Goal: Task Accomplishment & Management: Manage account settings

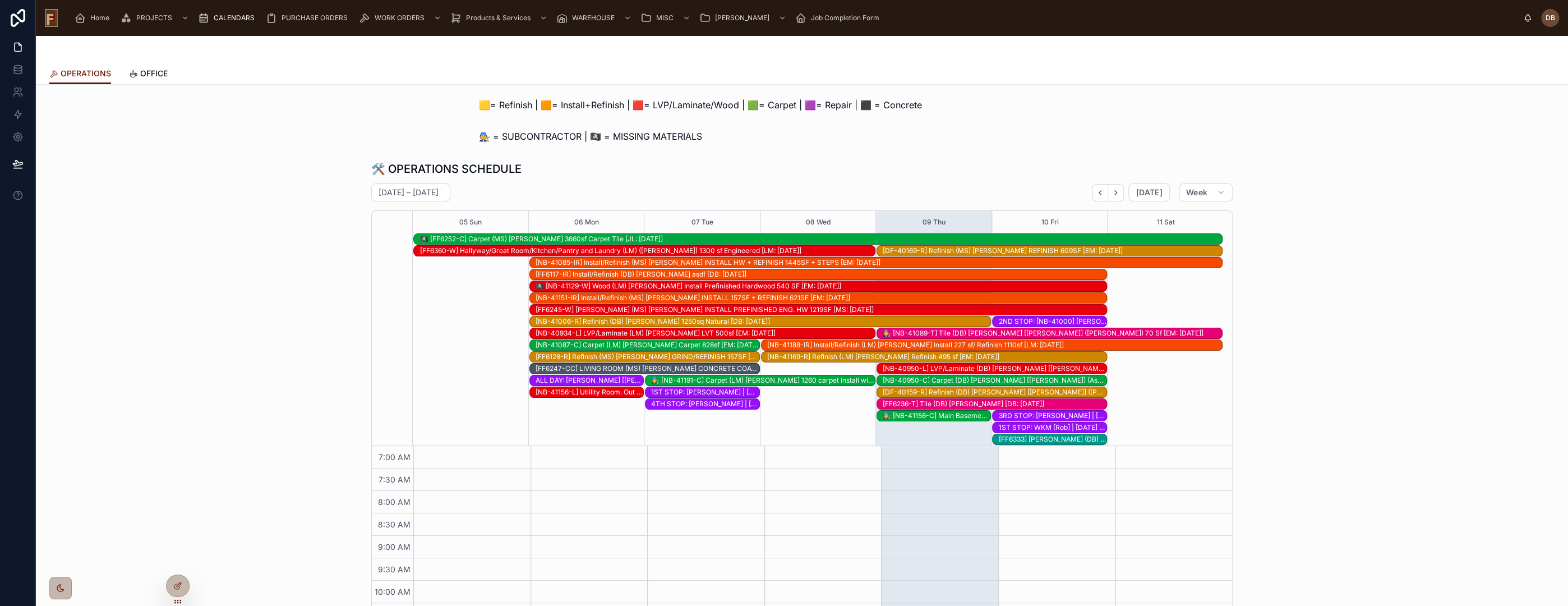
scroll to position [68, 0]
click at [240, 197] on div "🛠️ OPERATIONS SCHEDULE October 05 – 11 Today Week 05 Sun 06 Mon 07 Tue 08 Wed 0…" at bounding box center [802, 388] width 1514 height 463
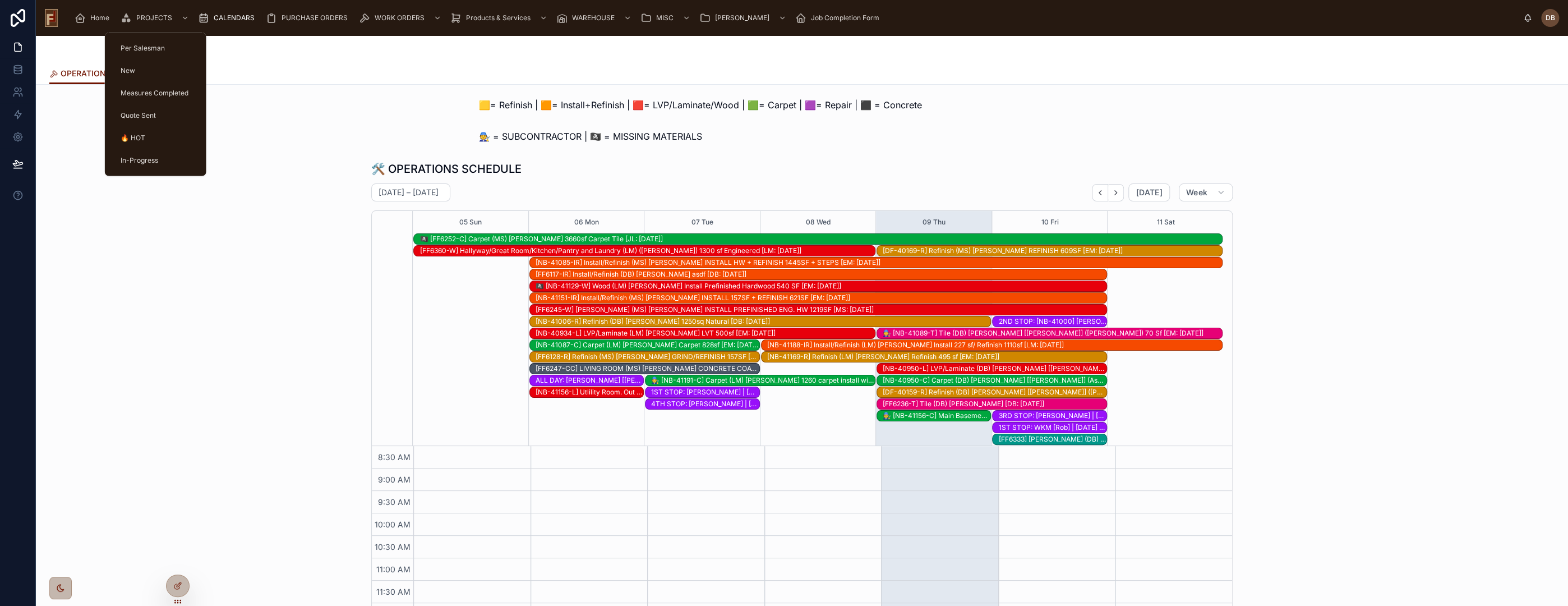
click at [157, 19] on span "PROJECTS" at bounding box center [154, 18] width 36 height 9
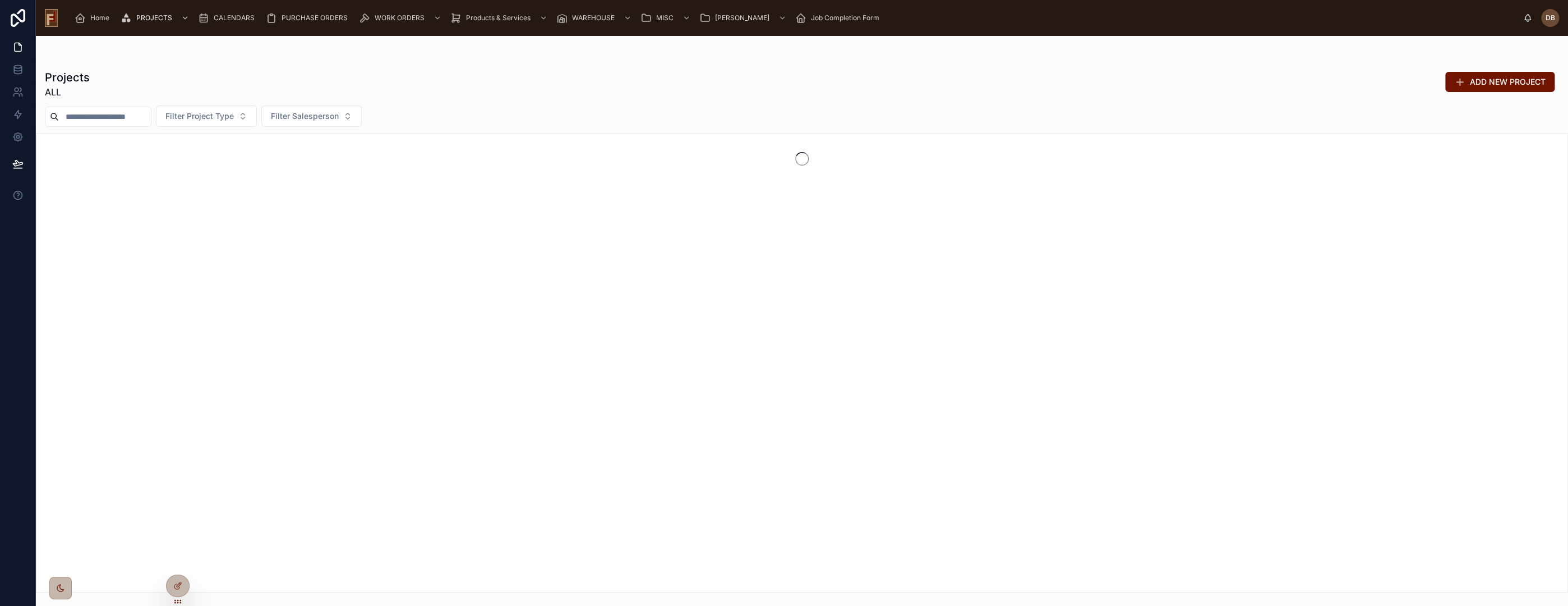
click at [103, 115] on input "text" at bounding box center [105, 117] width 92 height 16
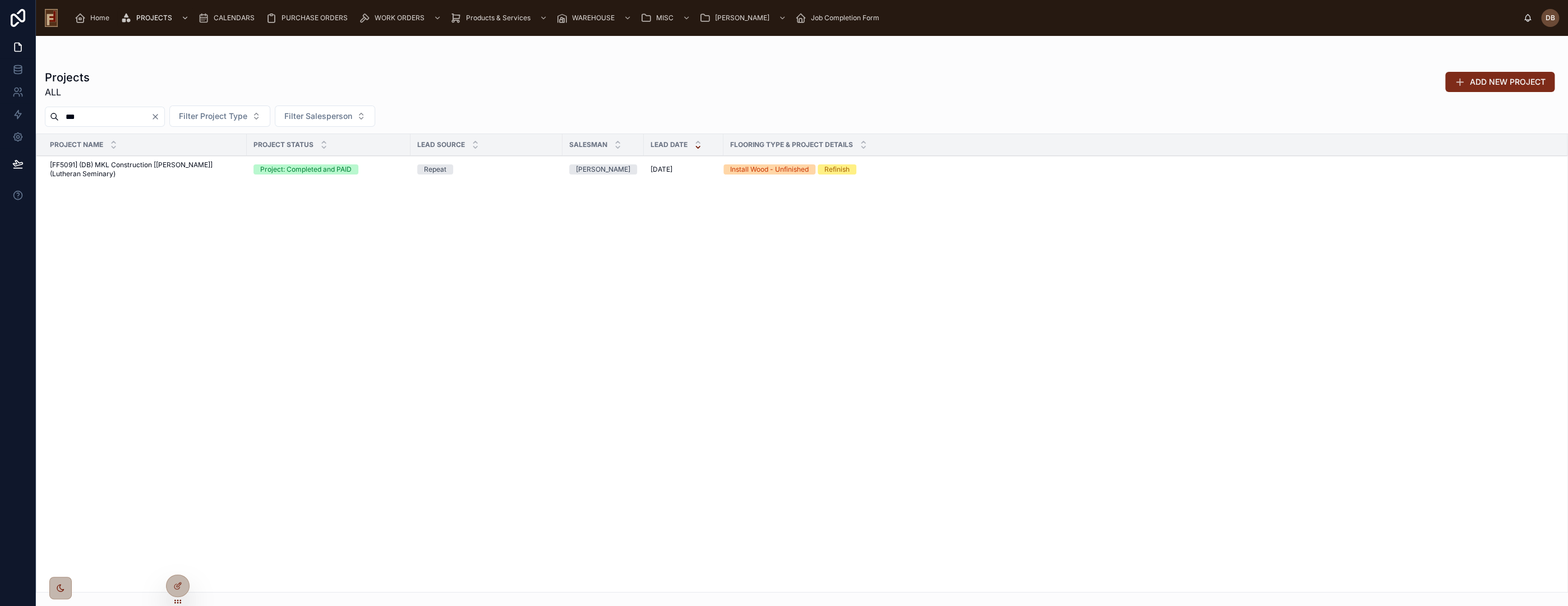
type input "***"
drag, startPoint x: 1475, startPoint y: 82, endPoint x: 535, endPoint y: 161, distance: 943.3
click at [1476, 82] on span "ADD NEW PROJECT" at bounding box center [1508, 82] width 75 height 11
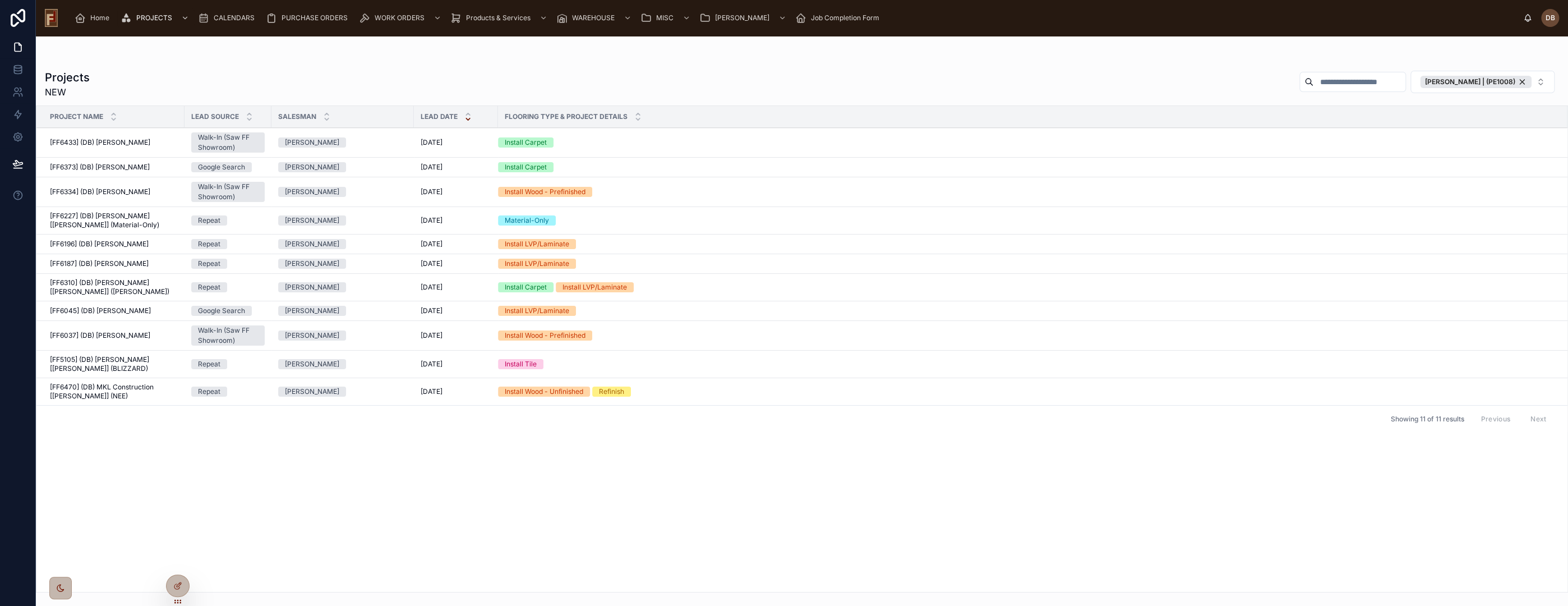
click at [119, 382] on span "[FF6470] (DB) MKL Construction [[PERSON_NAME]] (NEE)" at bounding box center [114, 391] width 128 height 18
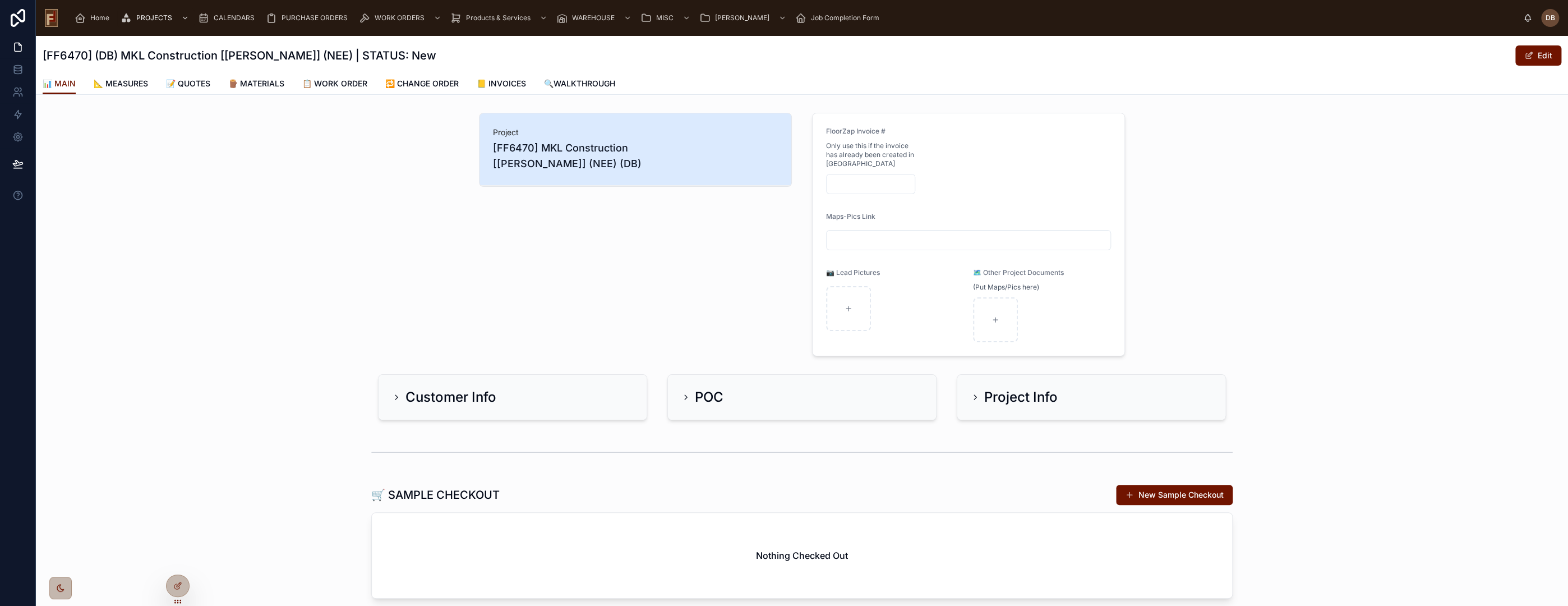
click at [208, 82] on span "📝 QUOTES" at bounding box center [188, 83] width 44 height 11
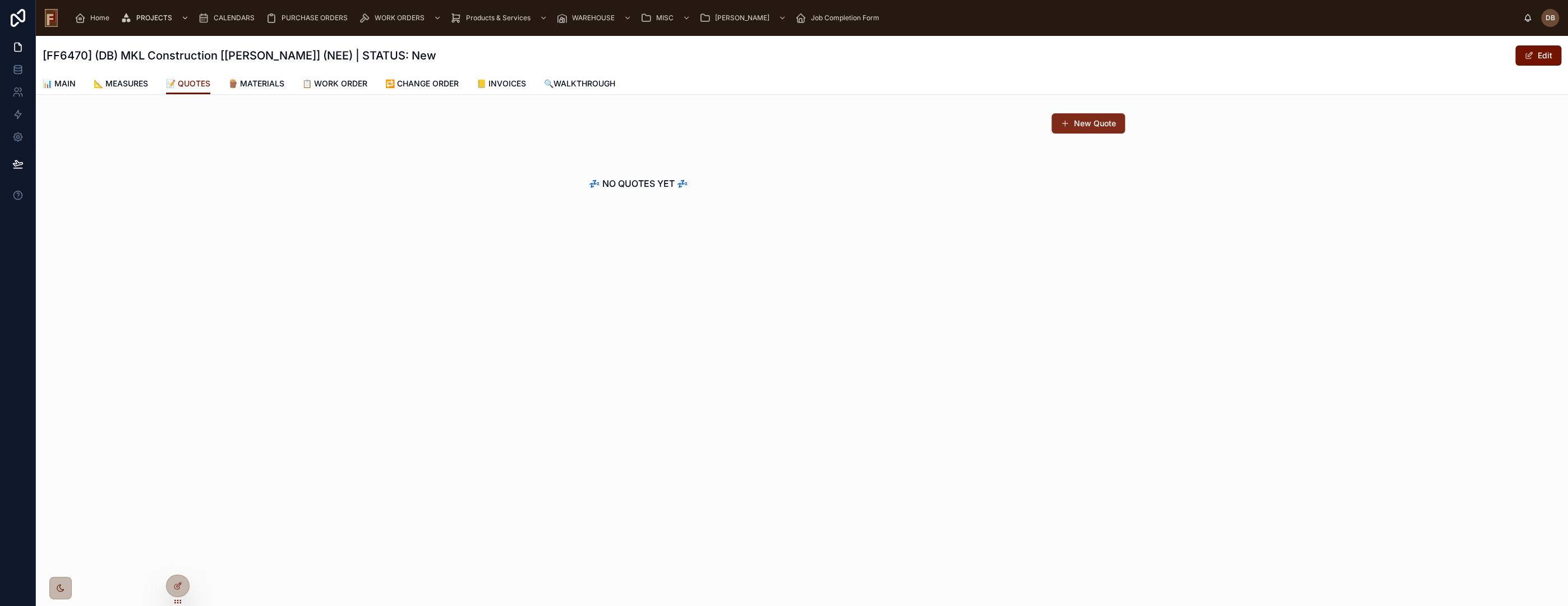
click at [1094, 132] on button "New Quote" at bounding box center [1088, 123] width 74 height 20
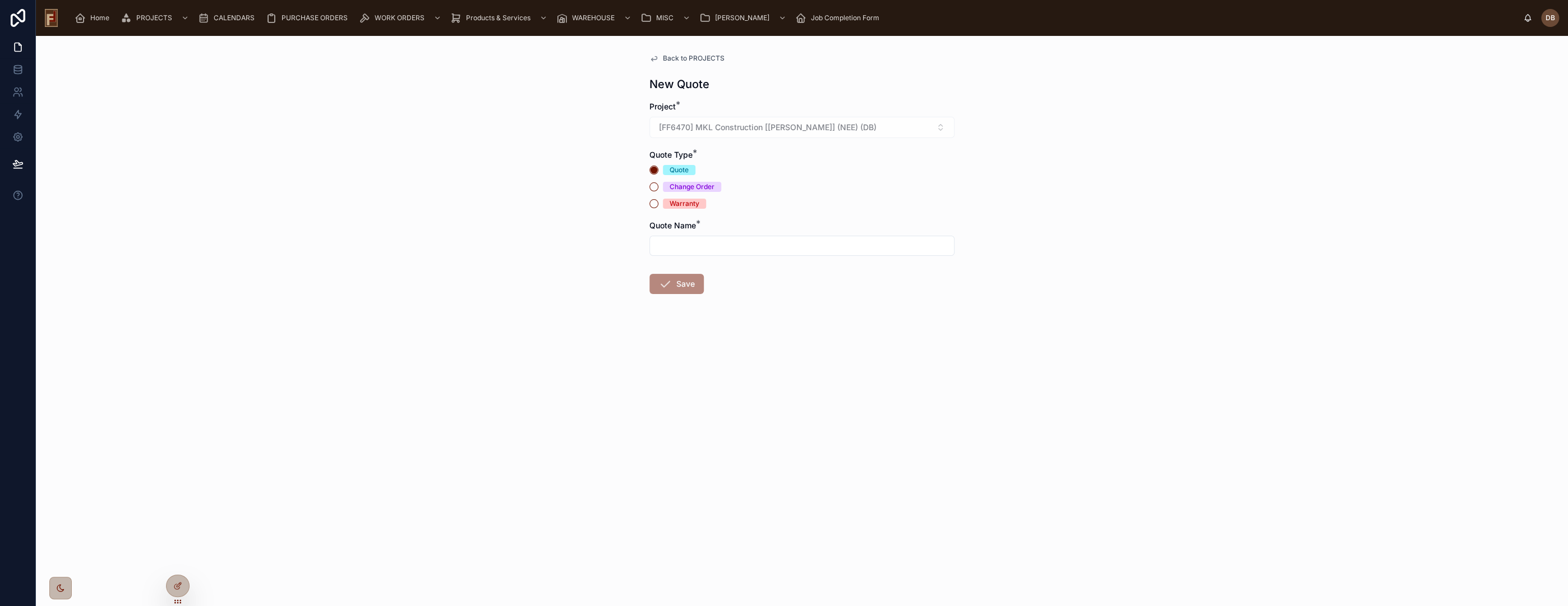
click at [726, 248] on input "text" at bounding box center [802, 246] width 304 height 16
type input "***"
click at [681, 287] on button "Save" at bounding box center [676, 284] width 54 height 20
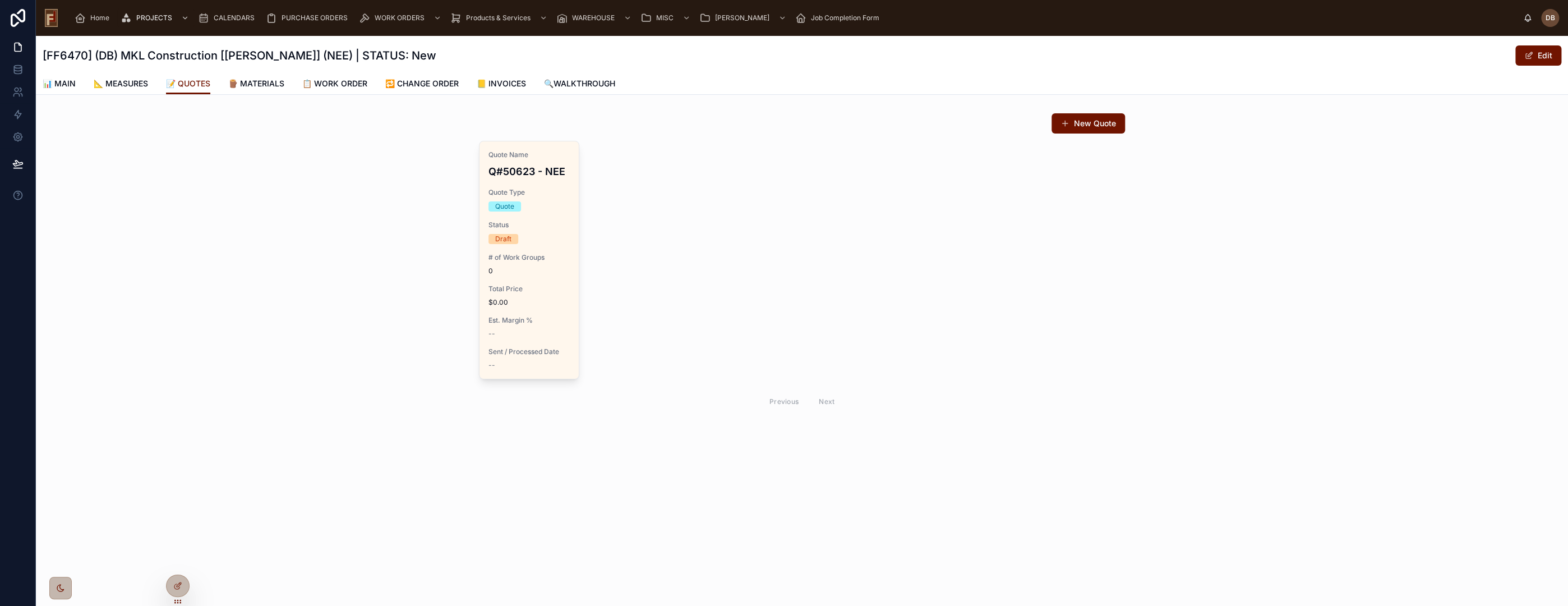
click at [519, 298] on span "$0.00" at bounding box center [529, 302] width 82 height 9
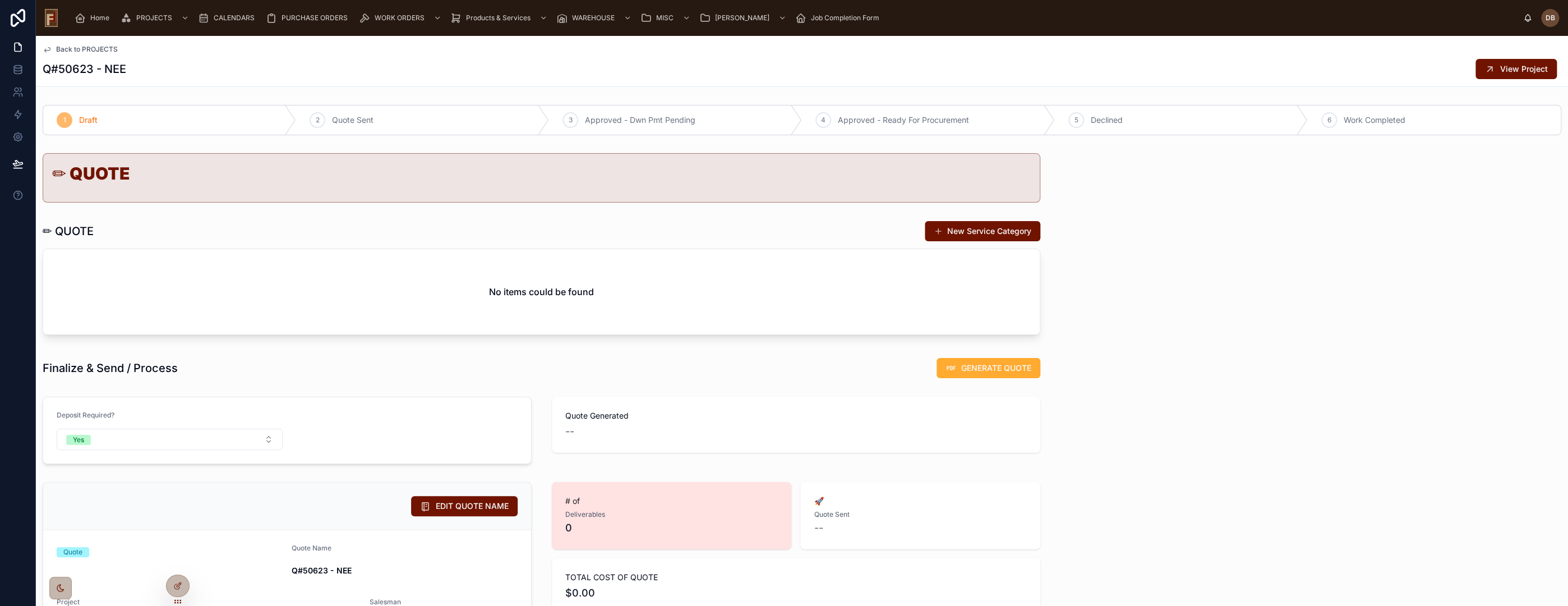
drag, startPoint x: 992, startPoint y: 232, endPoint x: 984, endPoint y: 232, distance: 8.0
click at [992, 232] on button "New Service Category" at bounding box center [982, 231] width 116 height 20
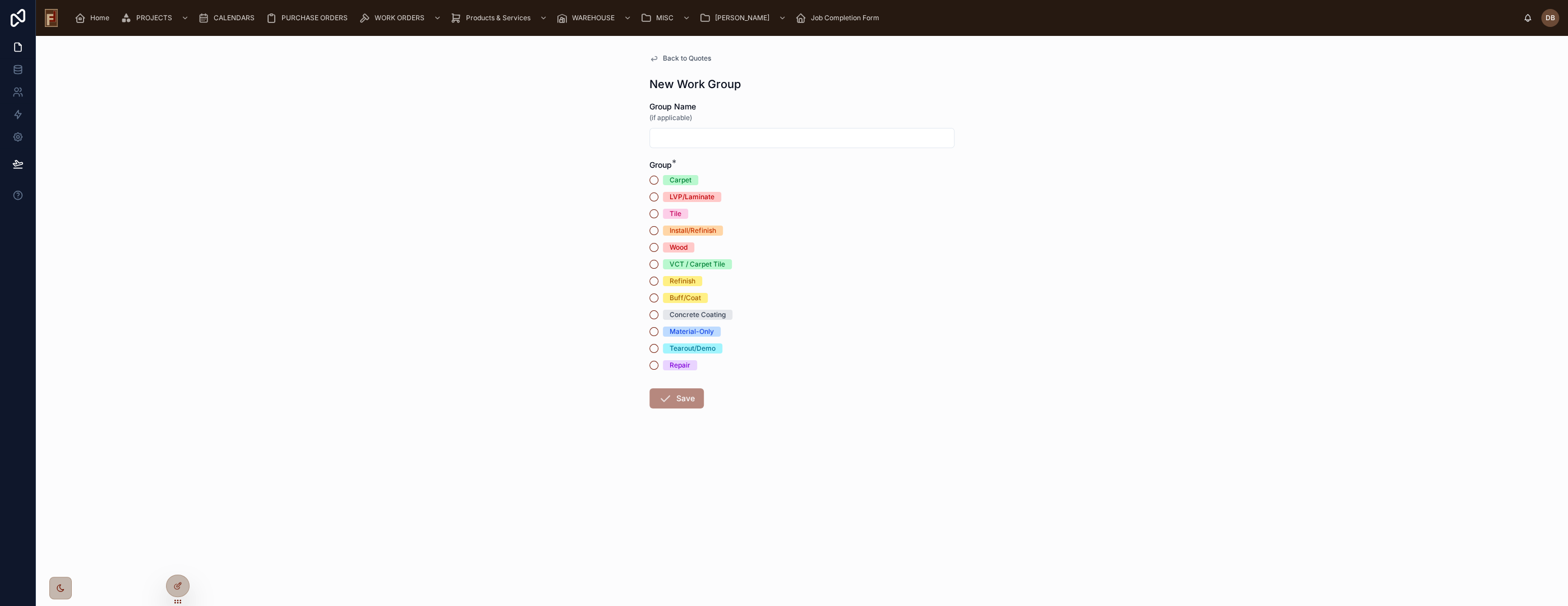
click at [681, 246] on div "Wood" at bounding box center [678, 247] width 18 height 10
click at [659, 246] on button "Wood" at bounding box center [654, 247] width 9 height 9
click at [674, 401] on button "Save" at bounding box center [676, 398] width 54 height 20
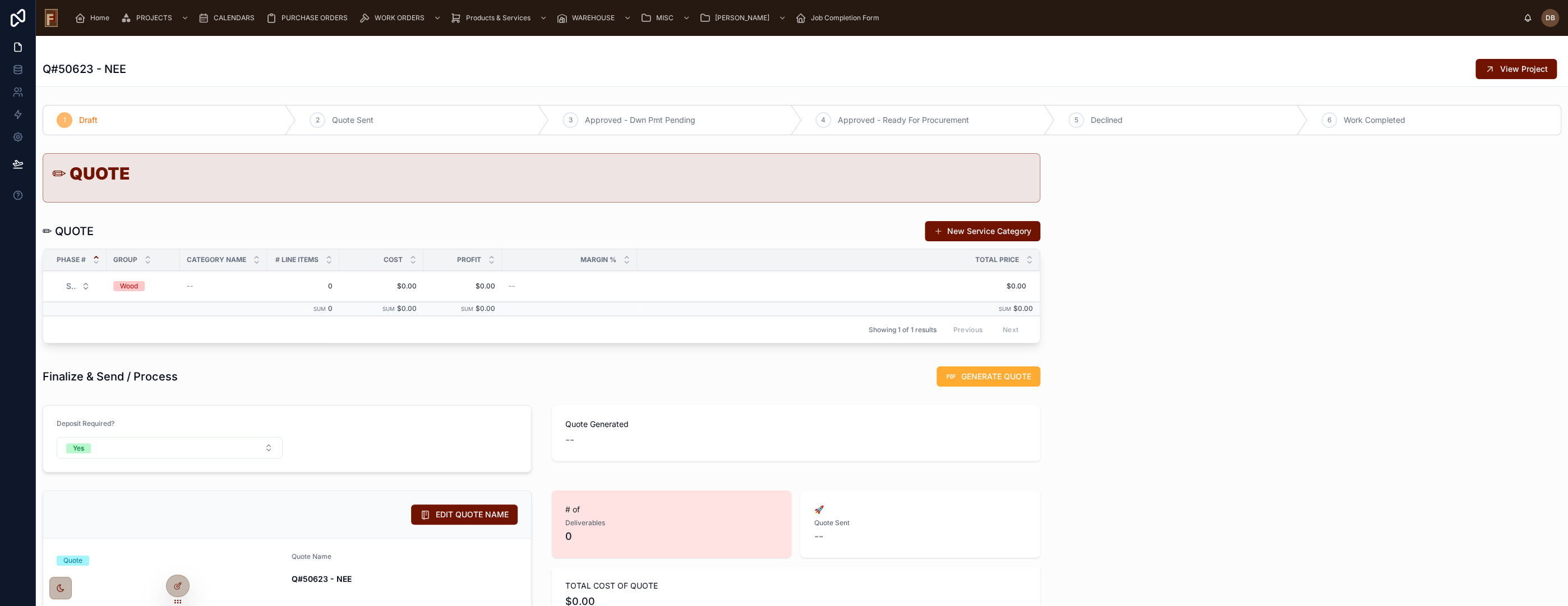
click at [135, 286] on div "Wood" at bounding box center [128, 286] width 18 height 10
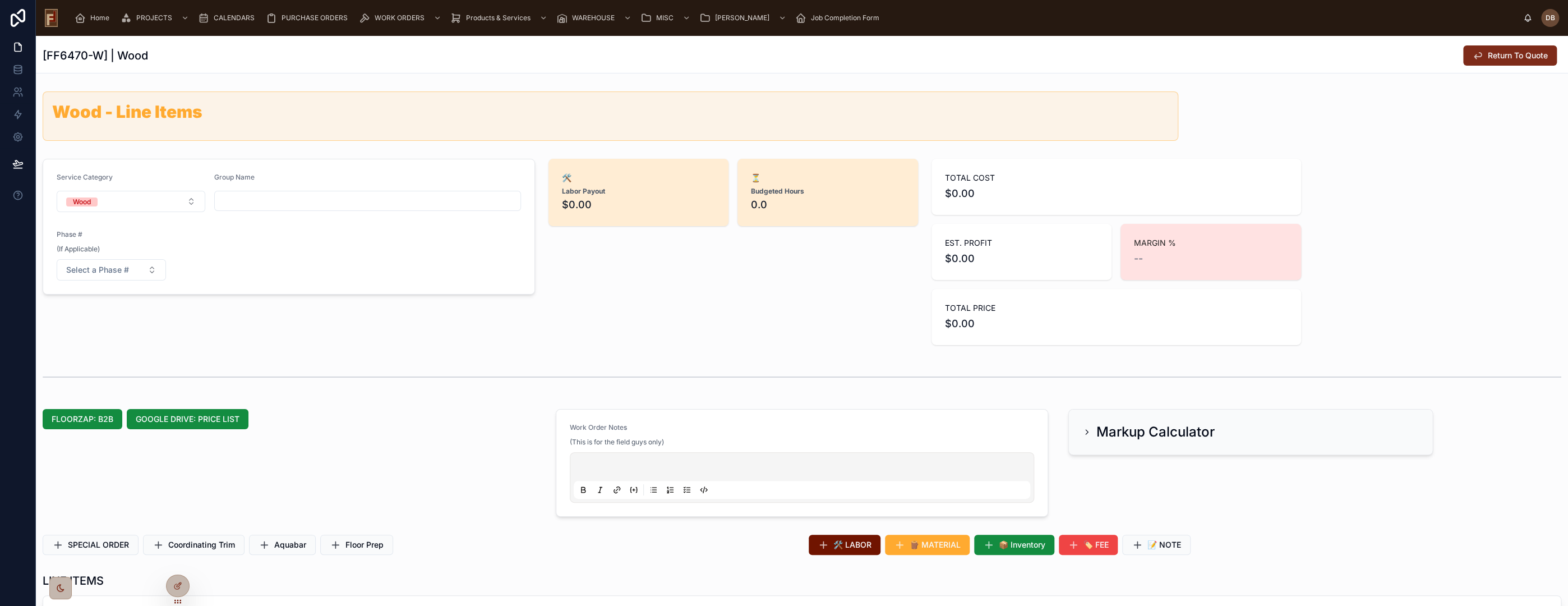
click at [1520, 59] on span "Return To Quote" at bounding box center [1517, 55] width 60 height 11
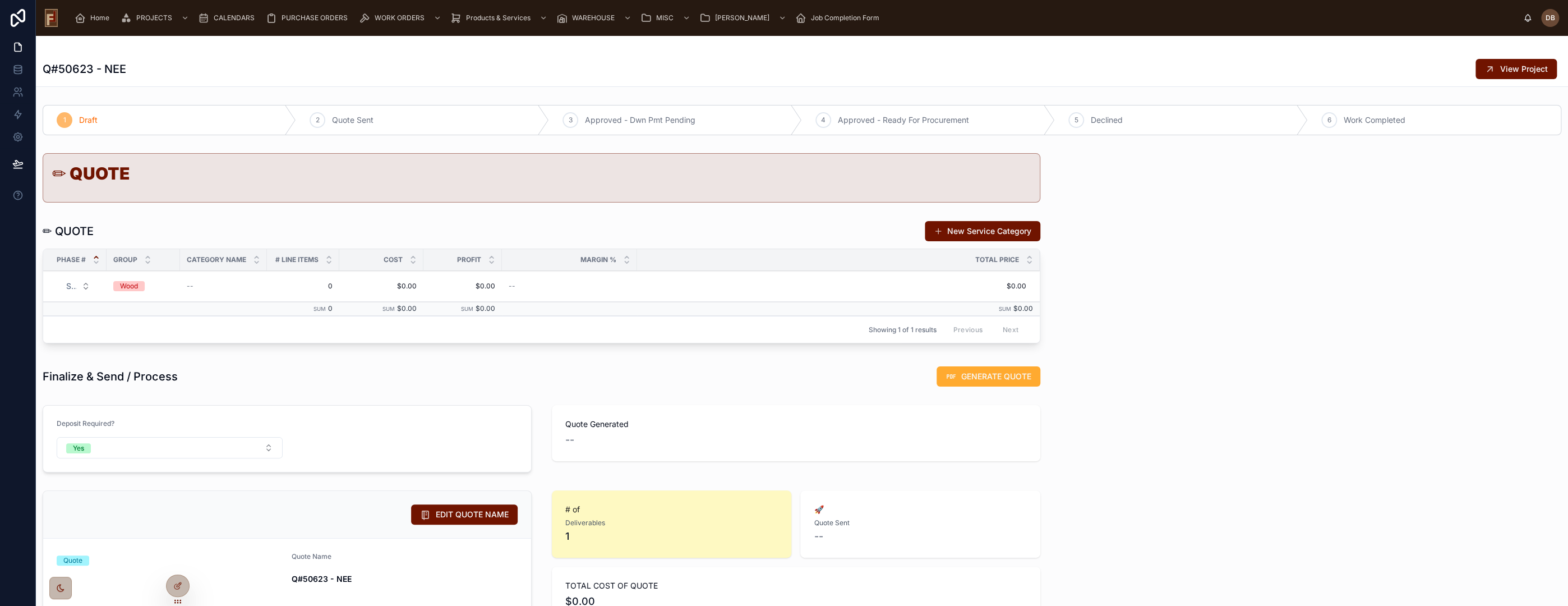
click at [130, 285] on div "Wood" at bounding box center [128, 286] width 18 height 10
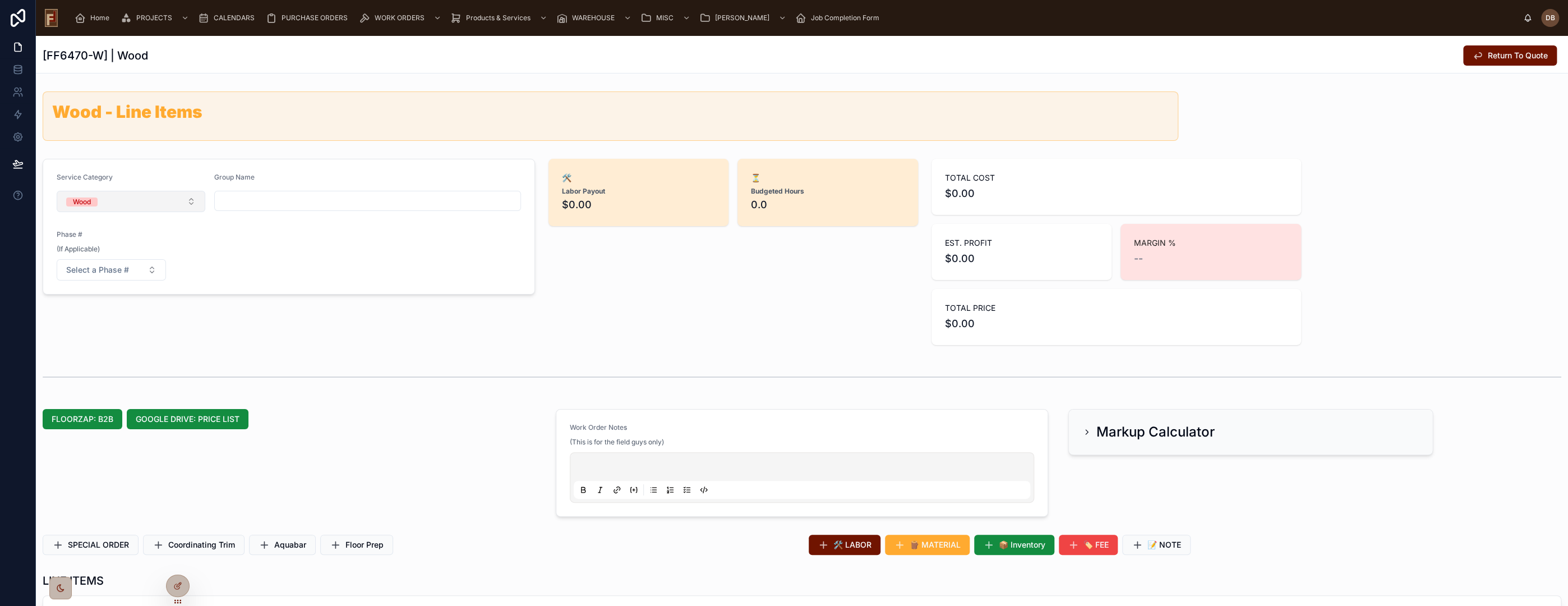
click at [117, 203] on button "Wood" at bounding box center [131, 201] width 149 height 21
click at [108, 304] on div "Install/Refinish" at bounding box center [87, 308] width 46 height 9
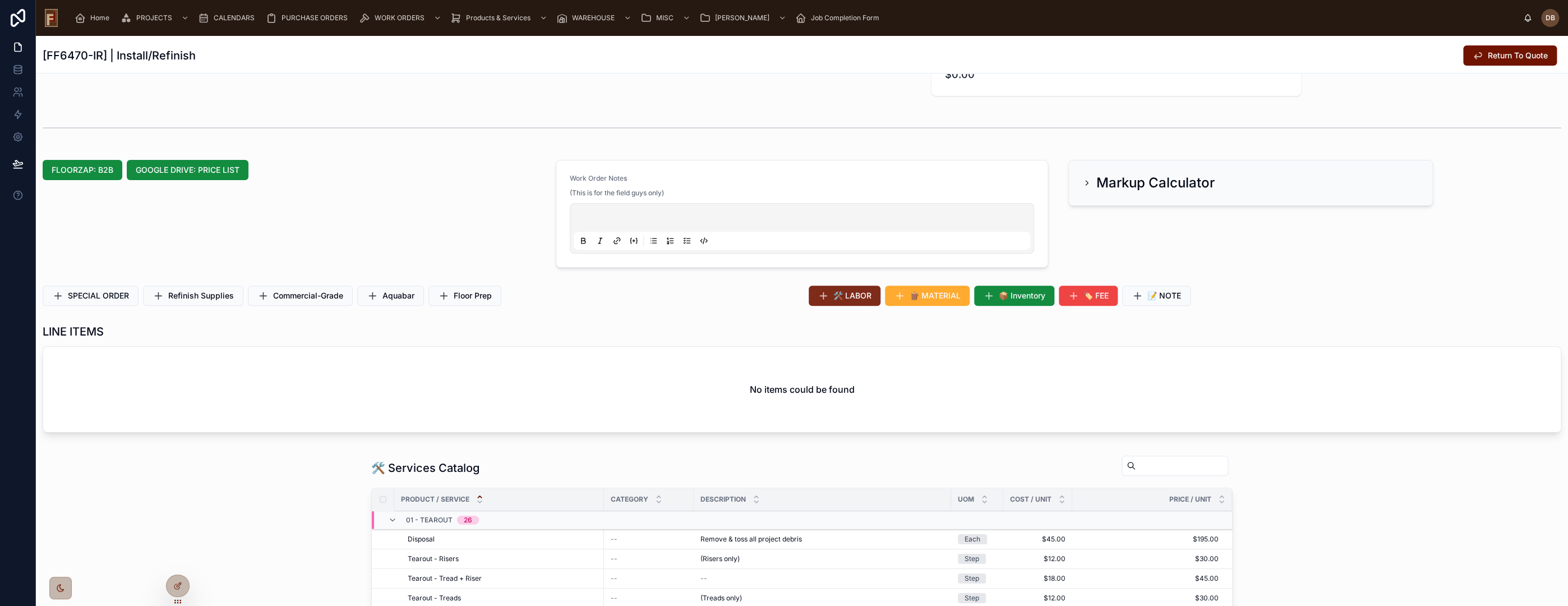
click at [857, 294] on span "🛠️ LABOR" at bounding box center [852, 295] width 38 height 11
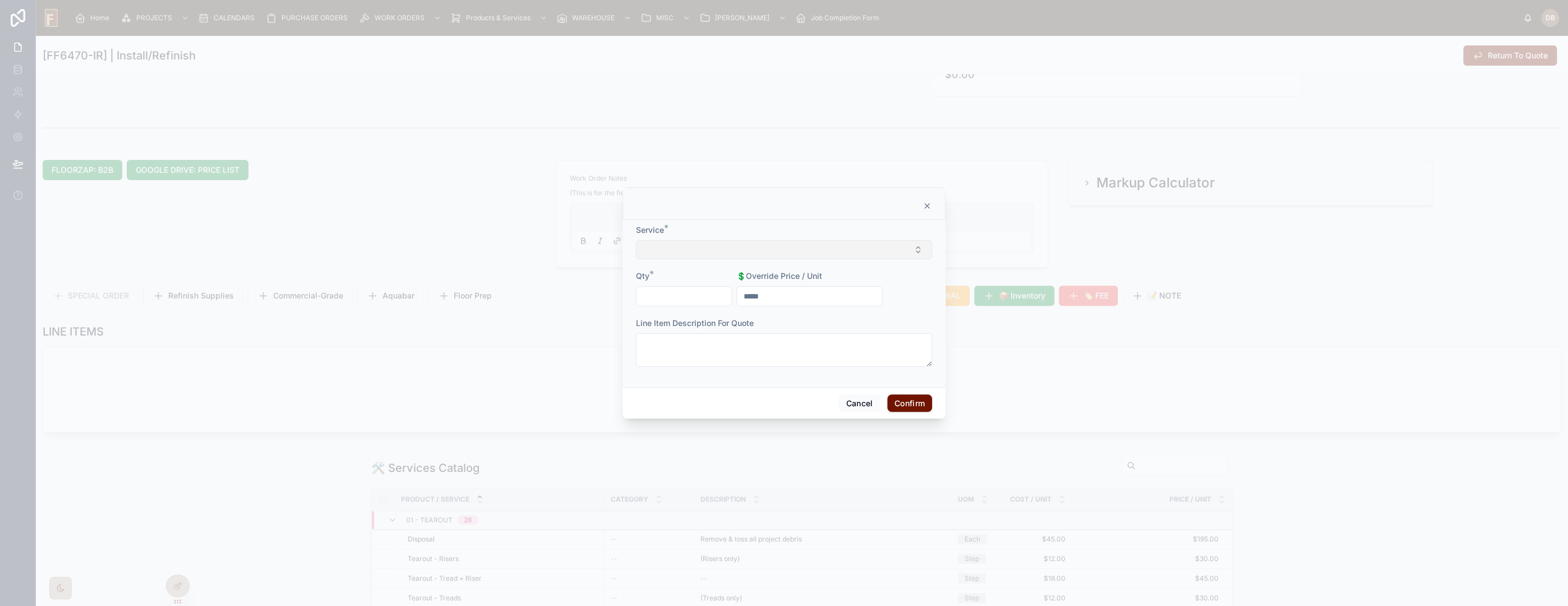
click at [684, 248] on button "Select Button" at bounding box center [784, 249] width 296 height 19
click at [755, 274] on input "**********" at bounding box center [790, 272] width 133 height 20
type input "**********"
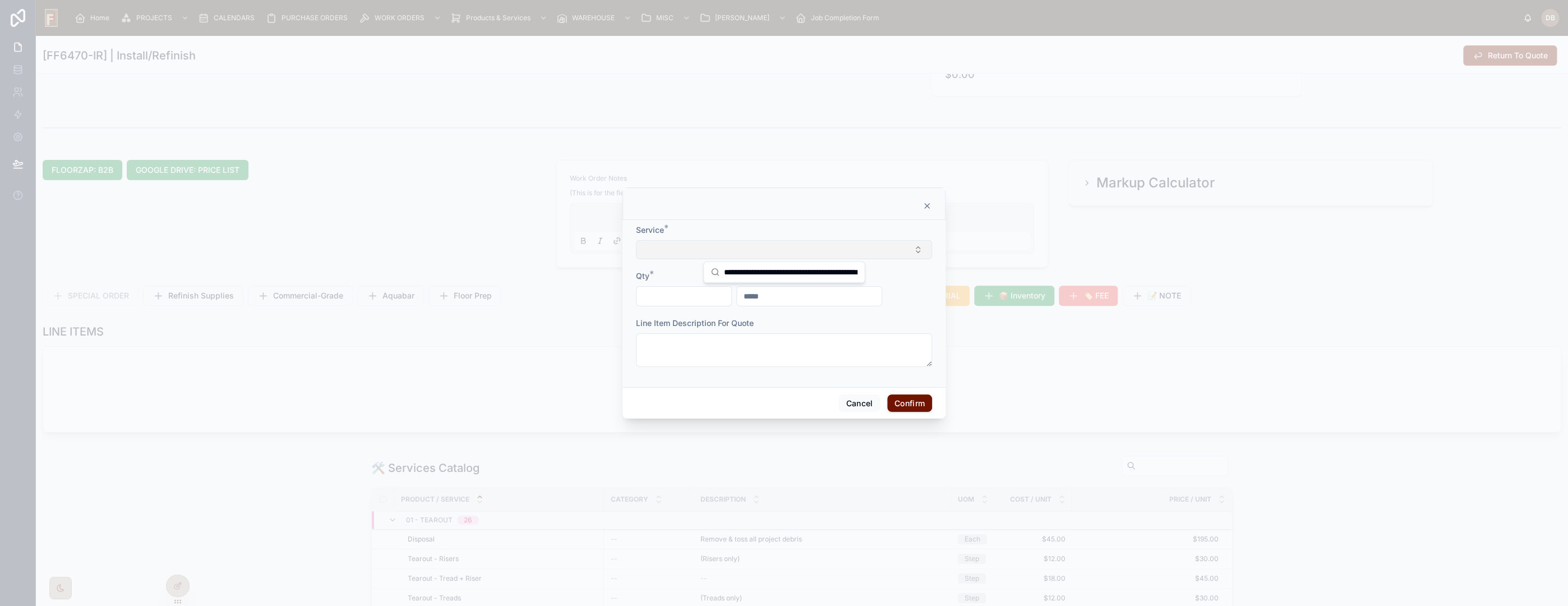
click at [682, 247] on button "Select Button" at bounding box center [784, 249] width 296 height 19
drag, startPoint x: 752, startPoint y: 270, endPoint x: 897, endPoint y: 273, distance: 145.0
click at [897, 273] on div "Home PROJECTS CALENDARS PURCHASE ORDERS WORK ORDERS Products & Services WAREHOU…" at bounding box center [784, 303] width 1568 height 606
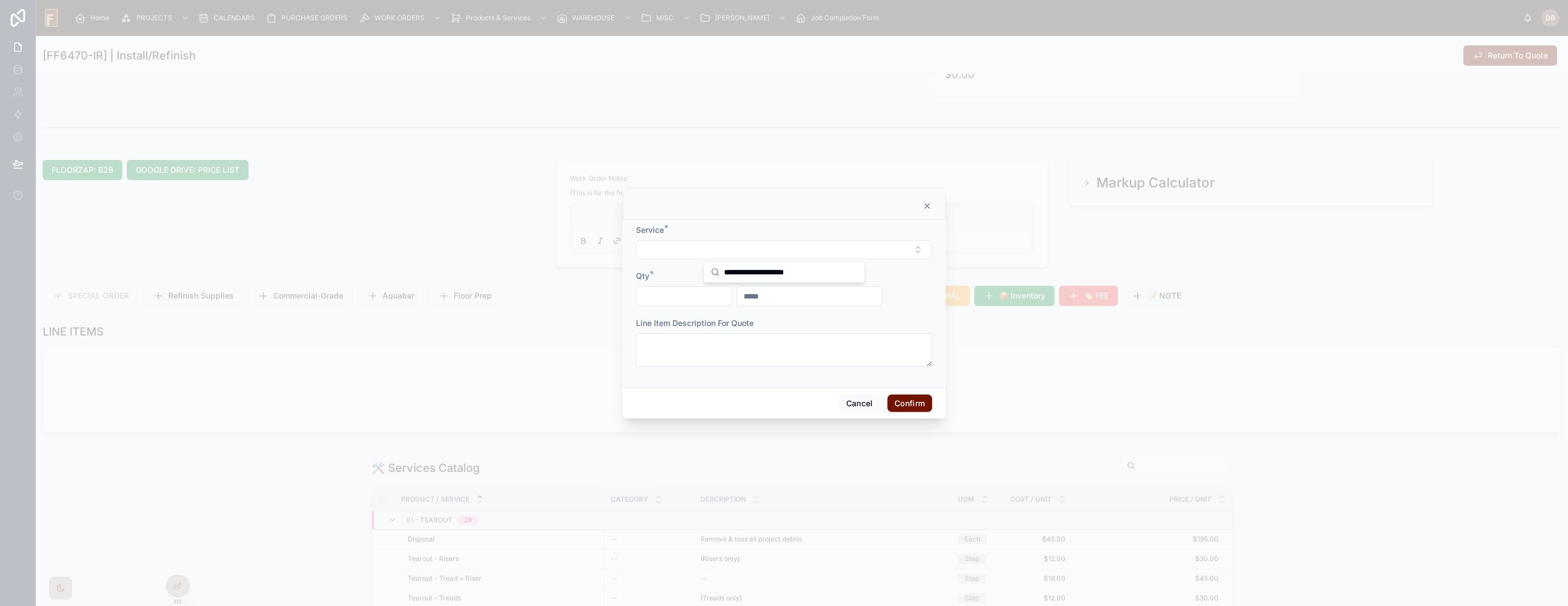
scroll to position [0, 0]
type input "**********"
click at [796, 304] on span "Install Unfinished Wood (Greater Than 3.5'' Wide)" at bounding box center [777, 300] width 133 height 23
click at [684, 297] on input "text" at bounding box center [684, 297] width 95 height 16
type input "******"
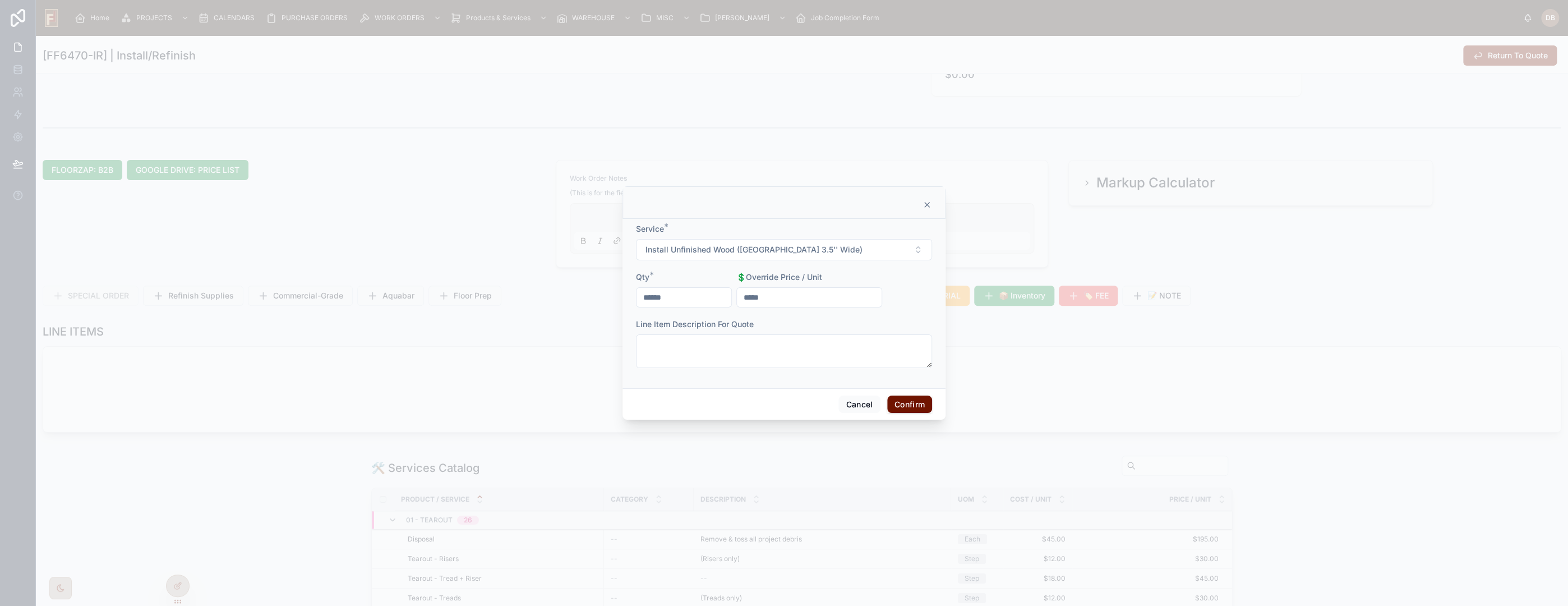
type input "*****"
click at [901, 405] on button "Confirm" at bounding box center [910, 404] width 45 height 18
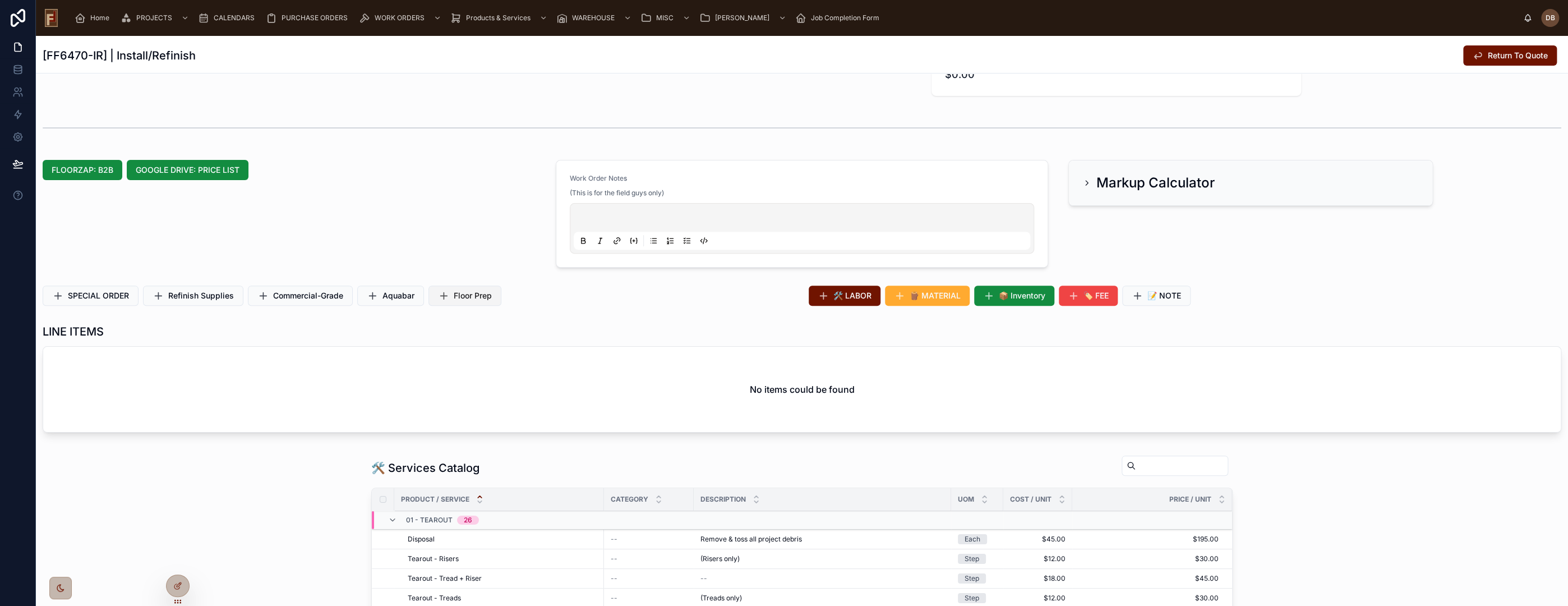
click at [478, 295] on span "Floor Prep" at bounding box center [472, 295] width 38 height 11
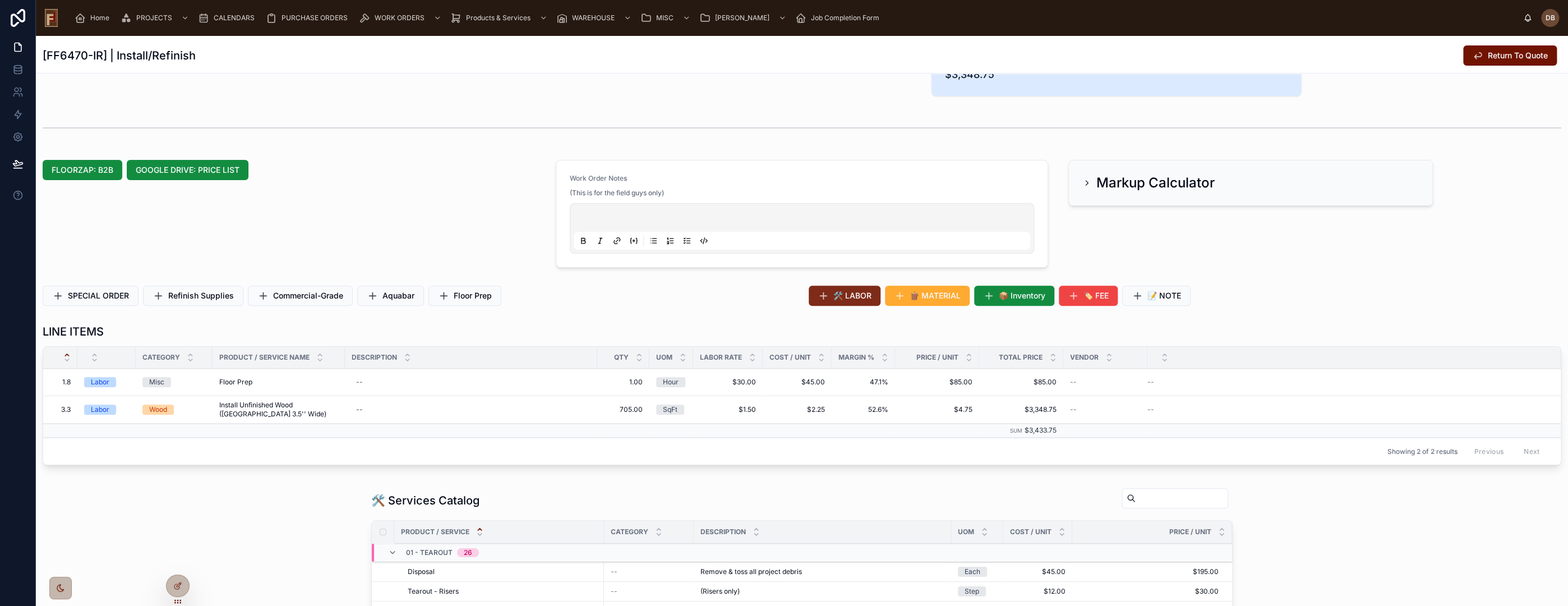
click at [866, 294] on span "🛠️ LABOR" at bounding box center [852, 295] width 38 height 11
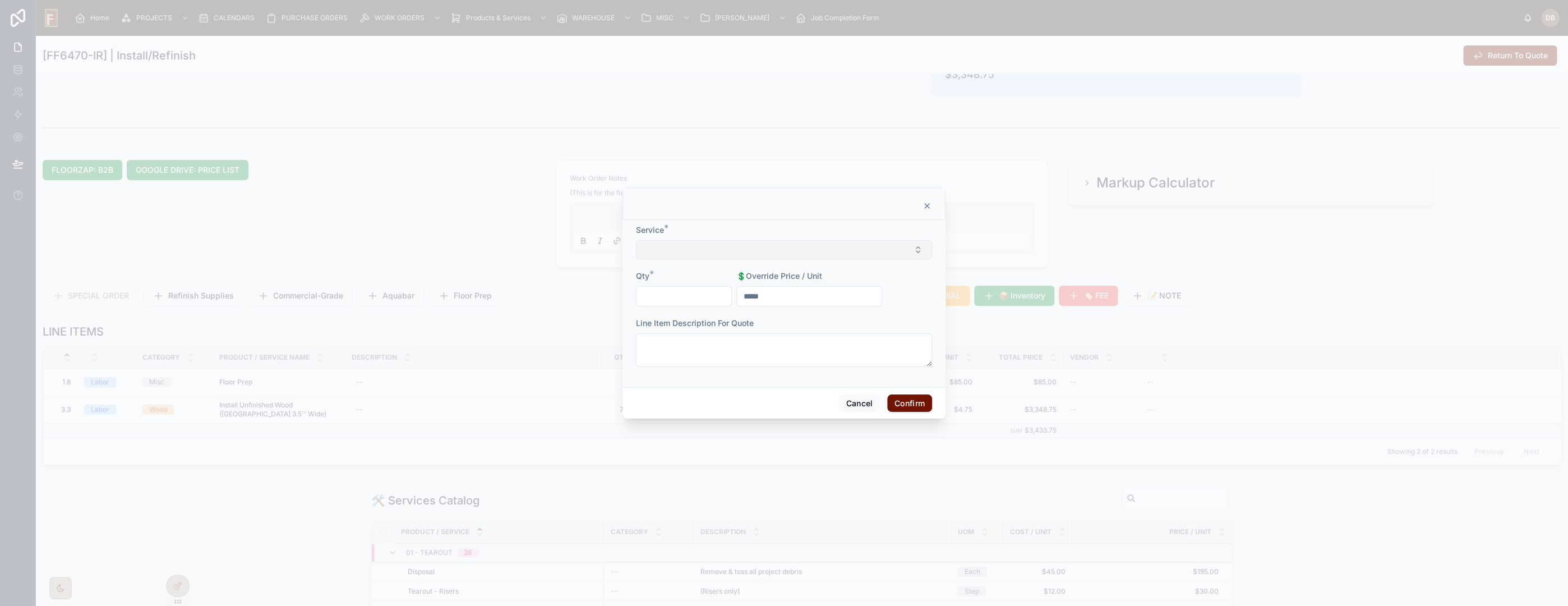
click at [791, 247] on button "Select Button" at bounding box center [784, 249] width 296 height 19
type input "**********"
click at [780, 295] on span "Standard Refinish (Over 600sq)" at bounding box center [769, 294] width 117 height 11
click at [679, 292] on input "text" at bounding box center [684, 297] width 95 height 16
type input "******"
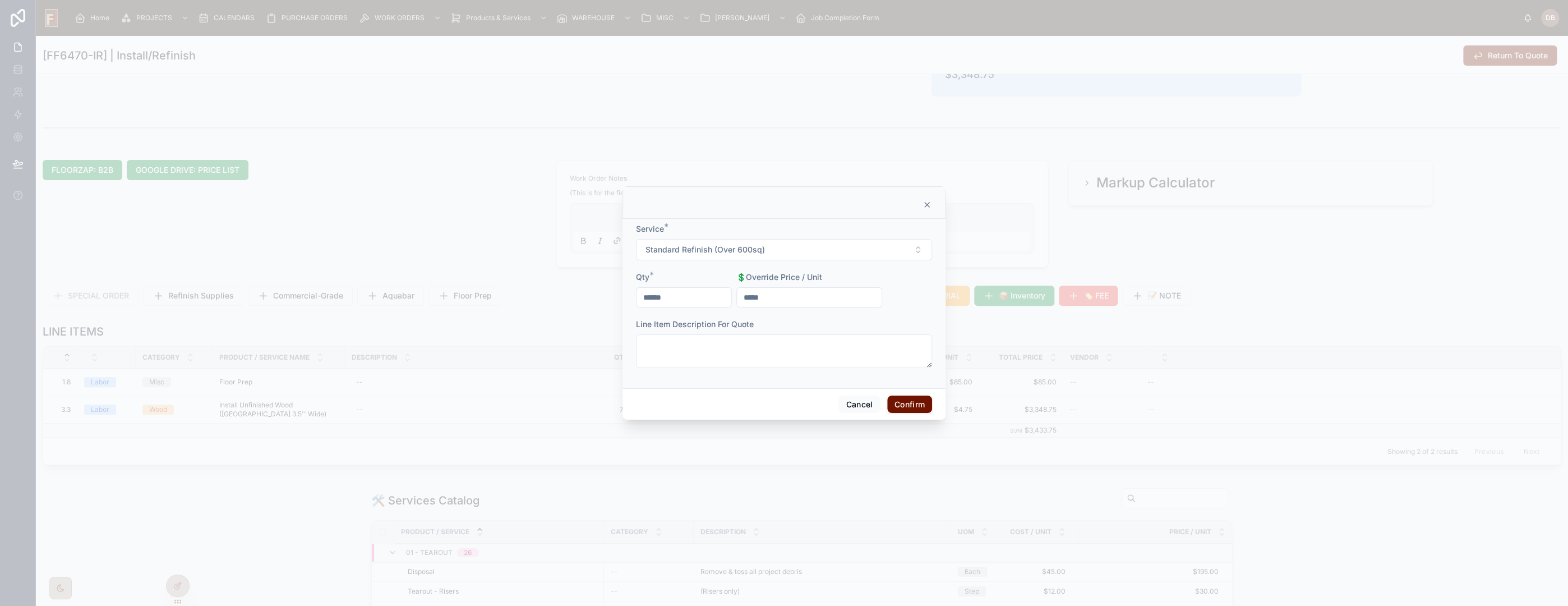
click at [901, 404] on button "Confirm" at bounding box center [910, 404] width 45 height 18
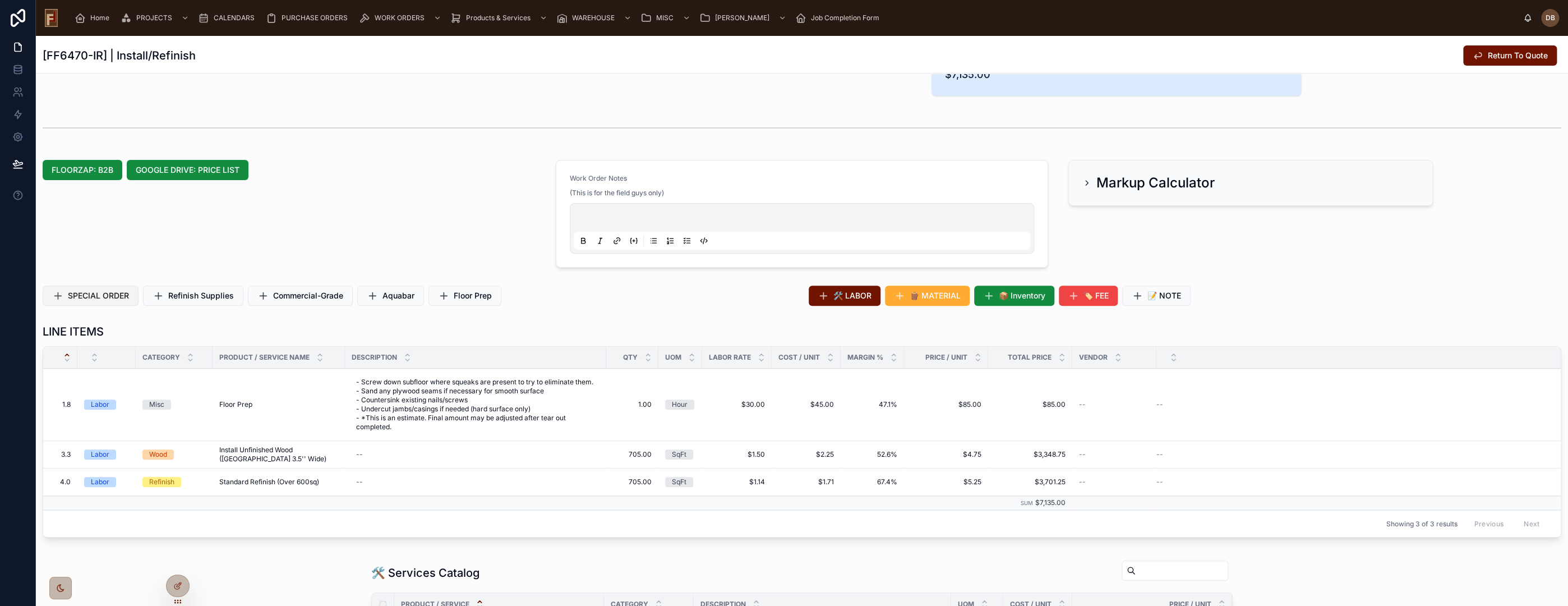
click at [114, 295] on span "SPECIAL ORDER" at bounding box center [98, 295] width 61 height 11
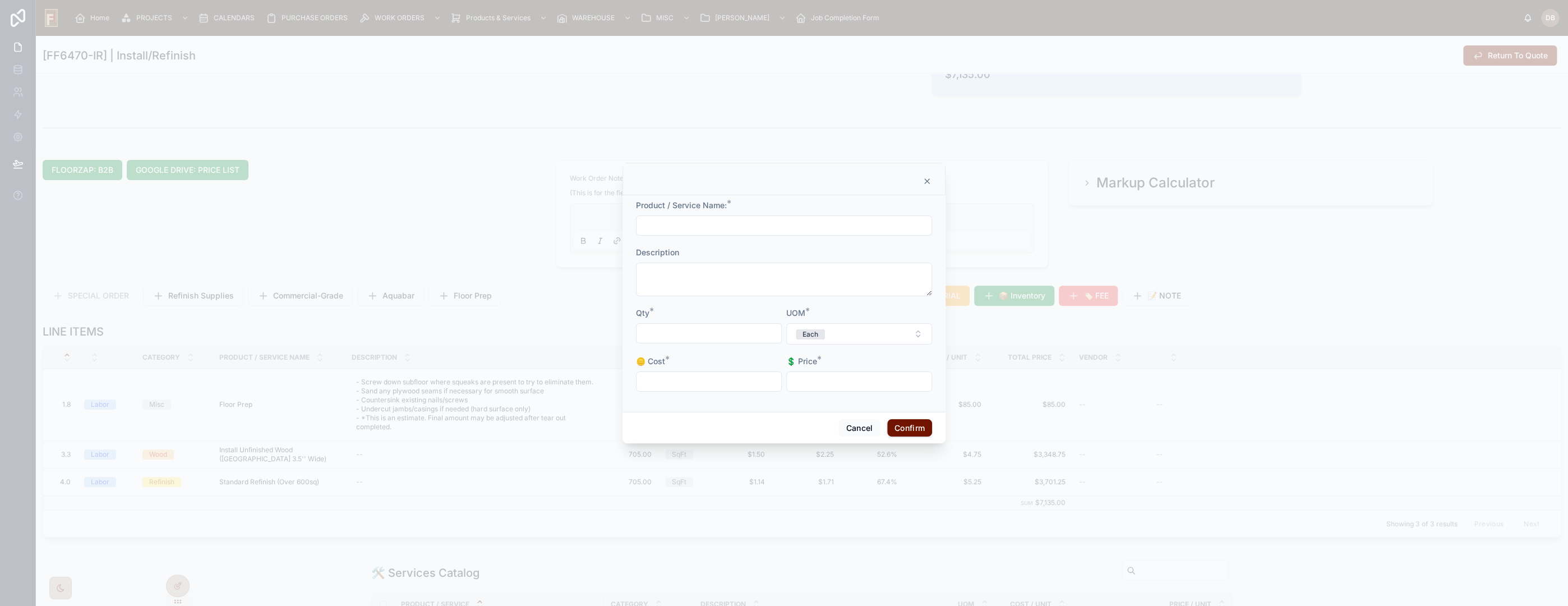
click at [745, 225] on input "text" at bounding box center [784, 225] width 295 height 16
type input "**********"
click at [724, 331] on input "text" at bounding box center [709, 333] width 145 height 16
type input "******"
click at [825, 337] on button "Each" at bounding box center [859, 334] width 146 height 21
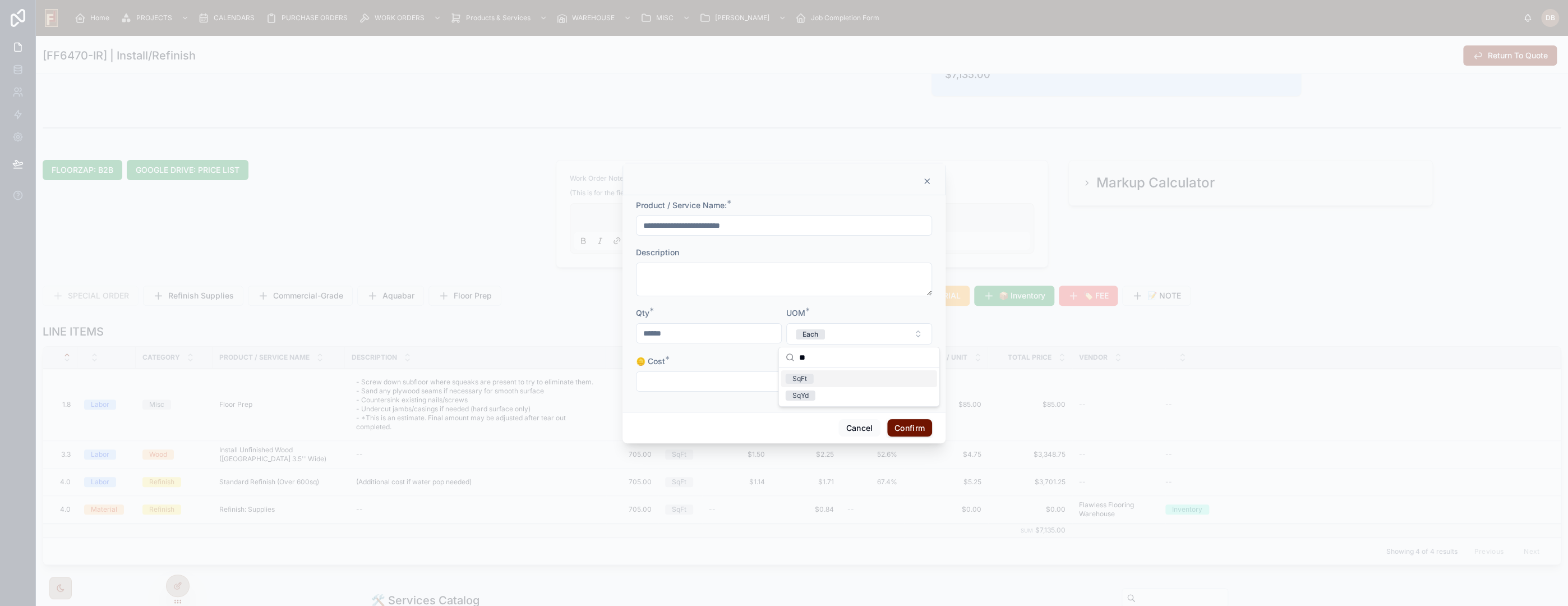
type input "**"
click at [820, 375] on div "SqFt" at bounding box center [859, 379] width 156 height 17
click at [701, 385] on input "text" at bounding box center [709, 382] width 145 height 16
type input "*****"
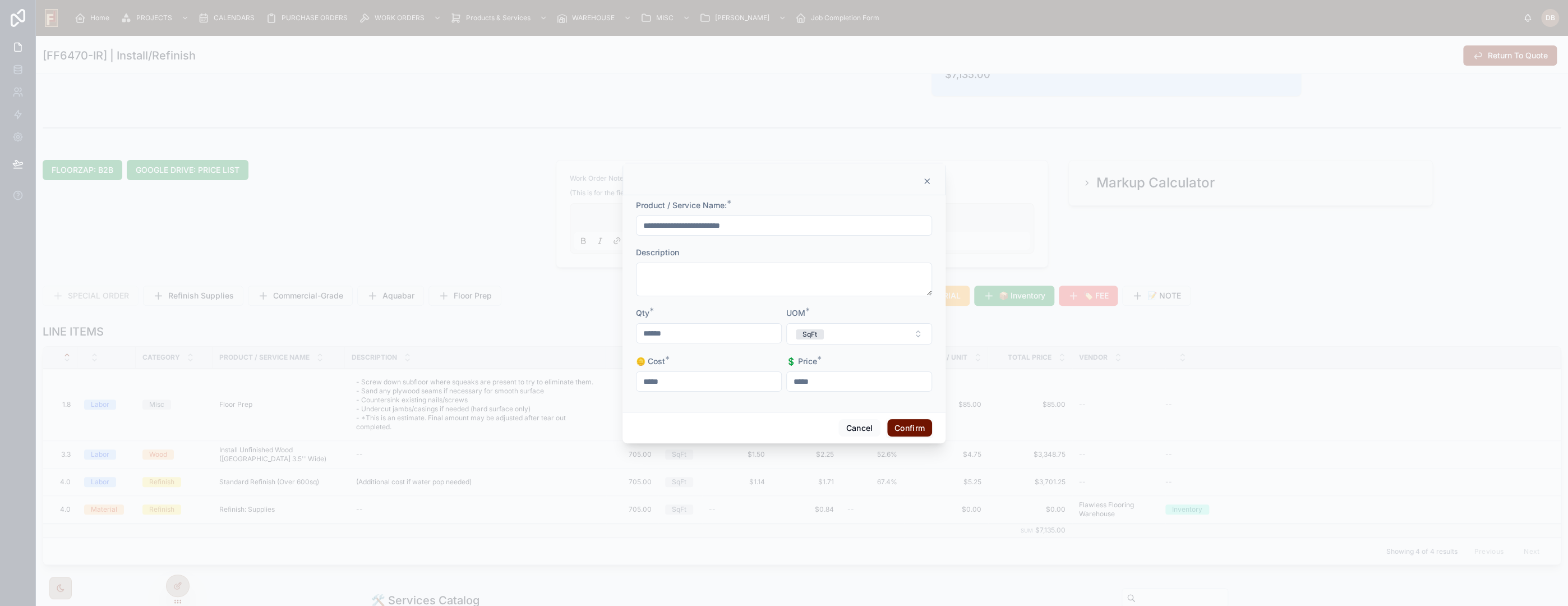
click at [909, 428] on button "Confirm" at bounding box center [910, 428] width 45 height 18
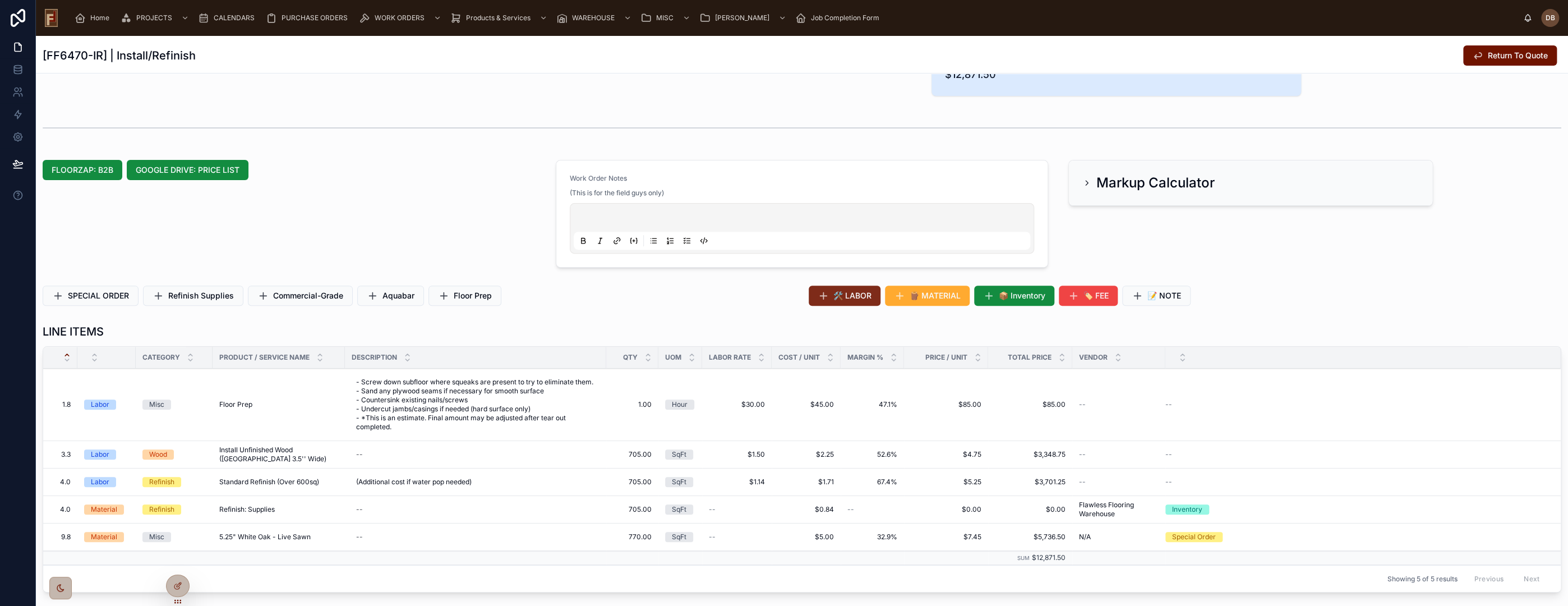
click at [853, 294] on span "🛠️ LABOR" at bounding box center [852, 295] width 38 height 11
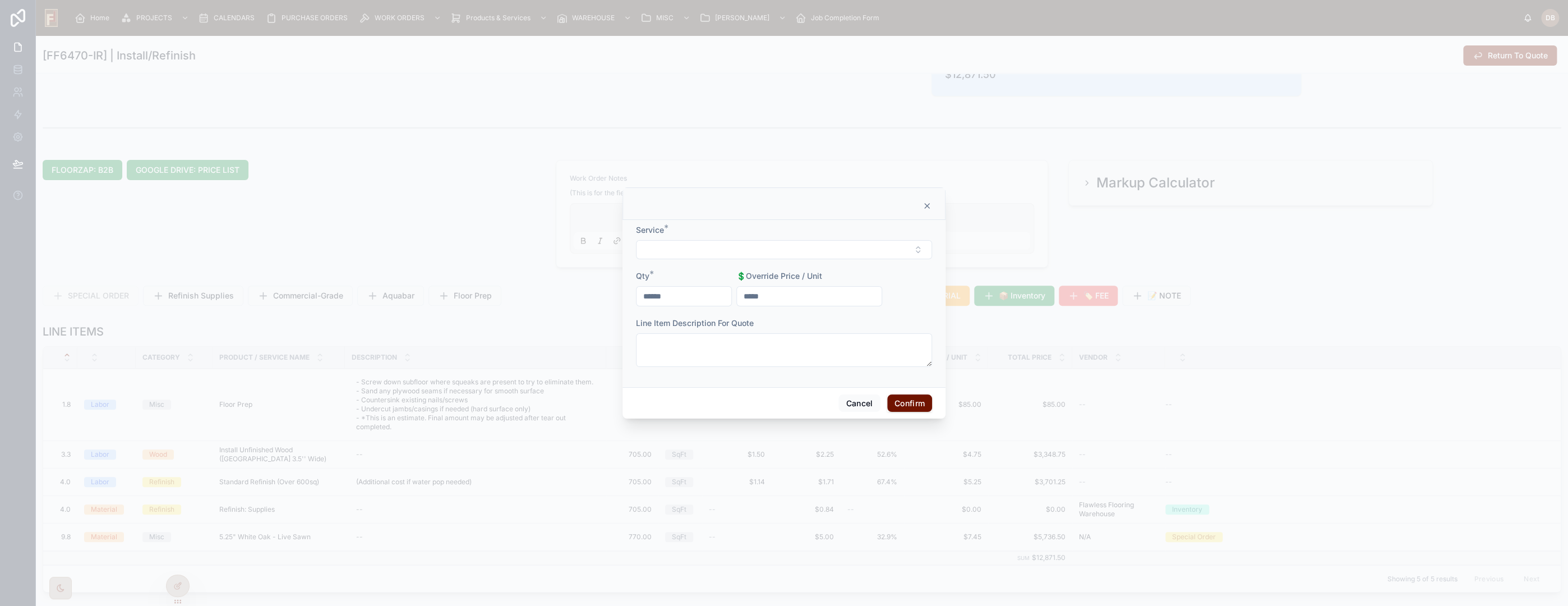
click at [930, 203] on icon at bounding box center [927, 206] width 9 height 9
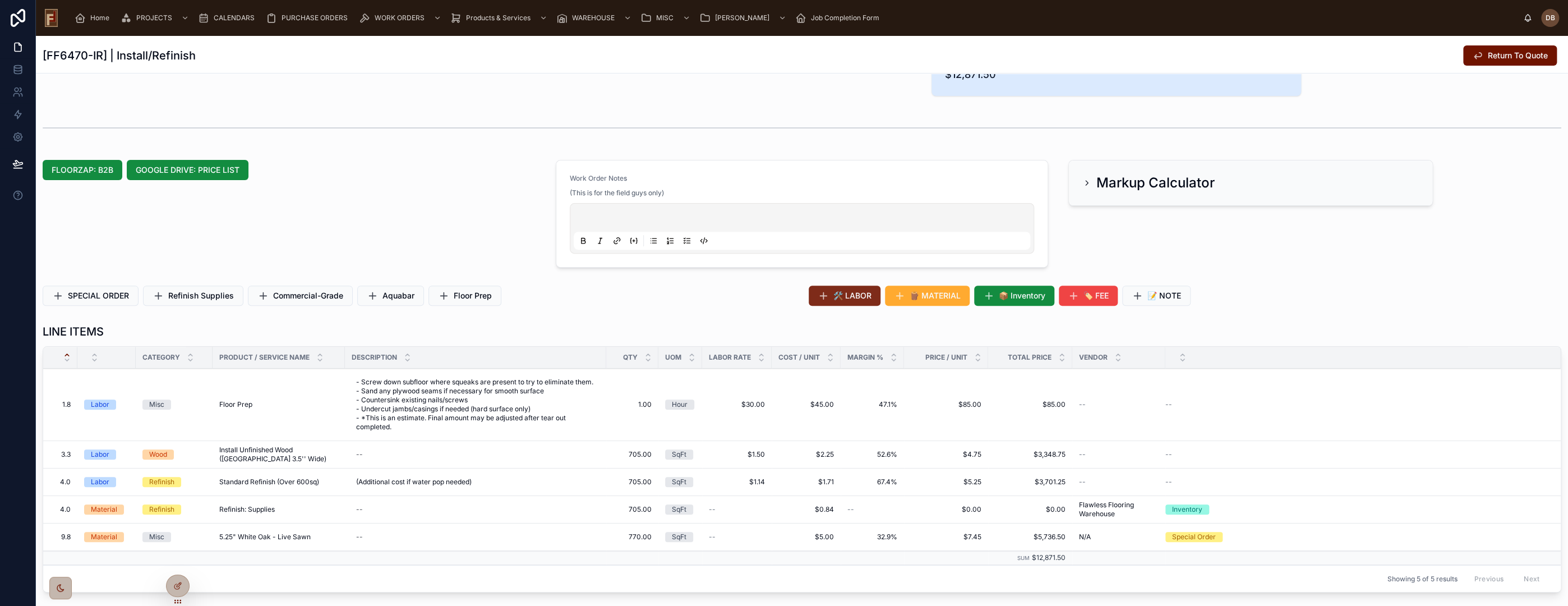
click at [862, 288] on button "🛠️ LABOR" at bounding box center [845, 295] width 72 height 20
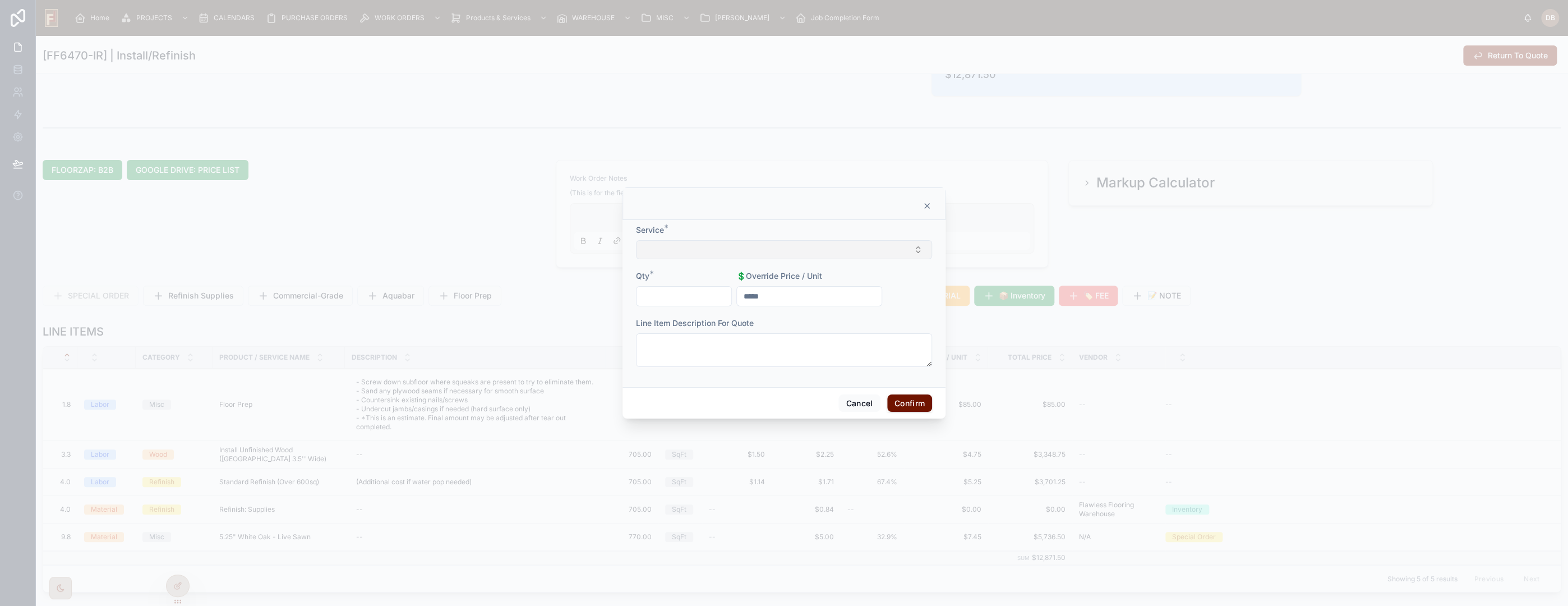
click at [780, 252] on button "Select Button" at bounding box center [784, 249] width 296 height 19
type input "**********"
click at [763, 294] on div "Glue Assist" at bounding box center [784, 294] width 156 height 18
click at [695, 293] on input "text" at bounding box center [684, 297] width 95 height 16
type input "******"
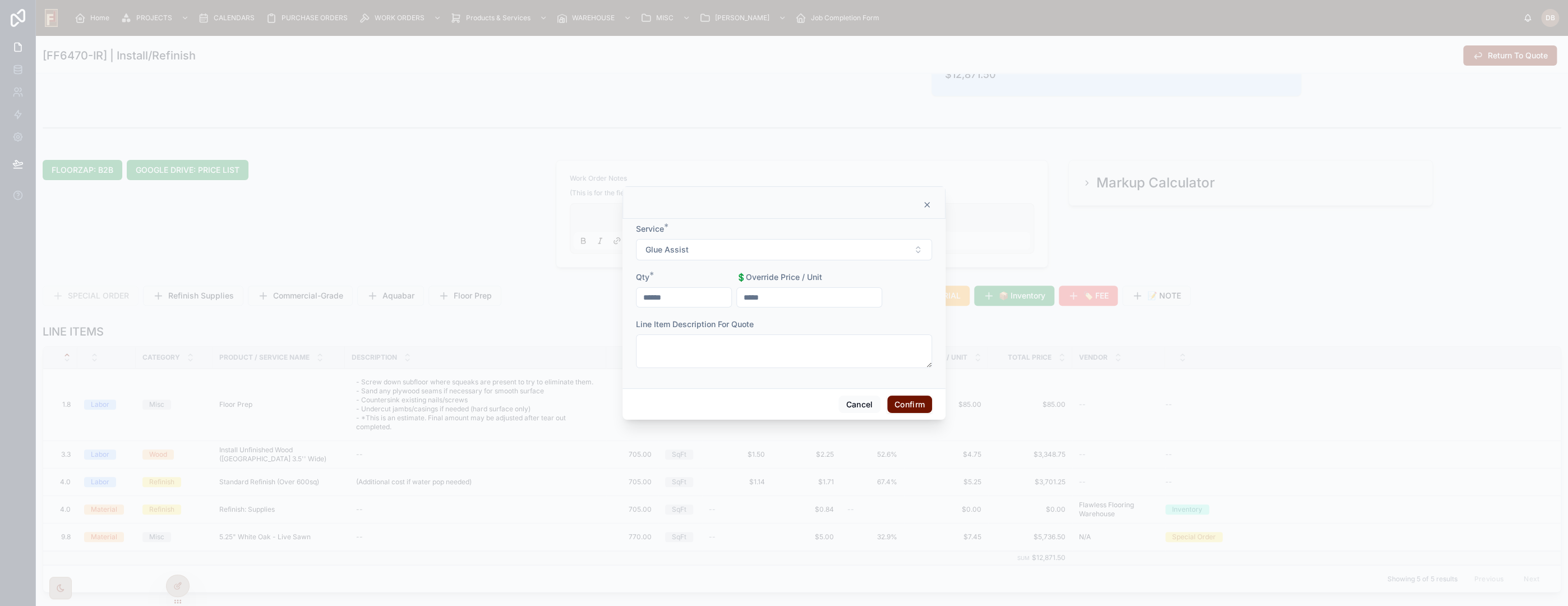
click at [903, 406] on button "Confirm" at bounding box center [910, 404] width 45 height 18
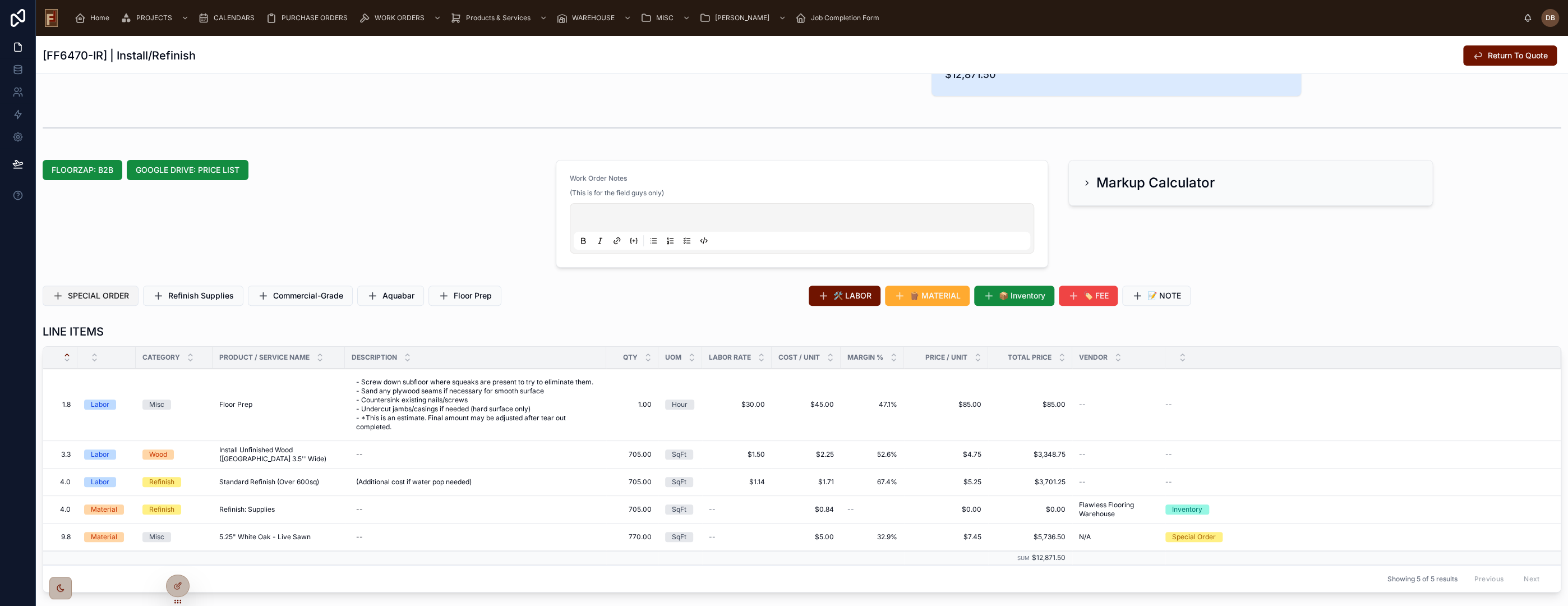
click at [114, 291] on span "SPECIAL ORDER" at bounding box center [98, 295] width 61 height 11
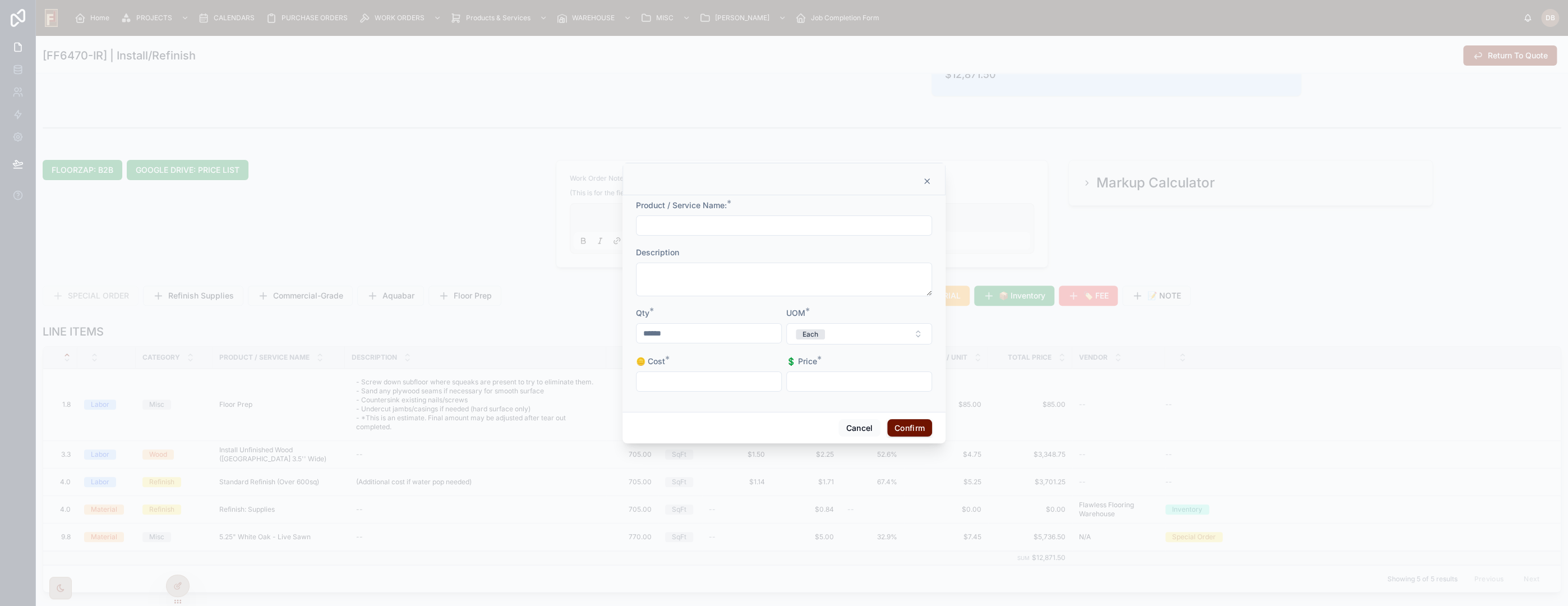
click at [808, 231] on input "text" at bounding box center [784, 225] width 295 height 16
type input "******"
click at [683, 326] on input "******" at bounding box center [709, 326] width 145 height 16
drag, startPoint x: 683, startPoint y: 328, endPoint x: 632, endPoint y: 330, distance: 51.0
click at [632, 330] on div "Product / Service Name: * ****** Description Qty * ****** Qty is required UOM *…" at bounding box center [784, 304] width 323 height 231
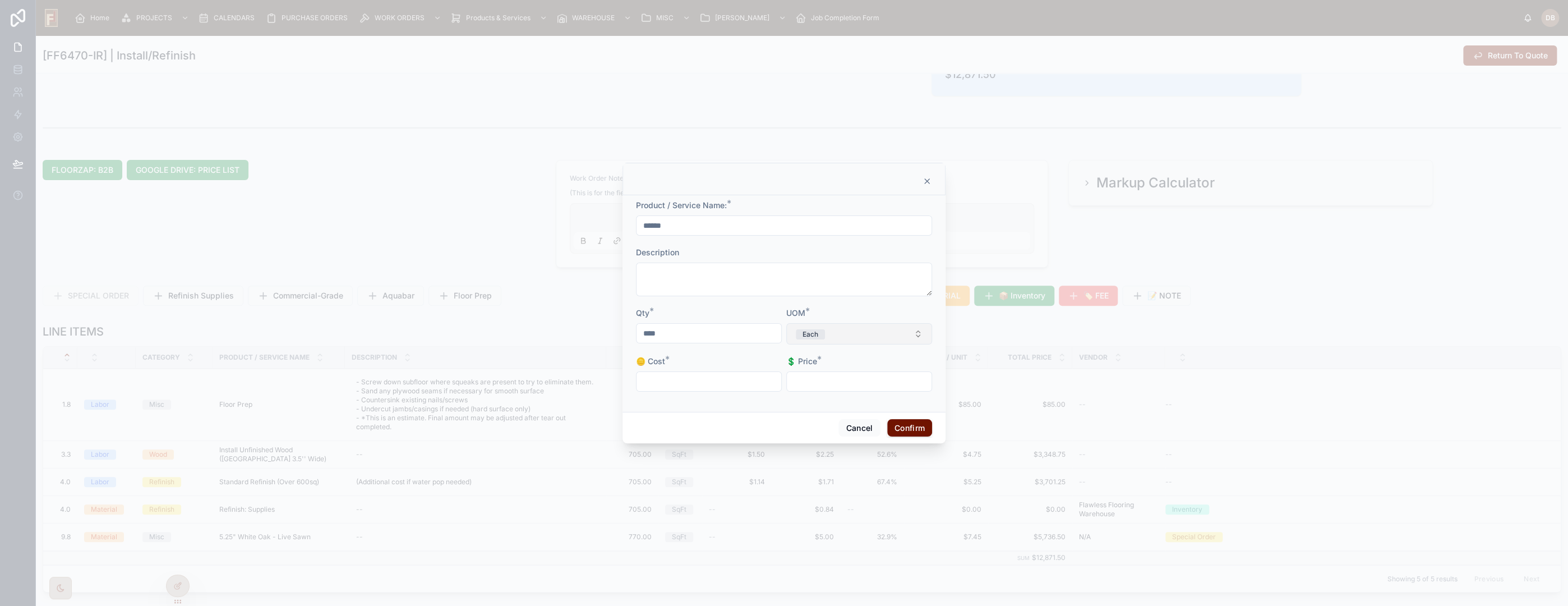
type input "****"
click at [861, 338] on button "Each" at bounding box center [859, 334] width 146 height 21
type input "**"
click at [812, 382] on div "LF" at bounding box center [859, 379] width 156 height 17
click at [712, 383] on input "text" at bounding box center [709, 382] width 145 height 16
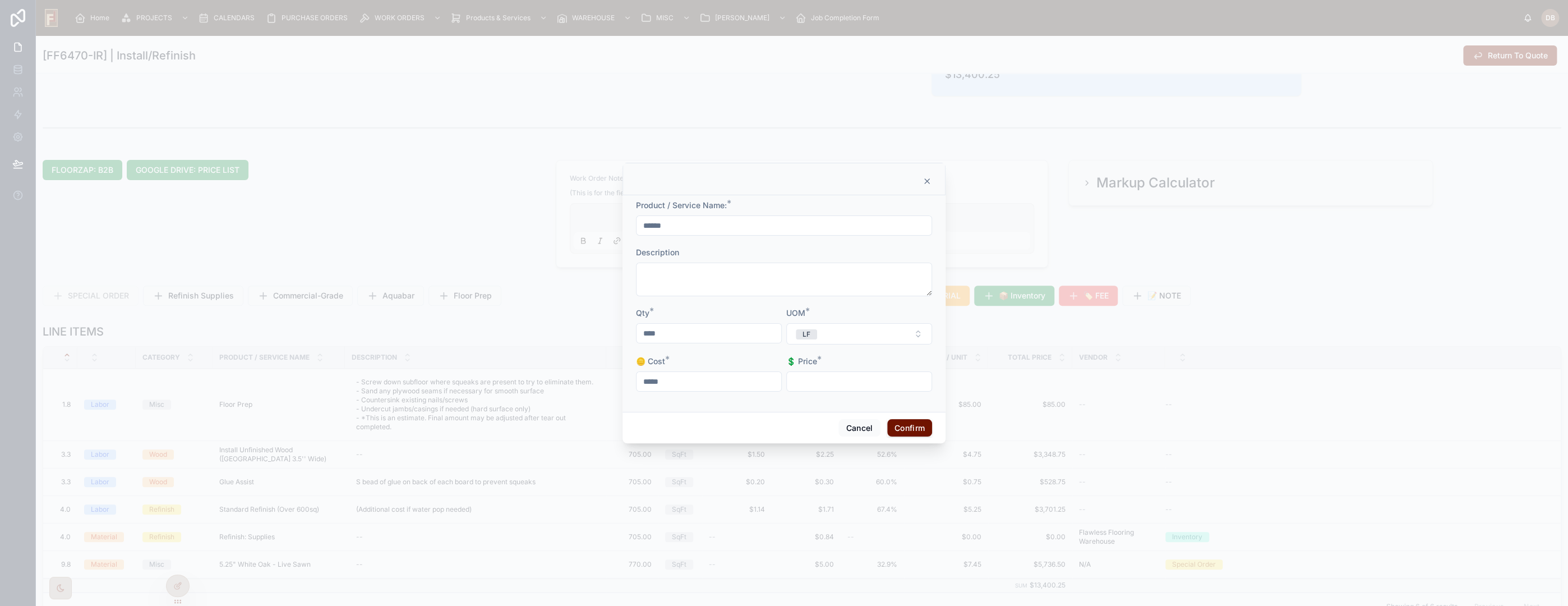
type input "*****"
click at [901, 430] on button "Confirm" at bounding box center [910, 428] width 45 height 18
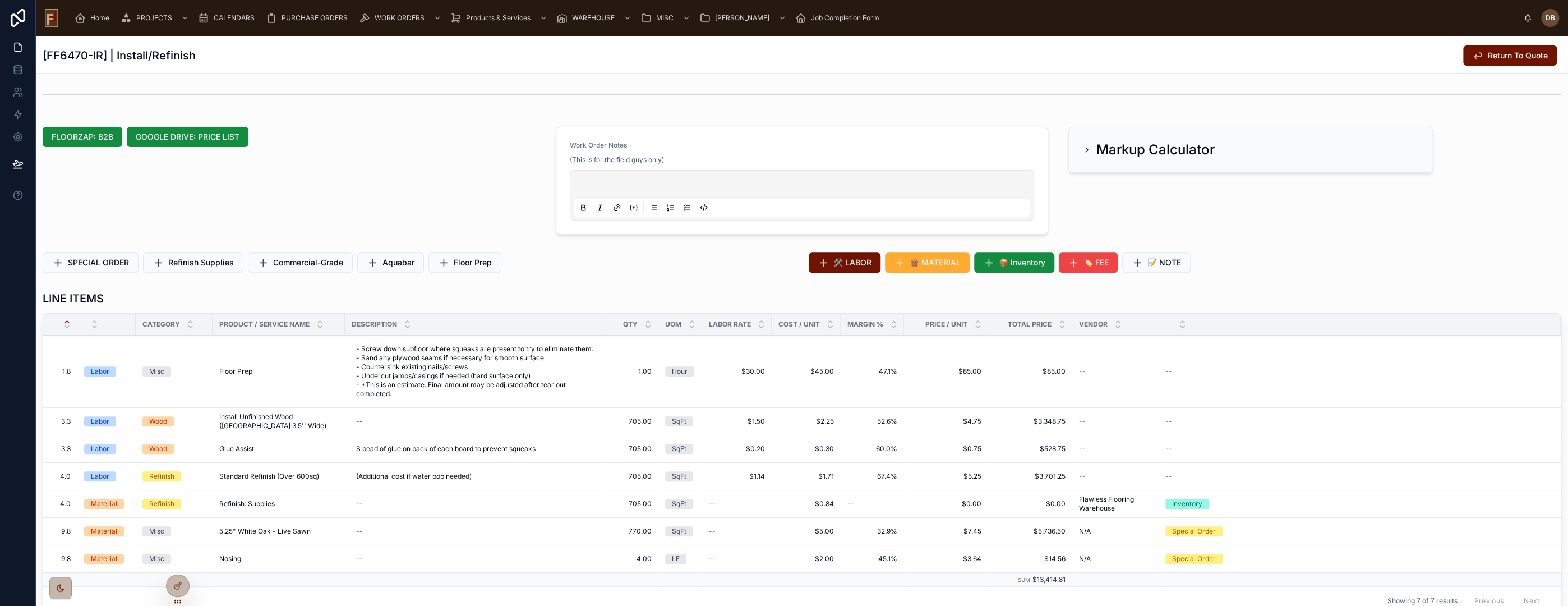
scroll to position [374, 0]
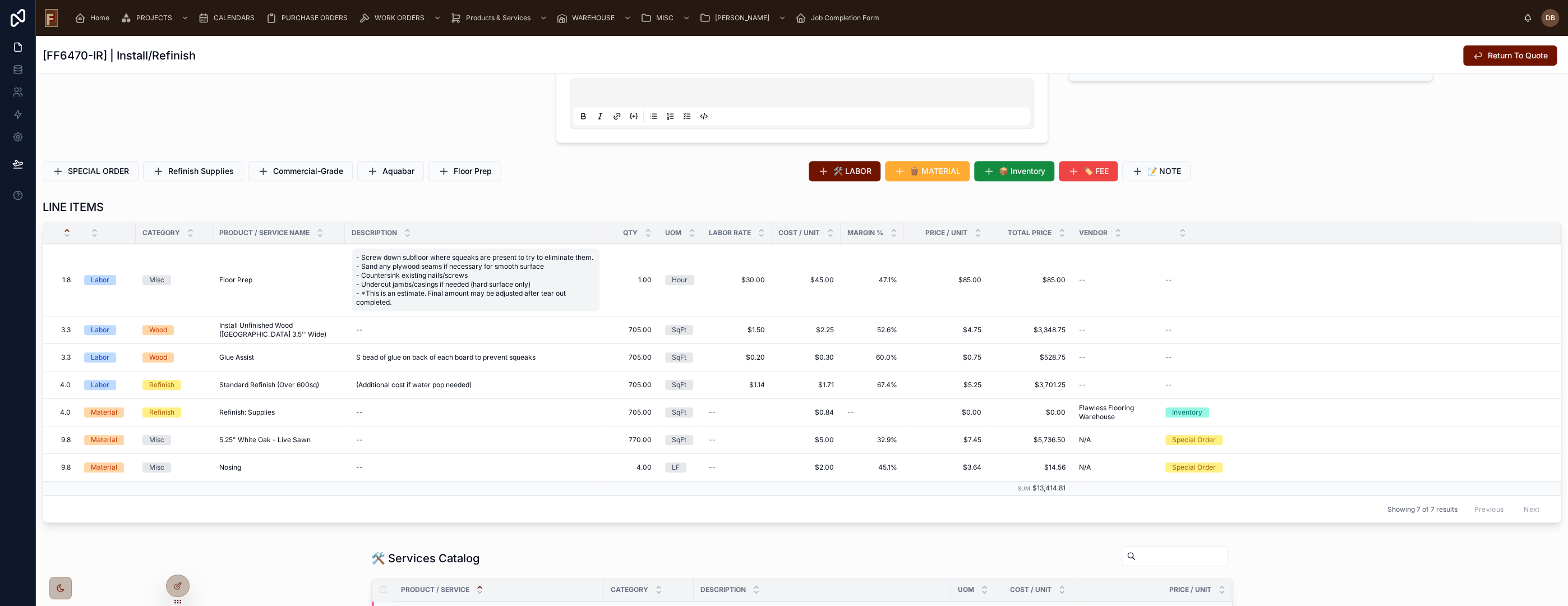
click at [1488, 55] on span "Return To Quote" at bounding box center [1517, 55] width 60 height 11
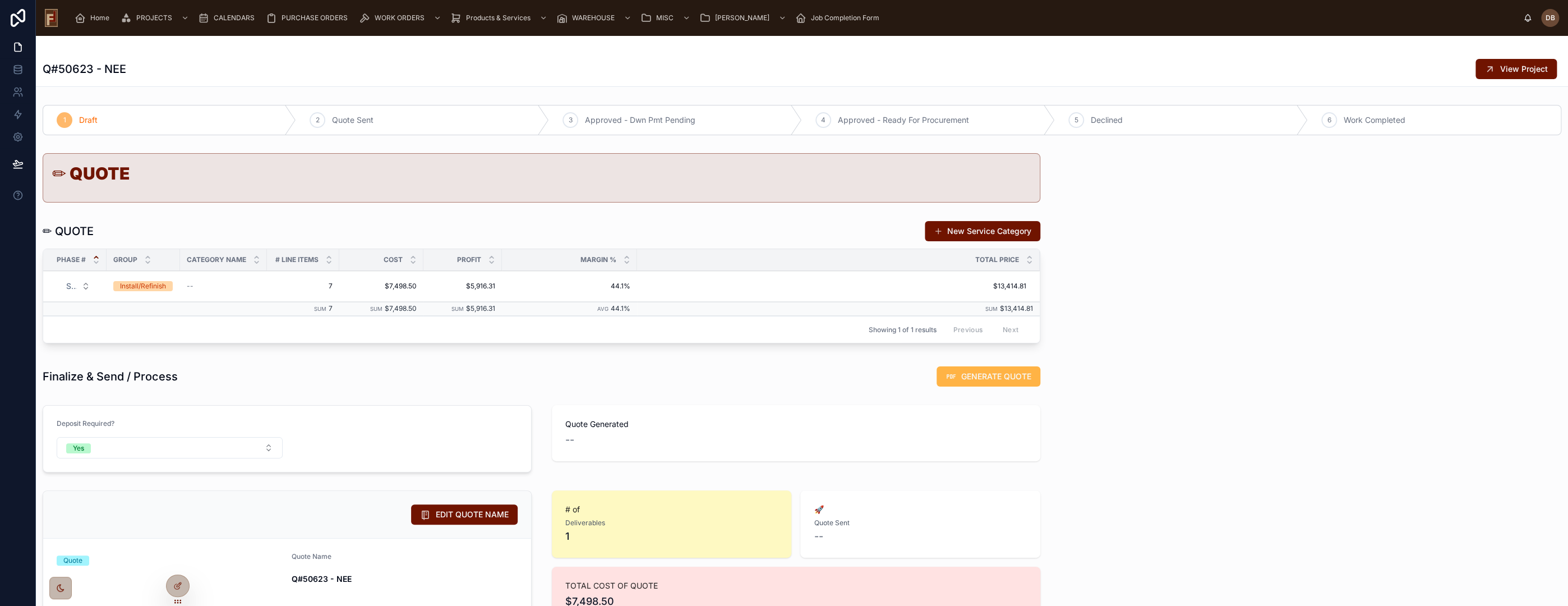
click at [972, 376] on span "GENERATE QUOTE" at bounding box center [996, 376] width 70 height 11
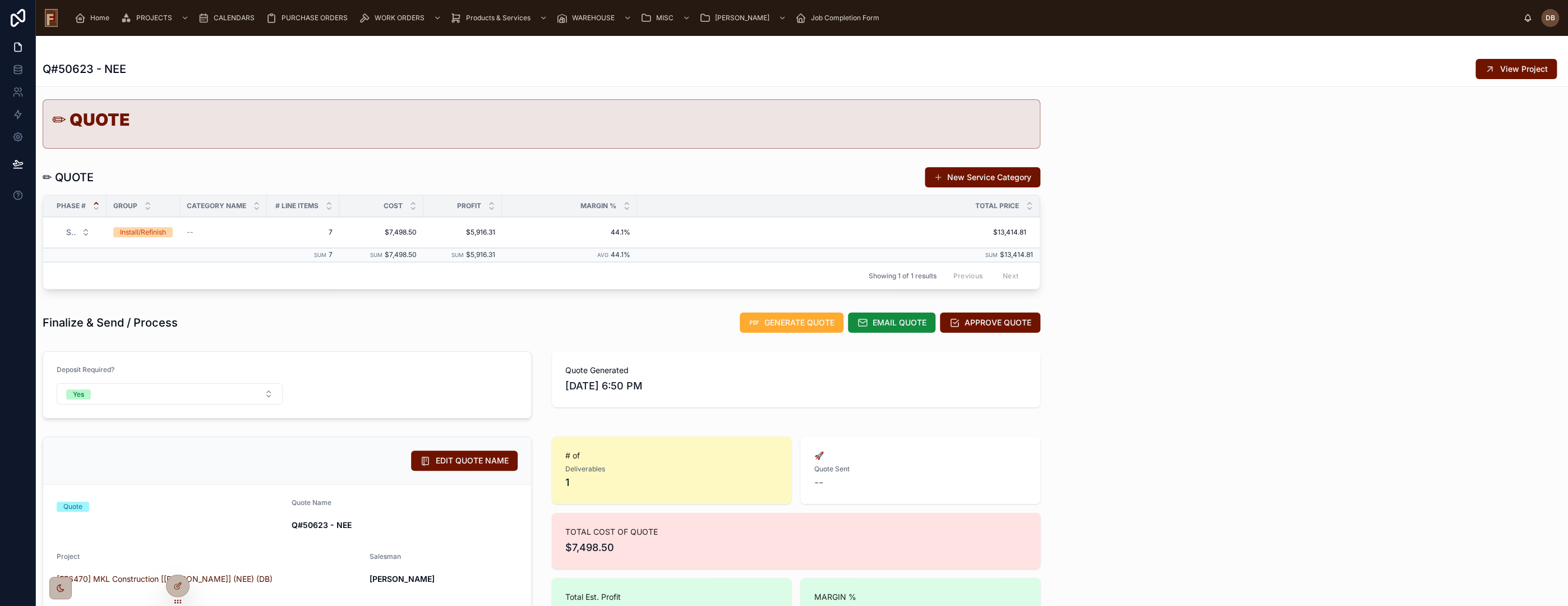
scroll to position [5, 0]
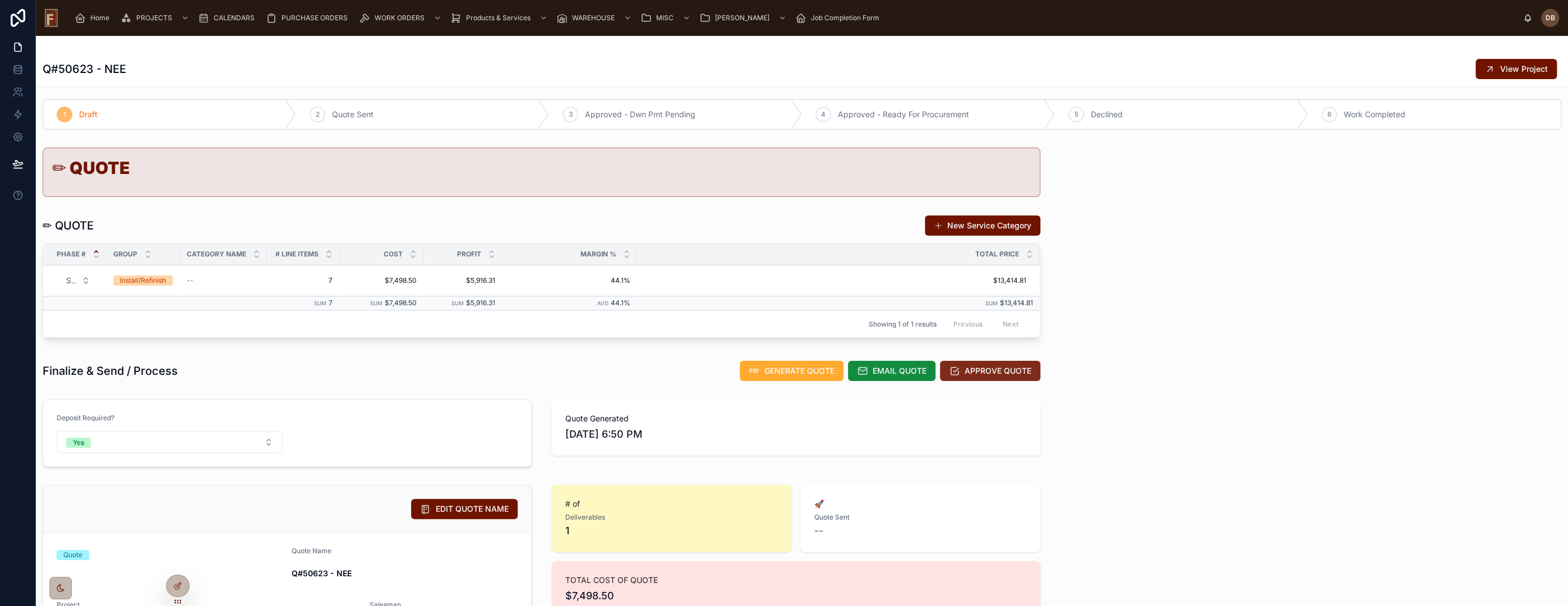
click at [989, 370] on span "APPROVE QUOTE" at bounding box center [998, 371] width 67 height 11
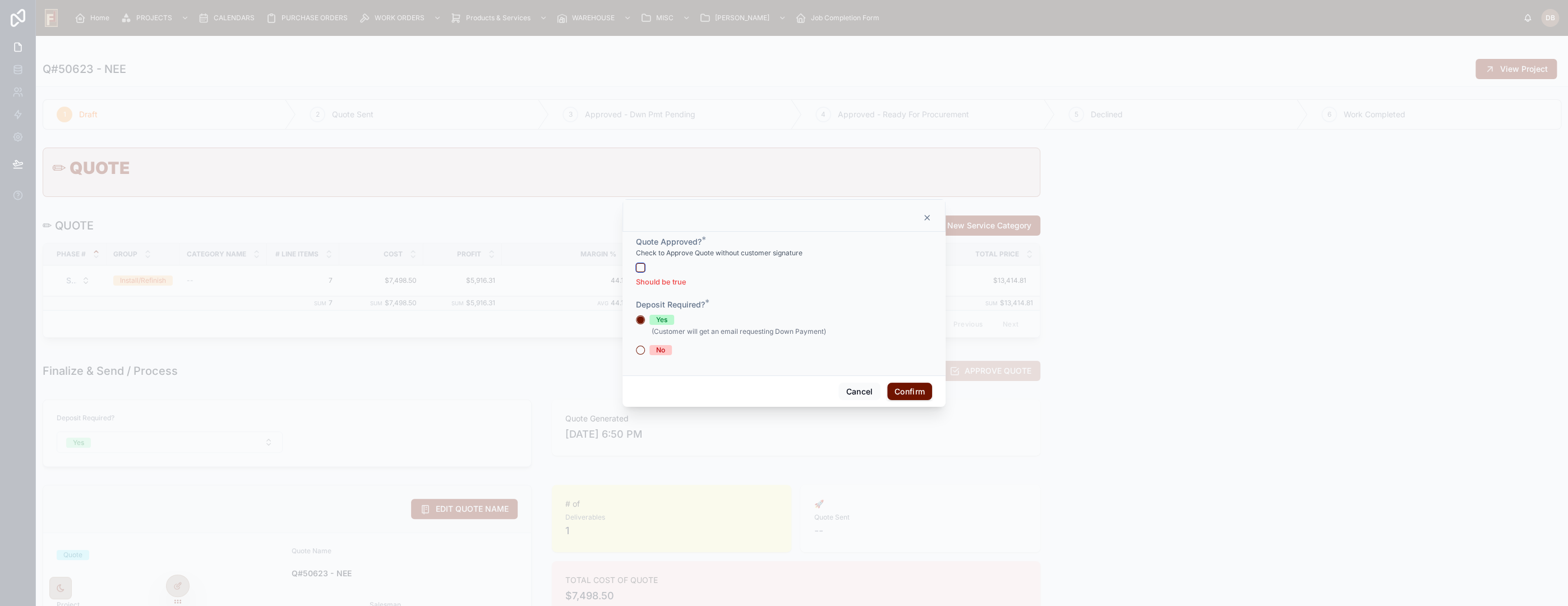
click at [638, 267] on button "button" at bounding box center [640, 267] width 9 height 9
click at [640, 342] on button "No" at bounding box center [640, 342] width 9 height 9
click at [899, 381] on button "Confirm" at bounding box center [910, 383] width 45 height 18
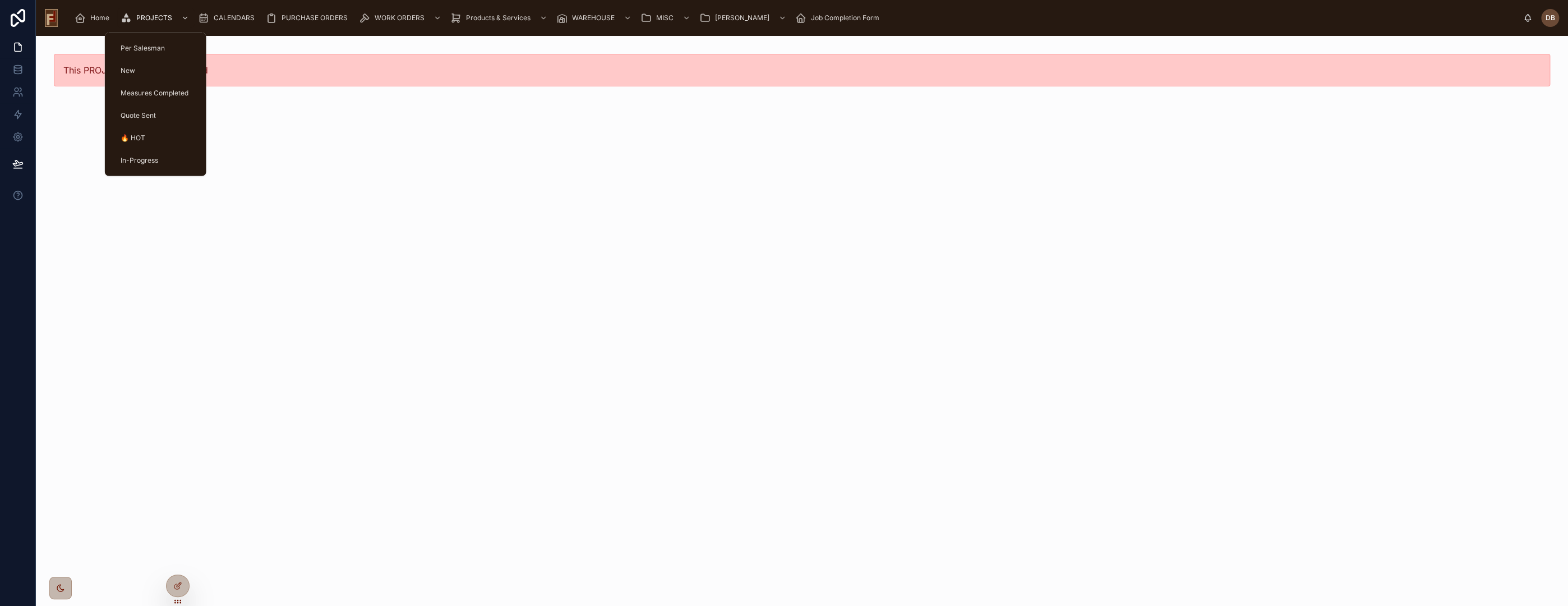
click at [96, 17] on span "Home" at bounding box center [99, 18] width 19 height 9
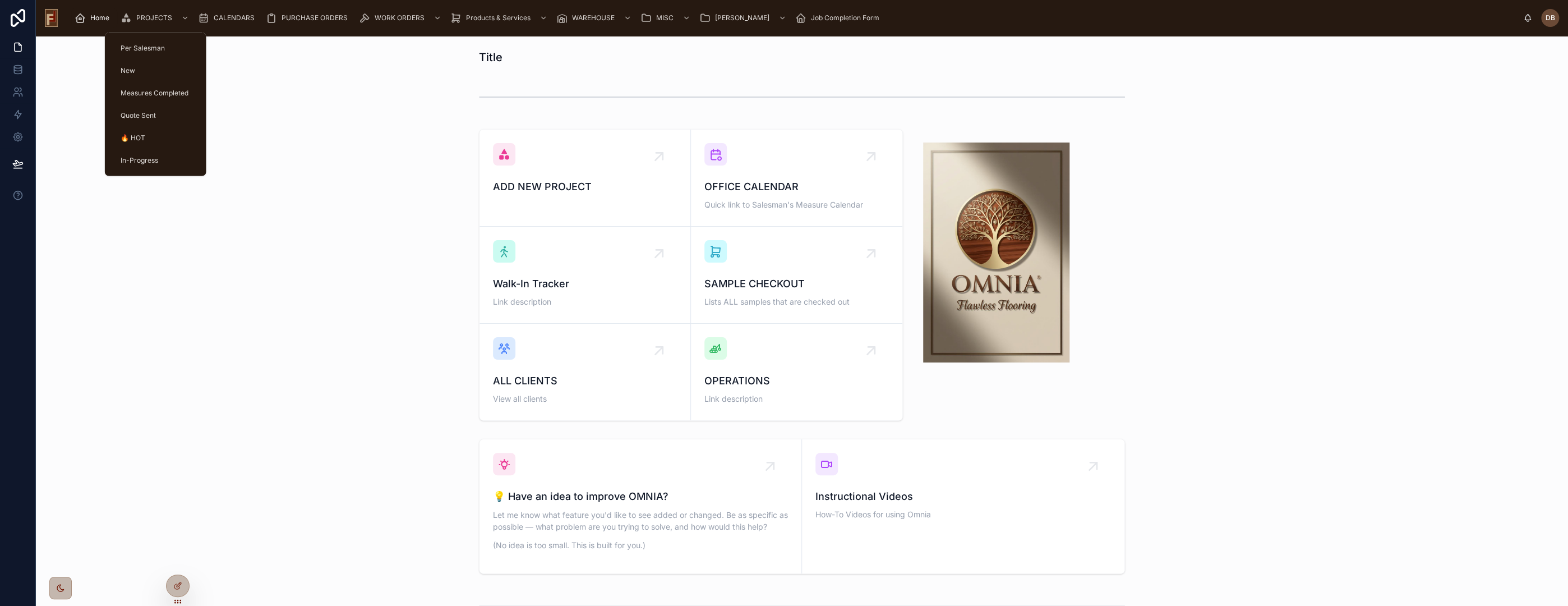
click at [149, 21] on span "PROJECTS" at bounding box center [154, 18] width 36 height 9
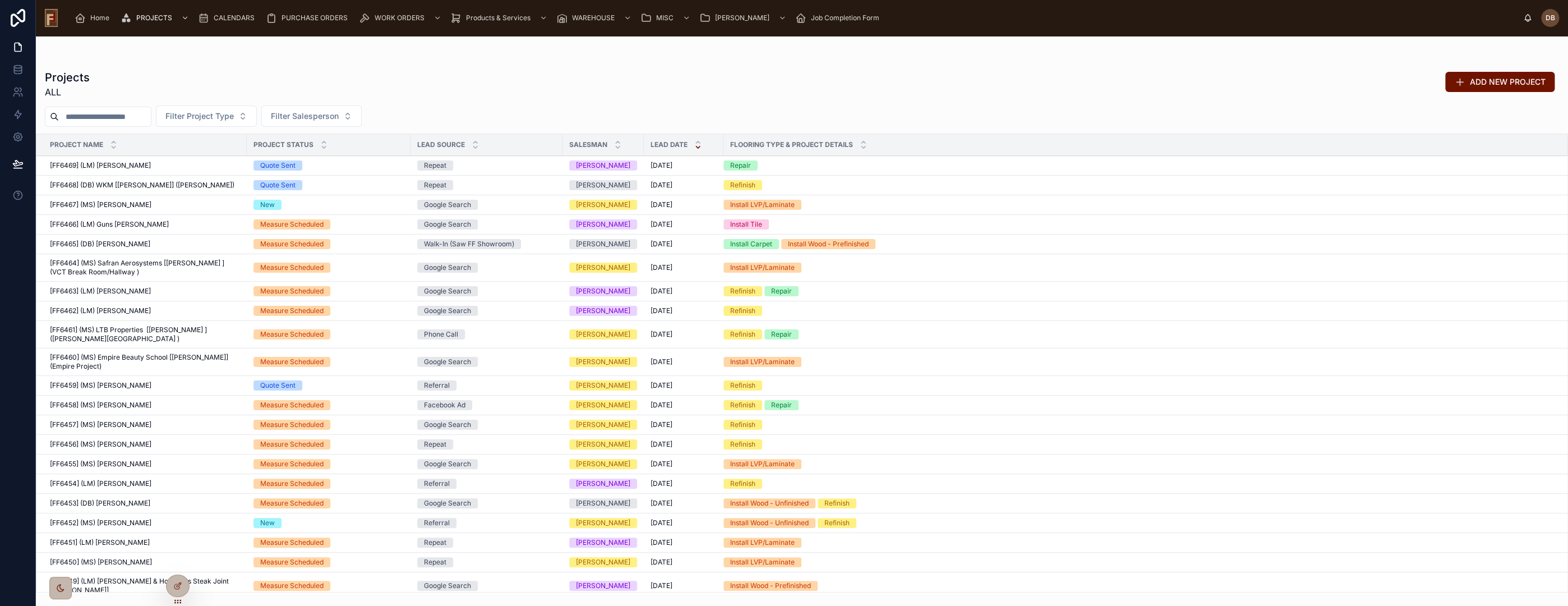
drag, startPoint x: 89, startPoint y: 132, endPoint x: 89, endPoint y: 119, distance: 13.0
click at [89, 119] on input "text" at bounding box center [105, 117] width 92 height 16
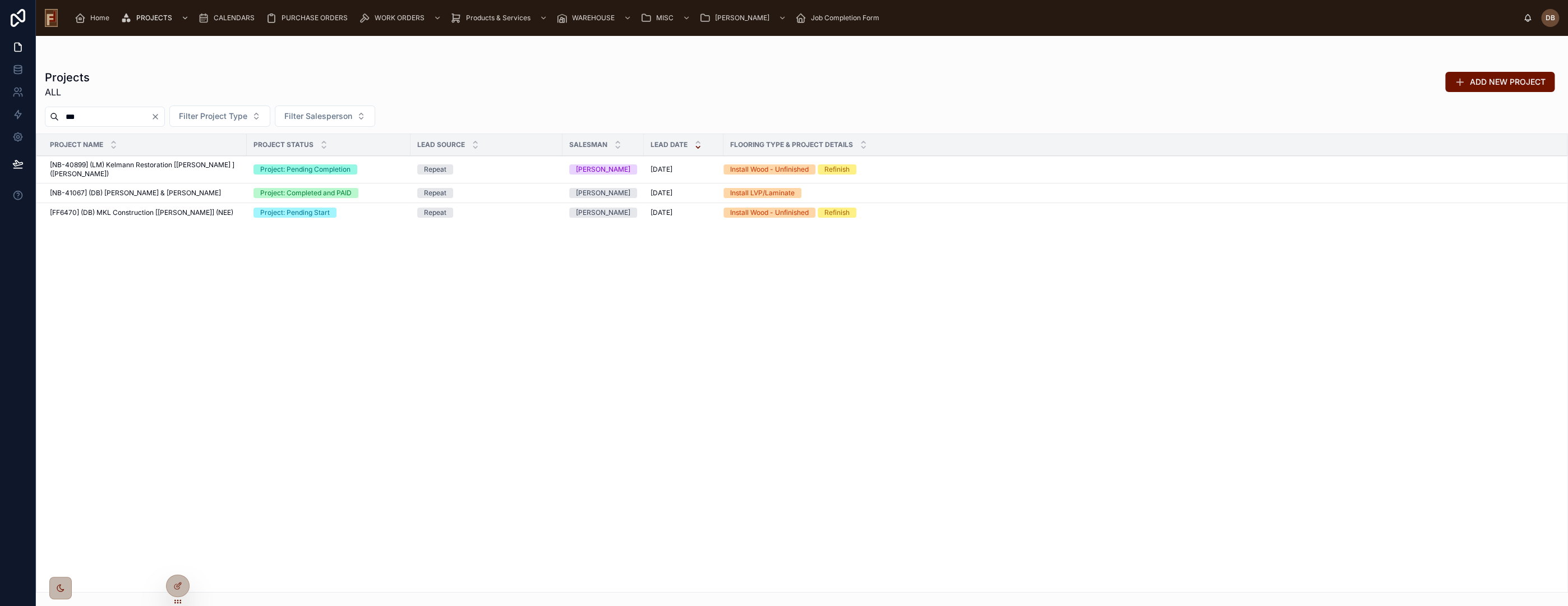
type input "***"
click at [177, 211] on span "[FF6470] (DB) MKL Construction [Mike] (NEE)" at bounding box center [141, 213] width 183 height 9
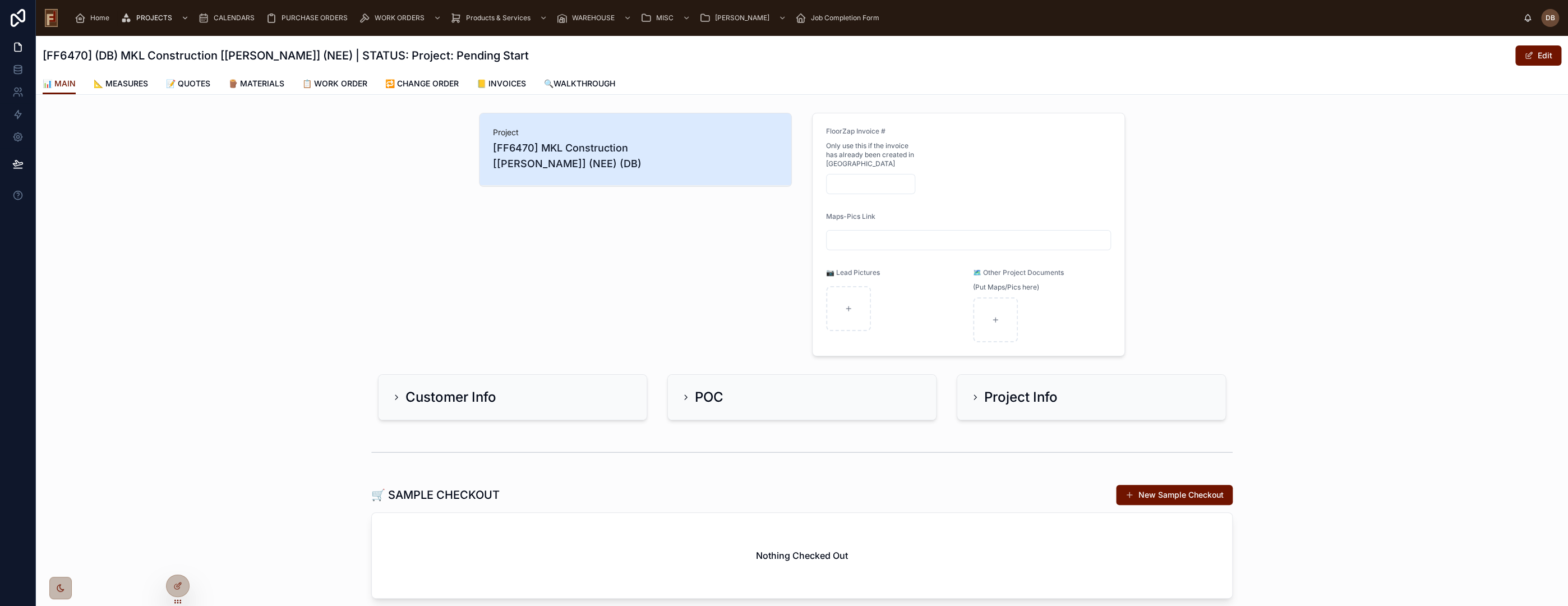
click at [350, 84] on span "📋 WORK ORDER" at bounding box center [335, 83] width 65 height 11
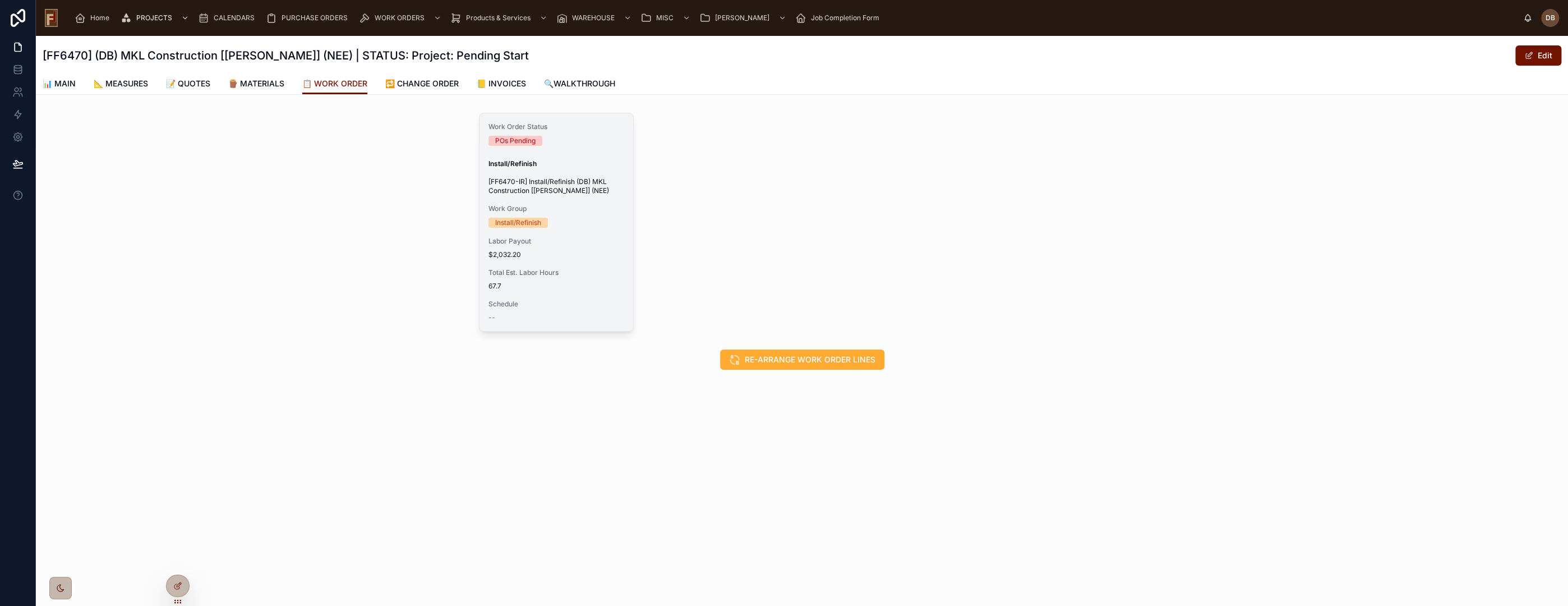
click at [0, 0] on span "ADD NEW WORK ORDER" at bounding box center [0, 0] width 0 height 0
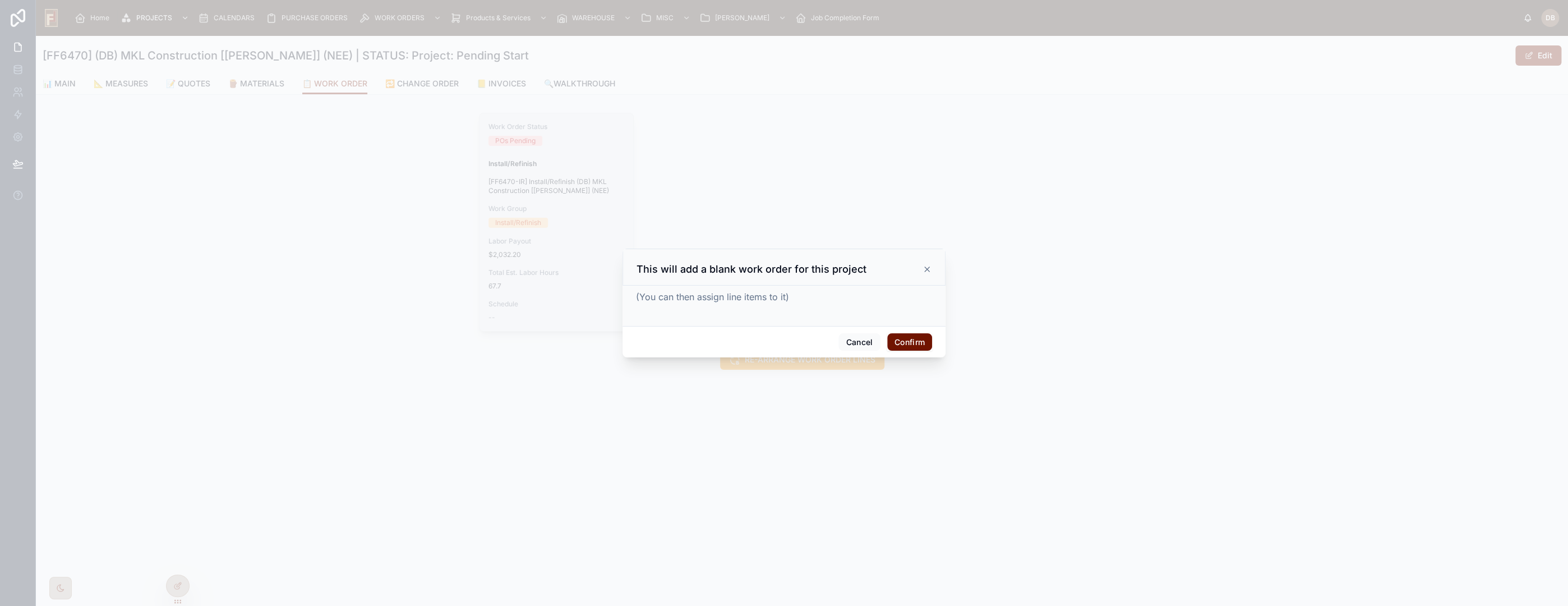
click at [911, 339] on button "Confirm" at bounding box center [910, 342] width 45 height 18
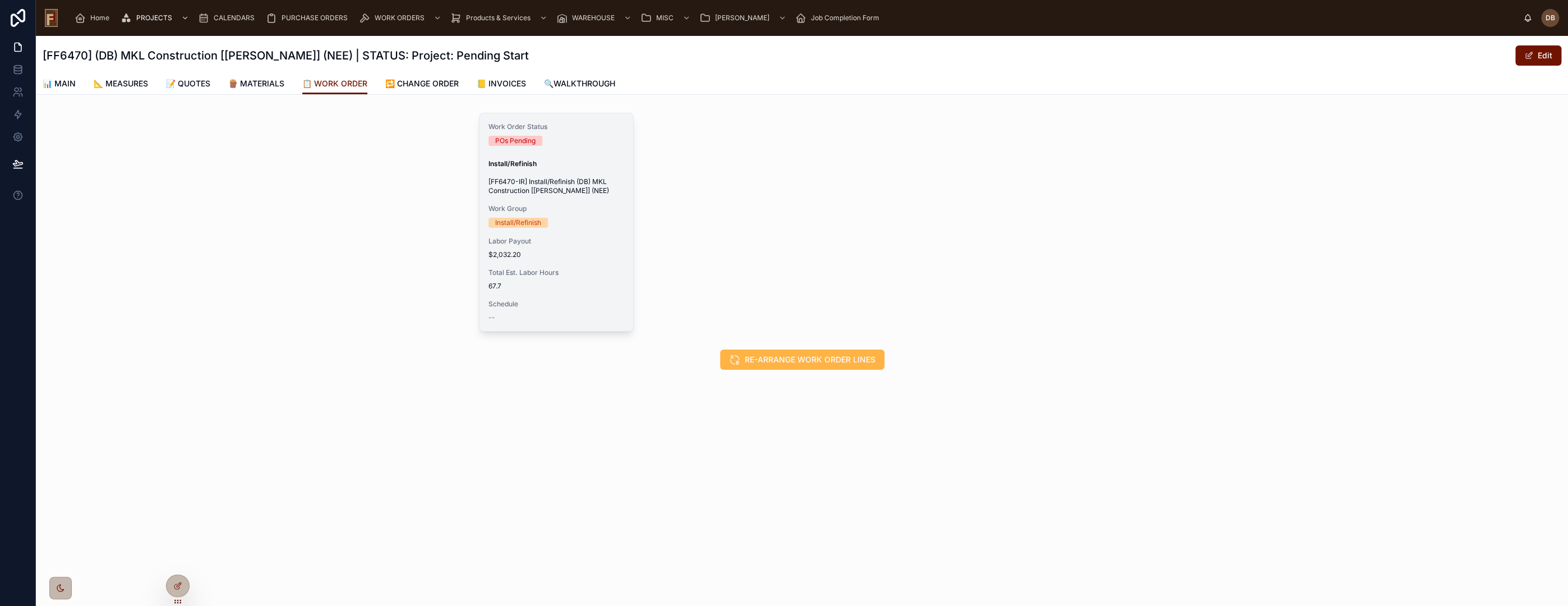
click at [807, 362] on span "RE-ARRANGE WORK ORDER LINES" at bounding box center [810, 359] width 131 height 11
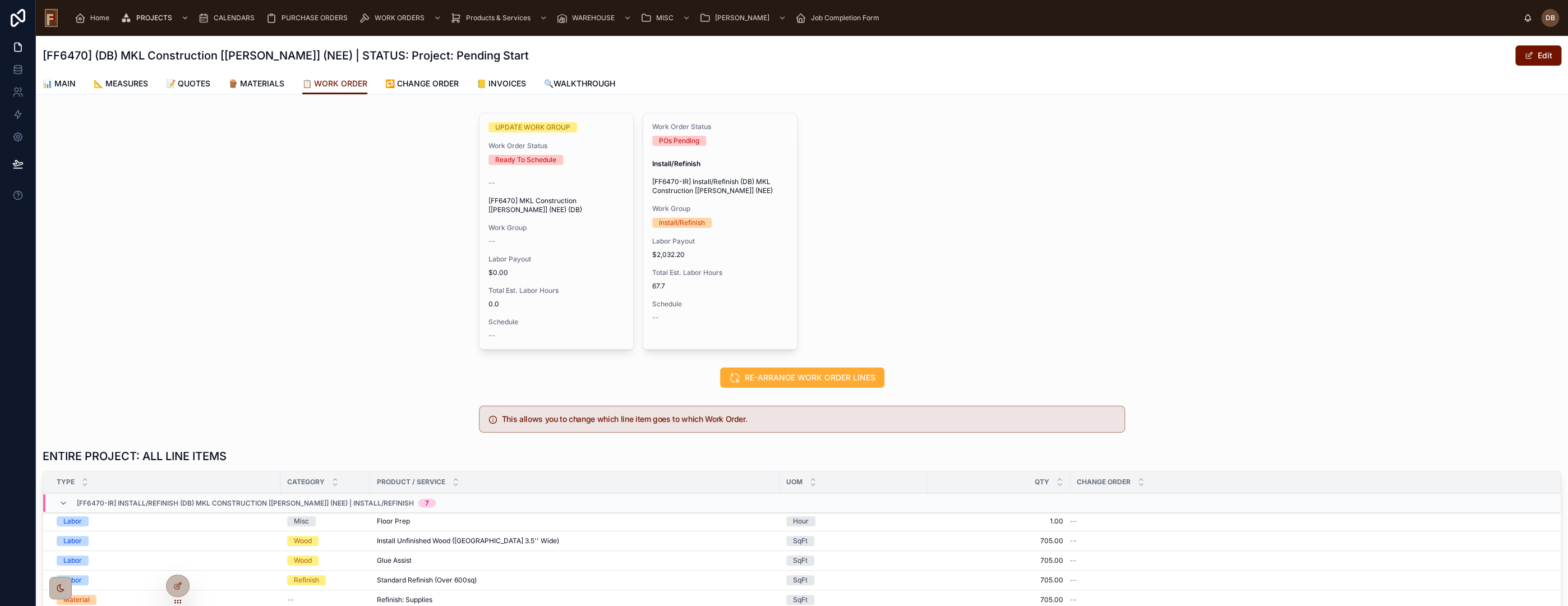
click at [435, 81] on span "🔁 CHANGE ORDER" at bounding box center [422, 83] width 74 height 11
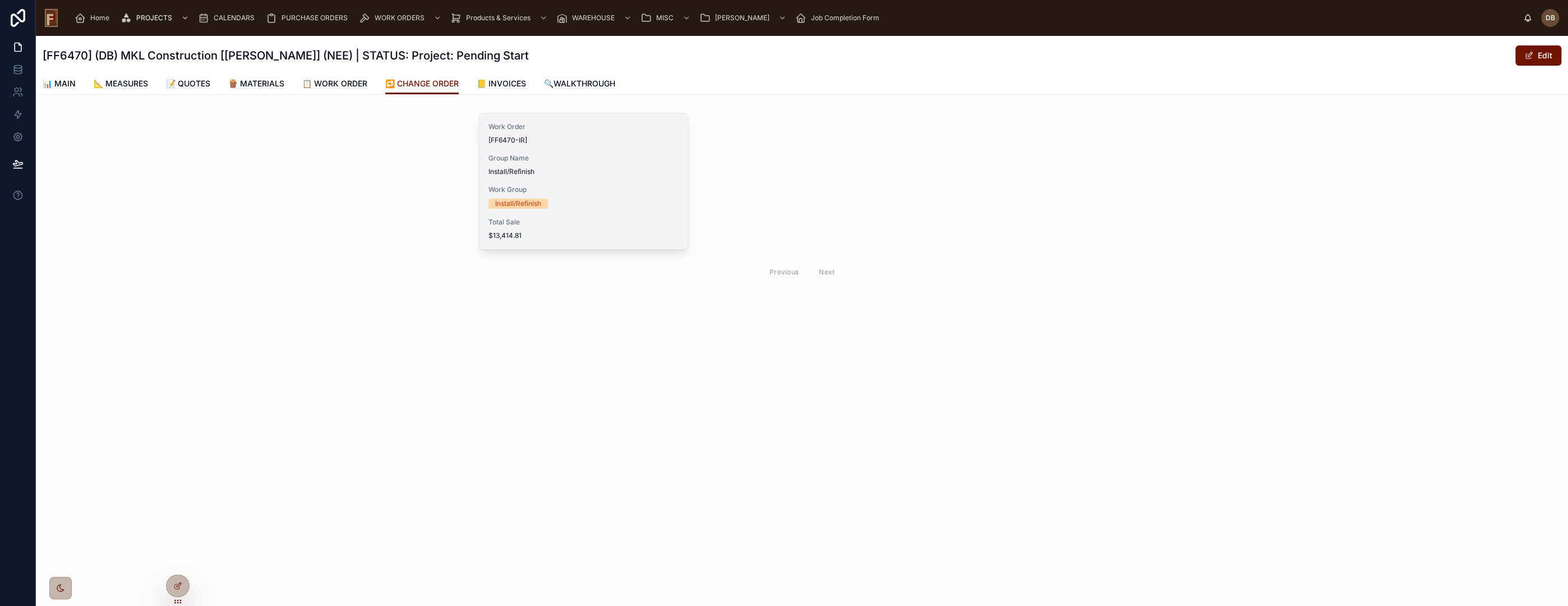
click at [592, 205] on div "Install/Refinish" at bounding box center [583, 203] width 190 height 10
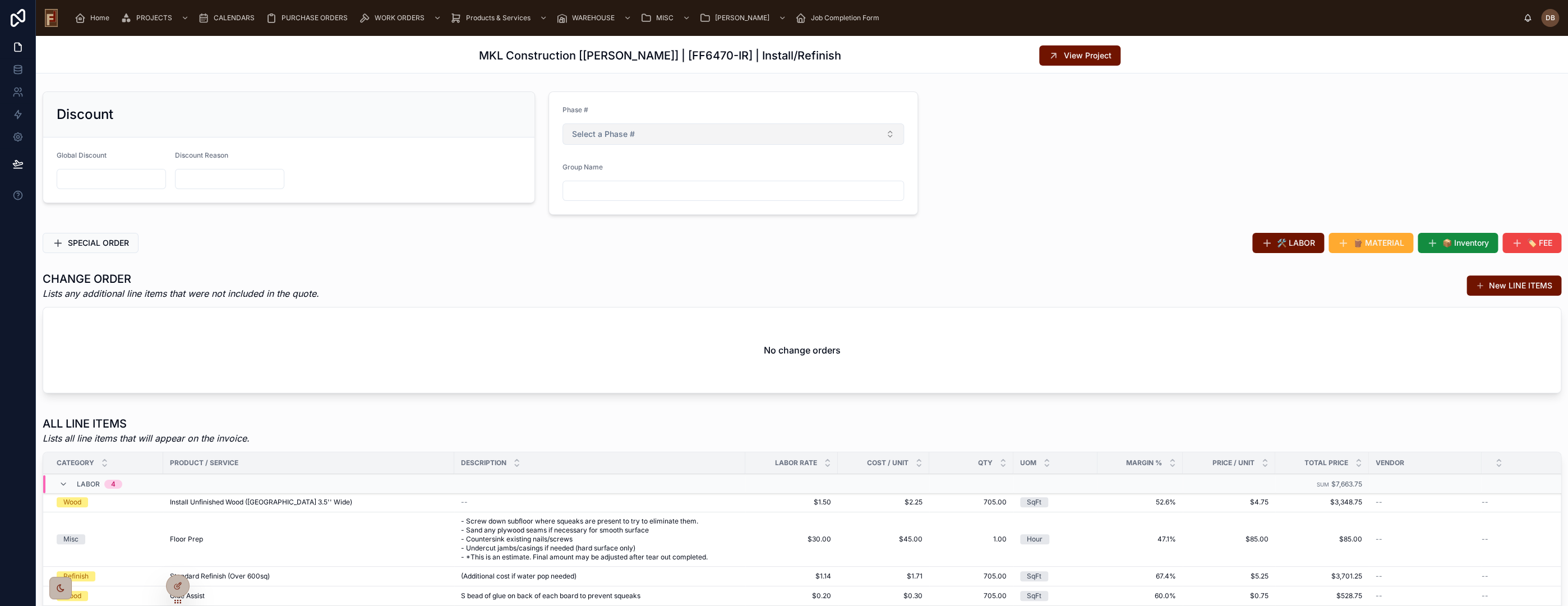
click at [612, 133] on span "Select a Phase #" at bounding box center [603, 134] width 63 height 11
click at [681, 195] on div "2" at bounding box center [729, 196] width 156 height 17
click at [638, 132] on button "2" at bounding box center [733, 134] width 341 height 21
click at [686, 176] on div "None" at bounding box center [729, 178] width 156 height 17
click at [546, 229] on div "SPECIAL ORDER" at bounding box center [419, 243] width 766 height 29
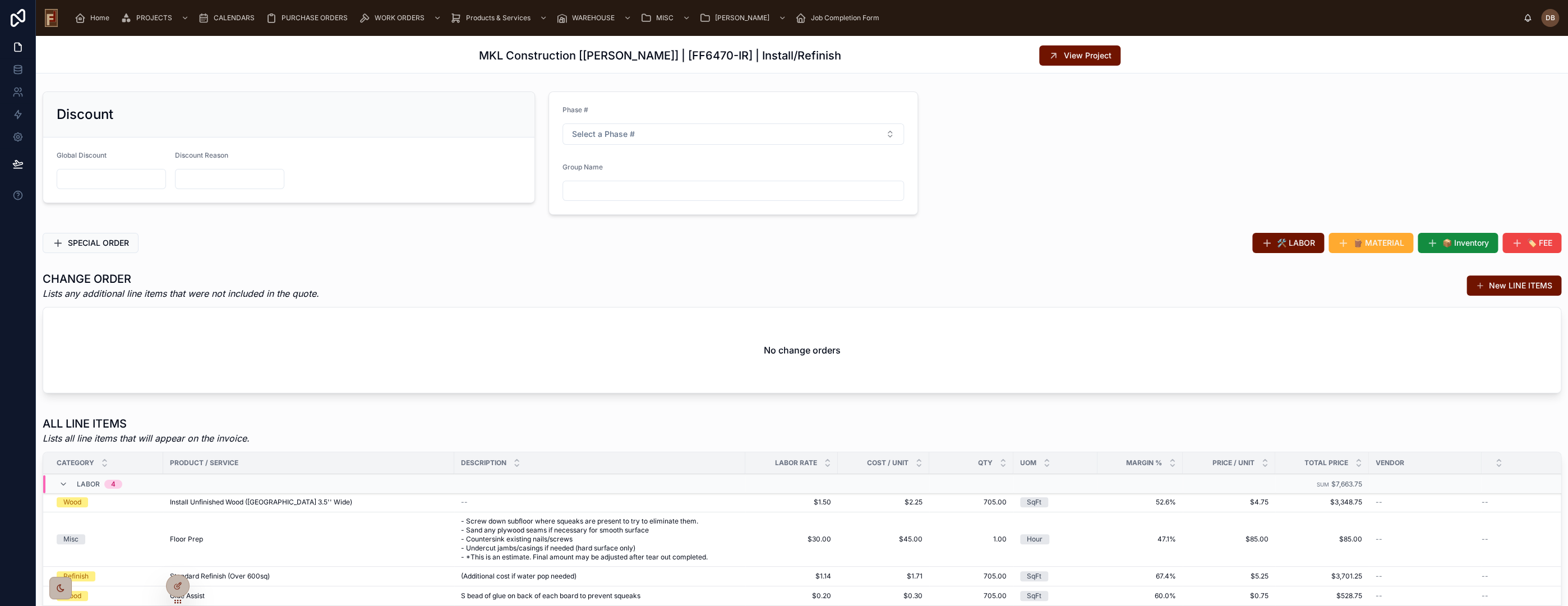
click at [794, 350] on h2 "No change orders" at bounding box center [802, 350] width 77 height 13
click at [1286, 246] on span "🛠️ LABOR" at bounding box center [1296, 243] width 38 height 11
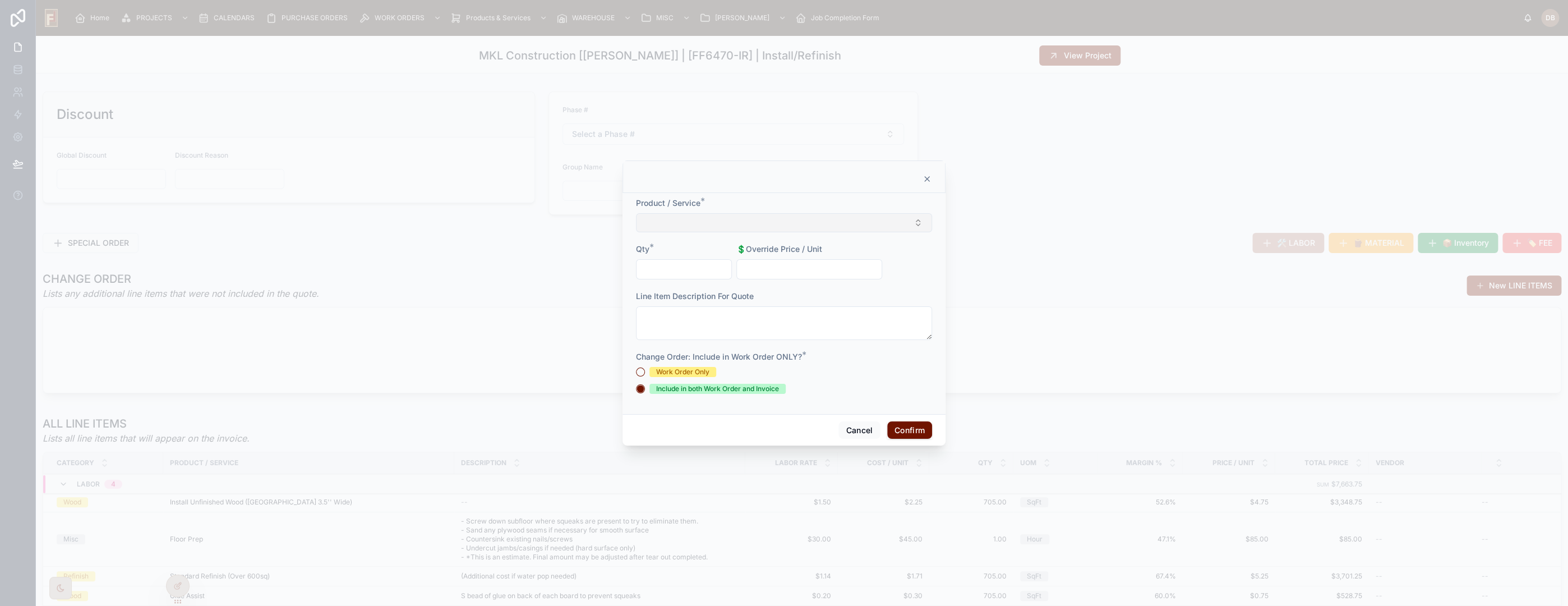
click at [752, 228] on button "Select Button" at bounding box center [784, 222] width 296 height 19
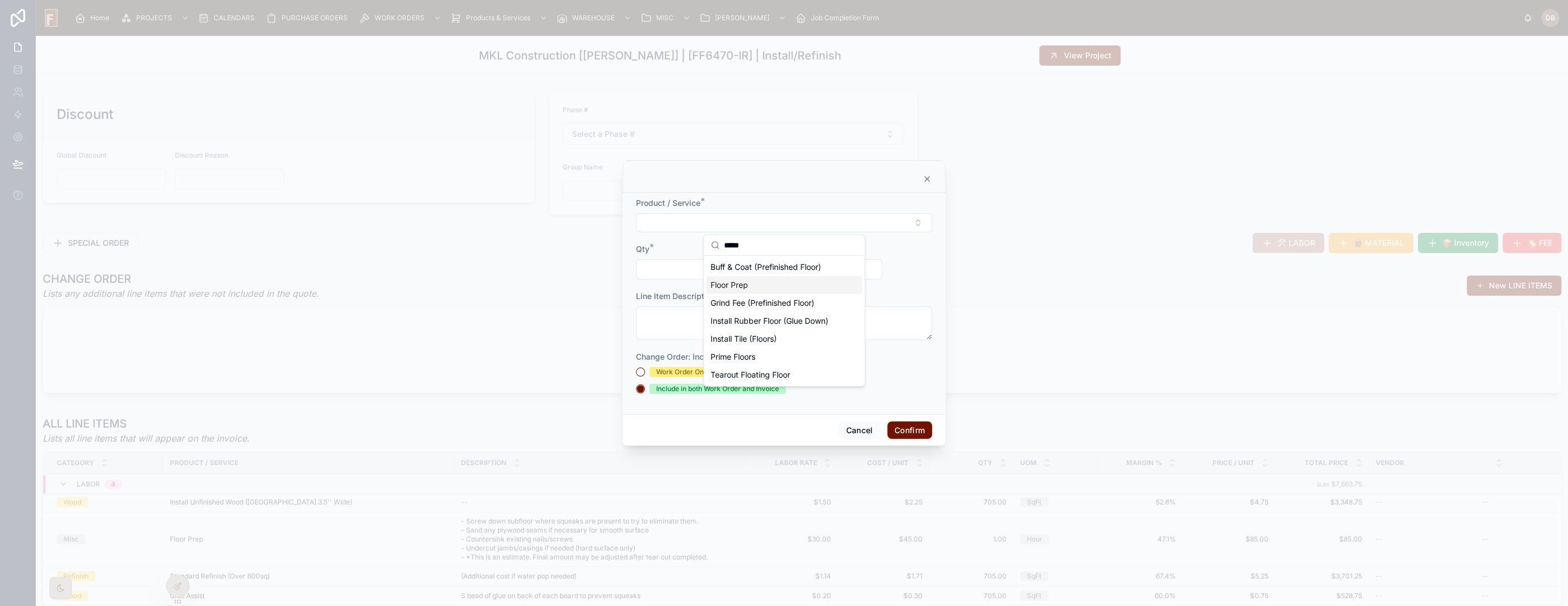
type input "*****"
click at [761, 286] on div "Floor Prep" at bounding box center [784, 284] width 156 height 18
click at [699, 272] on input "text" at bounding box center [684, 270] width 95 height 16
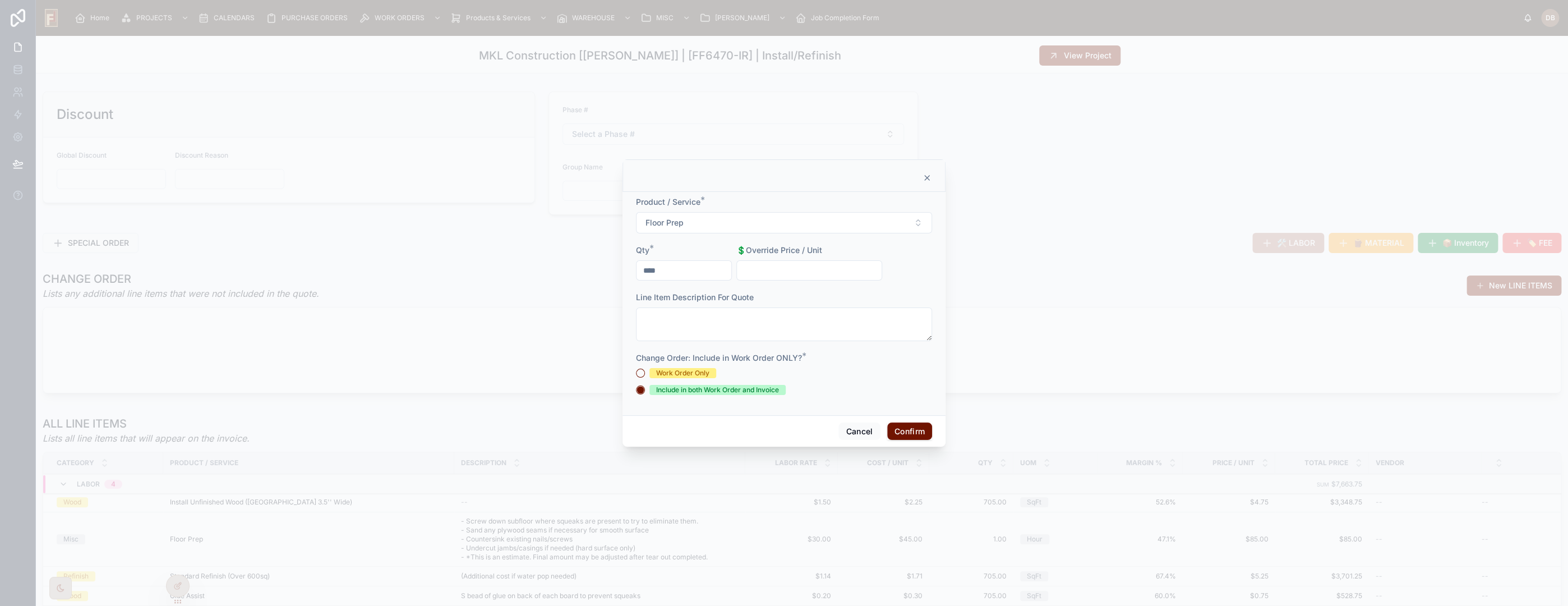
type input "****"
click at [697, 319] on textarea at bounding box center [784, 324] width 296 height 33
type textarea "**********"
click at [683, 372] on div "Work Order Only" at bounding box center [683, 373] width 54 height 10
click at [645, 372] on button "Work Order Only" at bounding box center [640, 373] width 9 height 9
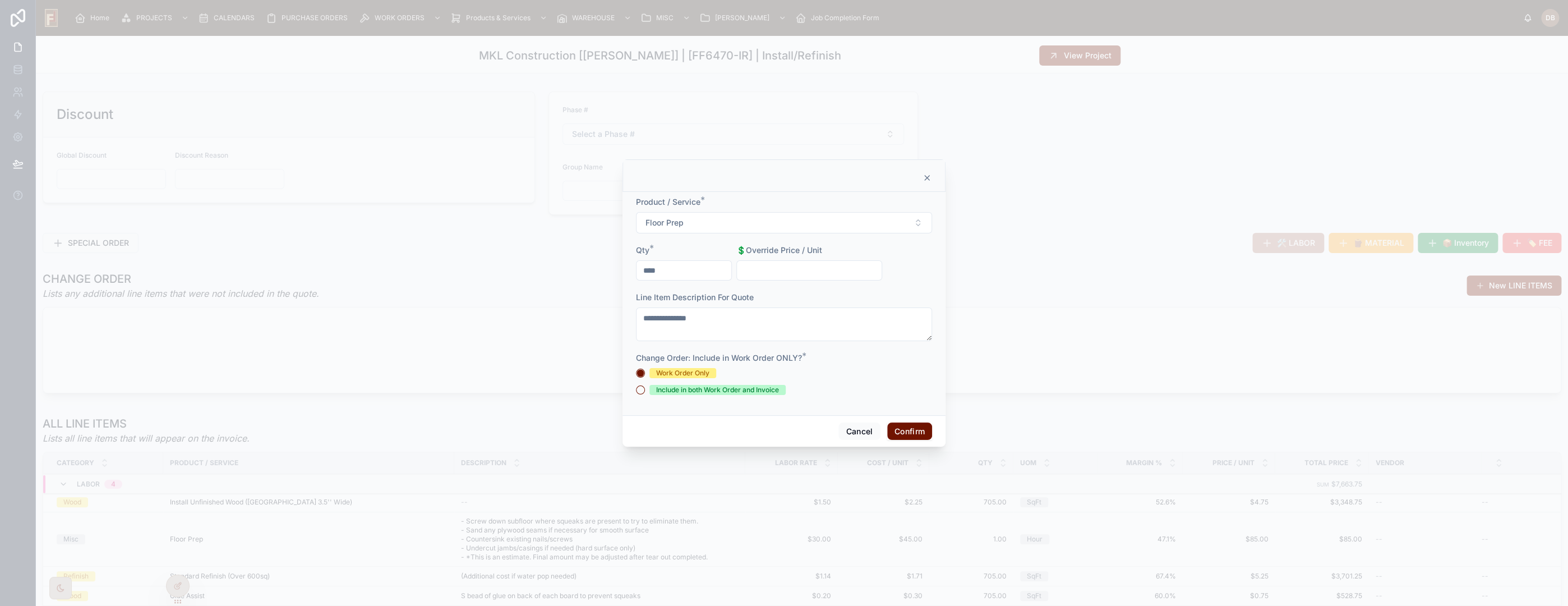
click at [917, 430] on button "Confirm" at bounding box center [910, 431] width 45 height 18
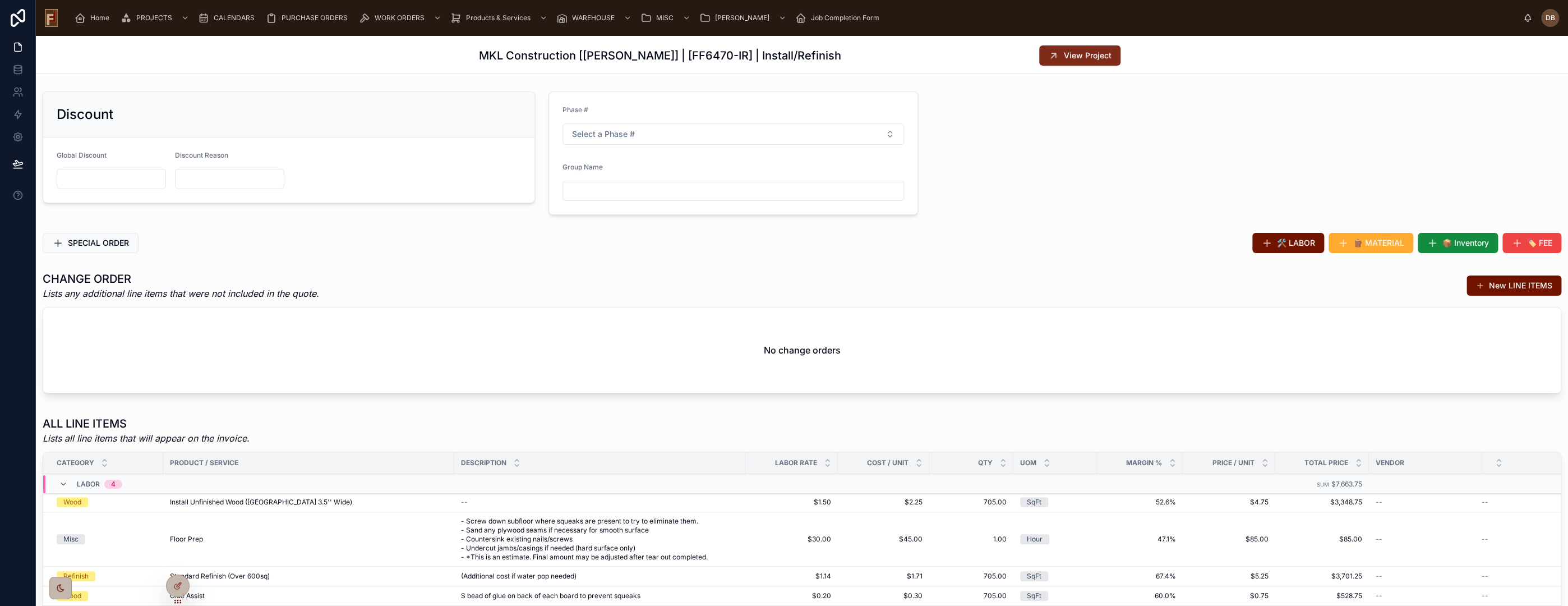
click at [1077, 59] on span "View Project" at bounding box center [1088, 55] width 47 height 11
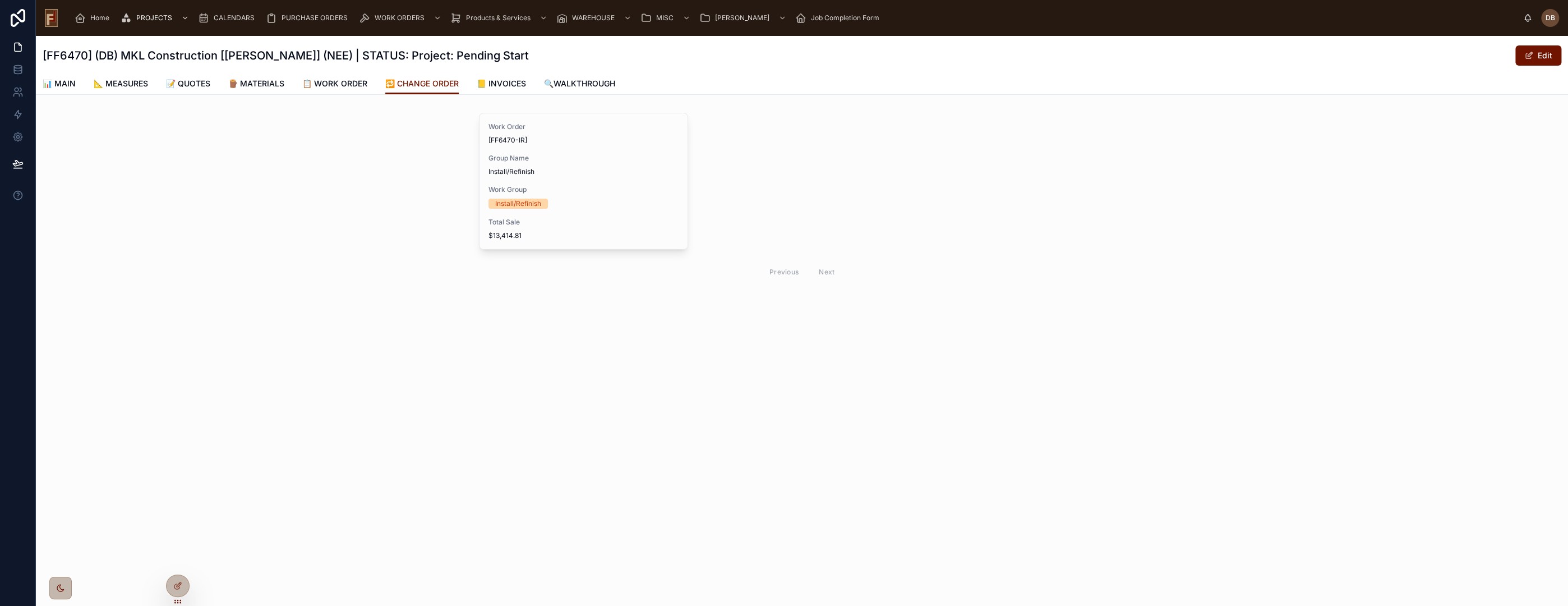
click at [346, 85] on span "📋 WORK ORDER" at bounding box center [335, 83] width 65 height 11
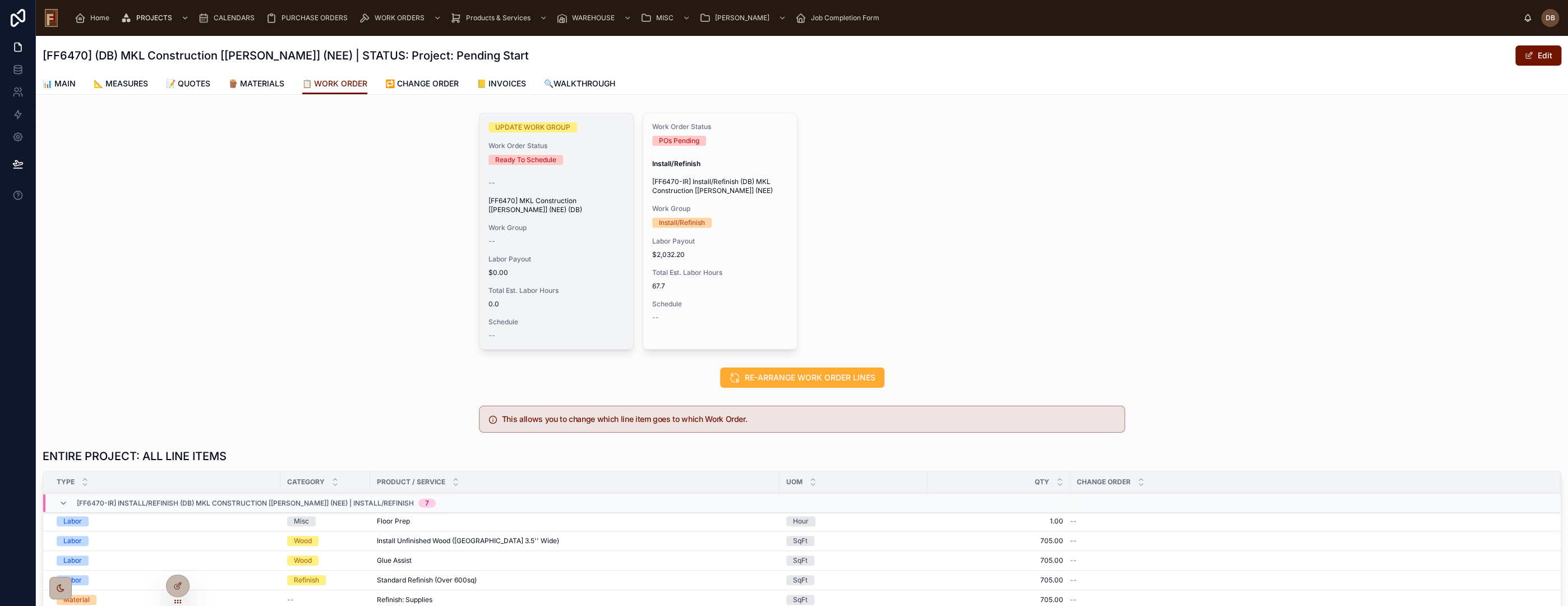
click at [0, 0] on span "UPDATE WORK GROUP" at bounding box center [0, 0] width 0 height 0
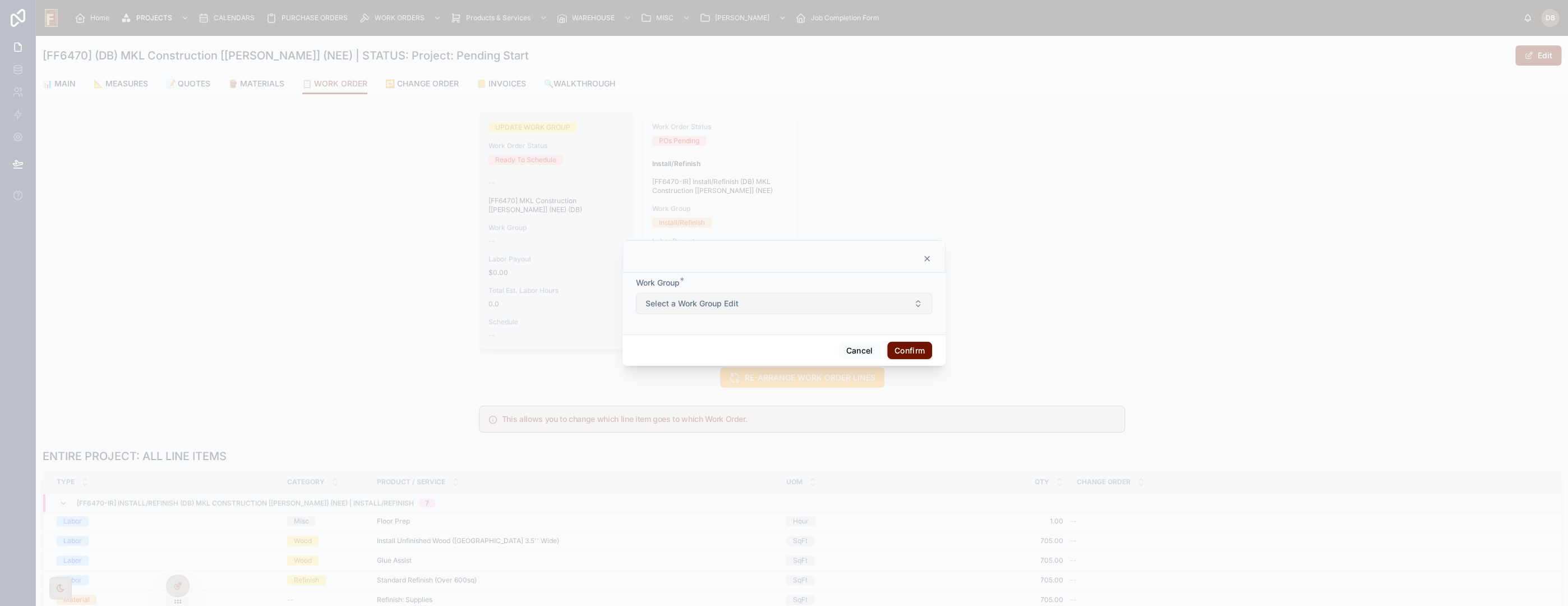
click at [713, 303] on span "Select a Work Group Edit" at bounding box center [691, 303] width 93 height 11
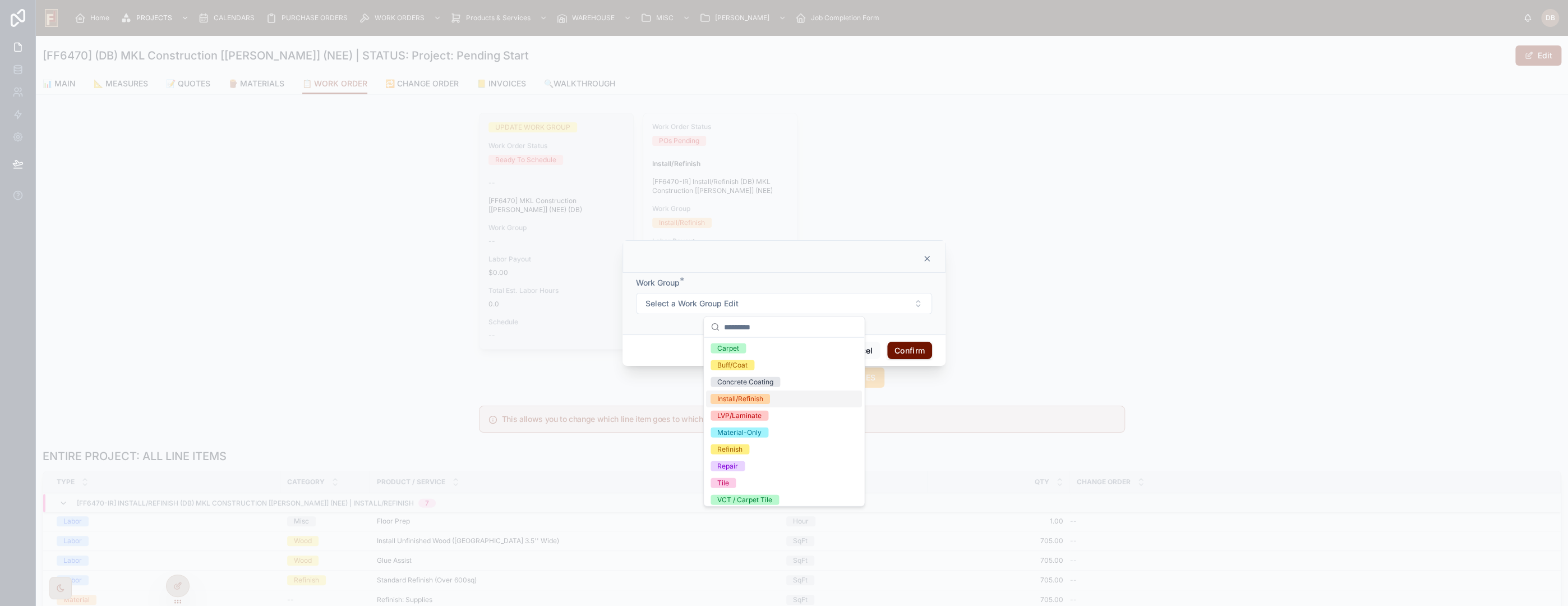
scroll to position [38, 0]
click at [754, 479] on div "Wood" at bounding box center [784, 479] width 156 height 17
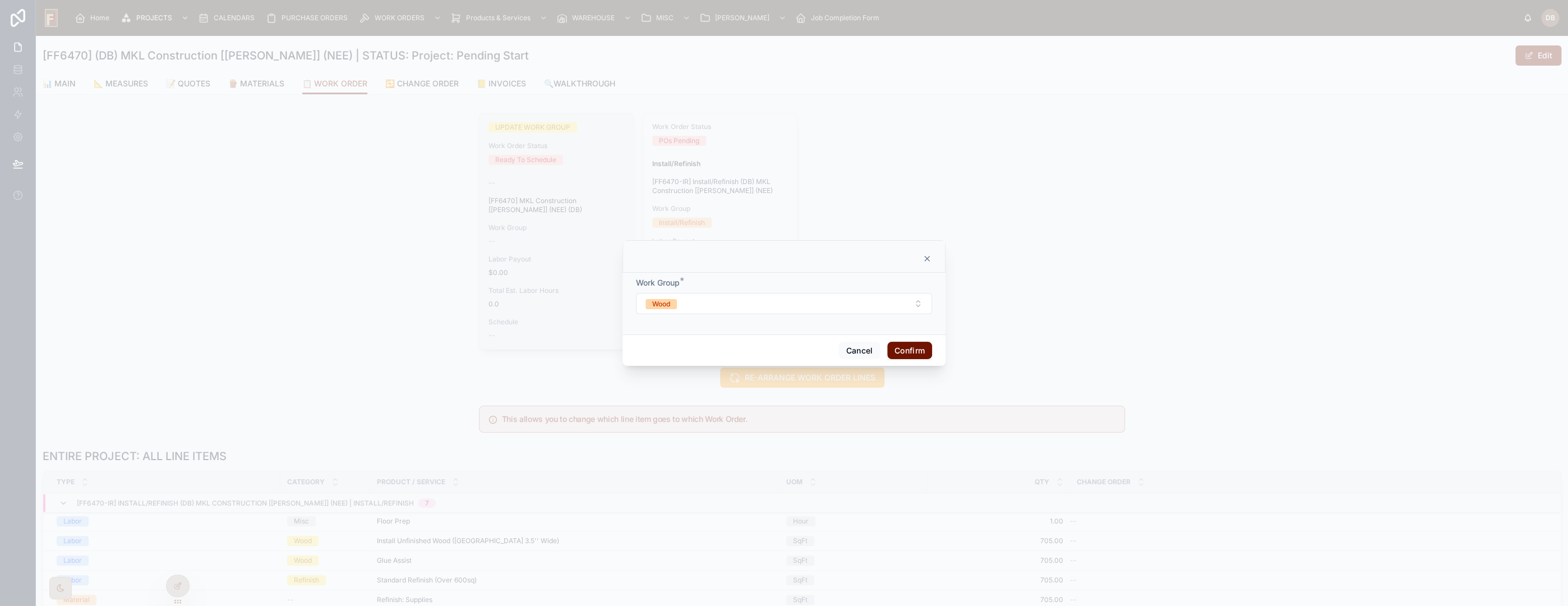
click at [905, 353] on button "Confirm" at bounding box center [910, 350] width 45 height 18
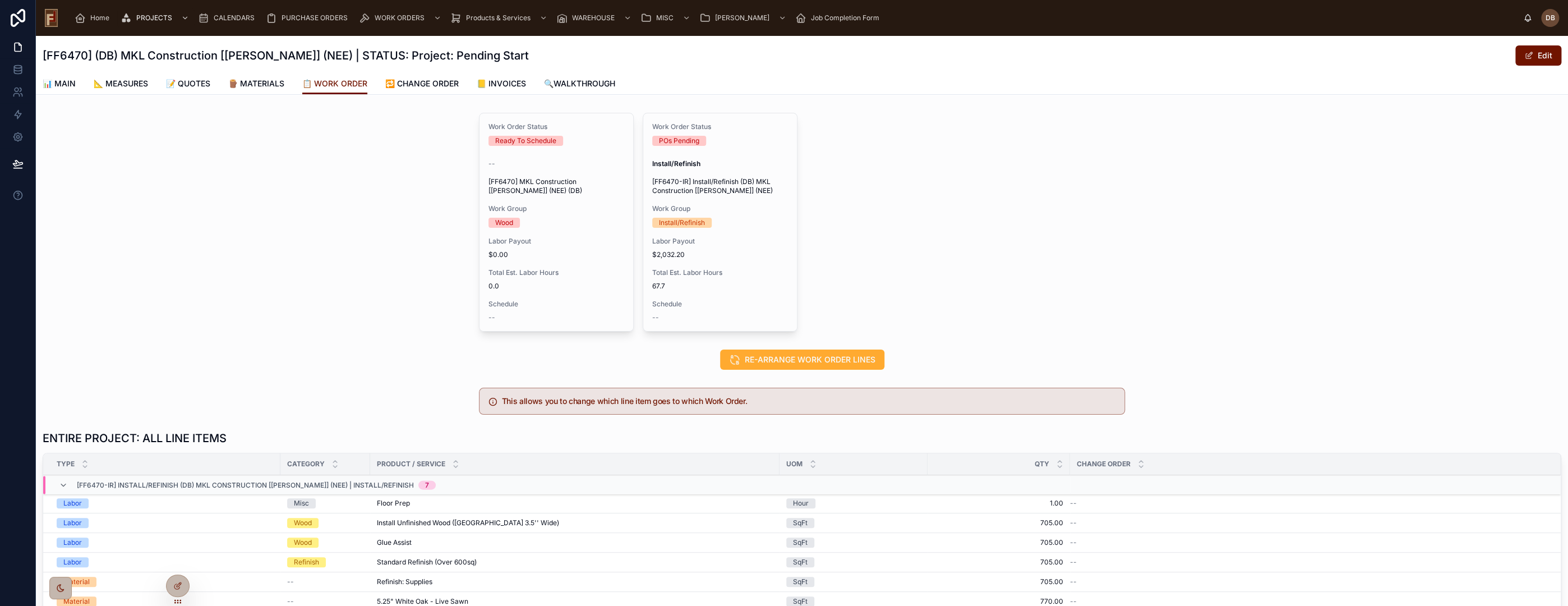
click at [709, 228] on div "Work Order Status POs Pending Install/Refinish [FF6470-IR] Install/Refinish (DB…" at bounding box center [720, 222] width 153 height 217
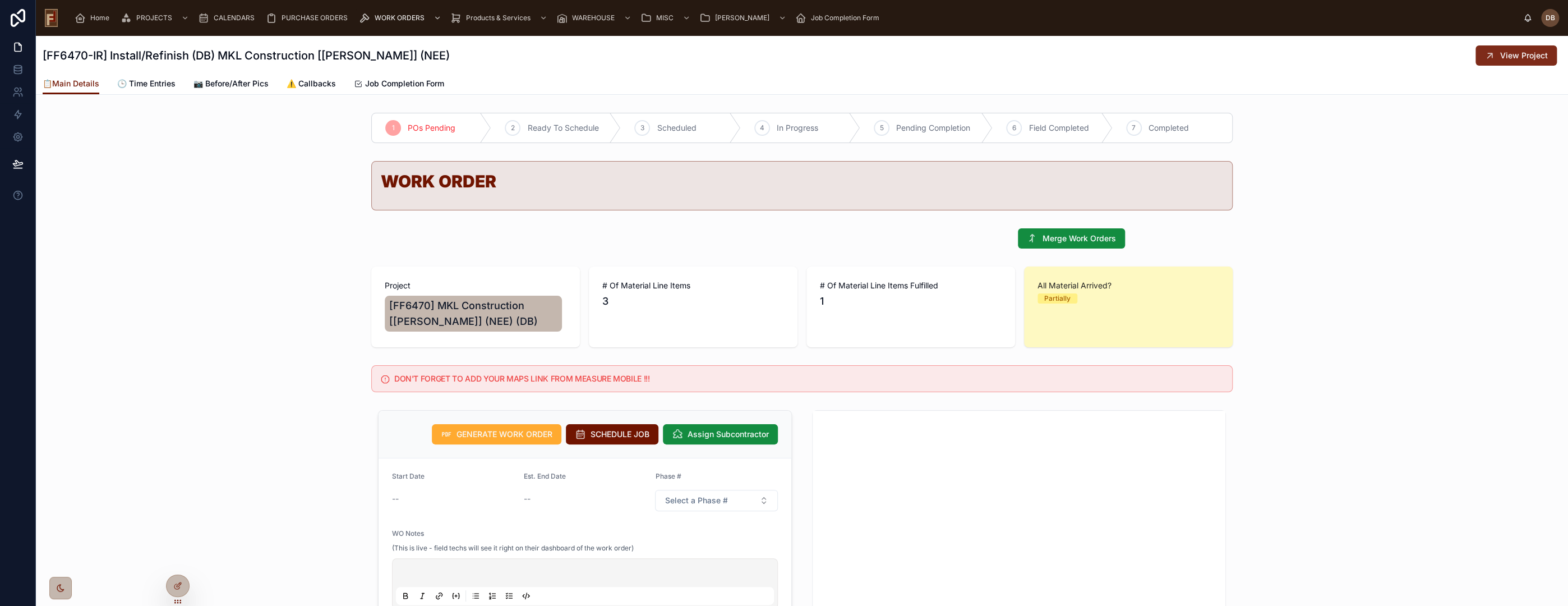
click at [1533, 60] on span "View Project" at bounding box center [1524, 55] width 47 height 11
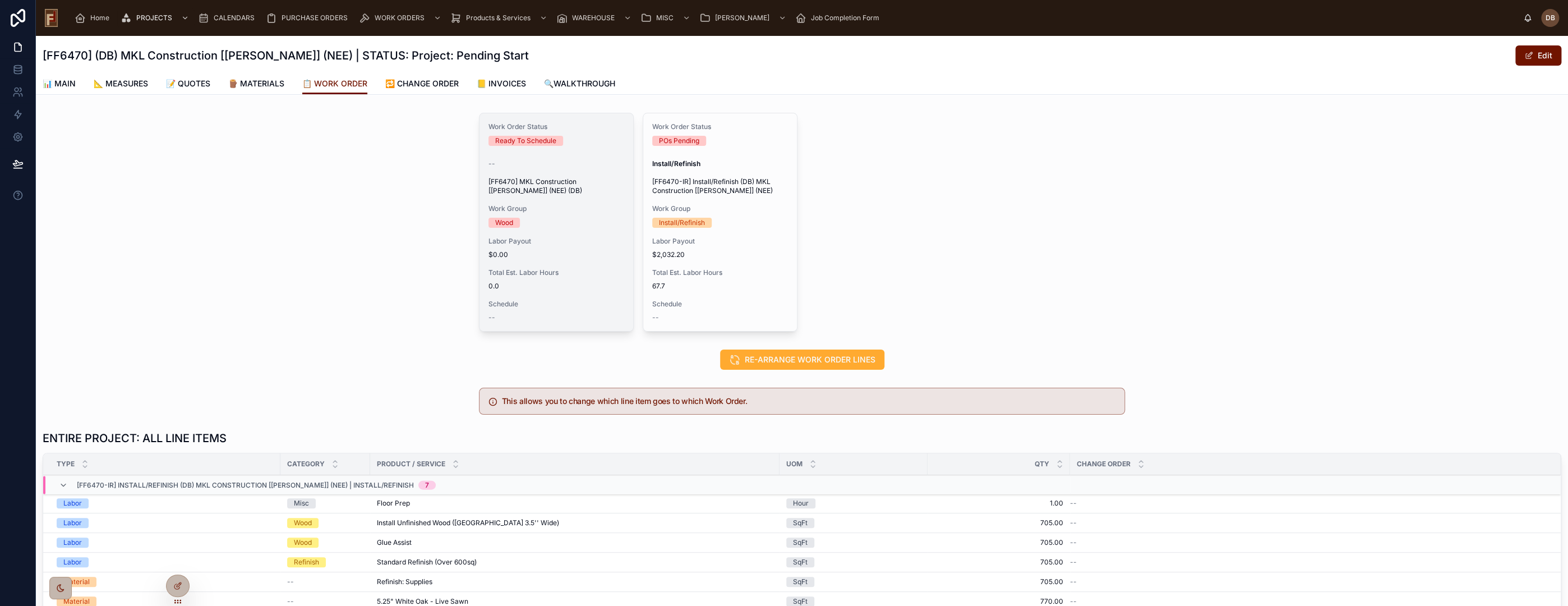
click at [0, 0] on span "UPDATE WORK GROUP" at bounding box center [0, 0] width 0 height 0
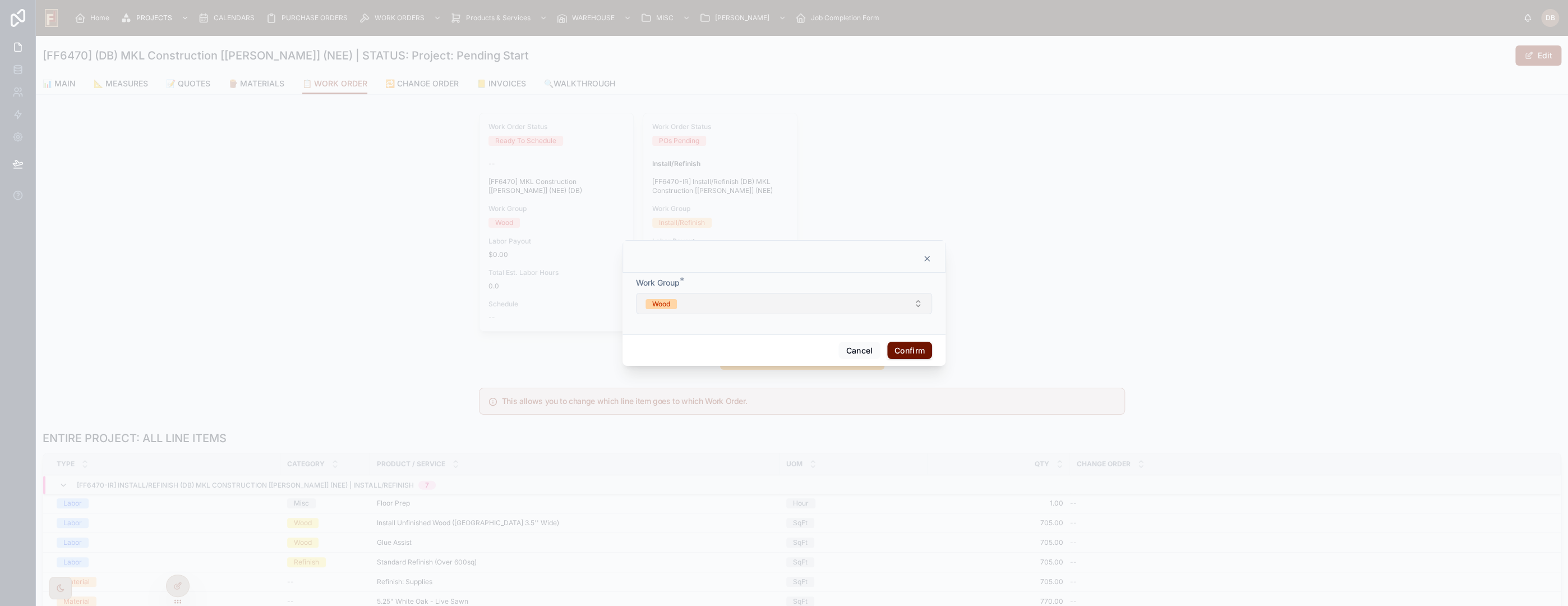
click at [683, 299] on button "Wood" at bounding box center [784, 303] width 296 height 21
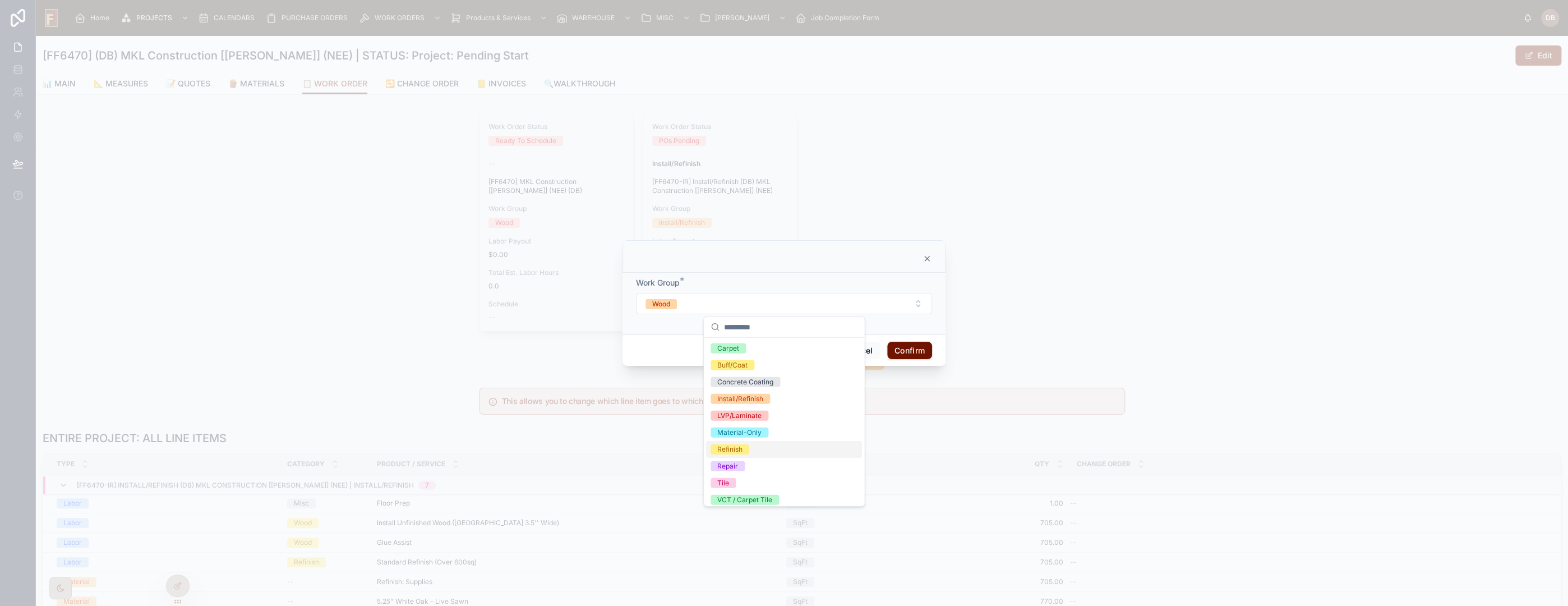
click at [762, 446] on div "Refinish" at bounding box center [784, 449] width 156 height 17
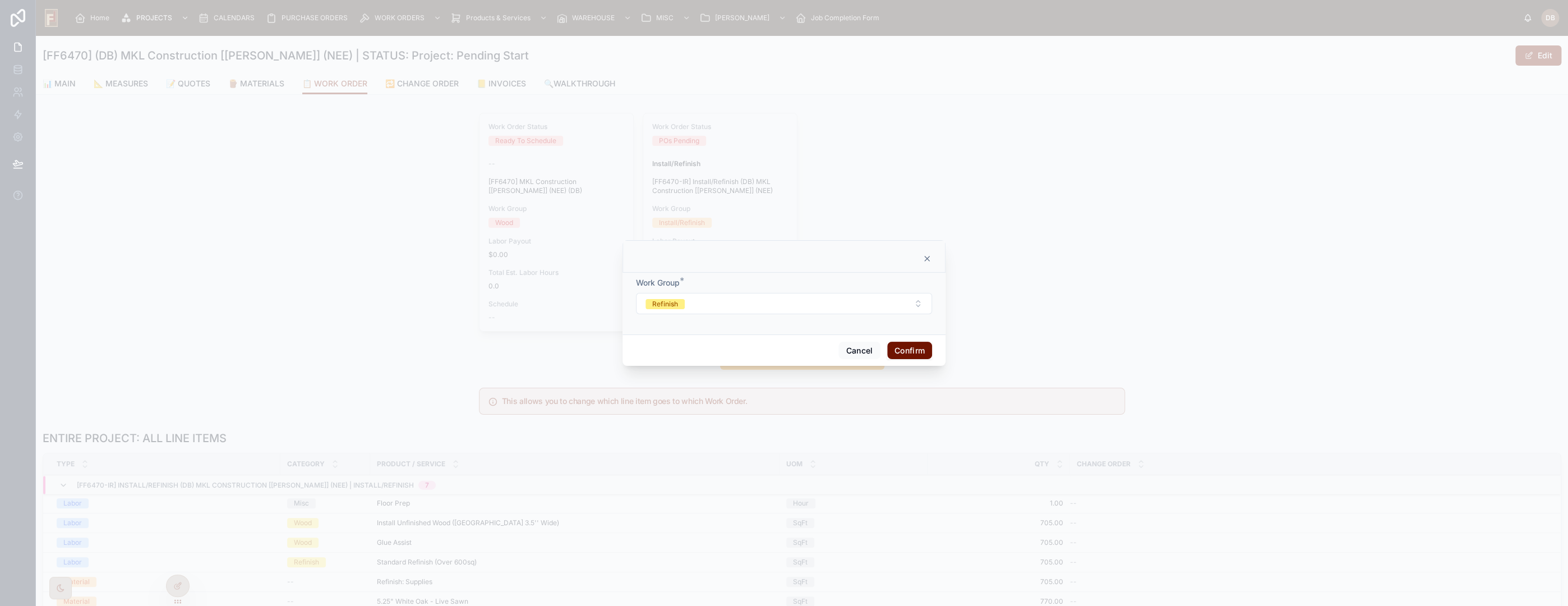
click at [911, 353] on button "Confirm" at bounding box center [910, 350] width 45 height 18
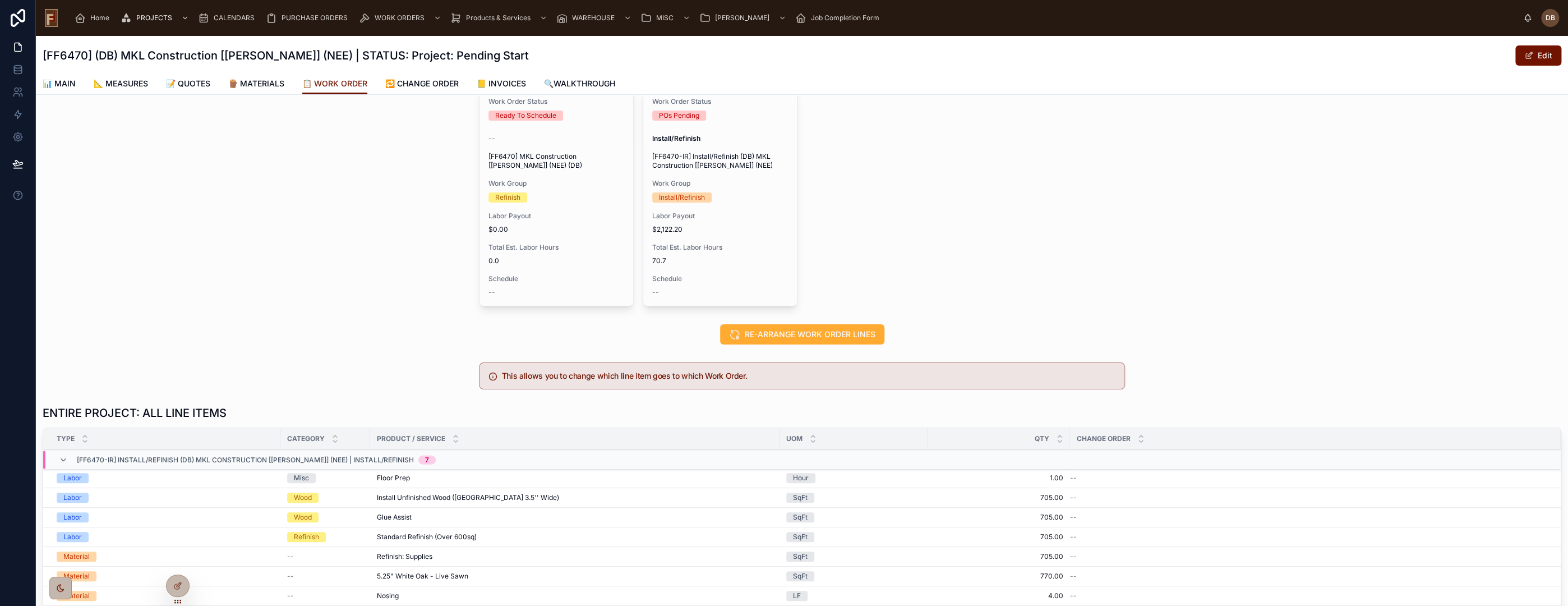
scroll to position [160, 0]
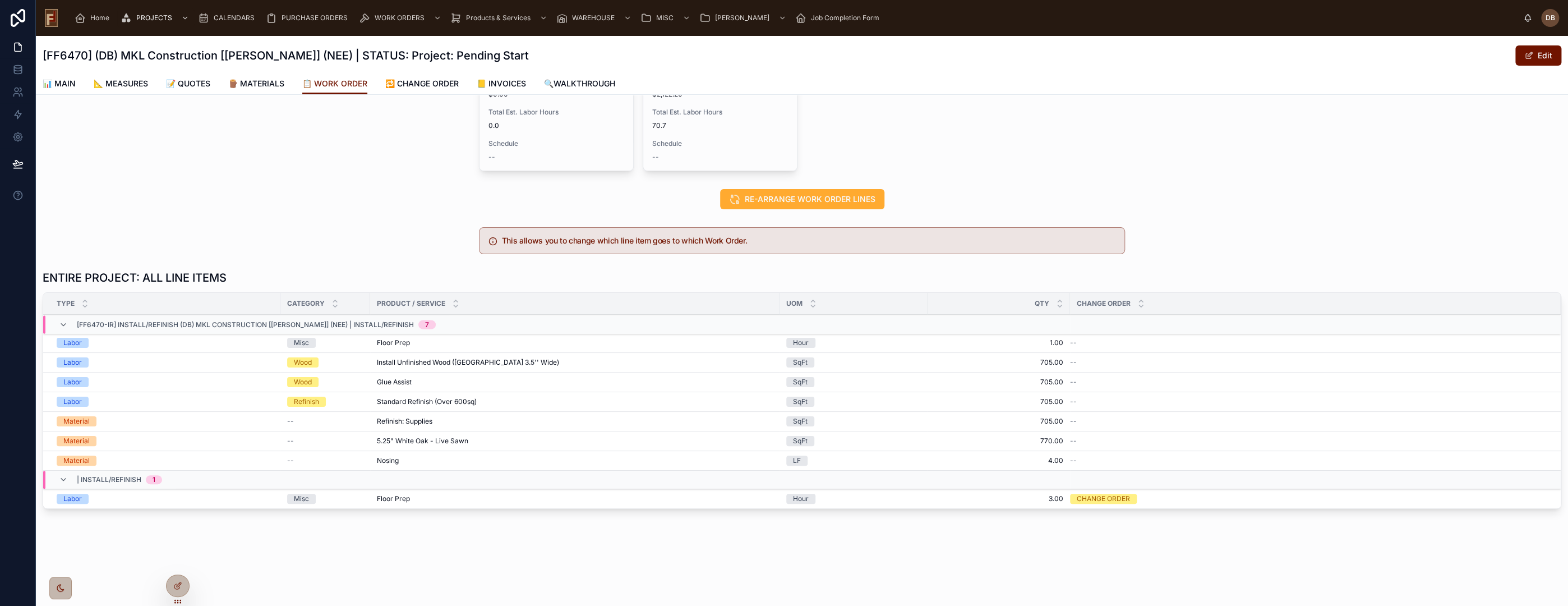
click at [0, 0] on span "Edit Work Order" at bounding box center [0, 0] width 0 height 0
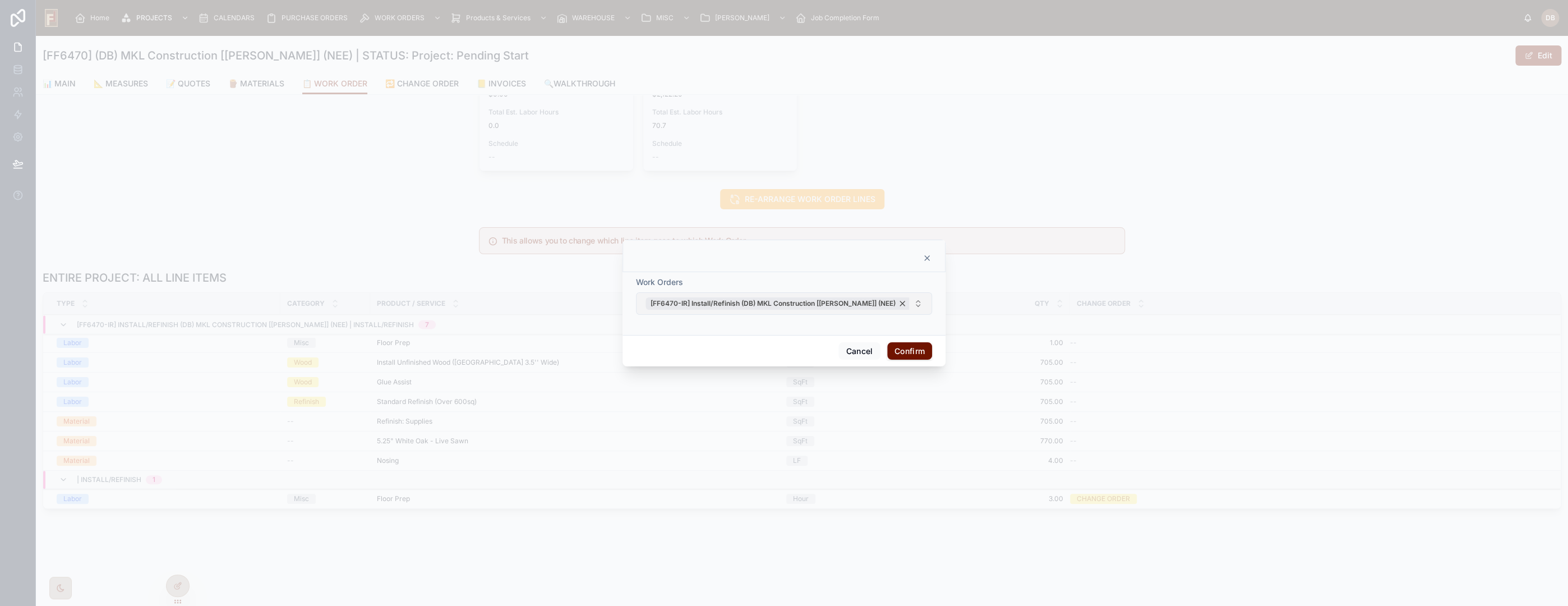
click at [866, 301] on div "[FF6470-IR] Install/Refinish (DB) MKL Construction [Mike] (NEE)" at bounding box center [779, 303] width 267 height 12
click at [718, 307] on button "Select Button" at bounding box center [784, 303] width 296 height 19
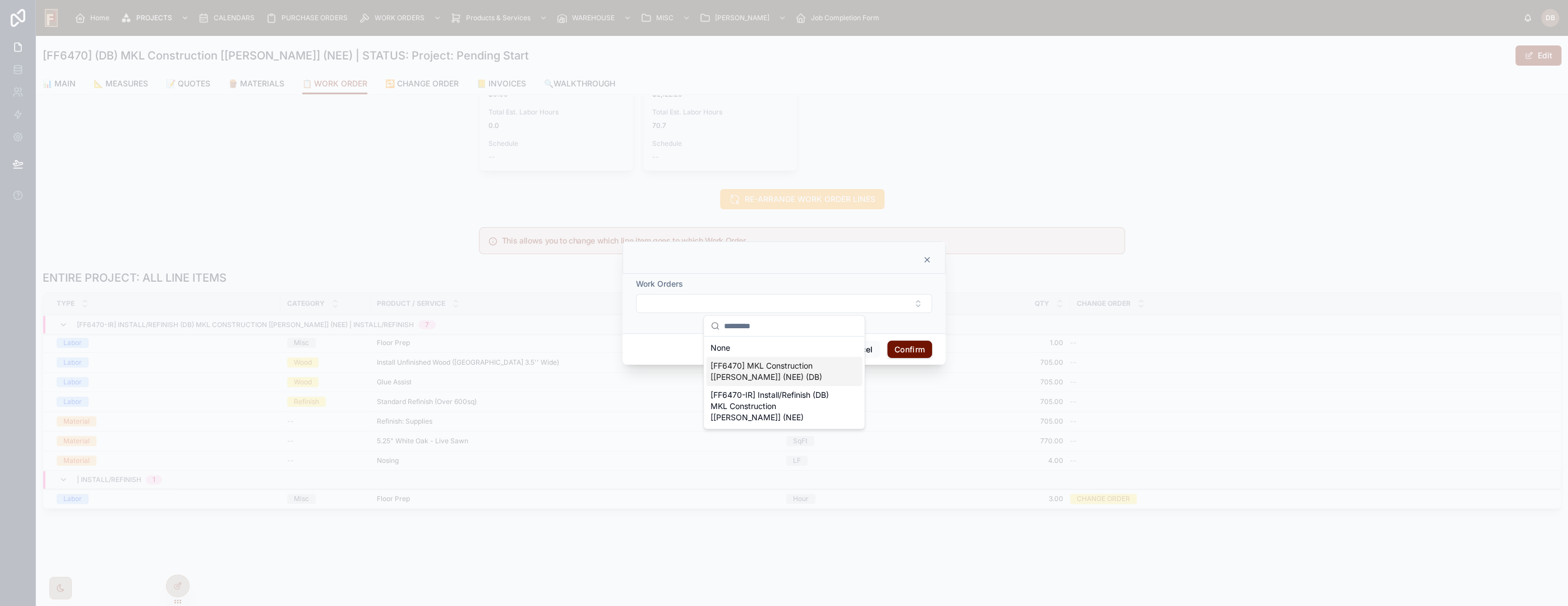
click at [794, 378] on span "[FF6470] MKL Construction [Mike] (NEE) (DB)" at bounding box center [777, 371] width 133 height 23
click at [911, 350] on button "Confirm" at bounding box center [910, 351] width 45 height 18
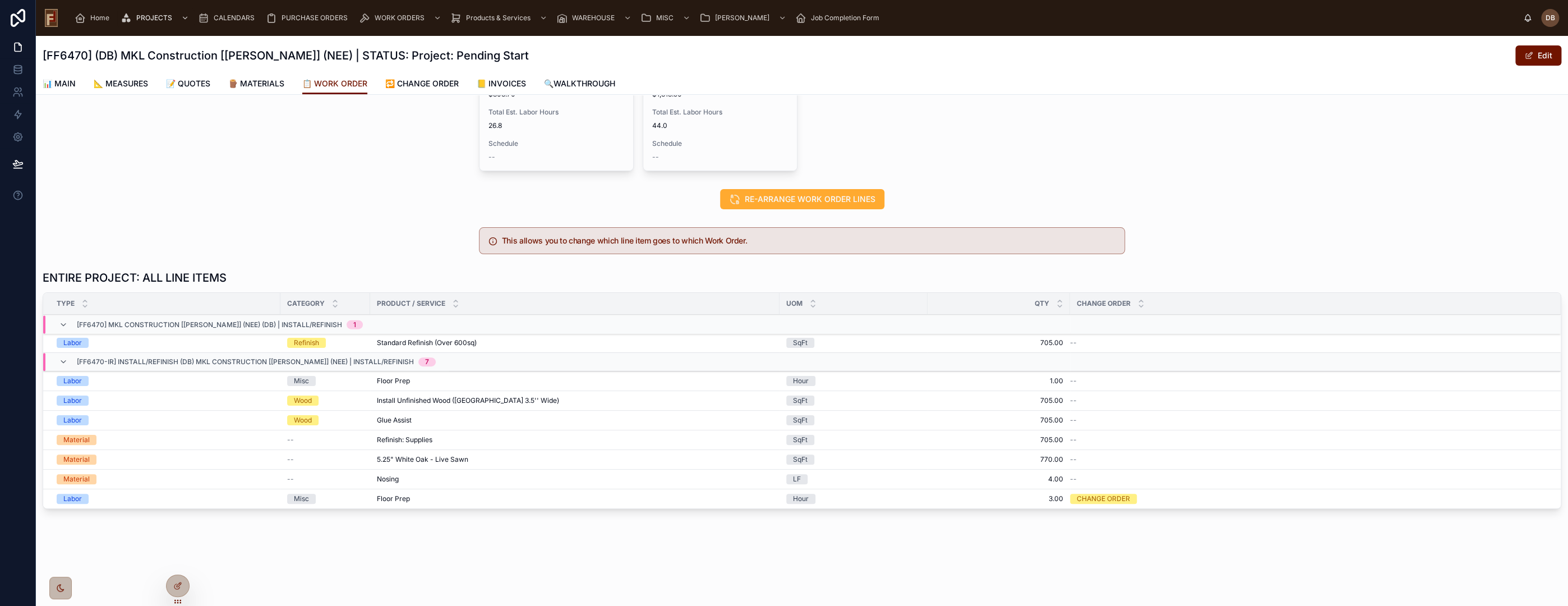
click at [0, 0] on span "Edit Work Order" at bounding box center [0, 0] width 0 height 0
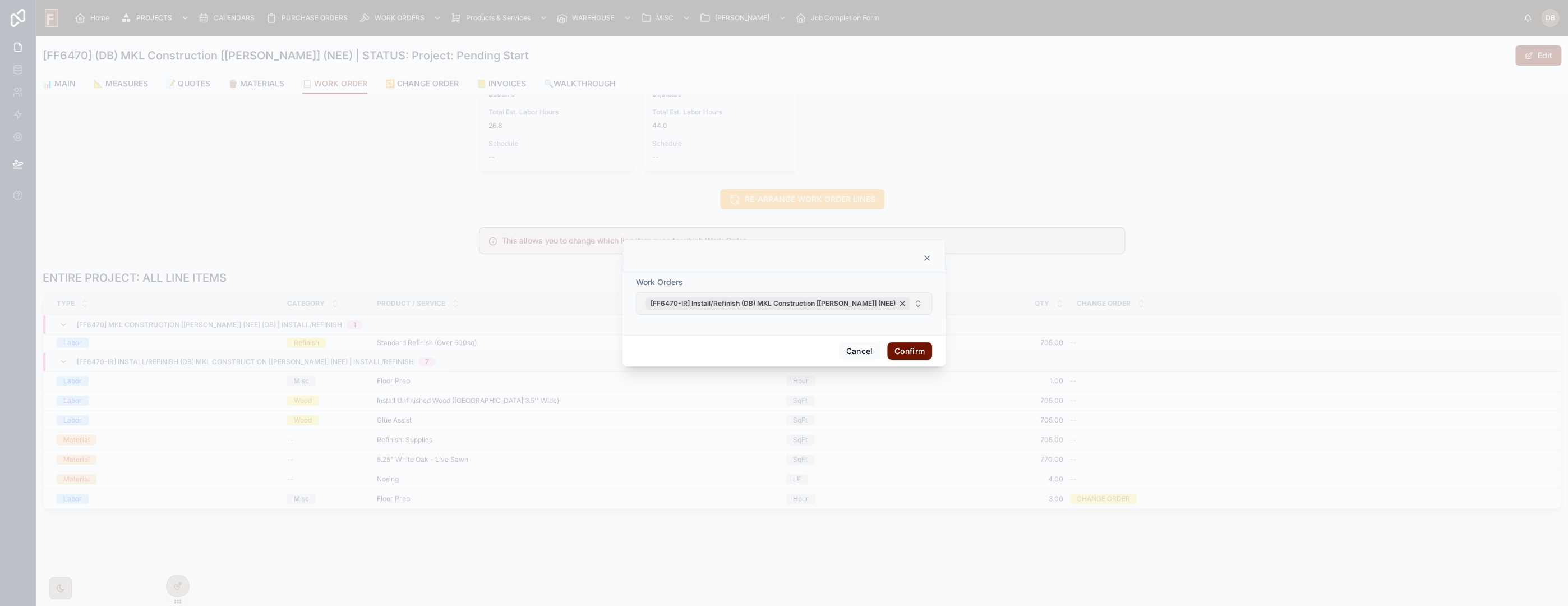
click at [863, 302] on div "[FF6470-IR] Install/Refinish (DB) MKL Construction [Mike] (NEE)" at bounding box center [779, 303] width 267 height 12
click at [820, 303] on button "Select Button" at bounding box center [784, 303] width 296 height 19
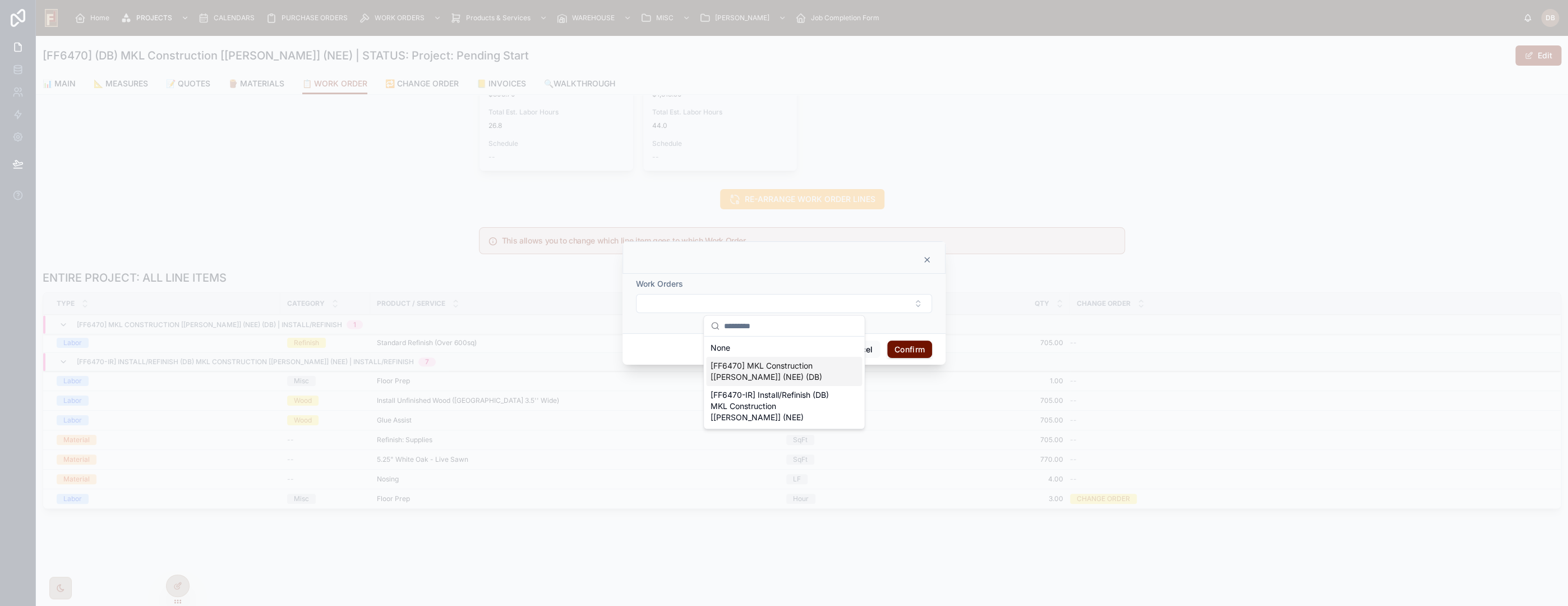
click at [763, 375] on span "[FF6470] MKL Construction [Mike] (NEE) (DB)" at bounding box center [777, 371] width 133 height 23
click at [906, 348] on button "Confirm" at bounding box center [910, 351] width 45 height 18
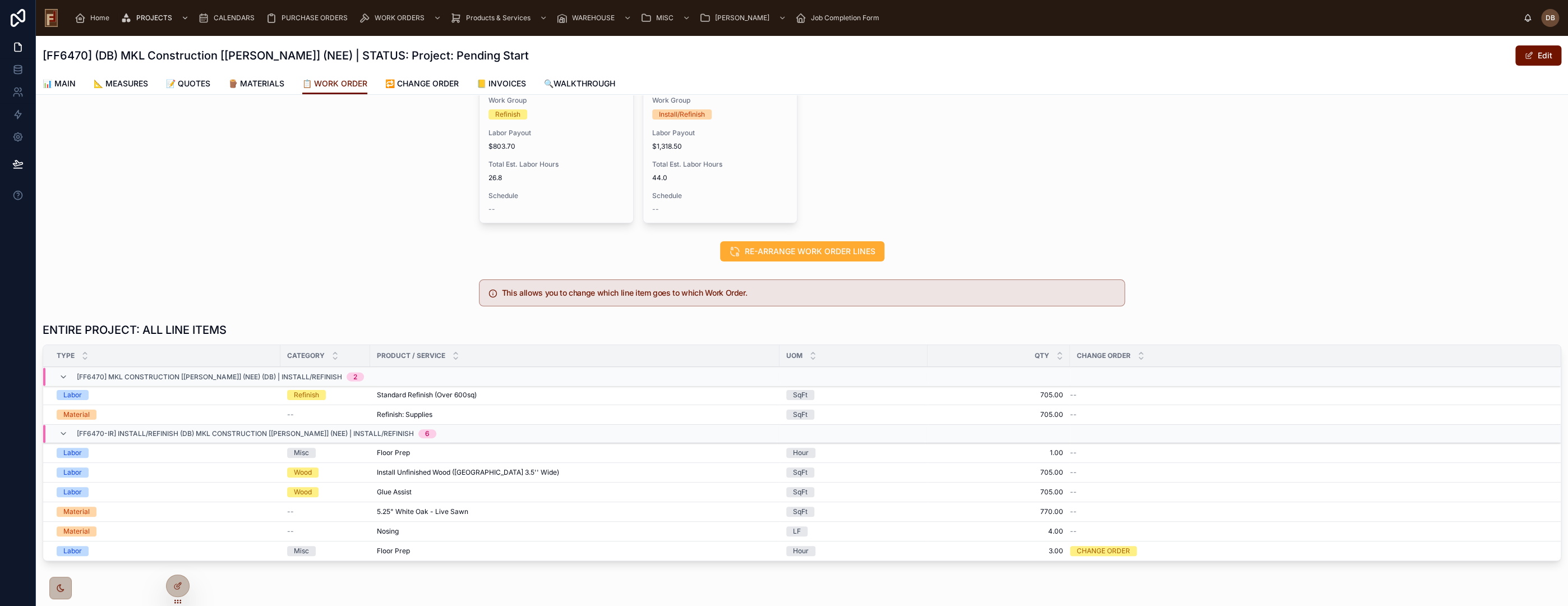
scroll to position [0, 0]
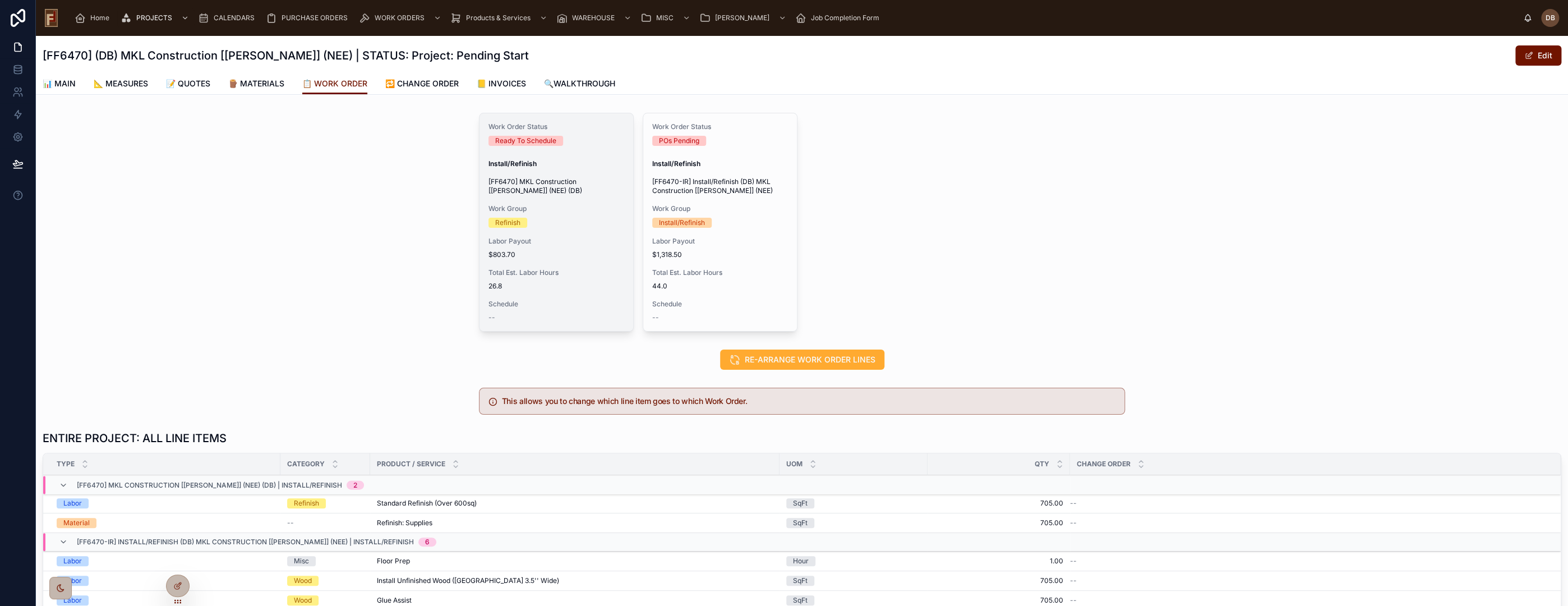
click at [0, 0] on span "ADD NEW WORK ORDER" at bounding box center [0, 0] width 0 height 0
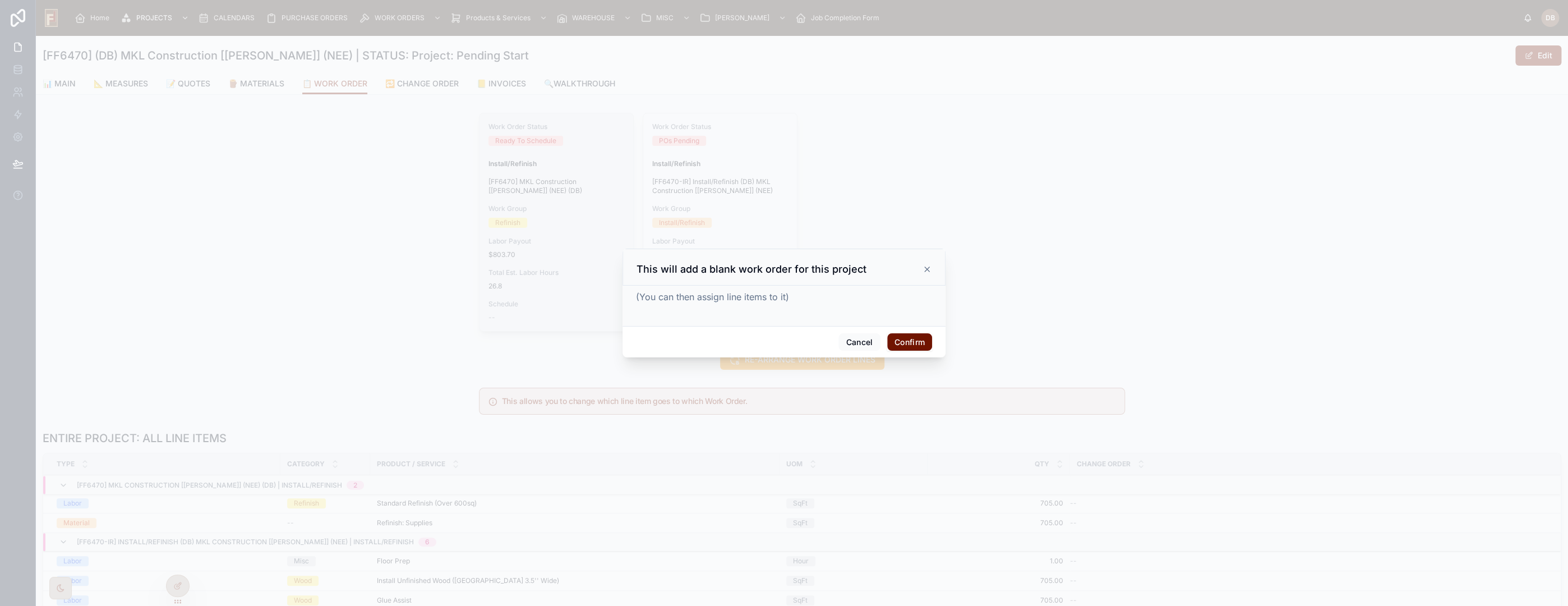
click at [909, 342] on button "Confirm" at bounding box center [910, 342] width 45 height 18
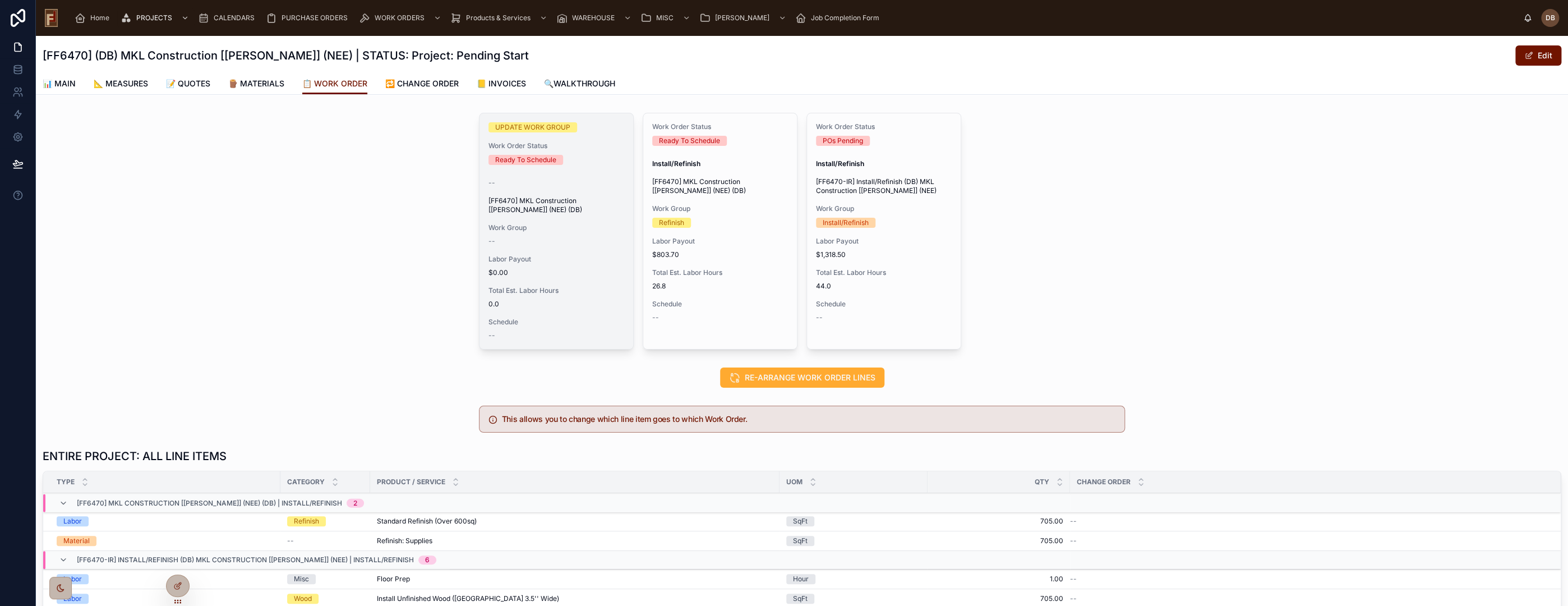
click at [0, 0] on span "UPDATE WORK GROUP" at bounding box center [0, 0] width 0 height 0
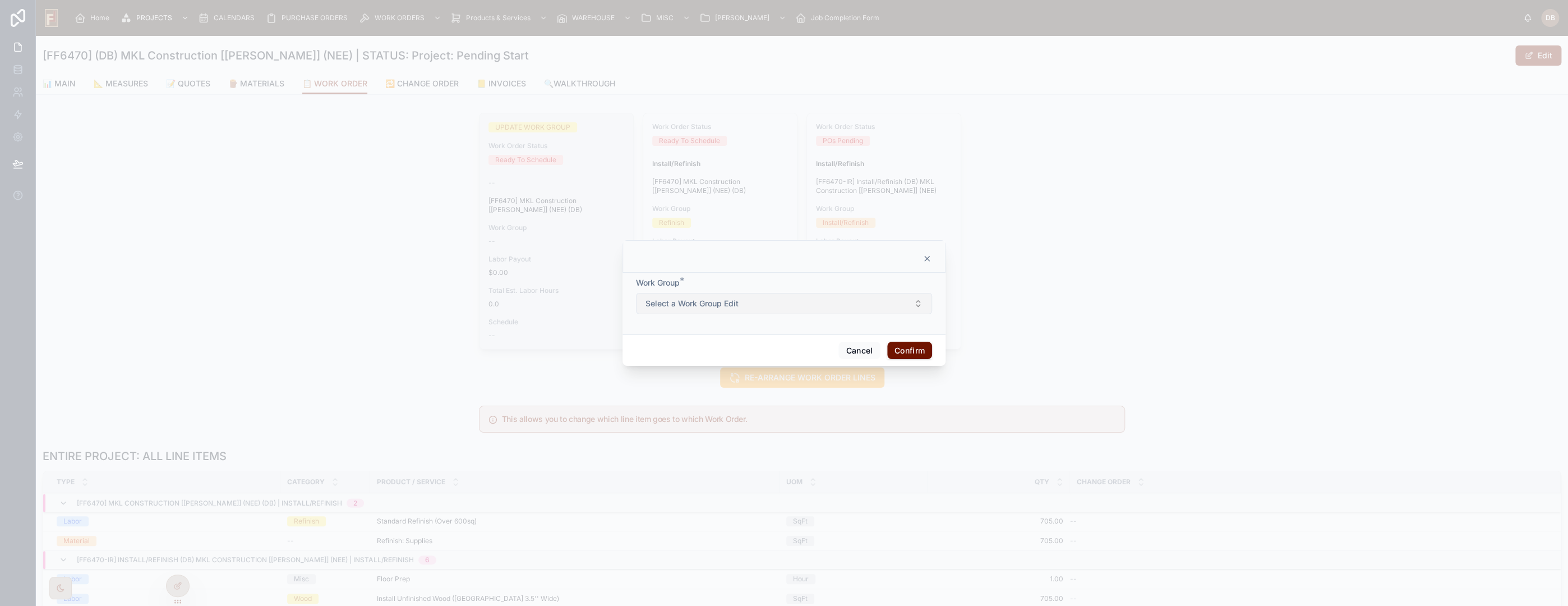
click at [778, 303] on button "Select a Work Group Edit" at bounding box center [784, 303] width 296 height 21
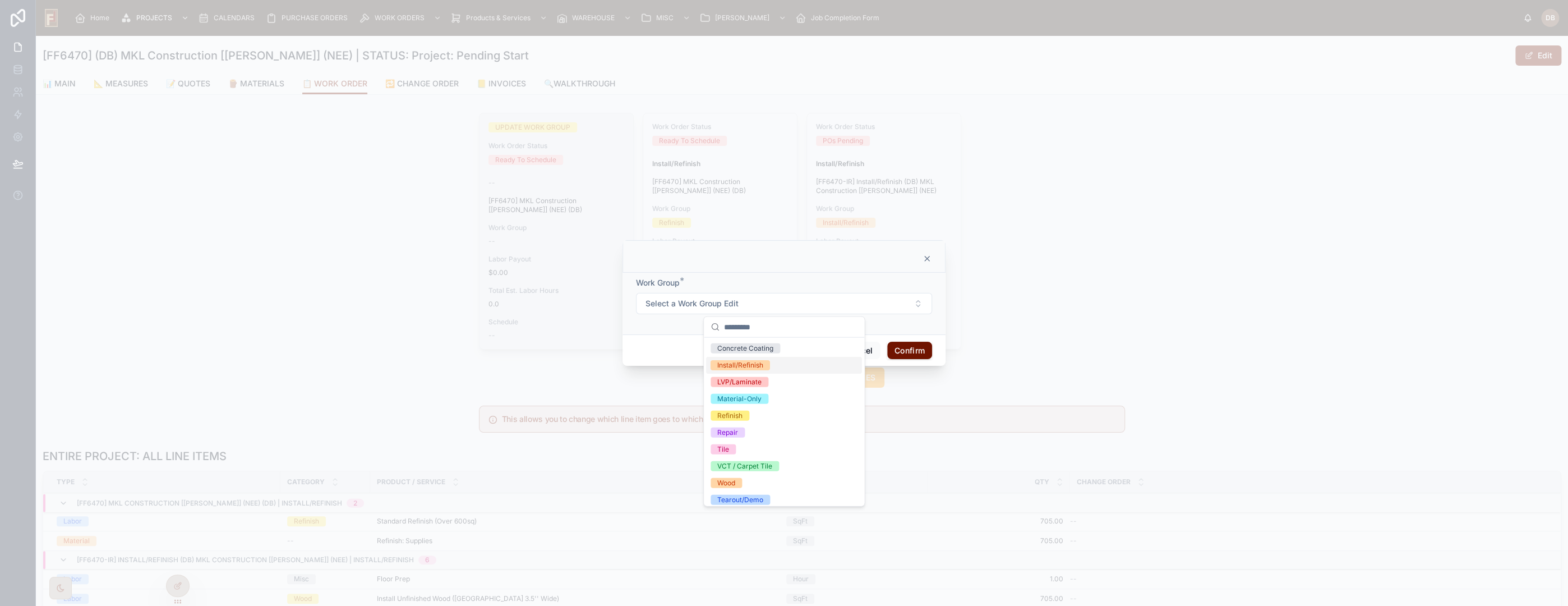
scroll to position [38, 0]
click at [791, 497] on div "Tearout/Demo" at bounding box center [784, 496] width 156 height 17
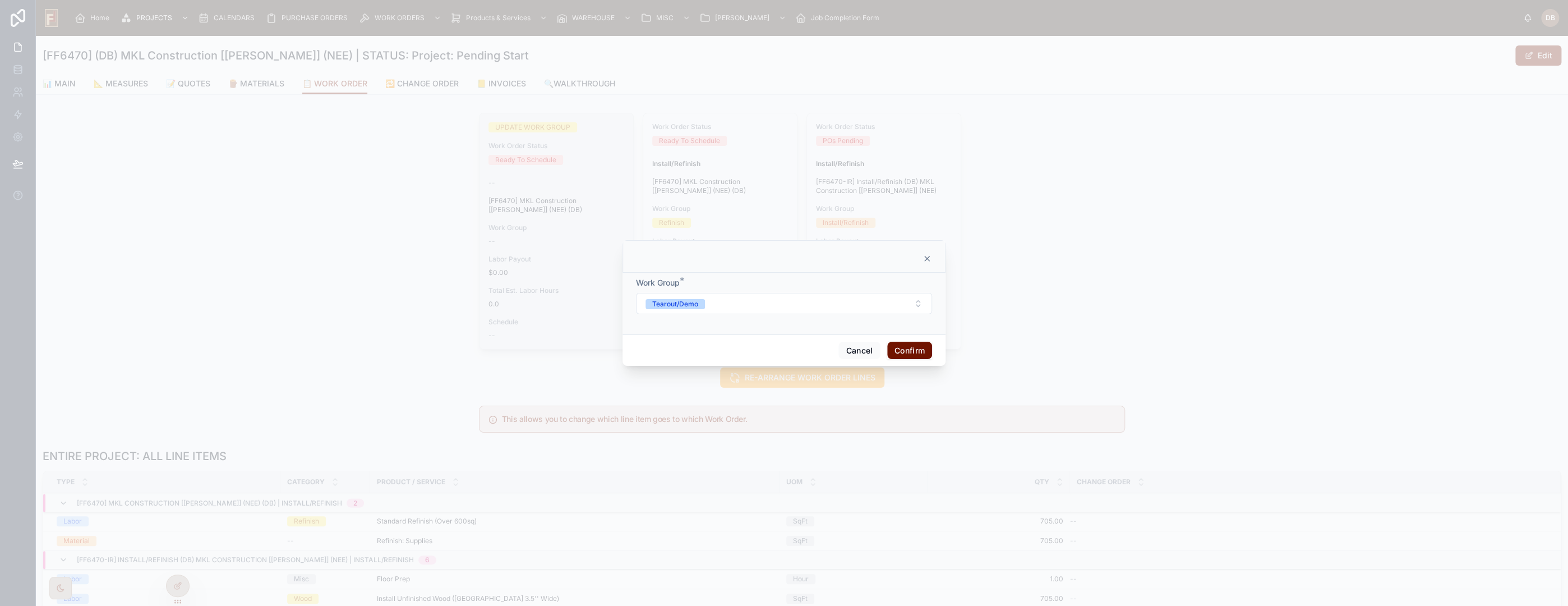
click at [909, 350] on button "Confirm" at bounding box center [910, 350] width 45 height 18
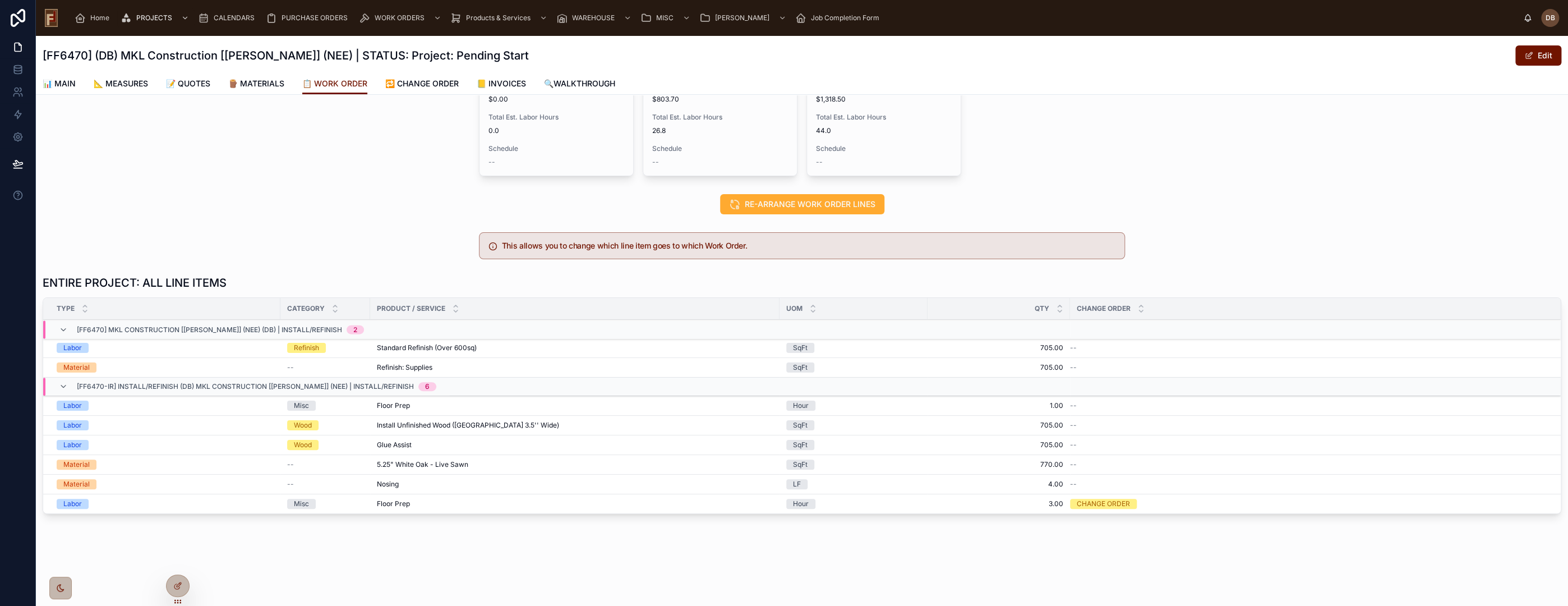
scroll to position [160, 0]
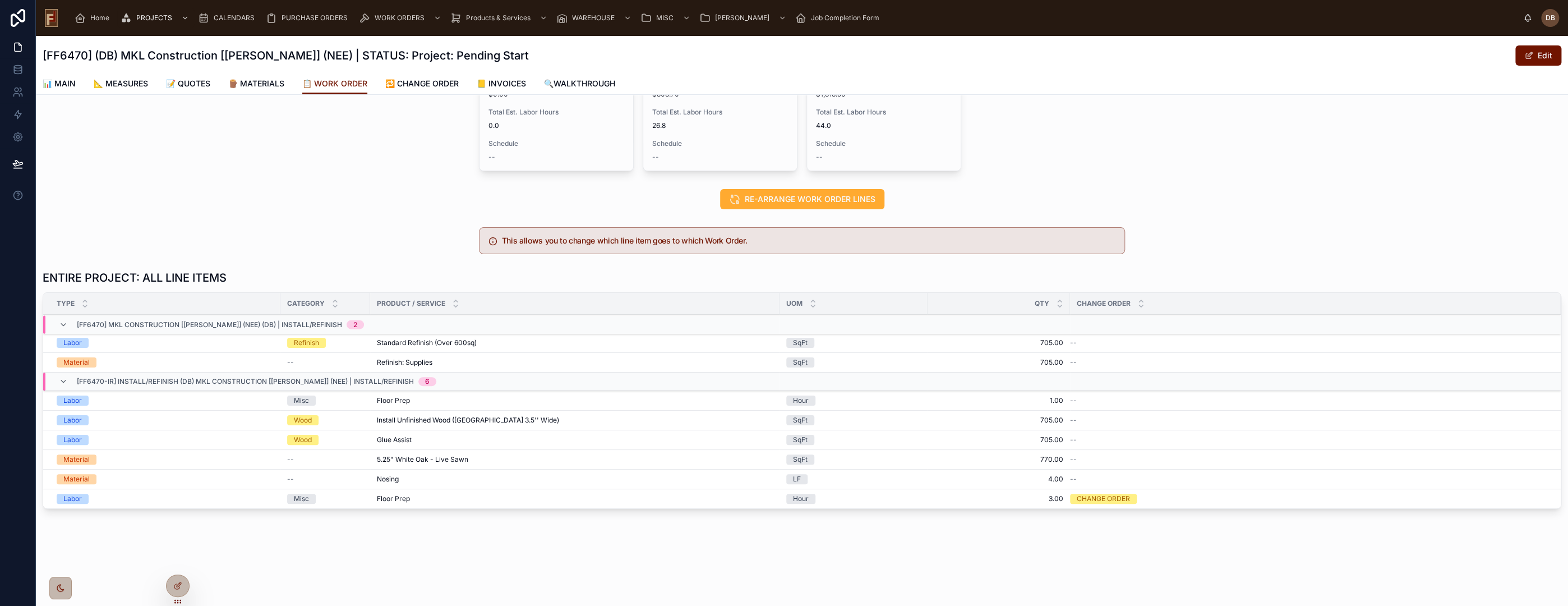
click at [0, 0] on span "Edit Work Order" at bounding box center [0, 0] width 0 height 0
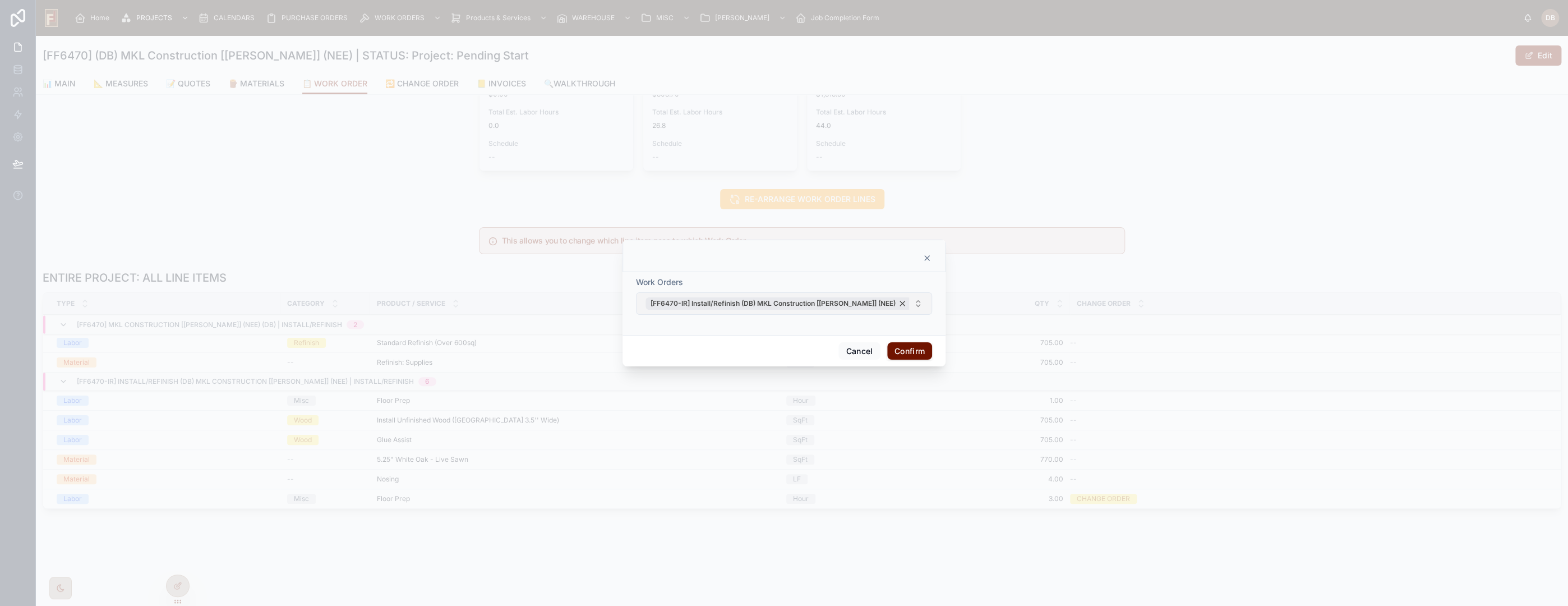
click at [864, 300] on div "[FF6470-IR] Install/Refinish (DB) MKL Construction [Mike] (NEE)" at bounding box center [779, 303] width 267 height 12
click at [864, 300] on button "Select Button" at bounding box center [784, 303] width 296 height 19
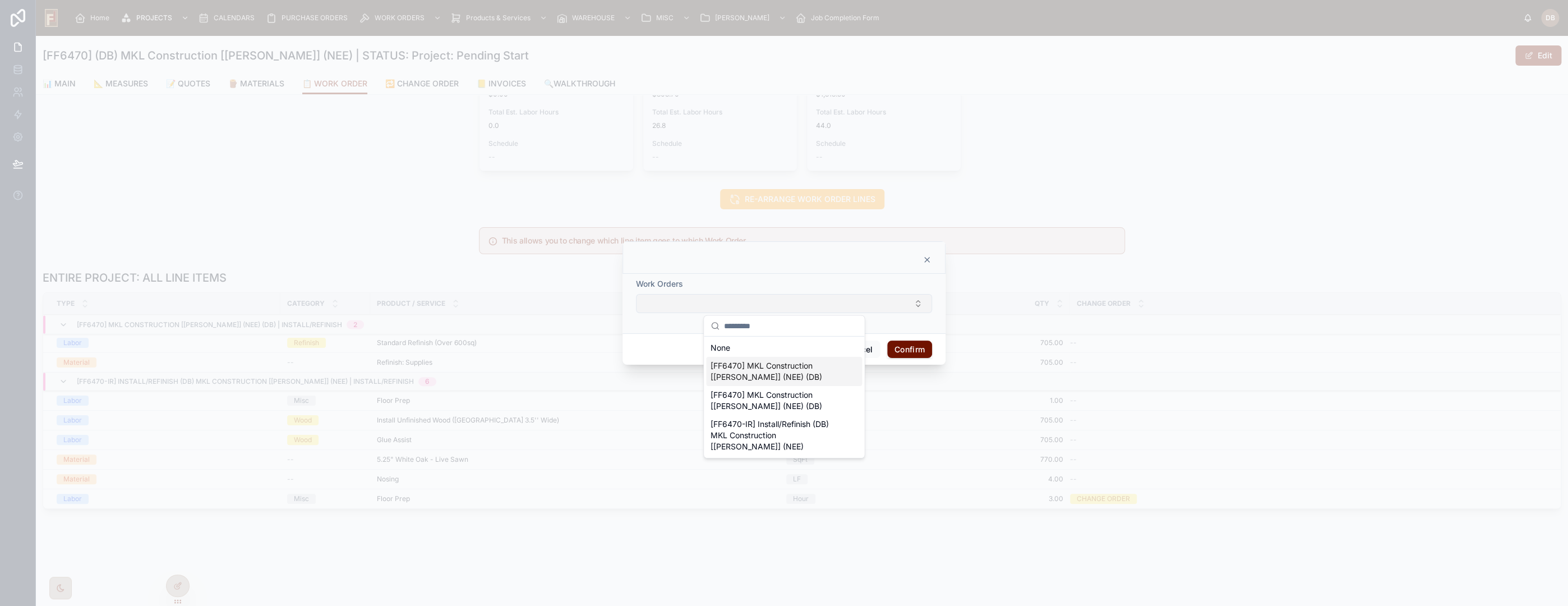
click at [791, 375] on span "[FF6470] MKL Construction [Mike] (NEE) (DB)" at bounding box center [777, 371] width 133 height 23
click at [915, 347] on button "Confirm" at bounding box center [910, 351] width 45 height 18
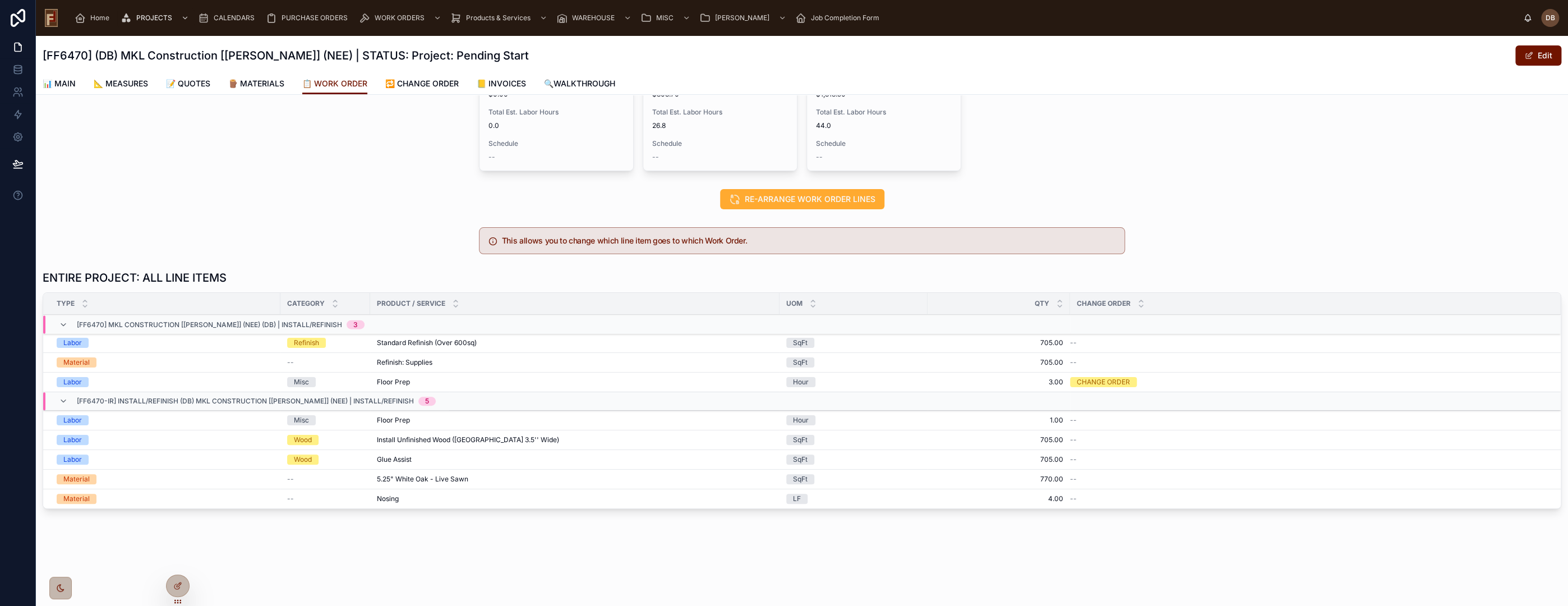
click at [0, 0] on span "Edit Work Order" at bounding box center [0, 0] width 0 height 0
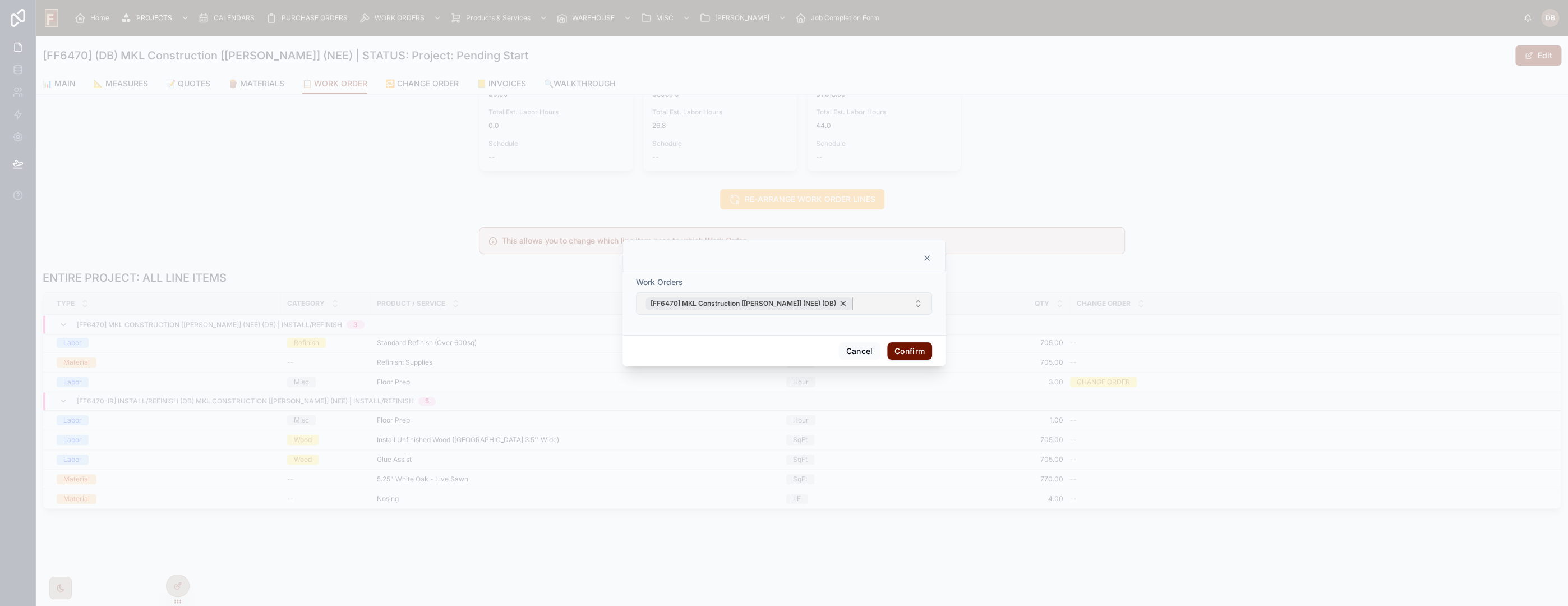
click at [805, 304] on div "[FF6470] MKL Construction [Mike] (NEE) (DB)" at bounding box center [749, 303] width 207 height 12
click at [805, 304] on button "Select Button" at bounding box center [784, 303] width 296 height 19
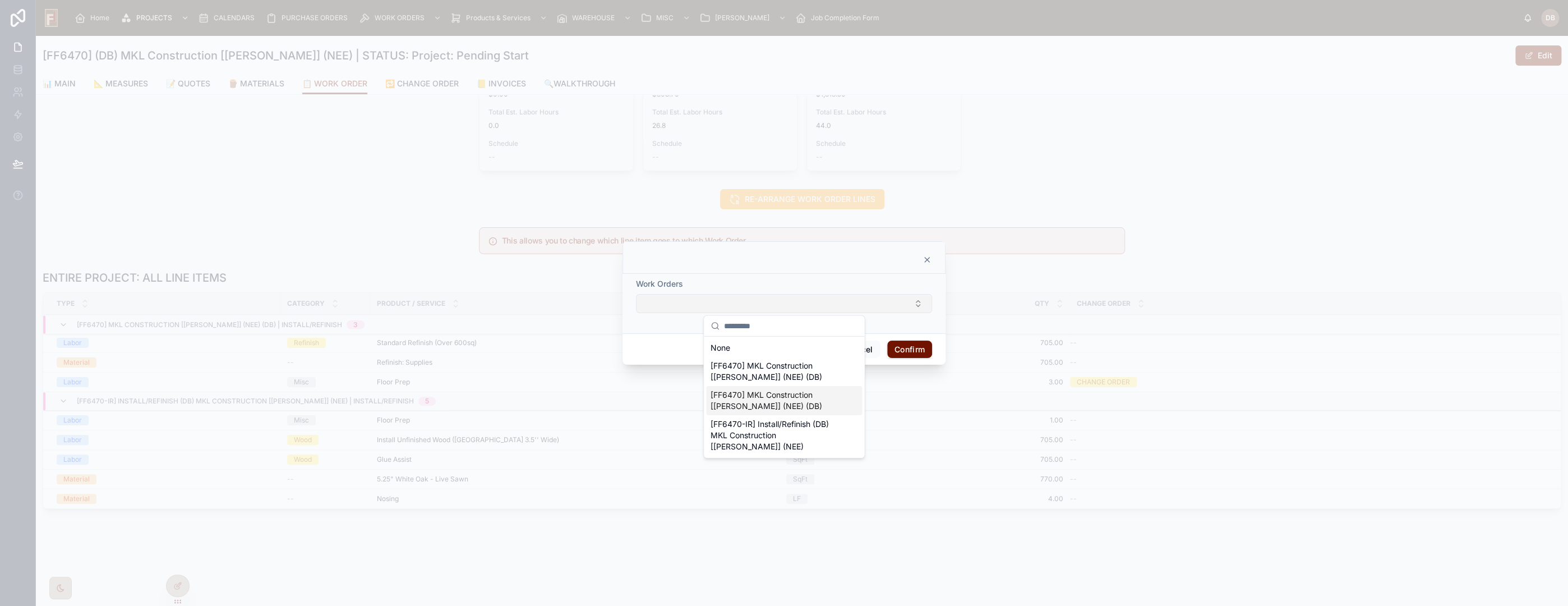
click at [811, 400] on span "[FF6470] MKL Construction [Mike] (NEE) (DB)" at bounding box center [777, 400] width 133 height 23
click at [906, 350] on button "Confirm" at bounding box center [910, 351] width 45 height 18
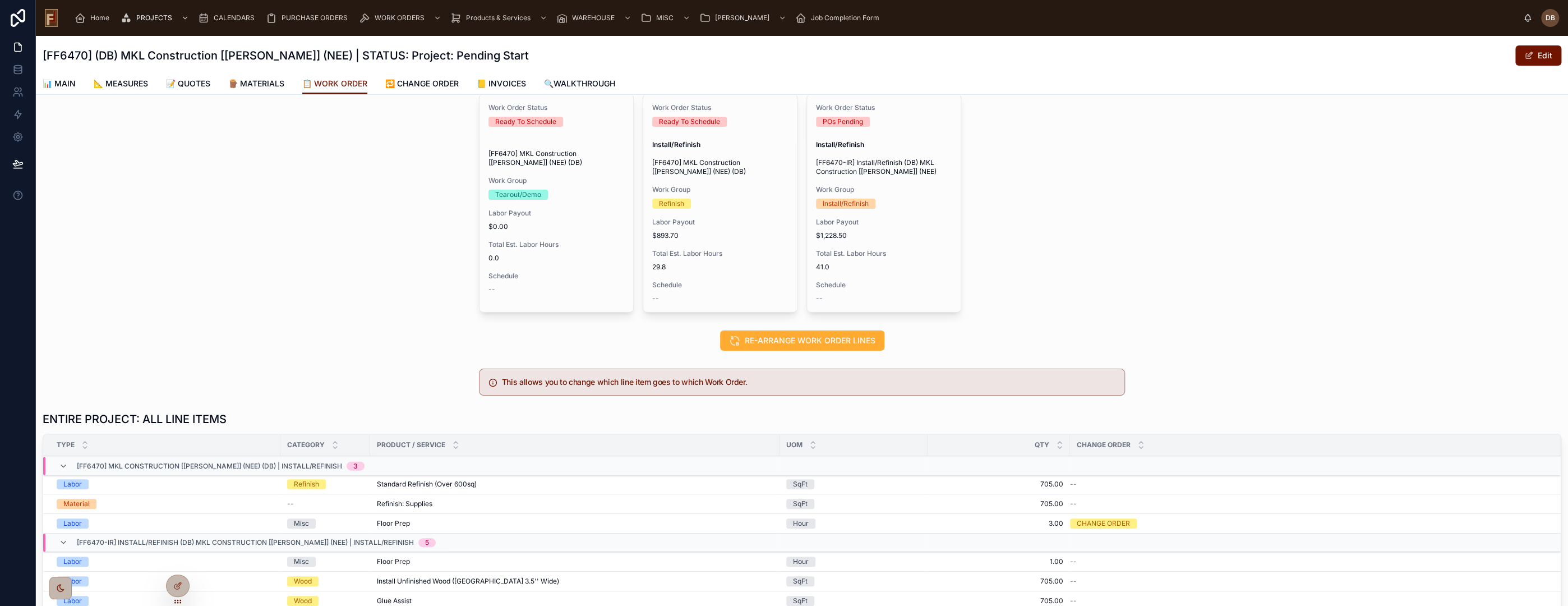
scroll to position [62, 0]
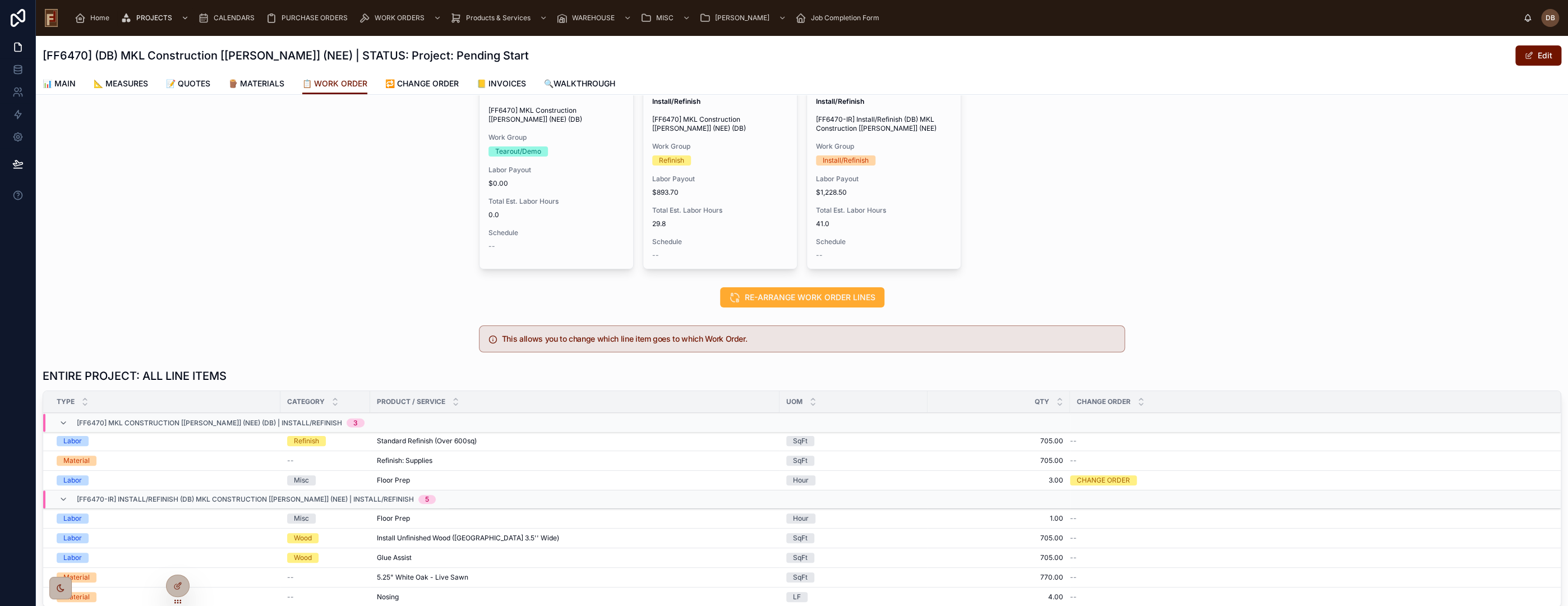
click at [0, 0] on span "Edit Work Order" at bounding box center [0, 0] width 0 height 0
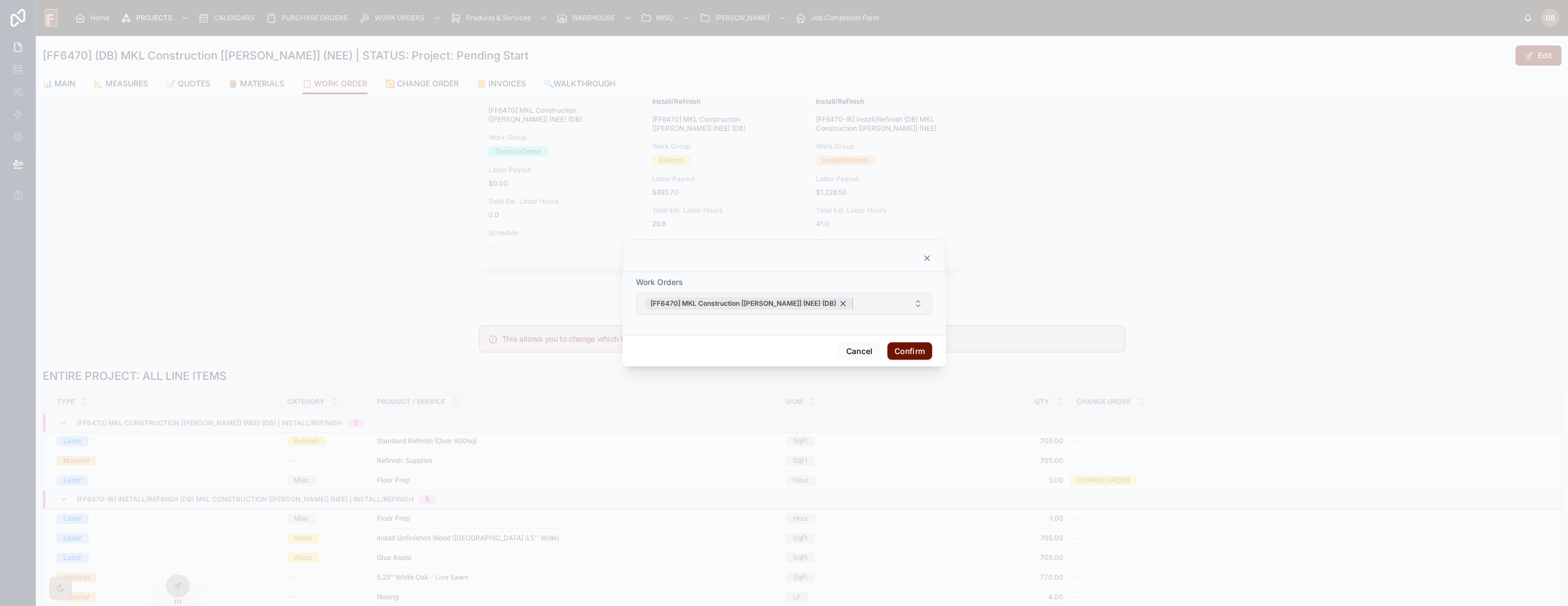
click at [805, 303] on div "[FF6470] MKL Construction [Mike] (NEE) (DB)" at bounding box center [749, 303] width 207 height 12
click at [805, 303] on button "Select Button" at bounding box center [784, 303] width 296 height 19
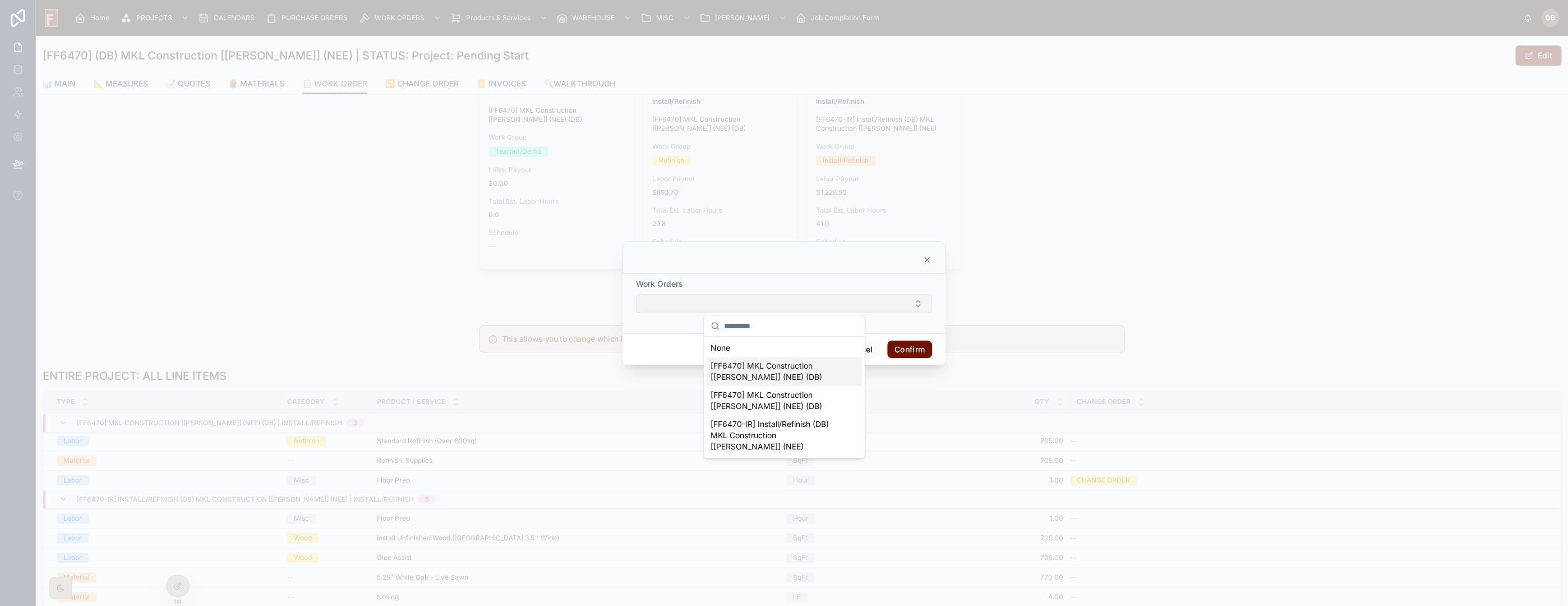
click at [791, 372] on span "[FF6470] MKL Construction [Mike] (NEE) (DB)" at bounding box center [777, 371] width 133 height 23
click at [917, 349] on button "Confirm" at bounding box center [910, 351] width 45 height 18
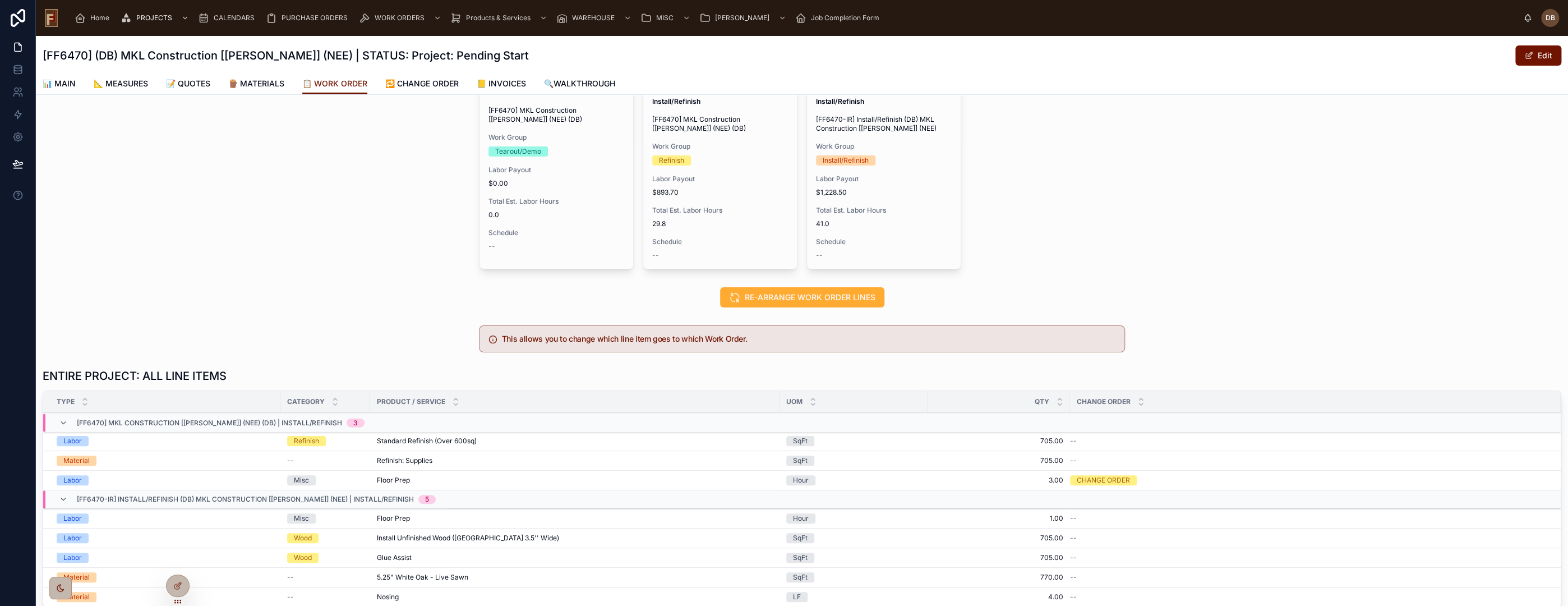
click at [326, 228] on div "Work Order Status Ready To Schedule [FF6470] MKL Construction [Mike] (NEE) (DB)…" at bounding box center [802, 160] width 1532 height 228
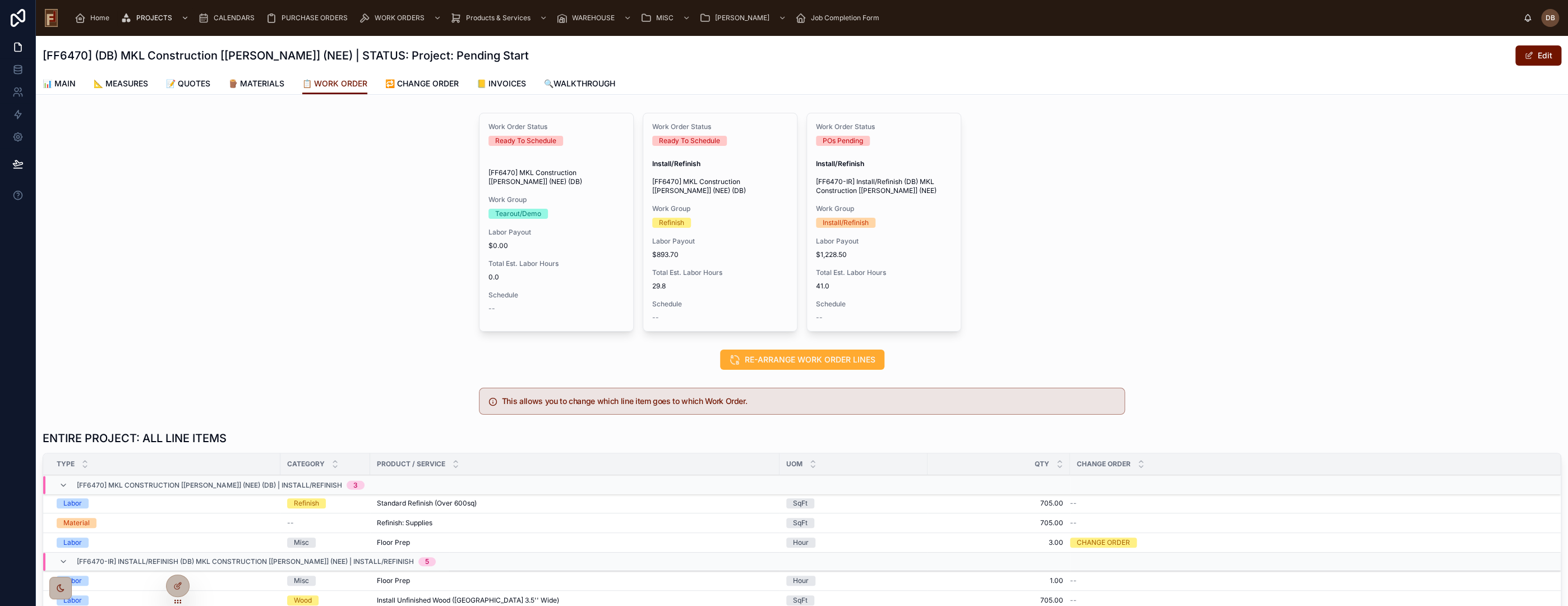
scroll to position [0, 0]
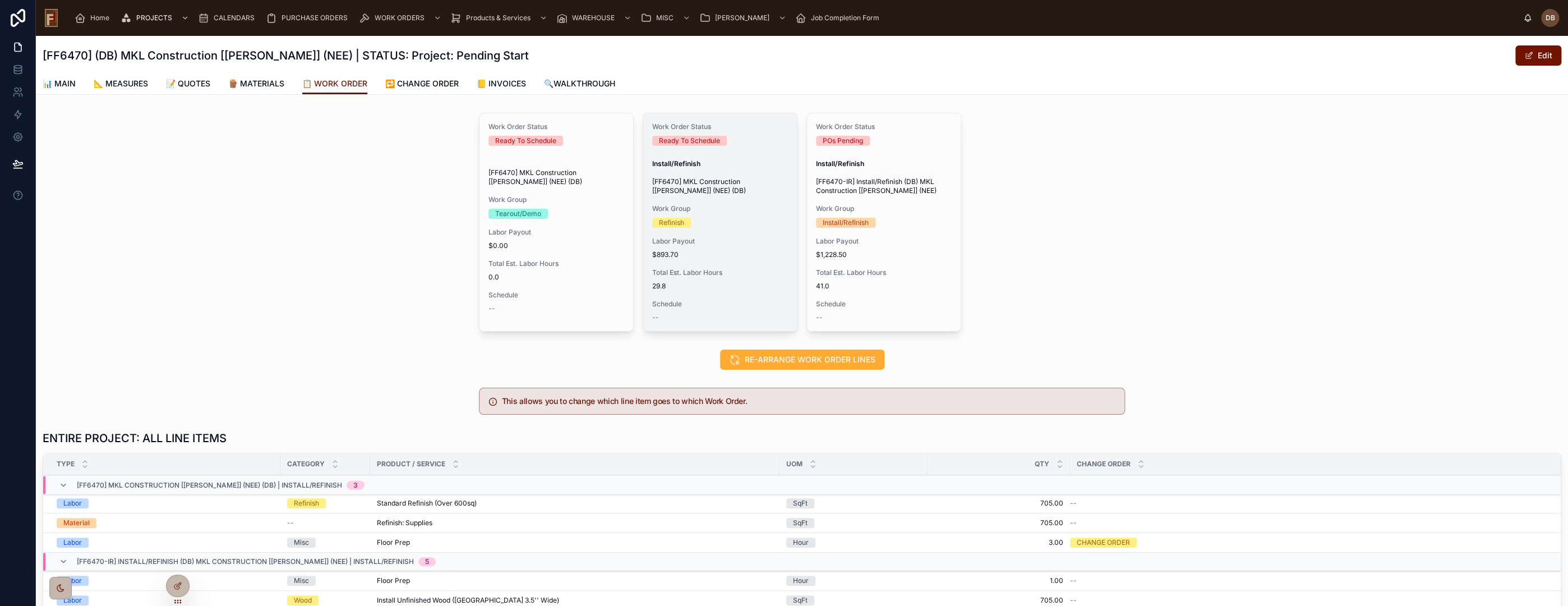
click at [743, 224] on div "Refinish" at bounding box center [719, 222] width 136 height 10
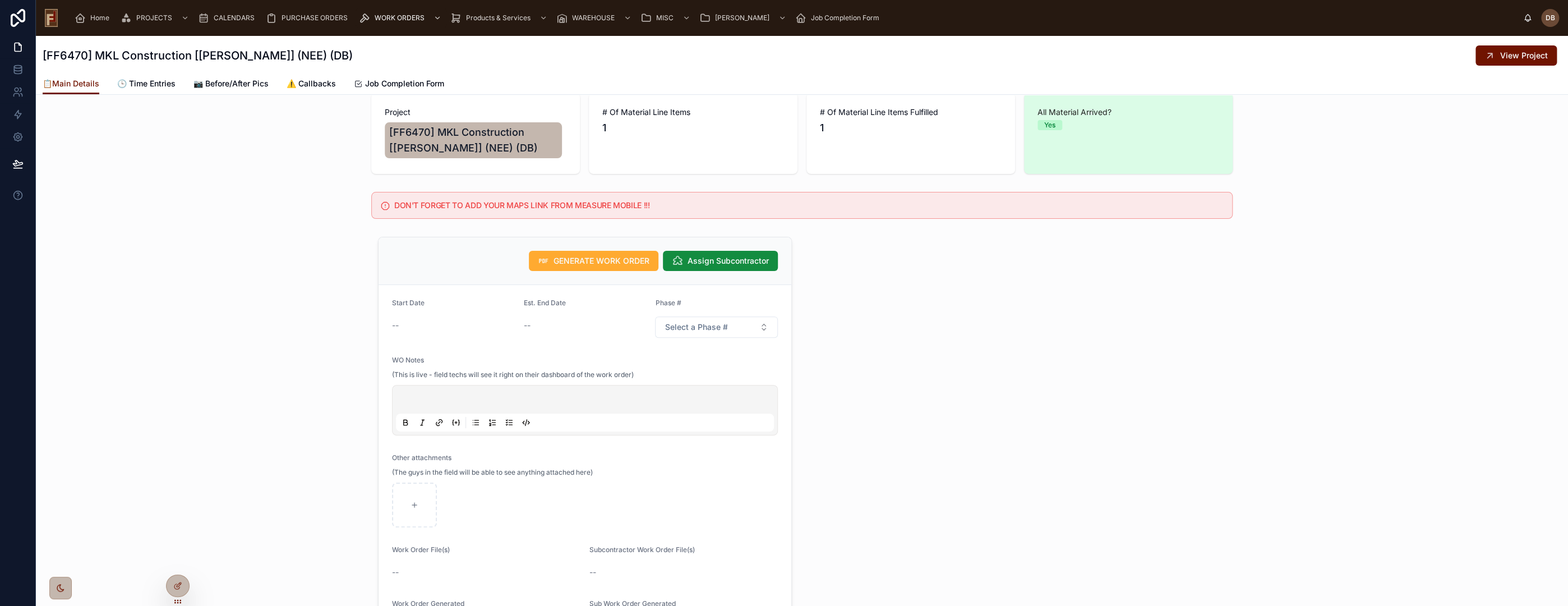
scroll to position [187, 0]
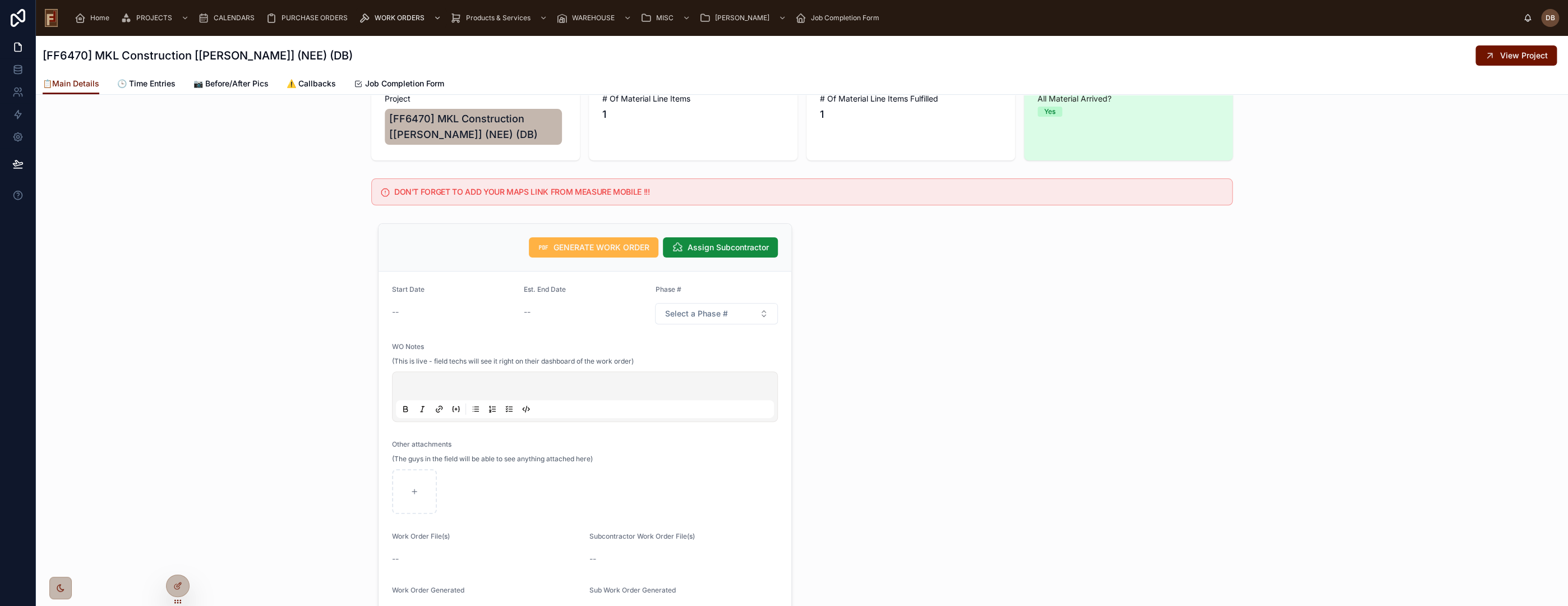
click at [584, 242] on span "GENERATE WORK ORDER" at bounding box center [601, 247] width 96 height 11
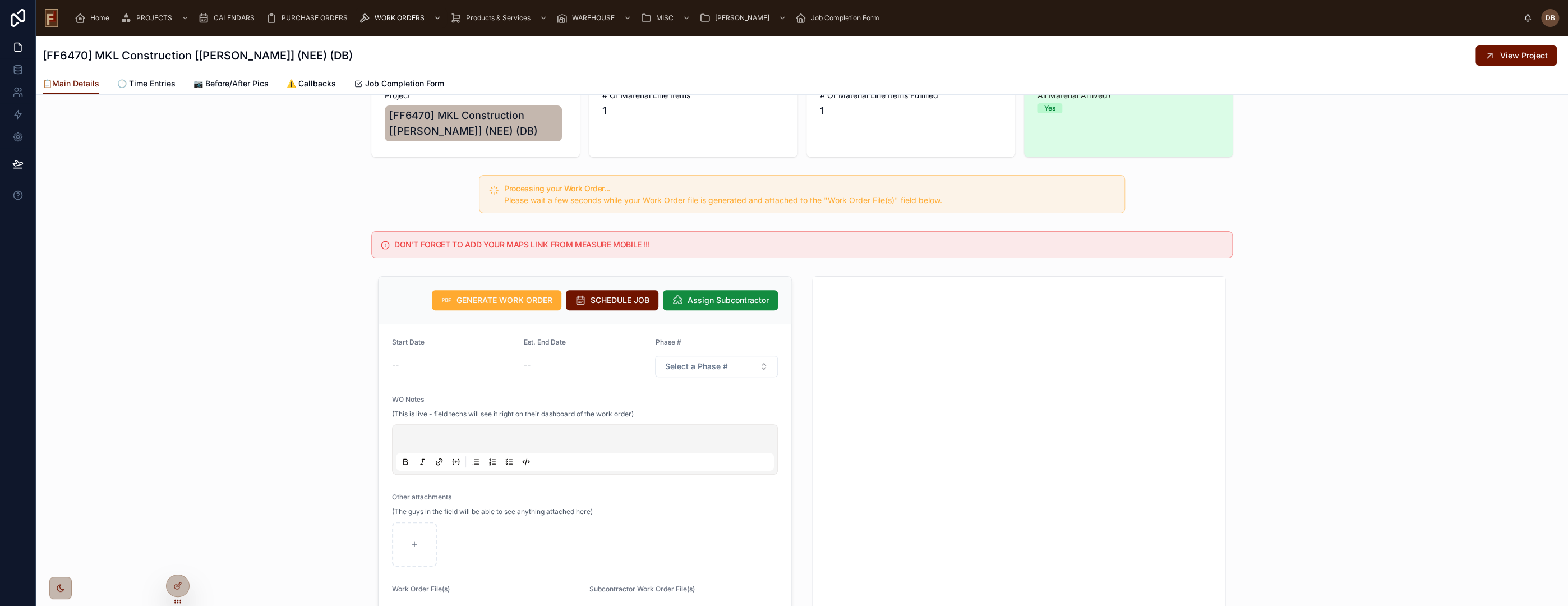
scroll to position [181, 0]
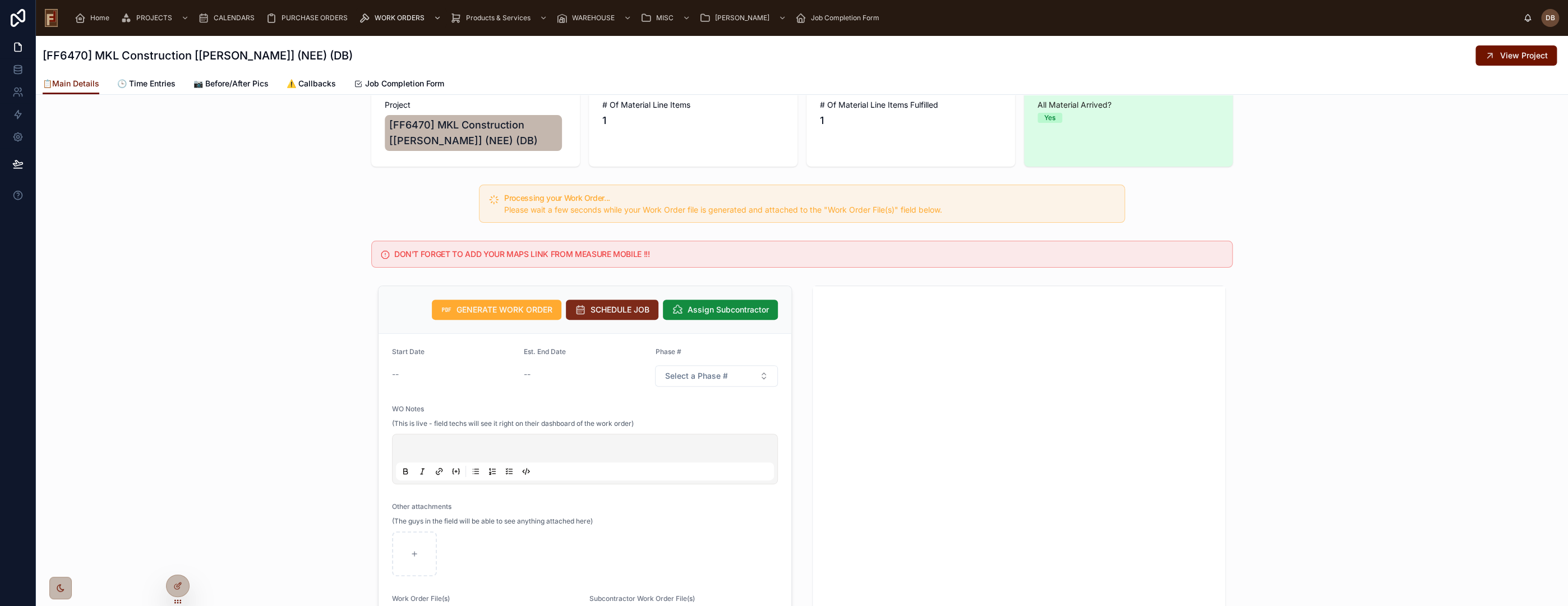
click at [610, 312] on span "SCHEDULE JOB" at bounding box center [620, 309] width 59 height 11
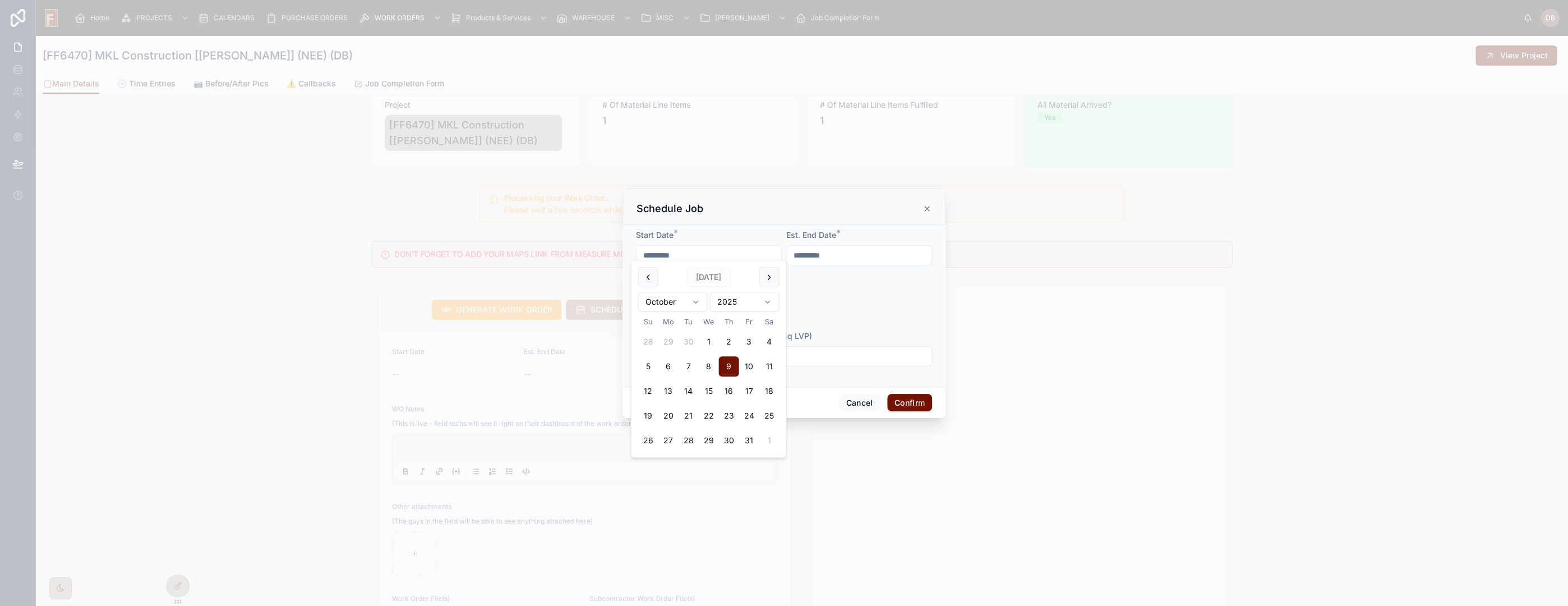
click at [693, 253] on input "*********" at bounding box center [709, 255] width 145 height 16
click at [728, 414] on button "23" at bounding box center [728, 415] width 20 height 20
type input "**********"
click at [849, 247] on input "**********" at bounding box center [859, 255] width 145 height 16
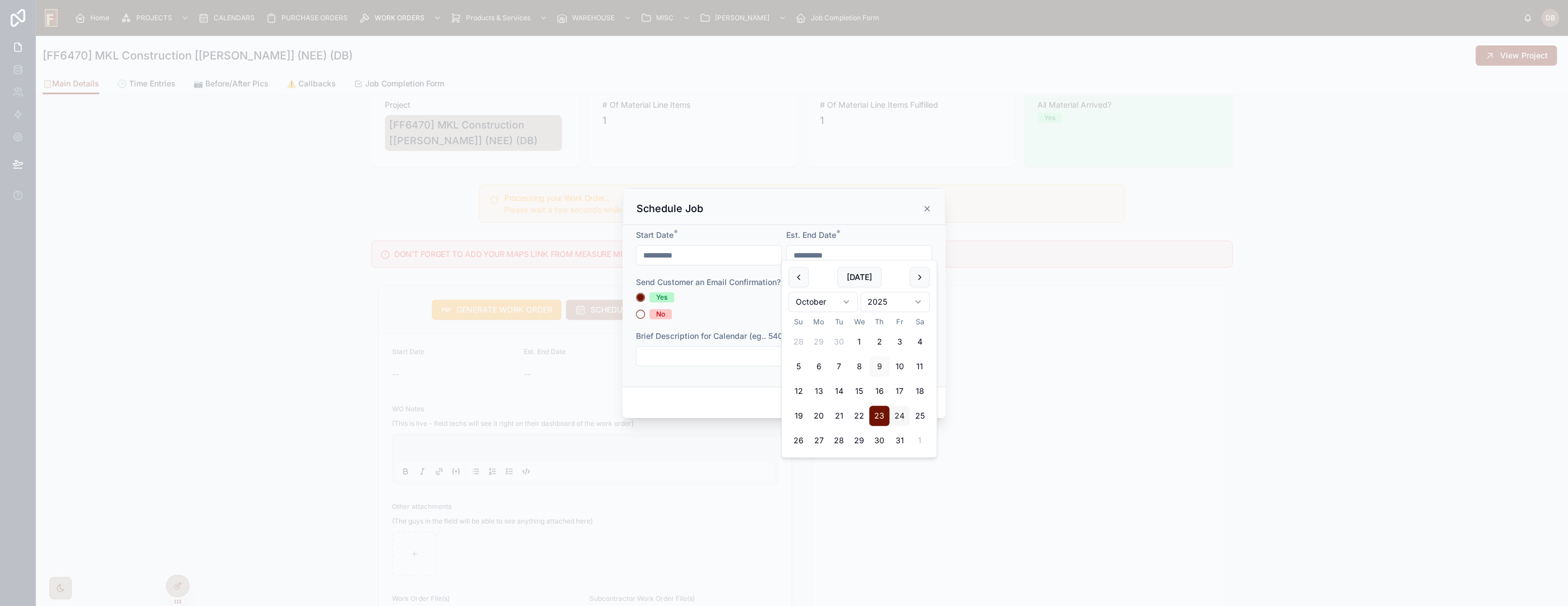
click at [897, 414] on button "24" at bounding box center [899, 415] width 20 height 20
type input "**********"
click at [665, 317] on span "No" at bounding box center [660, 314] width 23 height 10
click at [645, 317] on button "No" at bounding box center [640, 314] width 9 height 9
click at [831, 364] on input "text" at bounding box center [784, 356] width 295 height 16
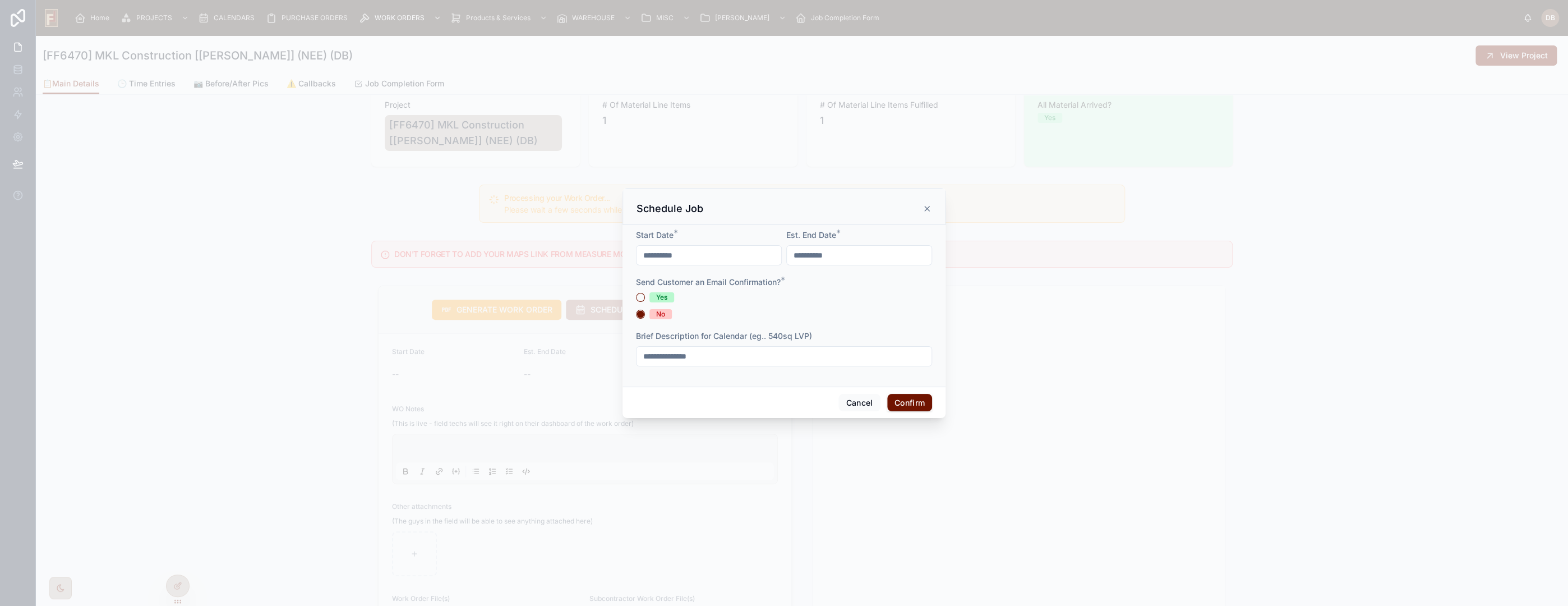
click at [669, 360] on input "**********" at bounding box center [784, 356] width 295 height 16
drag, startPoint x: 700, startPoint y: 356, endPoint x: 669, endPoint y: 358, distance: 31.1
click at [669, 358] on input "**********" at bounding box center [784, 356] width 295 height 16
type input "**********"
click at [901, 410] on button "Confirm" at bounding box center [910, 403] width 45 height 18
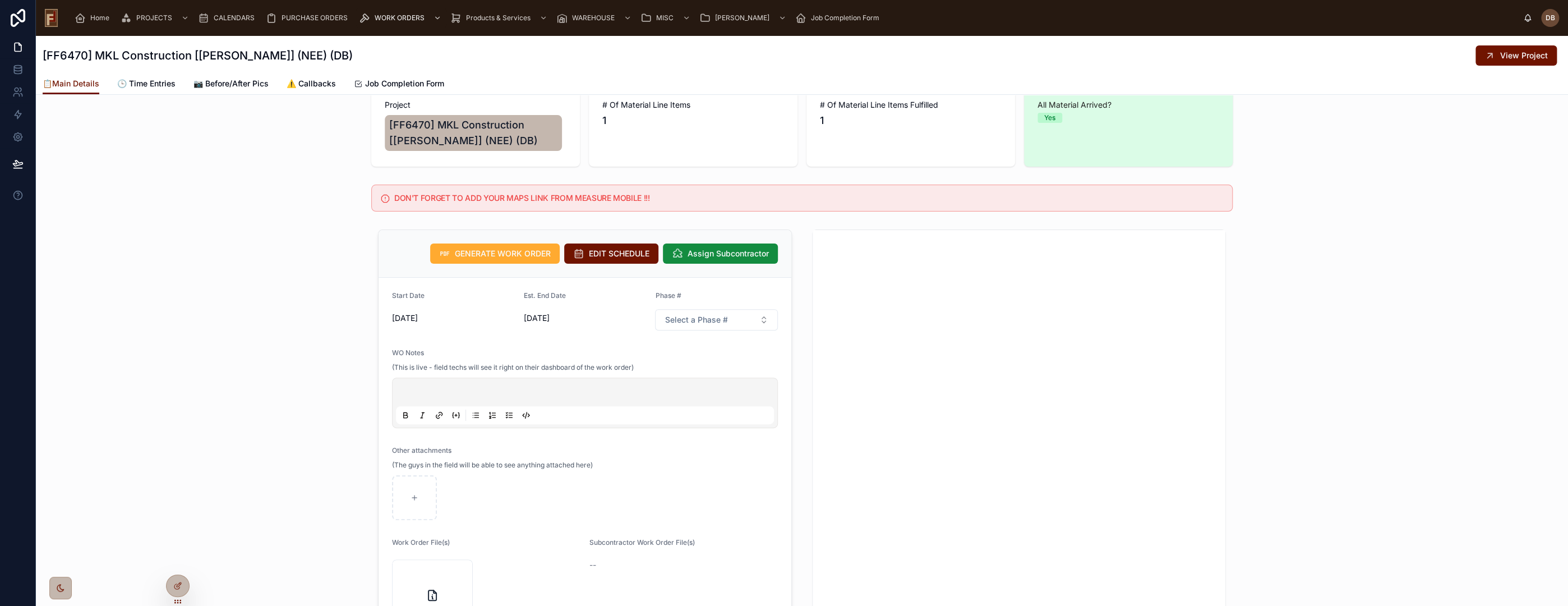
scroll to position [0, 0]
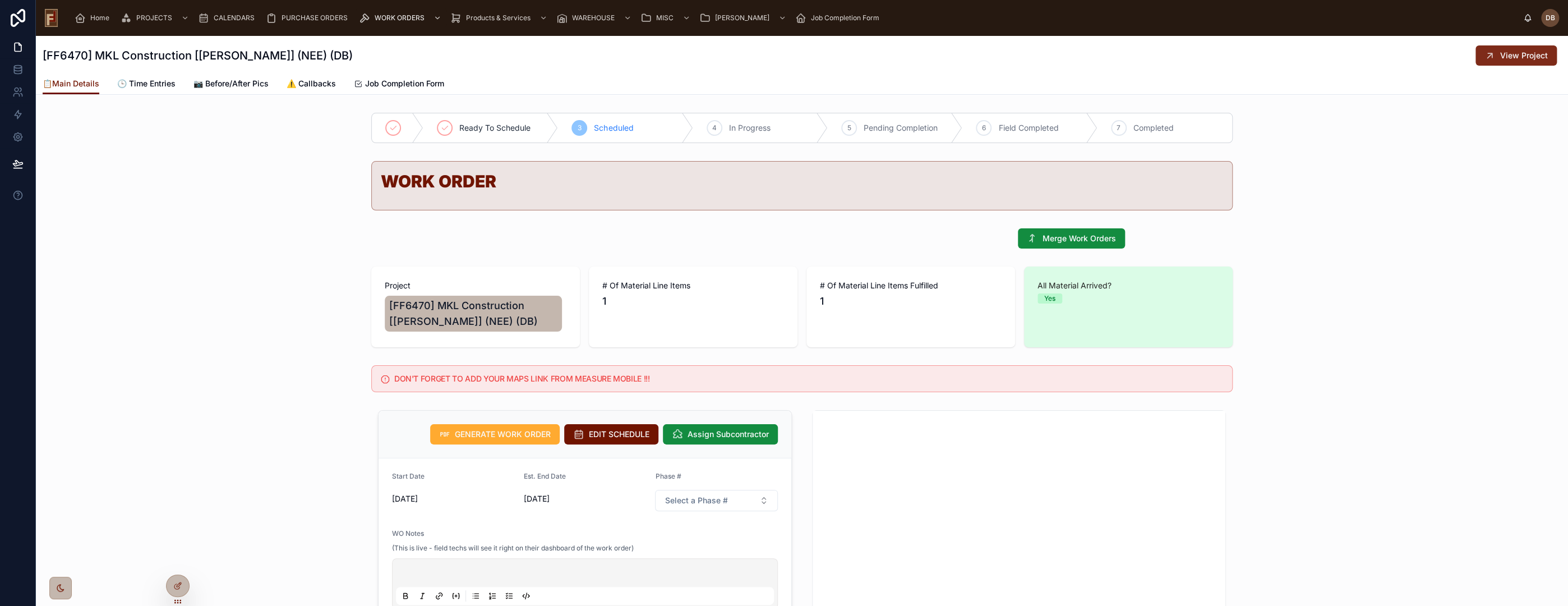
click at [1519, 52] on span "View Project" at bounding box center [1524, 55] width 47 height 11
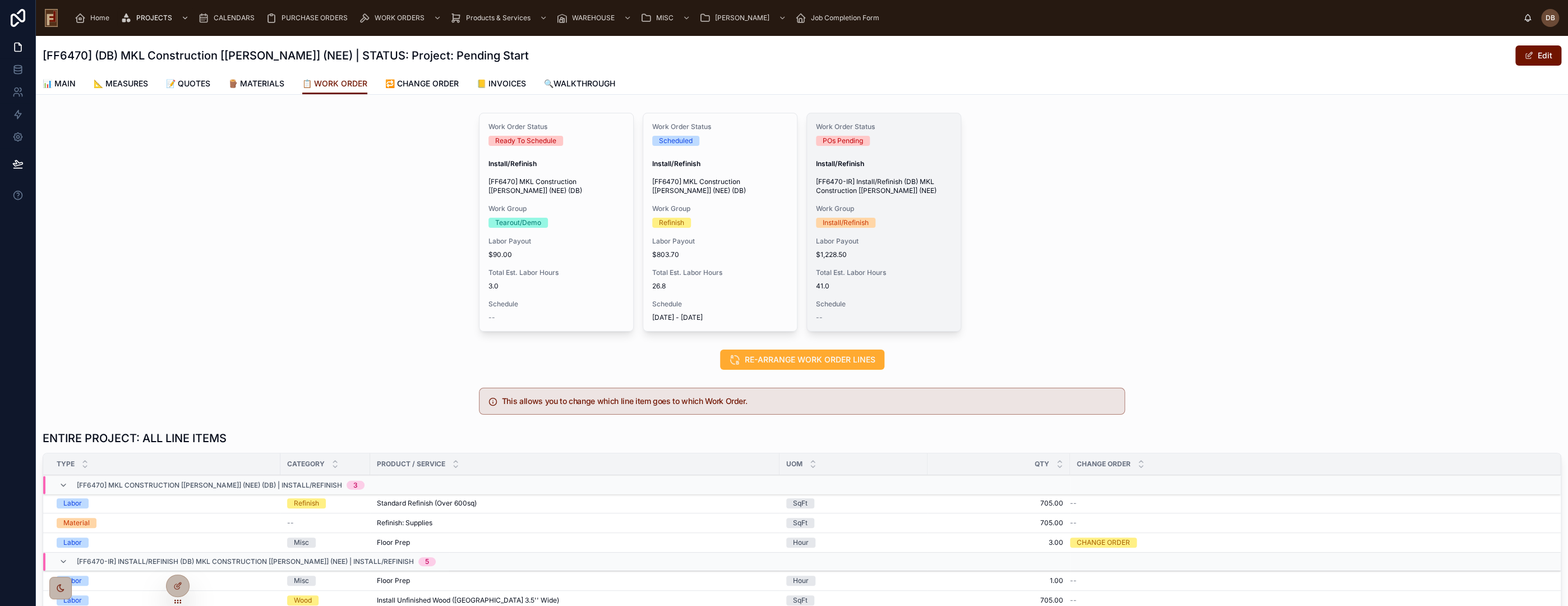
click at [857, 274] on span "Total Est. Labor Hours" at bounding box center [884, 272] width 136 height 9
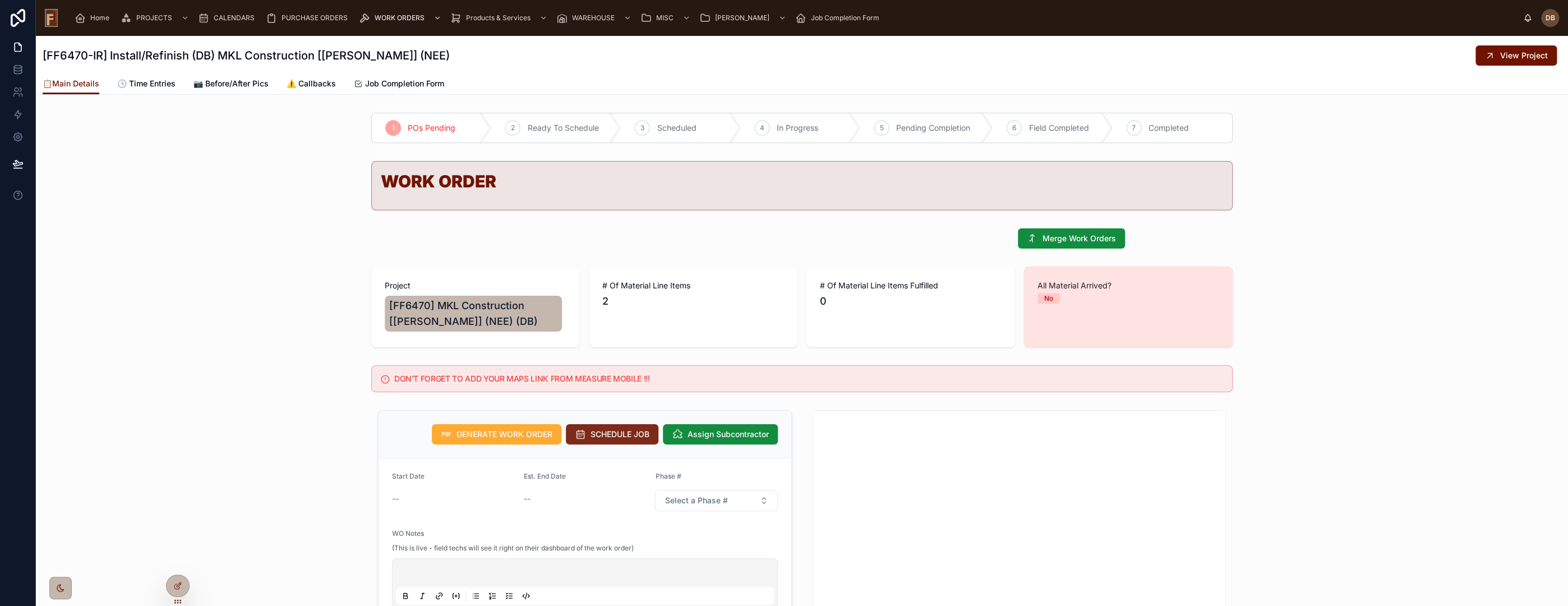
click at [595, 430] on span "SCHEDULE JOB" at bounding box center [620, 434] width 59 height 11
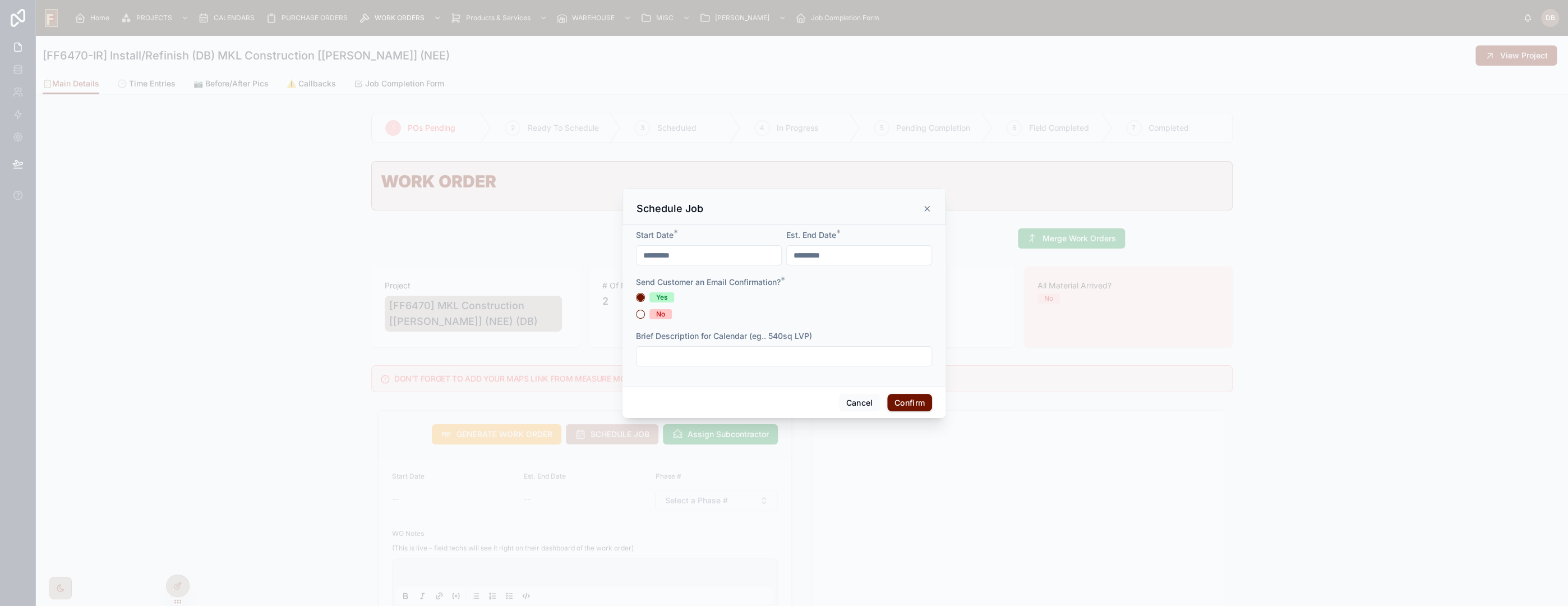
click at [665, 319] on span "No" at bounding box center [660, 314] width 23 height 10
click at [645, 319] on button "No" at bounding box center [640, 314] width 9 height 9
click at [677, 247] on input "*********" at bounding box center [709, 255] width 145 height 16
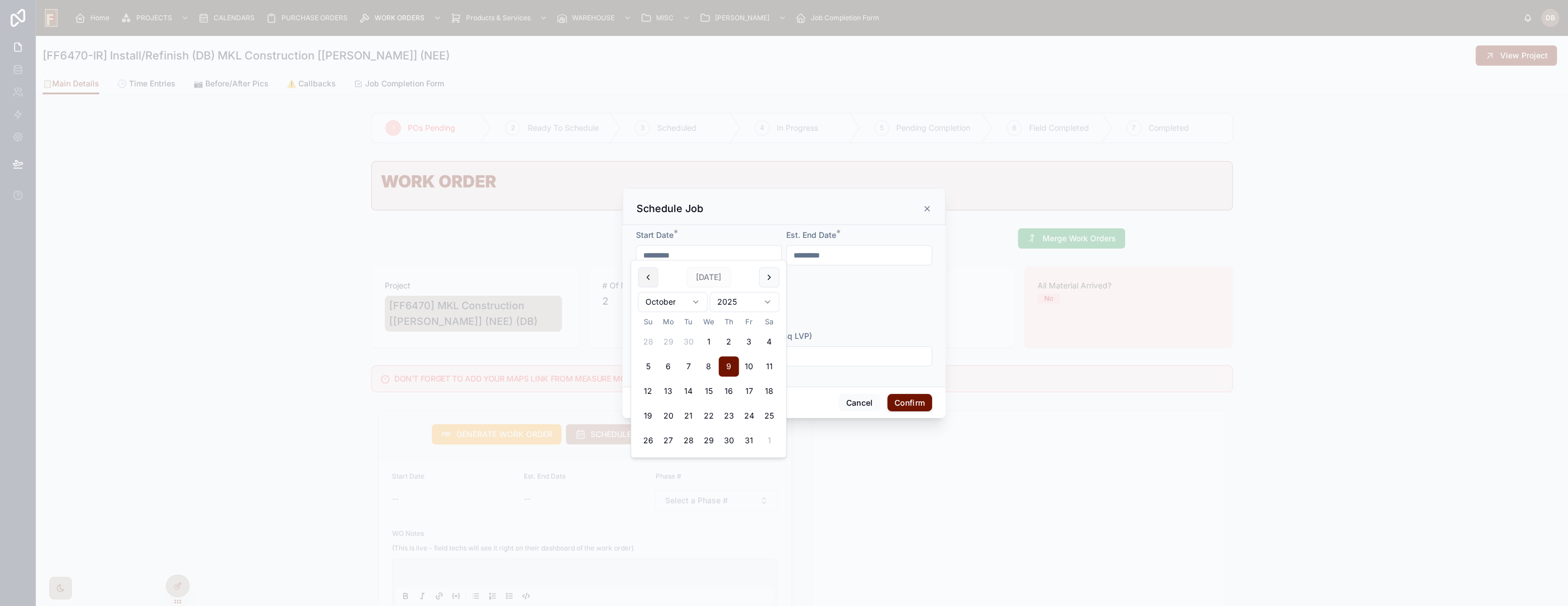
click at [648, 277] on button at bounding box center [648, 277] width 20 height 20
click at [711, 367] on button "11" at bounding box center [708, 366] width 20 height 20
type input "*********"
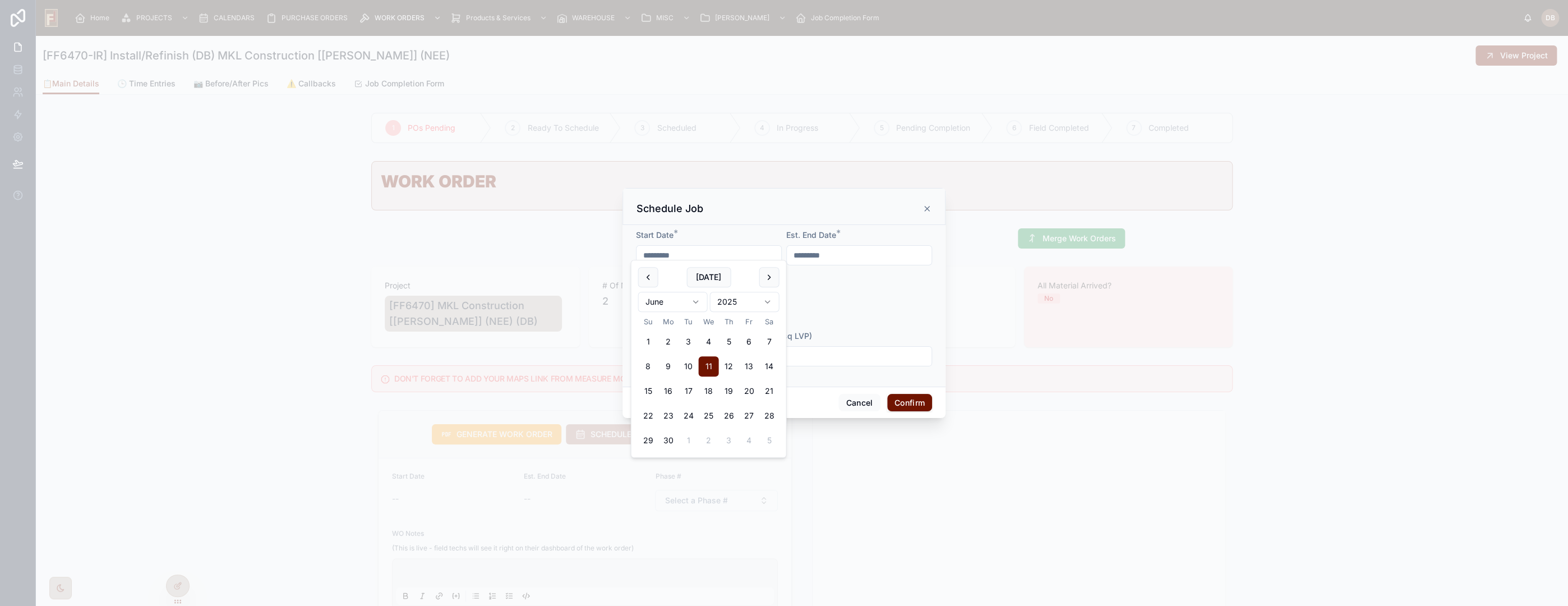
click at [836, 247] on input "*********" at bounding box center [859, 255] width 145 height 16
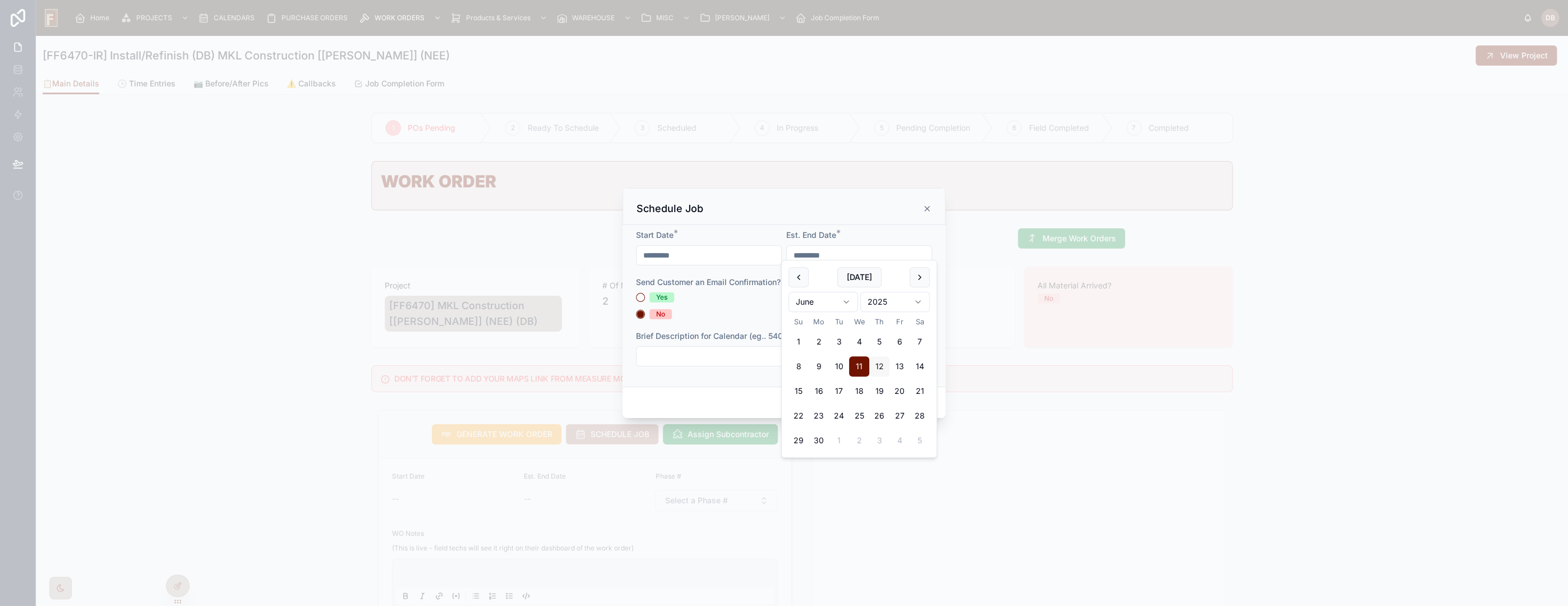
click at [883, 364] on button "12" at bounding box center [879, 366] width 20 height 20
type input "*********"
click at [723, 364] on input "text" at bounding box center [784, 356] width 295 height 16
click at [899, 410] on button "Confirm" at bounding box center [910, 403] width 45 height 18
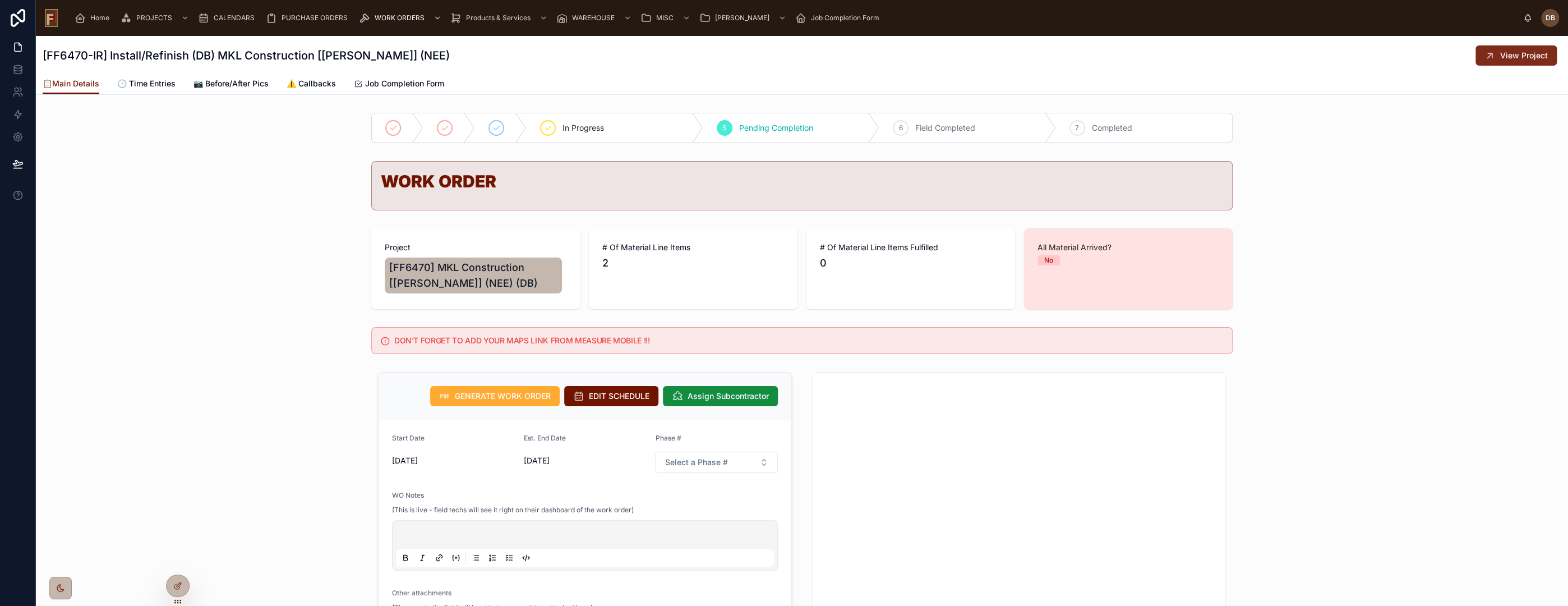
click at [1505, 58] on span "View Project" at bounding box center [1524, 55] width 47 height 11
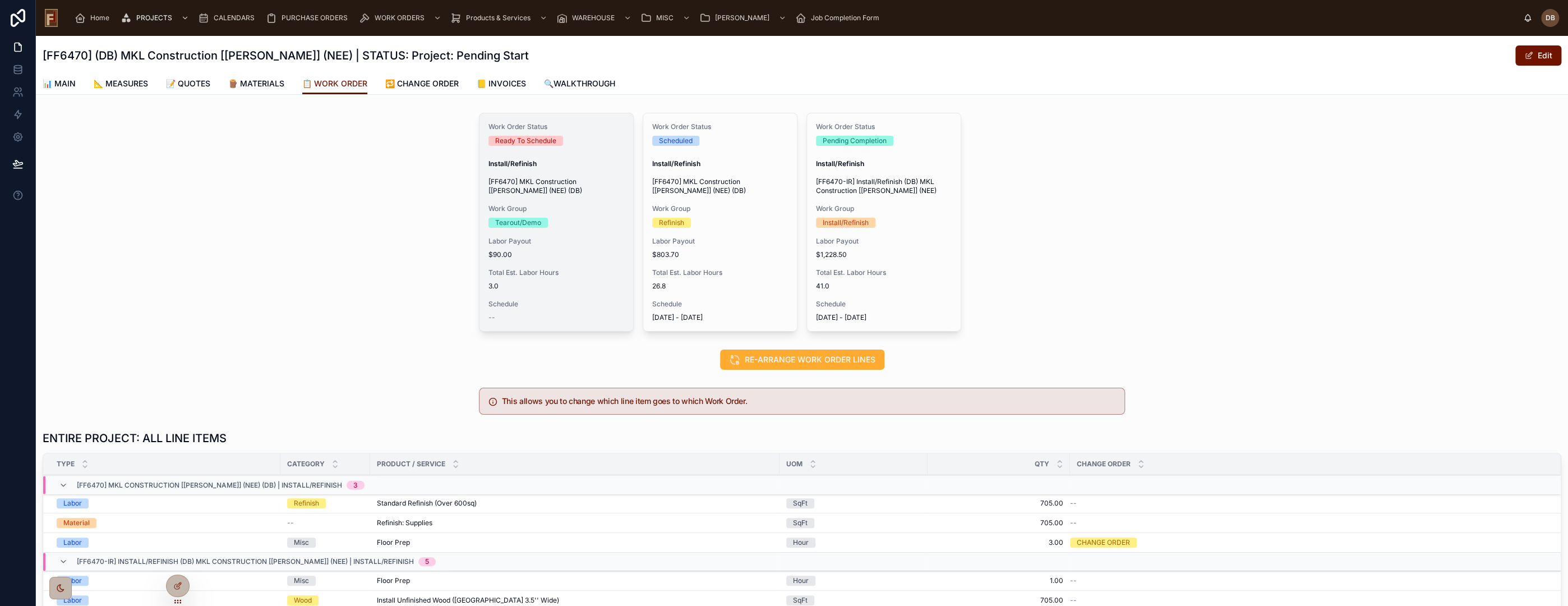
click at [565, 288] on span "3.0" at bounding box center [556, 286] width 136 height 9
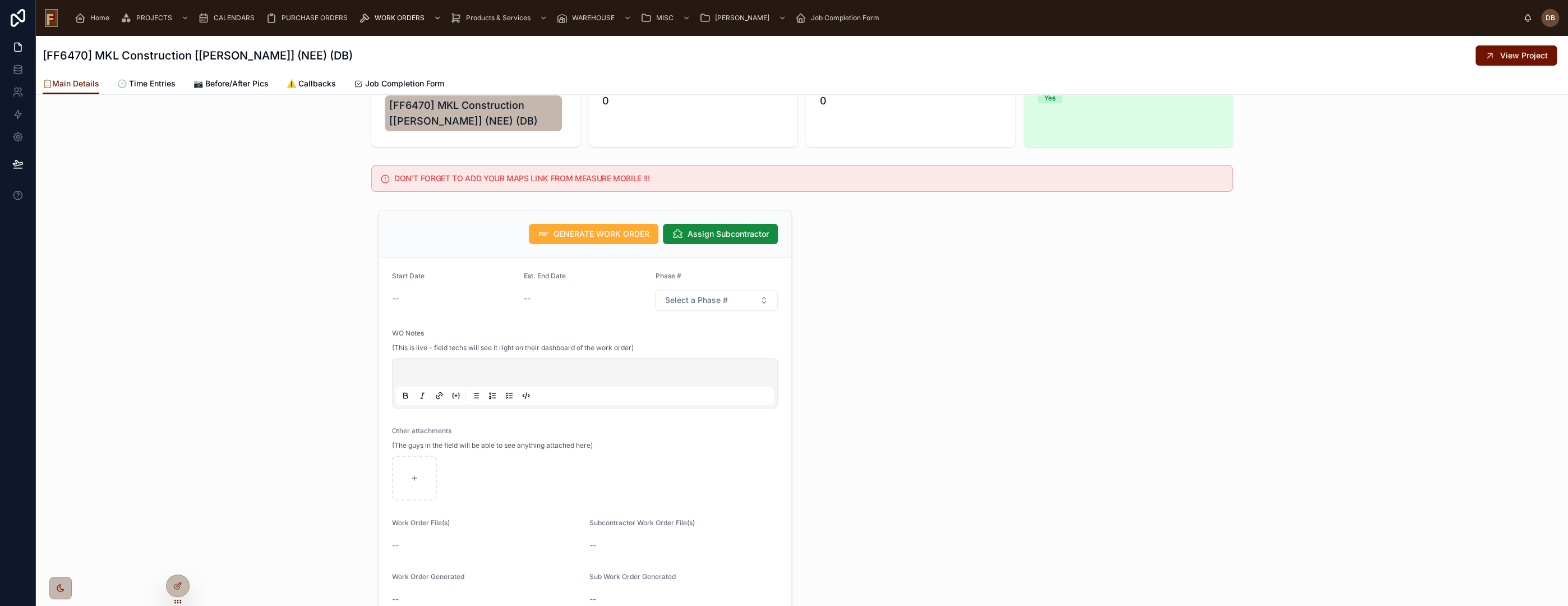
scroll to position [249, 0]
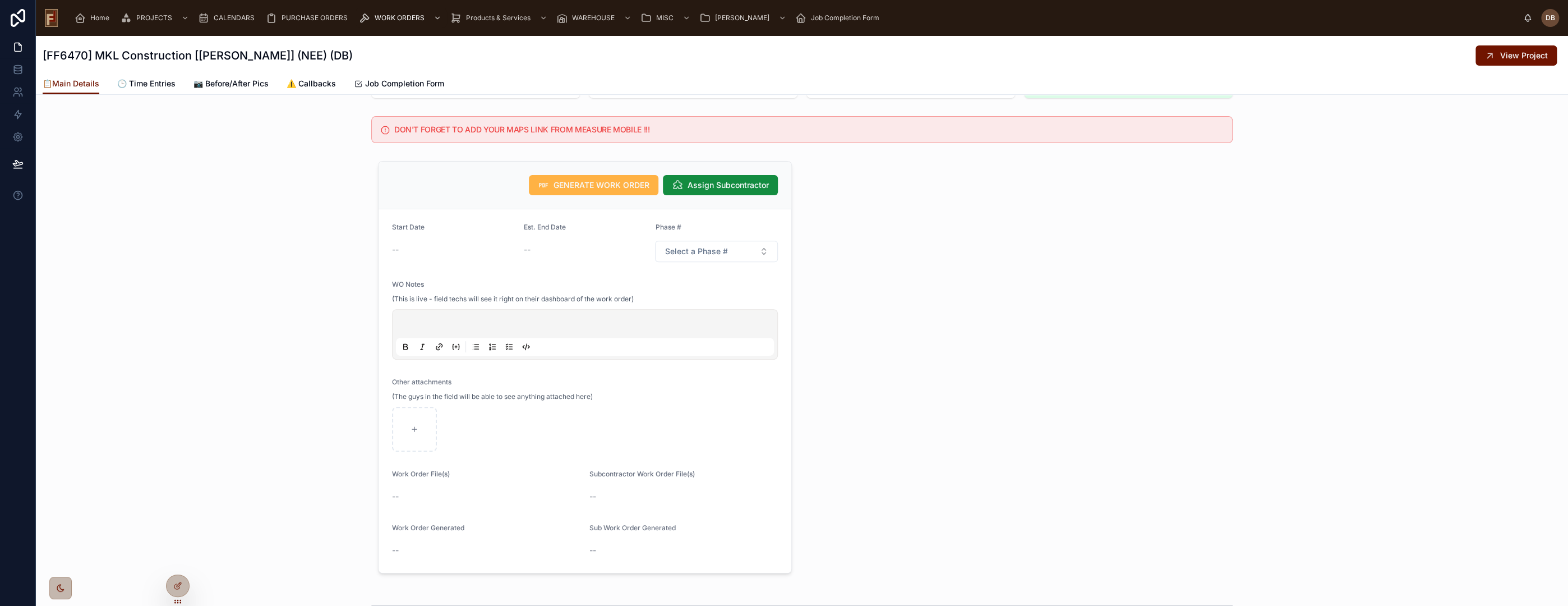
click at [617, 189] on span "GENERATE WORK ORDER" at bounding box center [601, 185] width 96 height 11
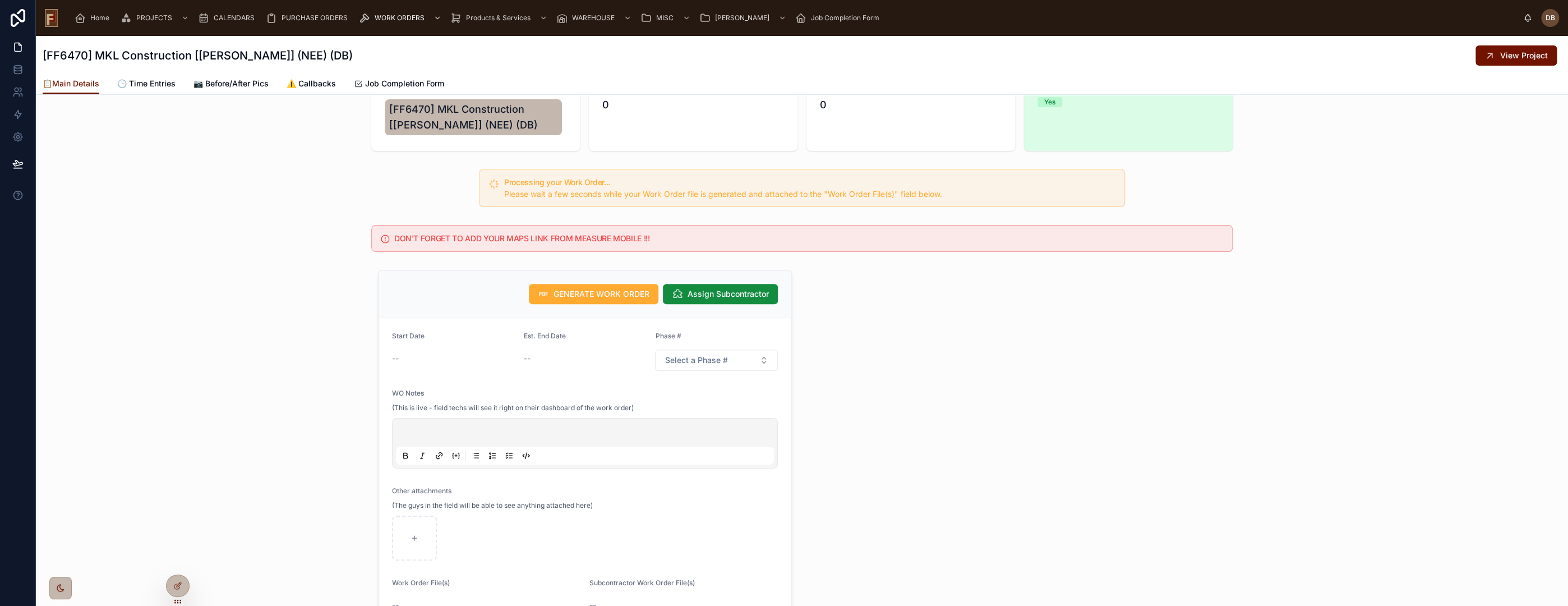
scroll to position [187, 0]
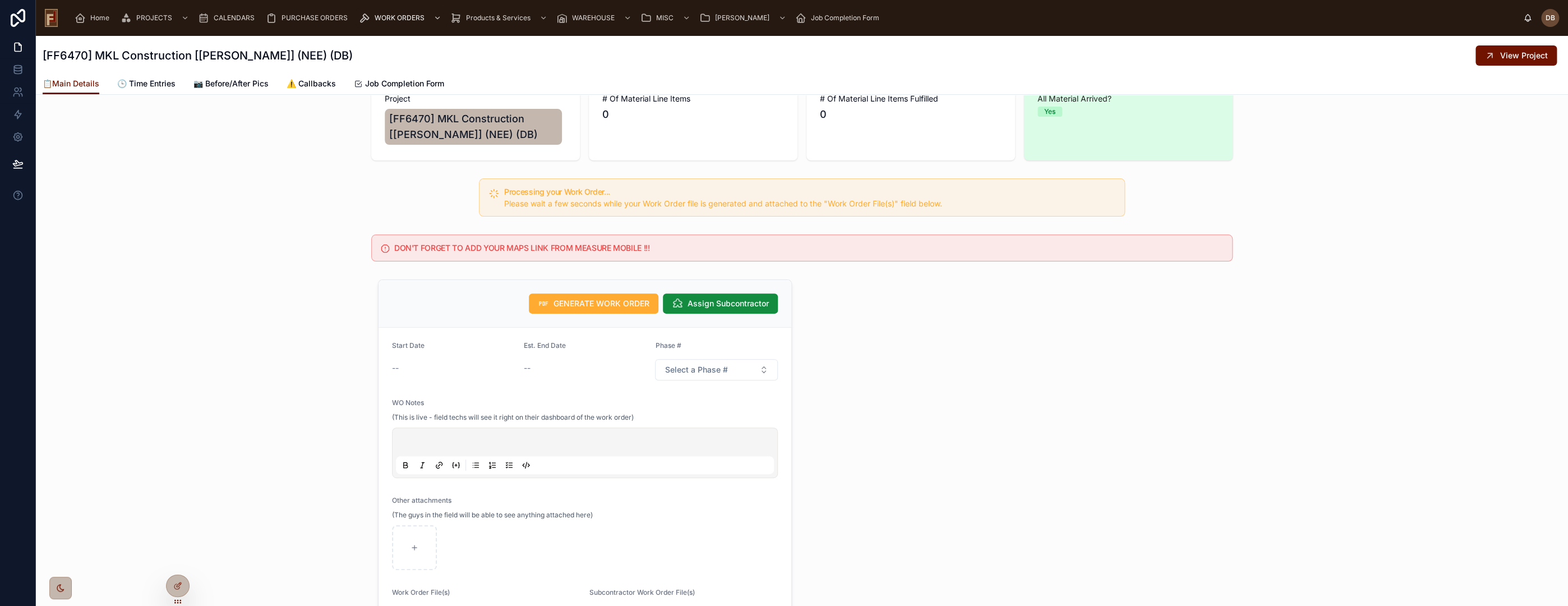
click at [467, 431] on div at bounding box center [584, 453] width 378 height 43
click at [464, 439] on p at bounding box center [587, 444] width 378 height 11
click at [285, 308] on div "**********" at bounding box center [802, 485] width 1532 height 421
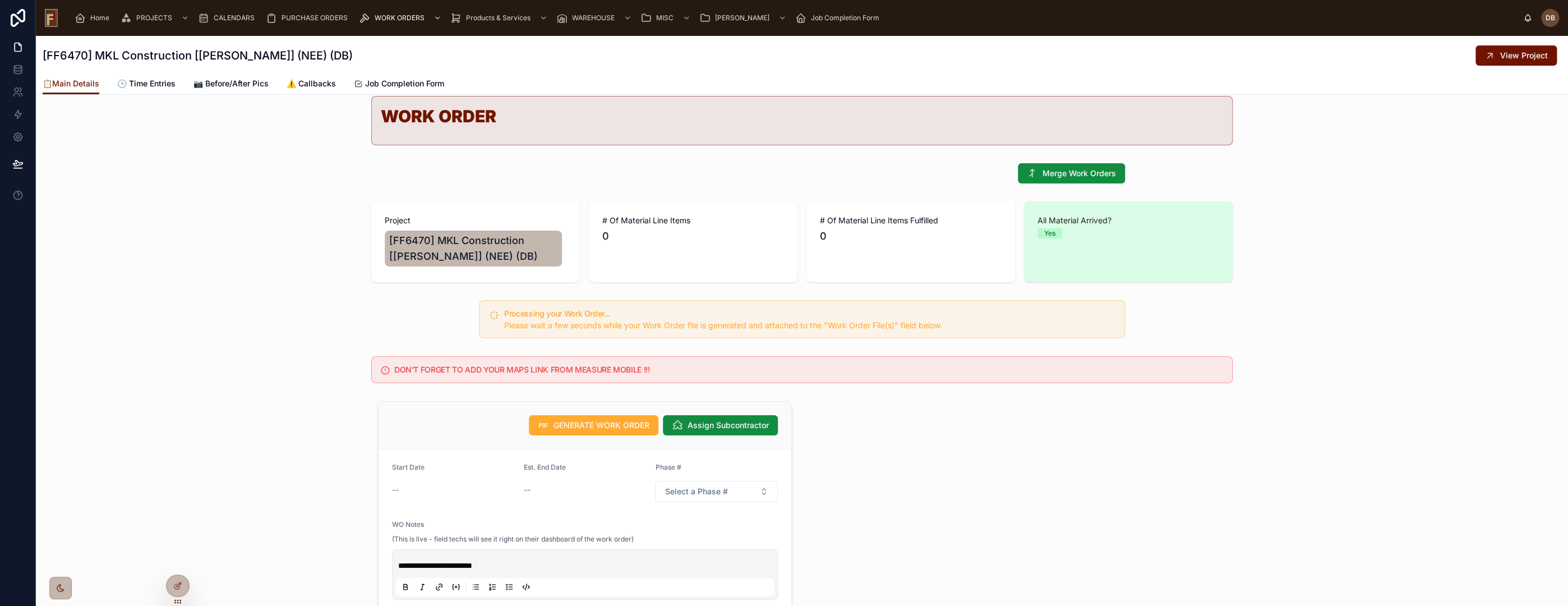
scroll to position [62, 0]
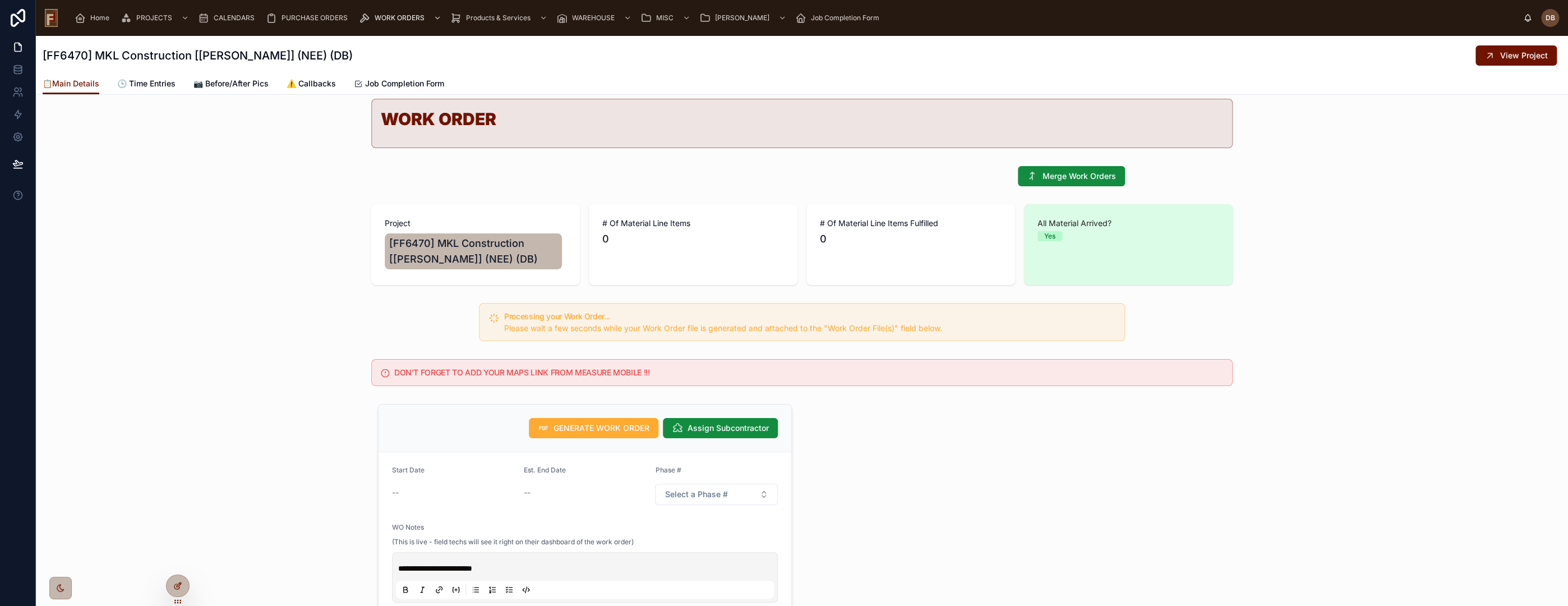
click at [175, 583] on icon at bounding box center [178, 585] width 9 height 9
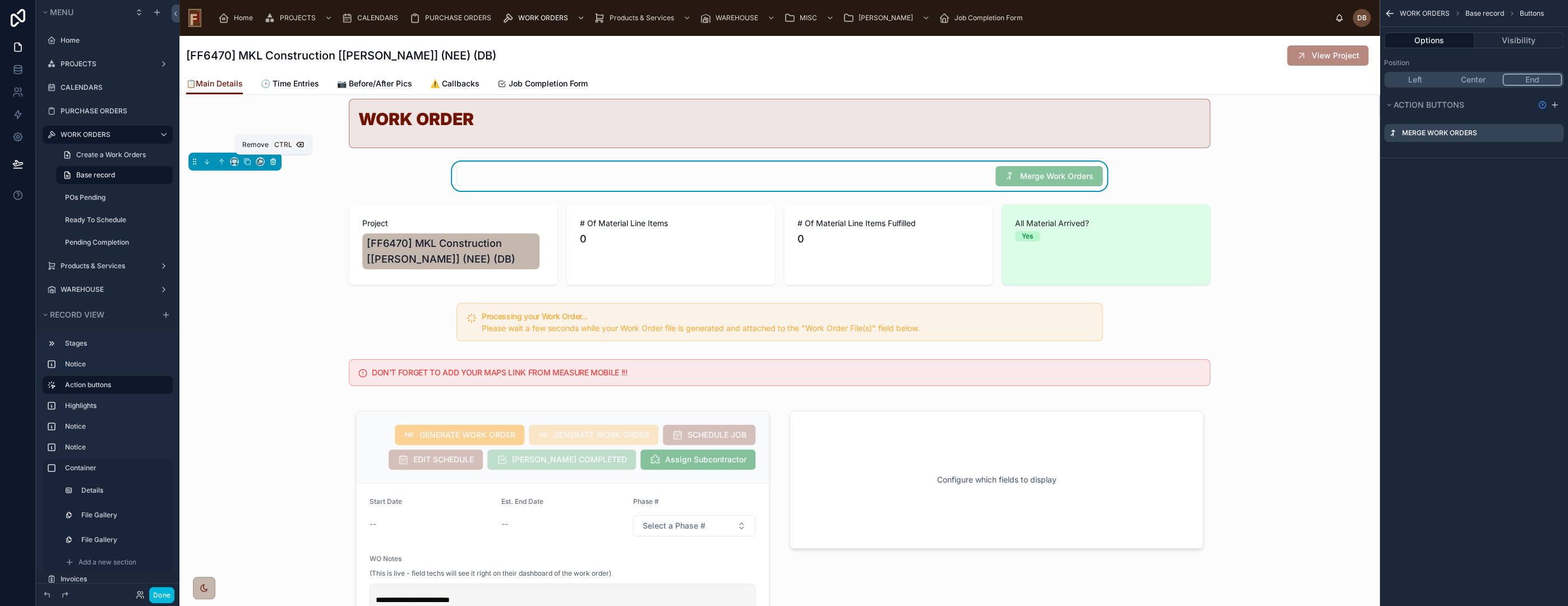
click at [275, 160] on icon at bounding box center [273, 162] width 4 height 4
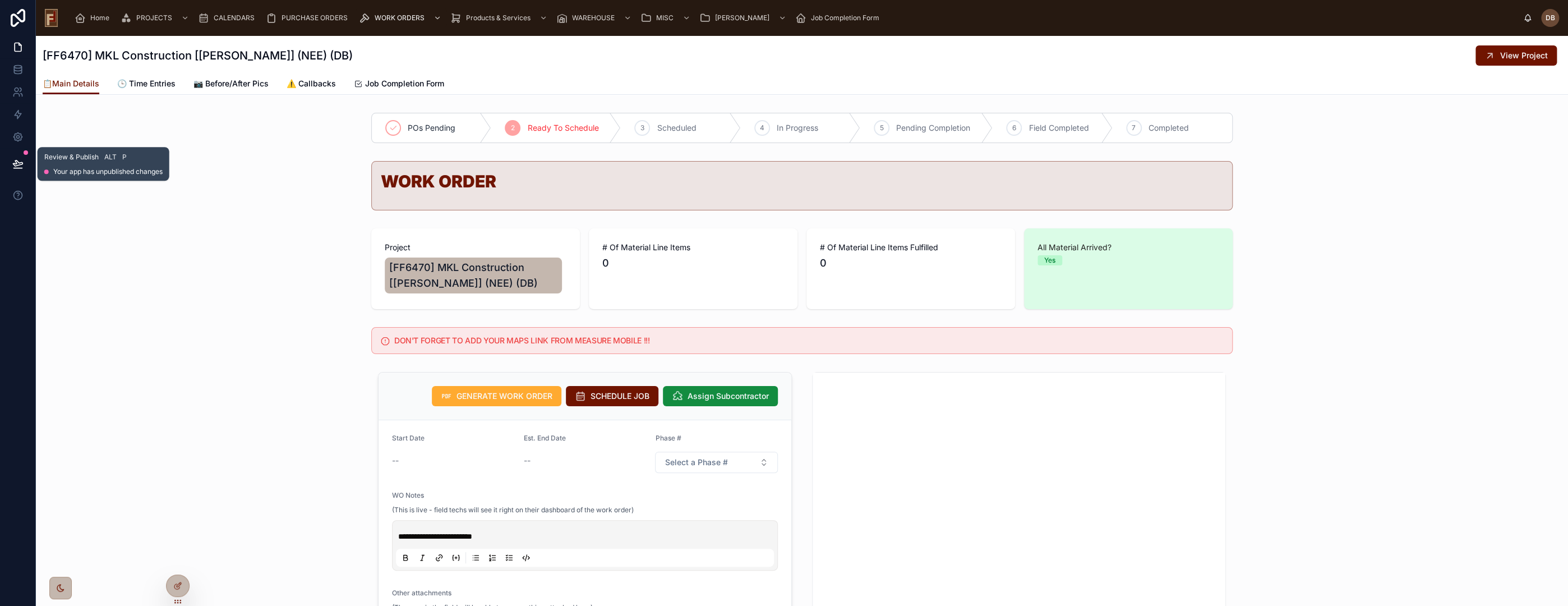
click at [18, 161] on icon at bounding box center [18, 163] width 10 height 5
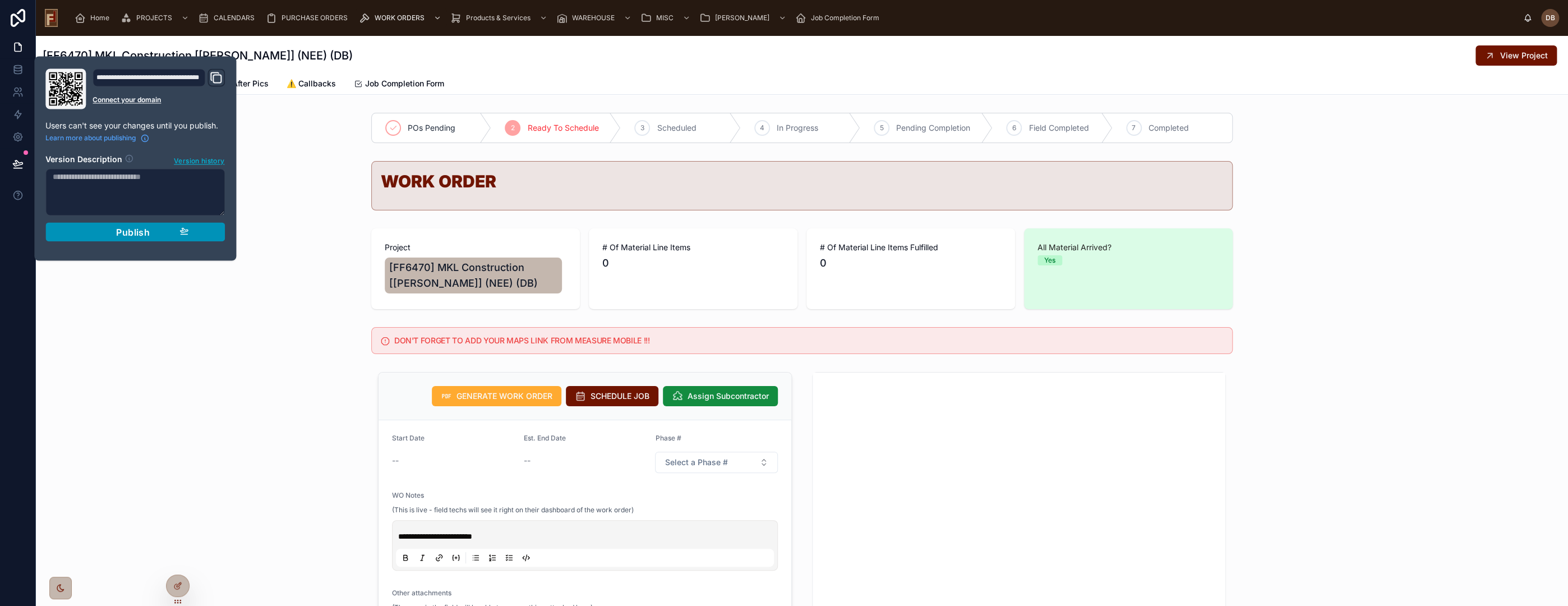
click at [142, 231] on span "Publish" at bounding box center [133, 231] width 33 height 11
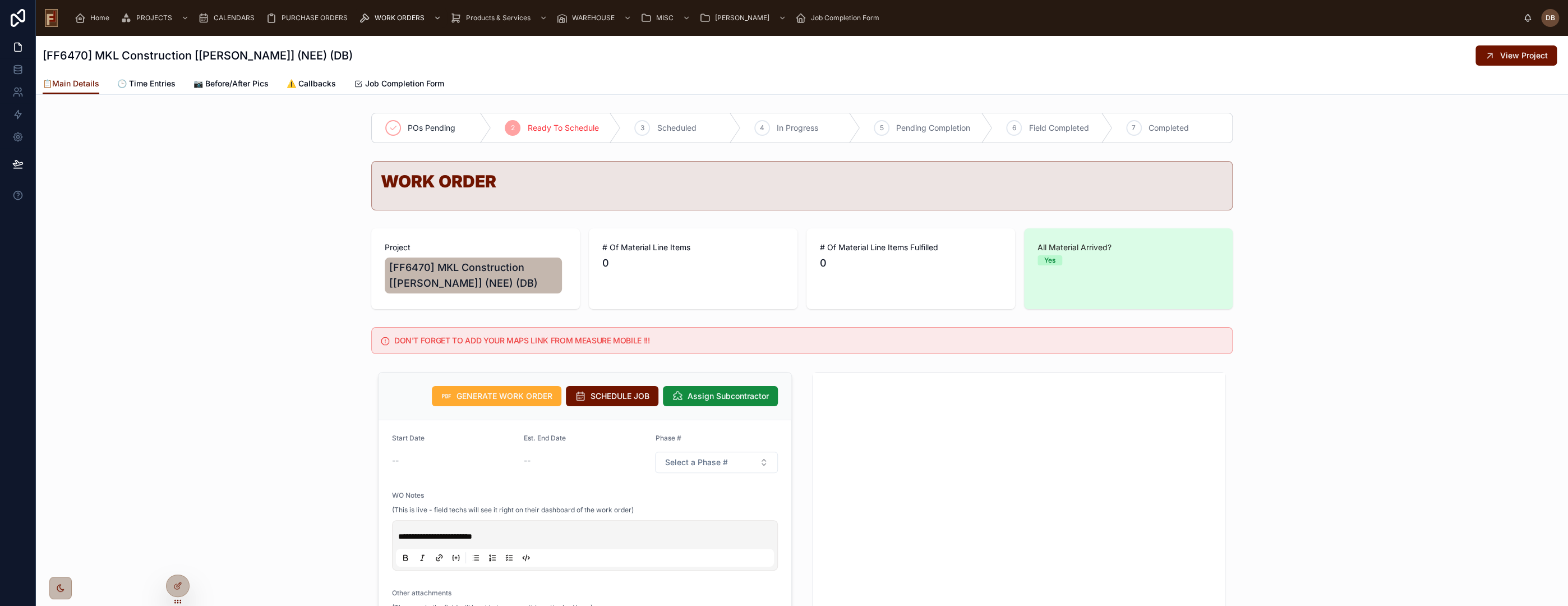
click at [262, 417] on div "**********" at bounding box center [802, 613] width 1532 height 491
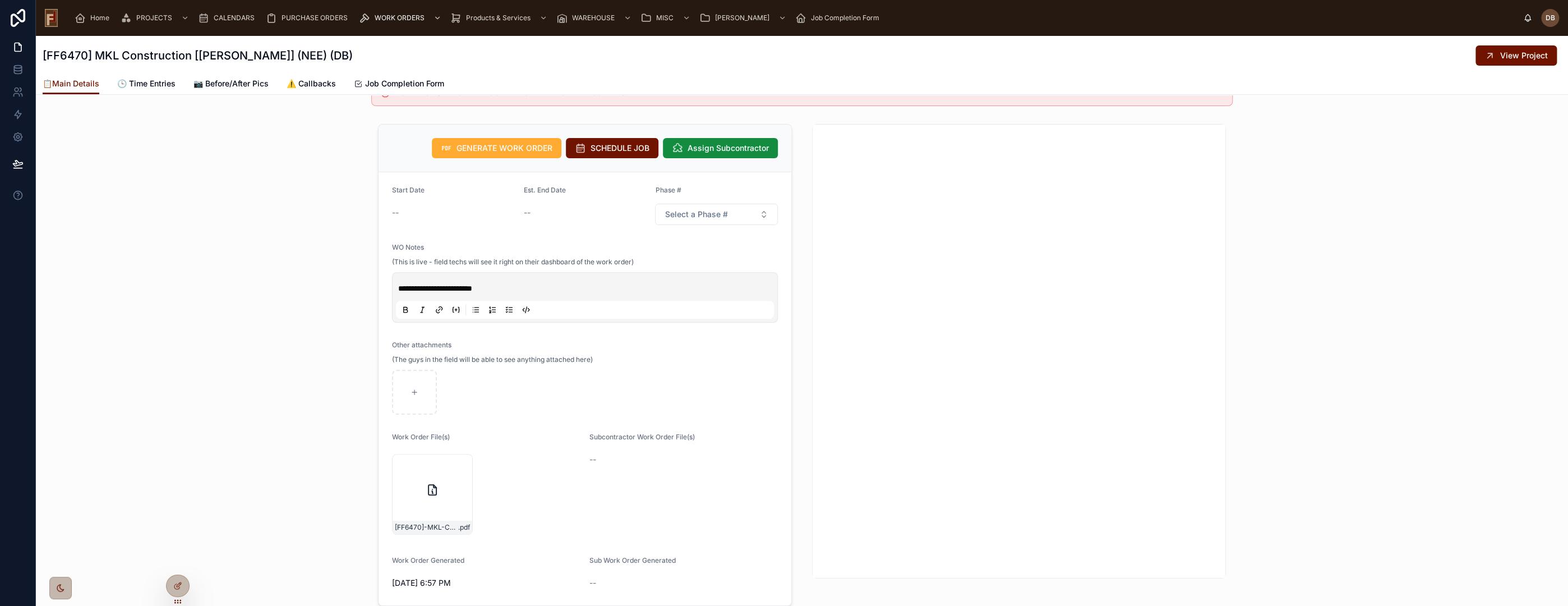
scroll to position [249, 0]
click at [598, 141] on span "SCHEDULE JOB" at bounding box center [620, 147] width 59 height 11
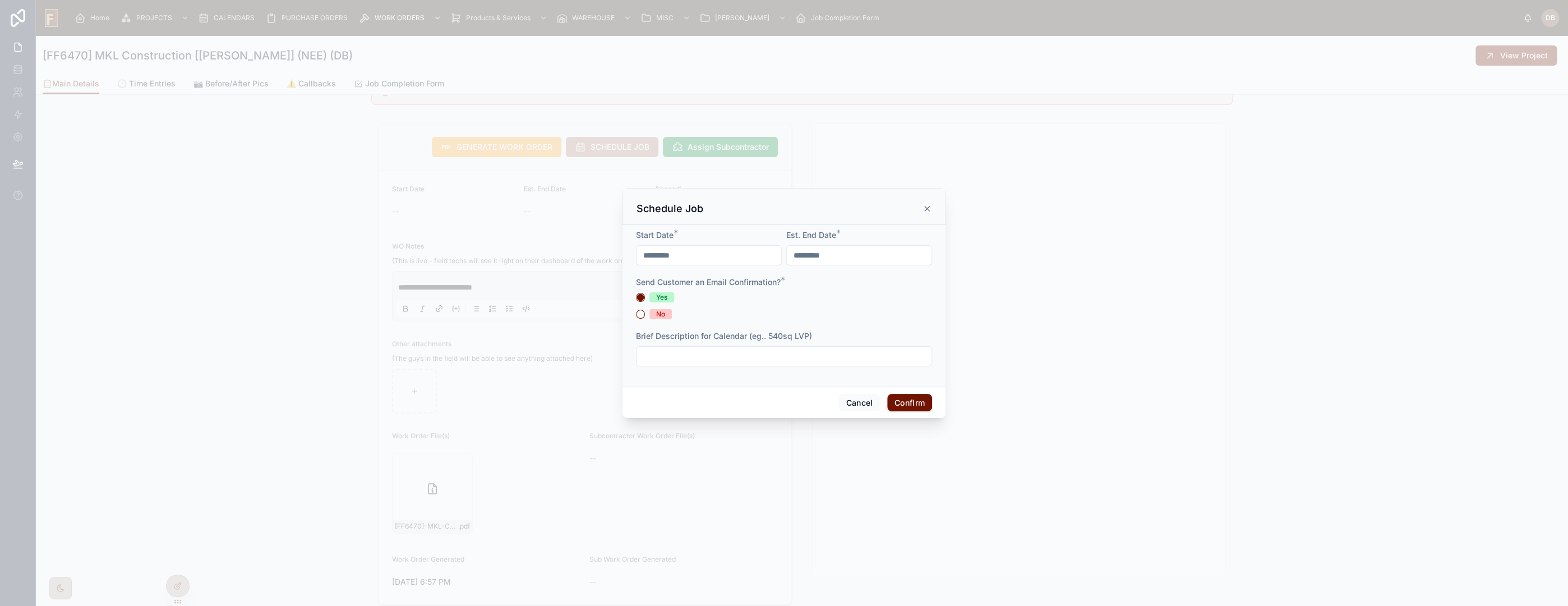
click at [696, 251] on input "*********" at bounding box center [709, 255] width 145 height 16
click at [749, 368] on button "10" at bounding box center [748, 366] width 20 height 20
type input "**********"
click at [852, 296] on form "**********" at bounding box center [784, 303] width 296 height 148
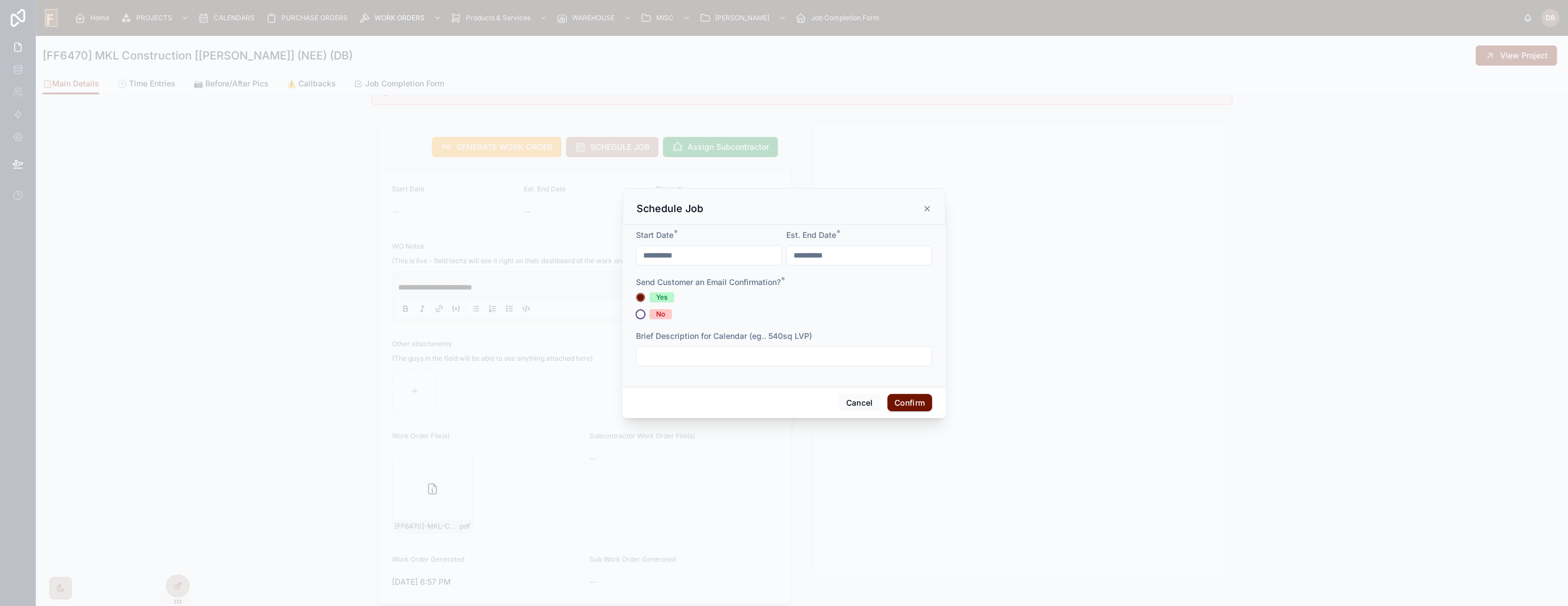
click at [640, 319] on button "No" at bounding box center [640, 314] width 9 height 9
click at [894, 407] on button "Confirm" at bounding box center [910, 403] width 45 height 18
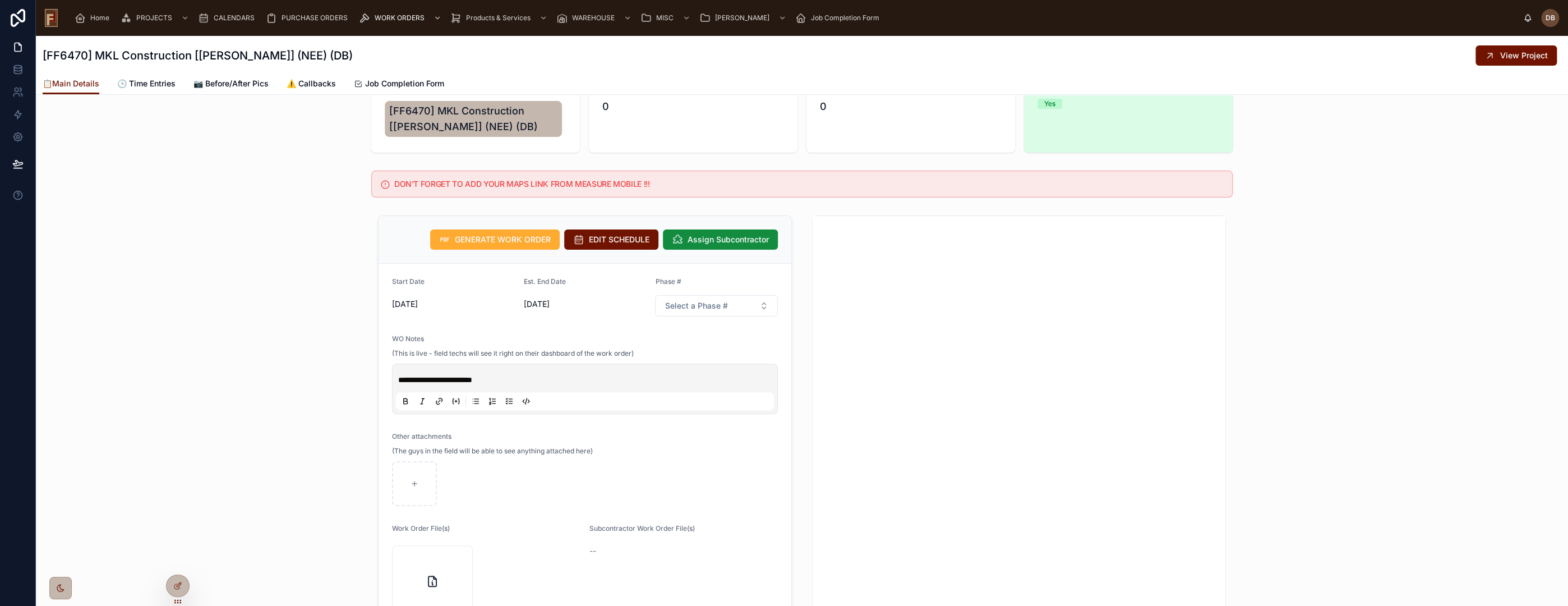
scroll to position [0, 0]
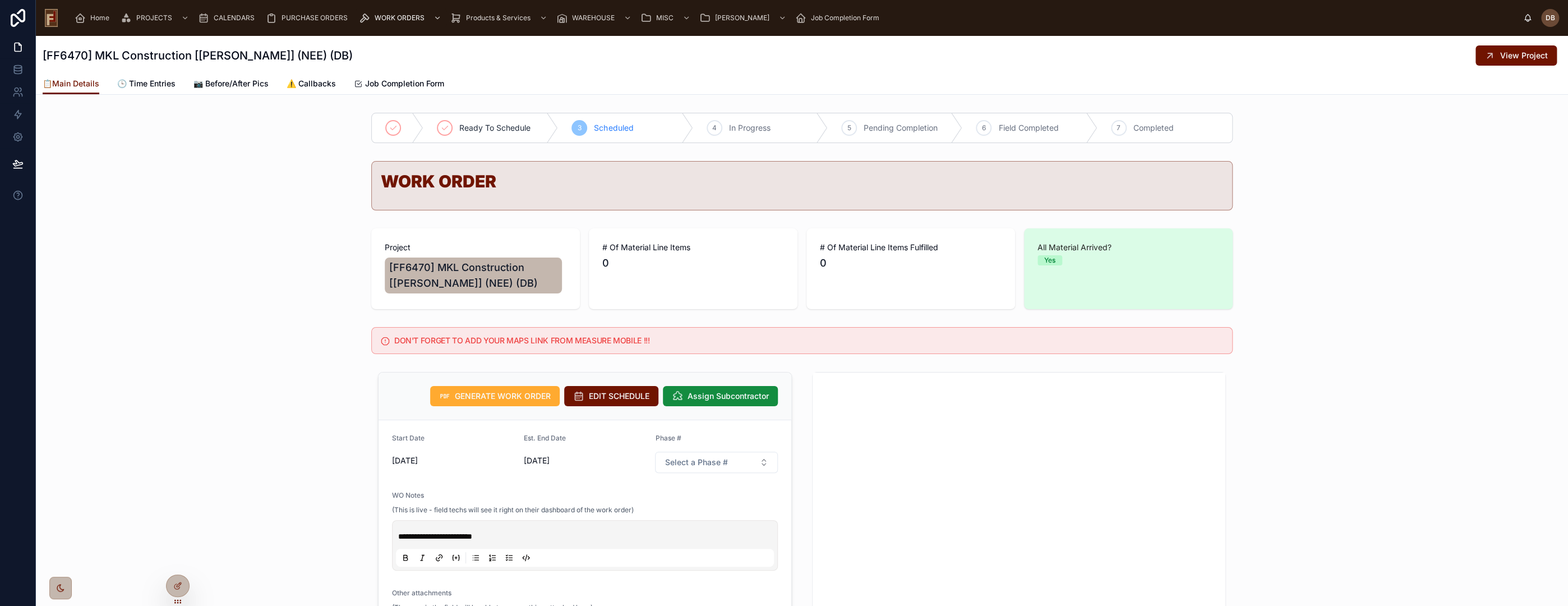
click at [225, 17] on span "CALENDARS" at bounding box center [234, 18] width 41 height 9
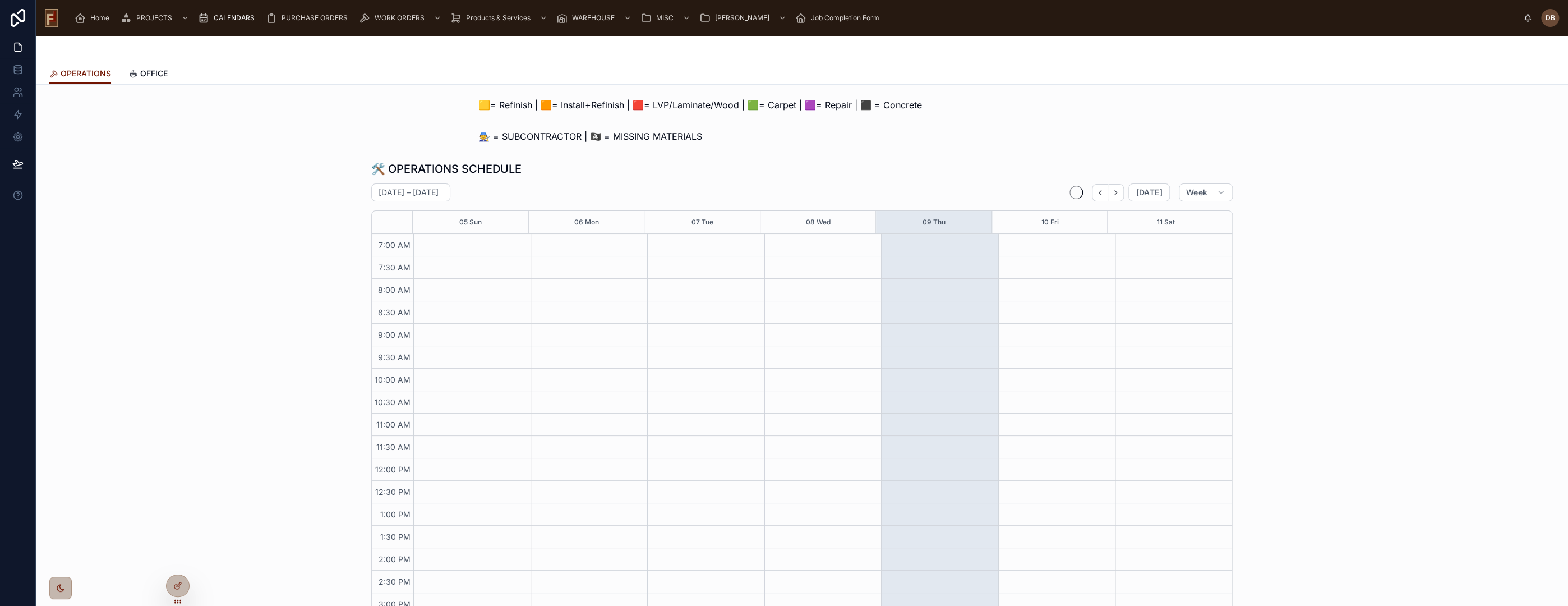
scroll to position [68, 0]
click at [86, 15] on div "Home" at bounding box center [94, 18] width 39 height 18
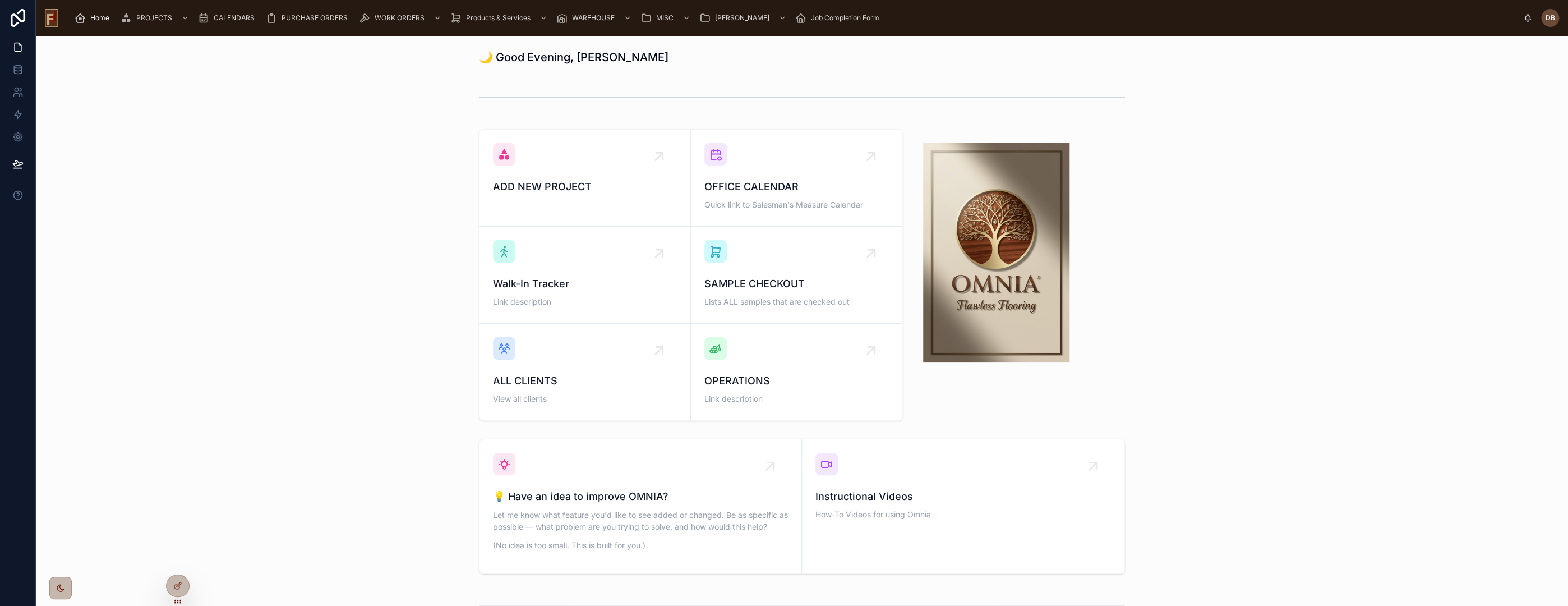
click at [785, 391] on div "OPERATIONS Link description" at bounding box center [796, 390] width 184 height 33
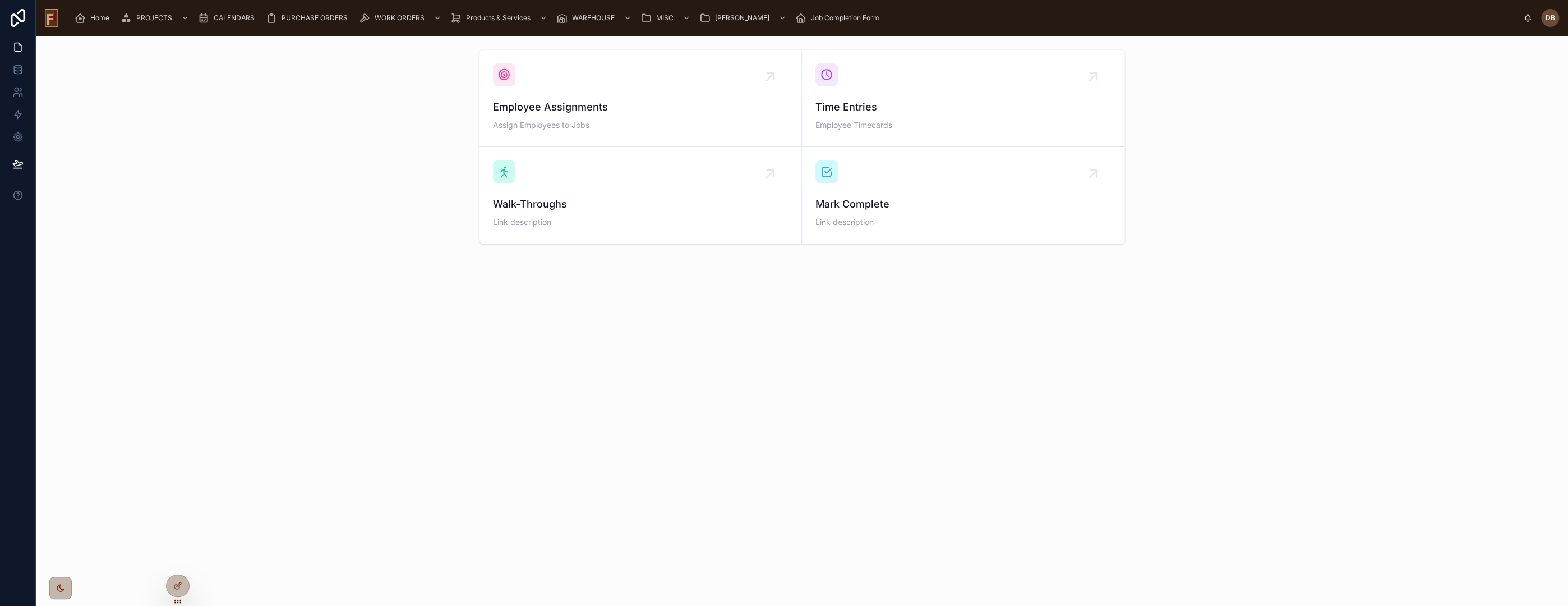
click at [578, 111] on span "Employee Assignments" at bounding box center [640, 107] width 295 height 16
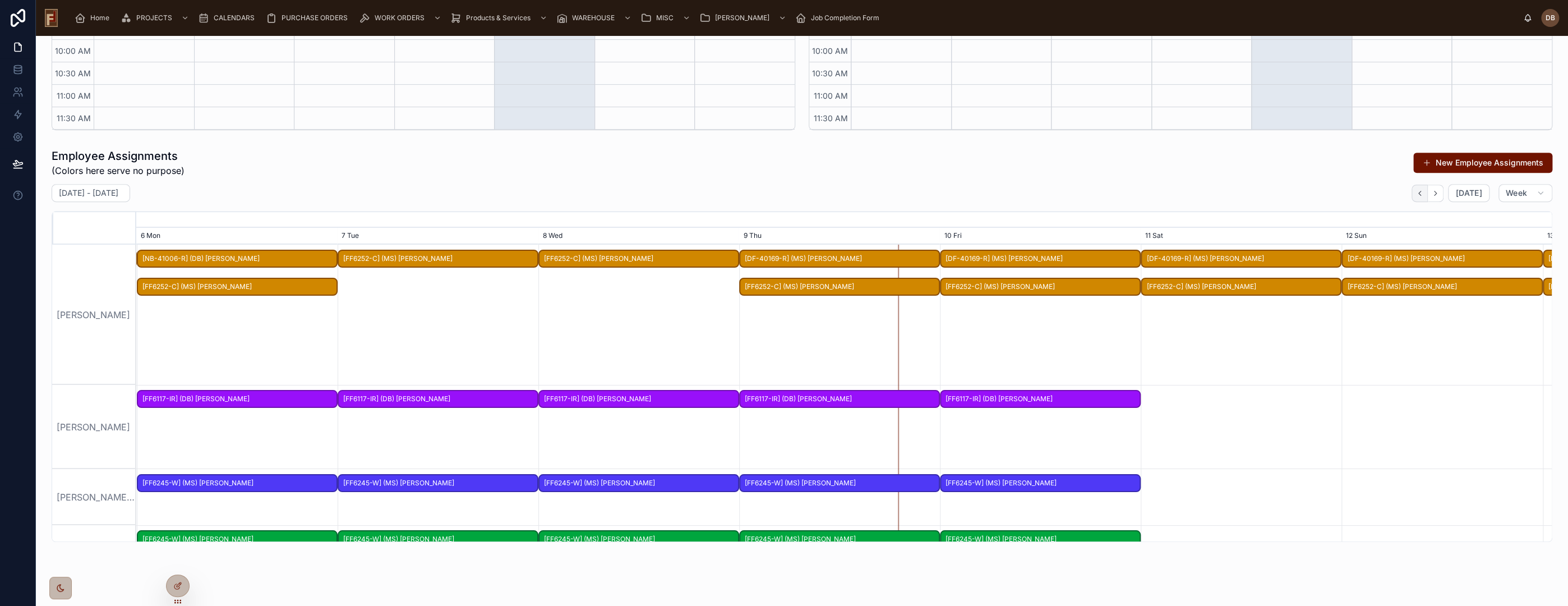
click at [1415, 194] on icon "button" at bounding box center [1419, 193] width 9 height 9
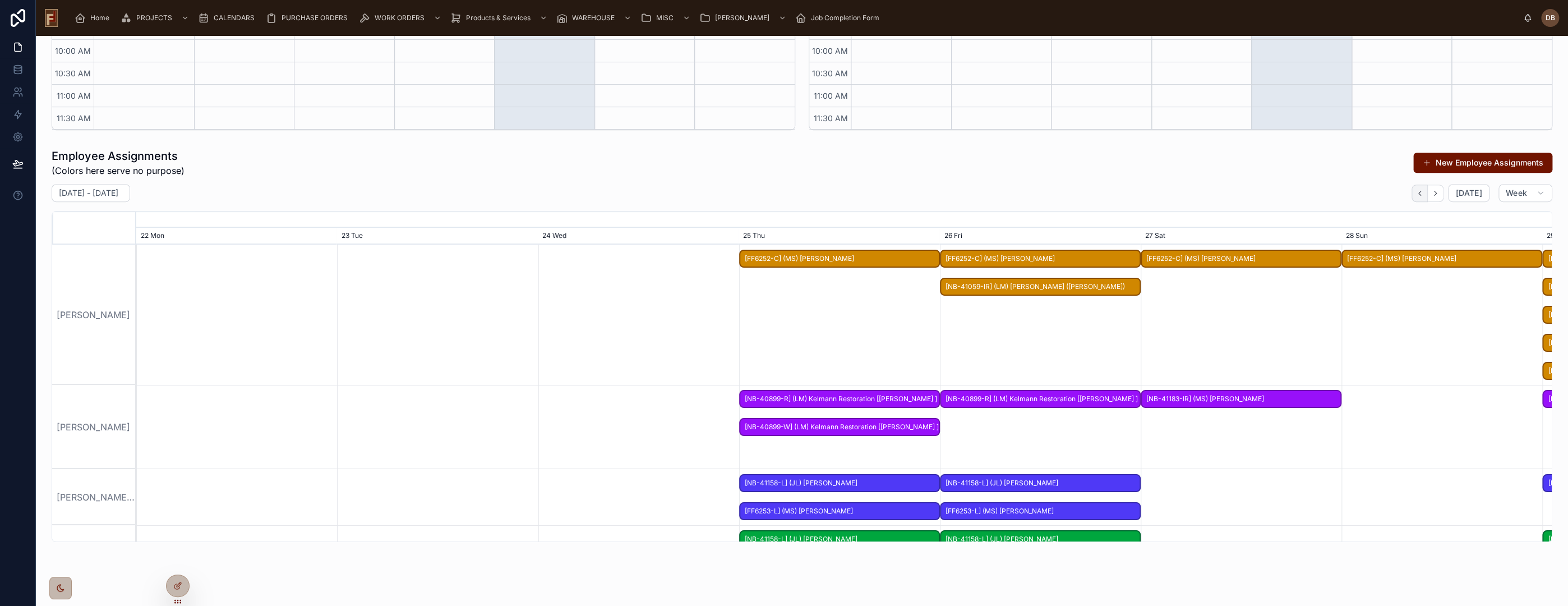
click at [1415, 194] on icon "button" at bounding box center [1419, 193] width 9 height 9
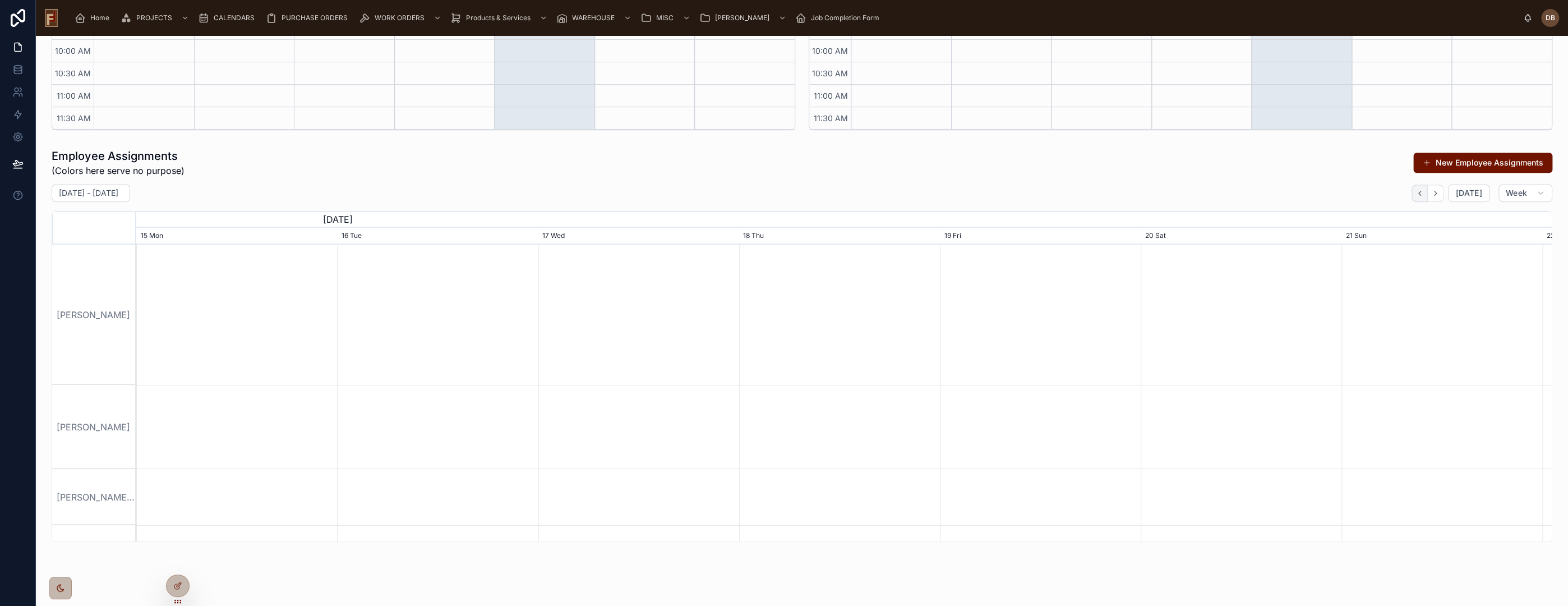
click at [1415, 194] on icon "button" at bounding box center [1419, 193] width 9 height 9
click at [1432, 194] on icon "button" at bounding box center [1435, 193] width 9 height 9
click at [1431, 194] on icon "button" at bounding box center [1435, 193] width 9 height 9
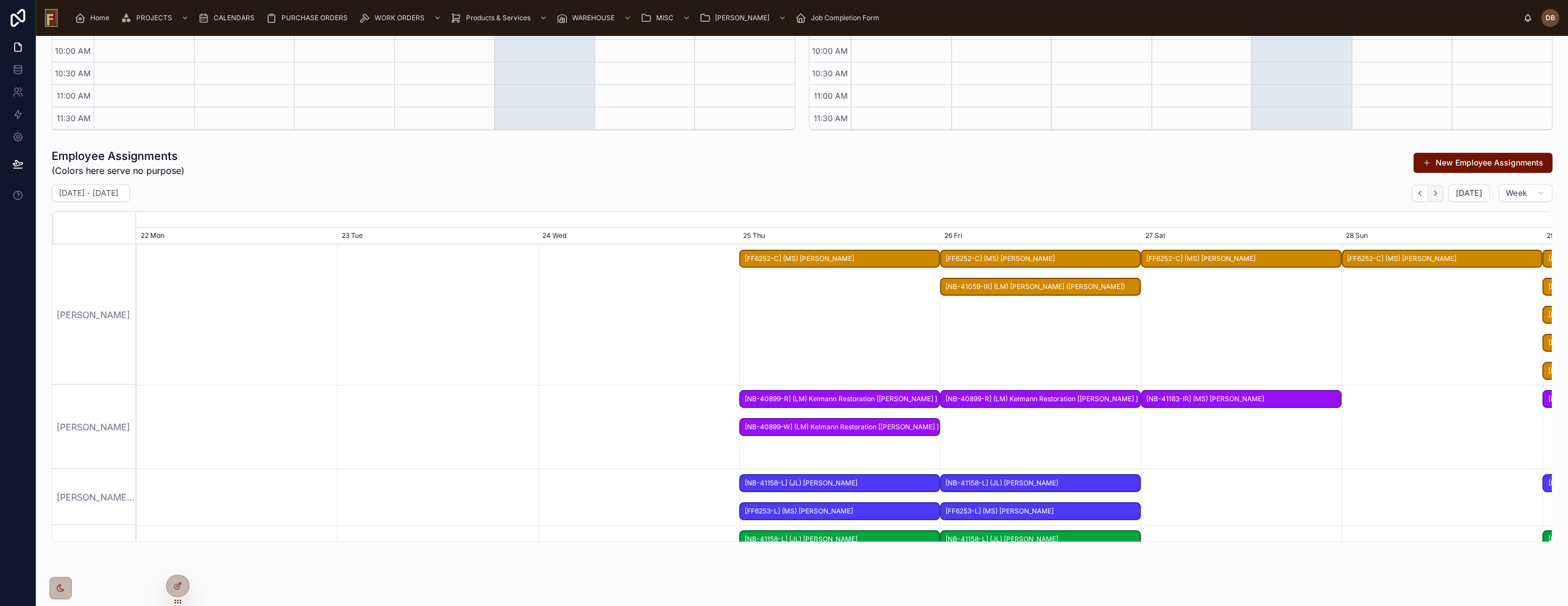
click at [1431, 194] on icon "button" at bounding box center [1435, 193] width 9 height 9
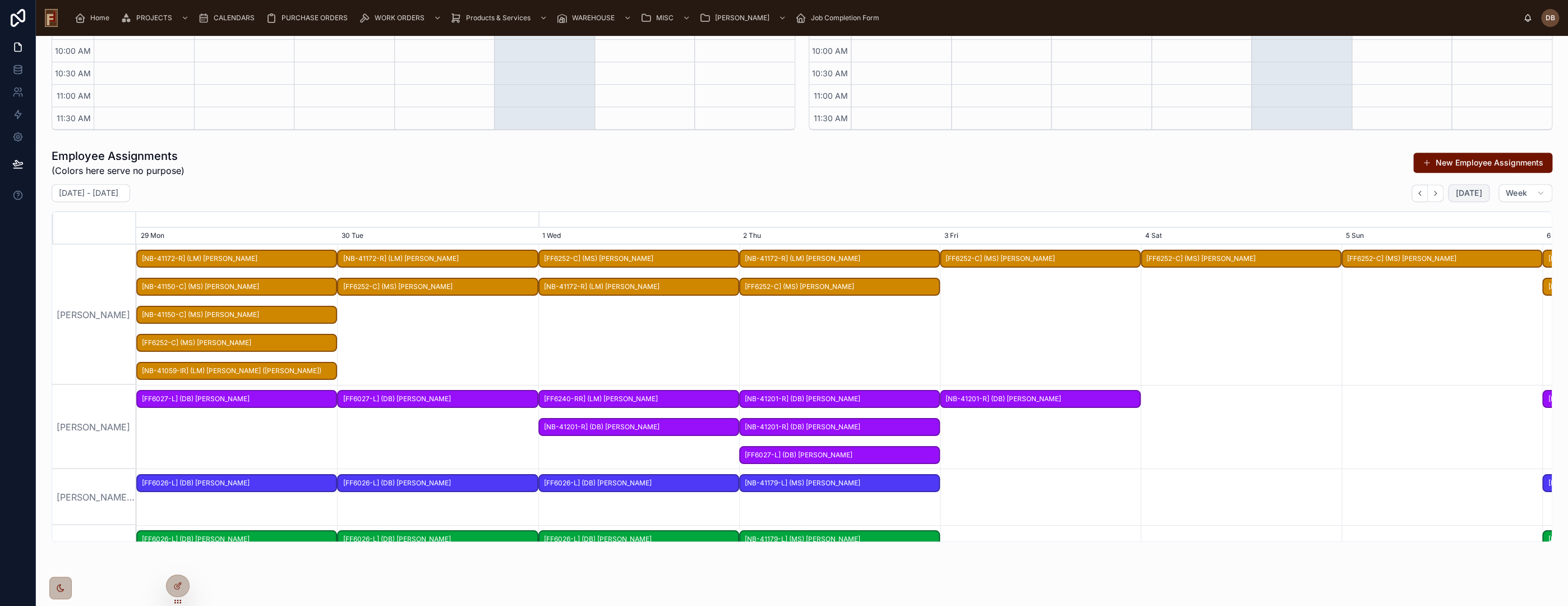
click at [1455, 194] on span "Today" at bounding box center [1468, 193] width 26 height 10
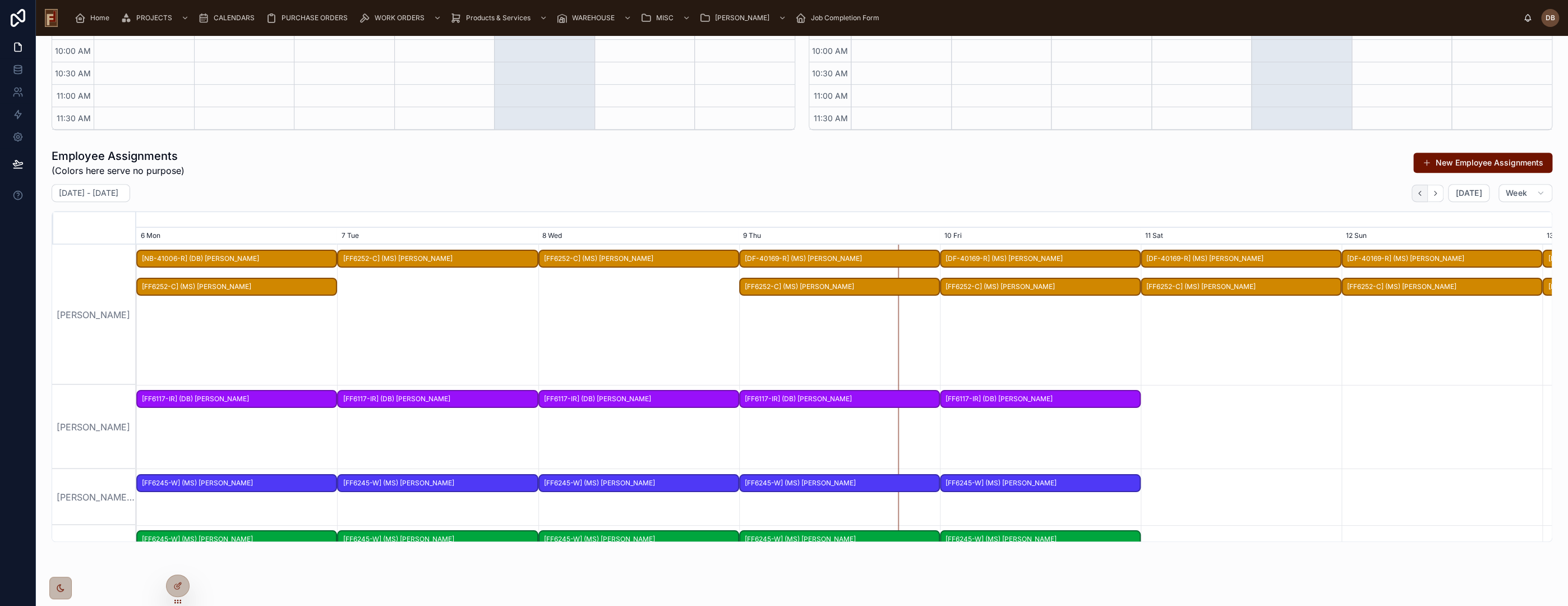
click at [1415, 196] on icon "button" at bounding box center [1419, 193] width 9 height 9
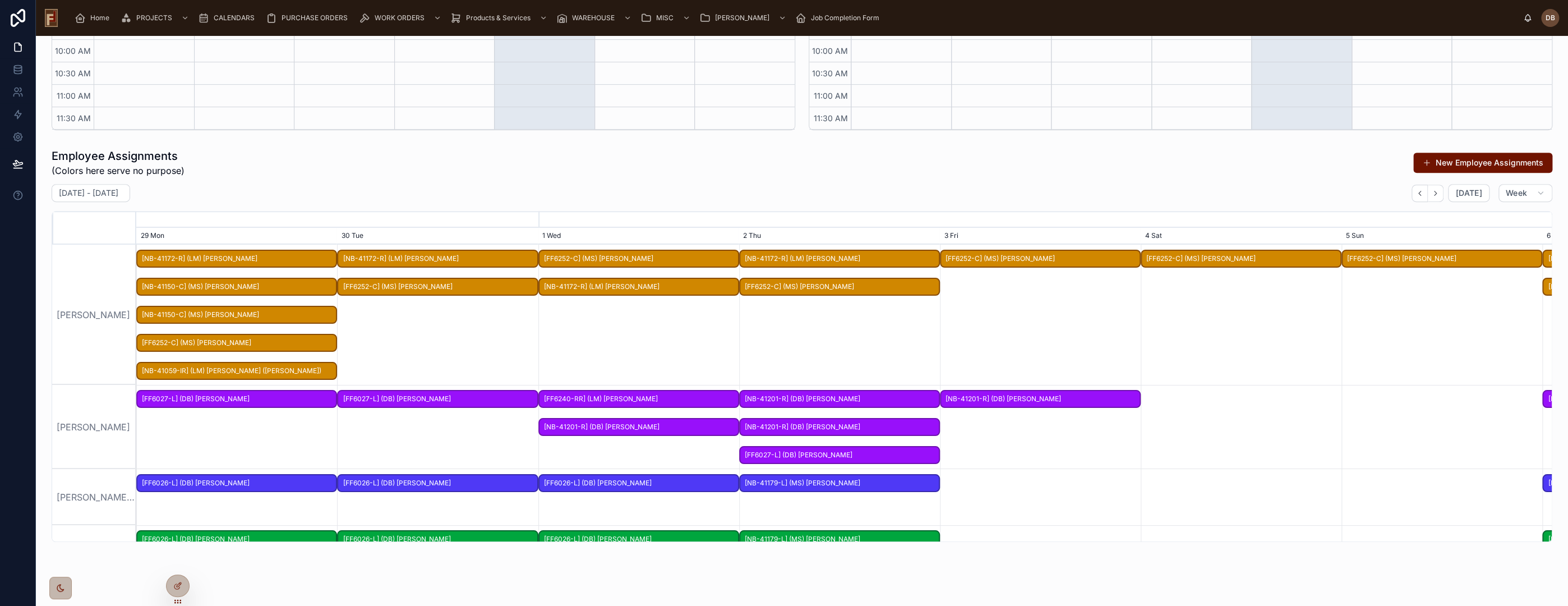
click at [249, 373] on span "[NB-41059-IR] (LM) Jeffrey Brown (Rockwell)" at bounding box center [237, 371] width 198 height 18
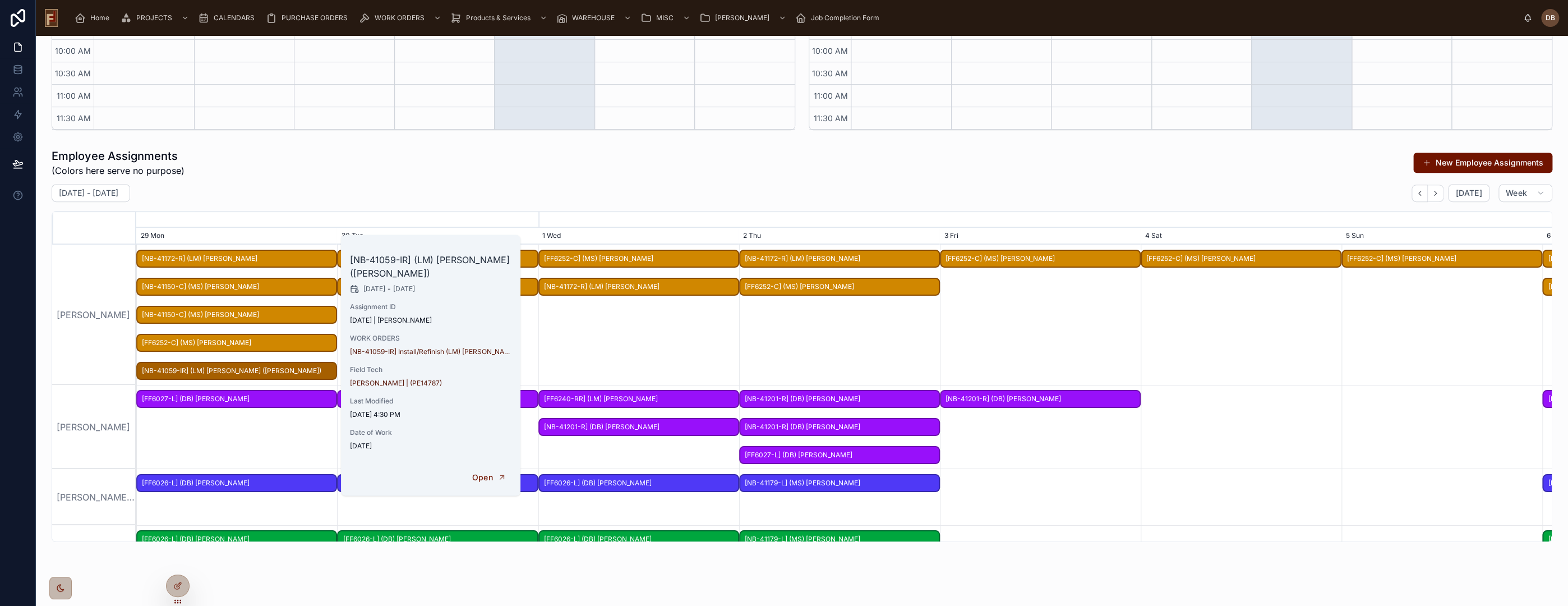
drag, startPoint x: 486, startPoint y: 250, endPoint x: 502, endPoint y: 282, distance: 35.8
click at [0, 0] on span "DELETE" at bounding box center [0, 0] width 0 height 0
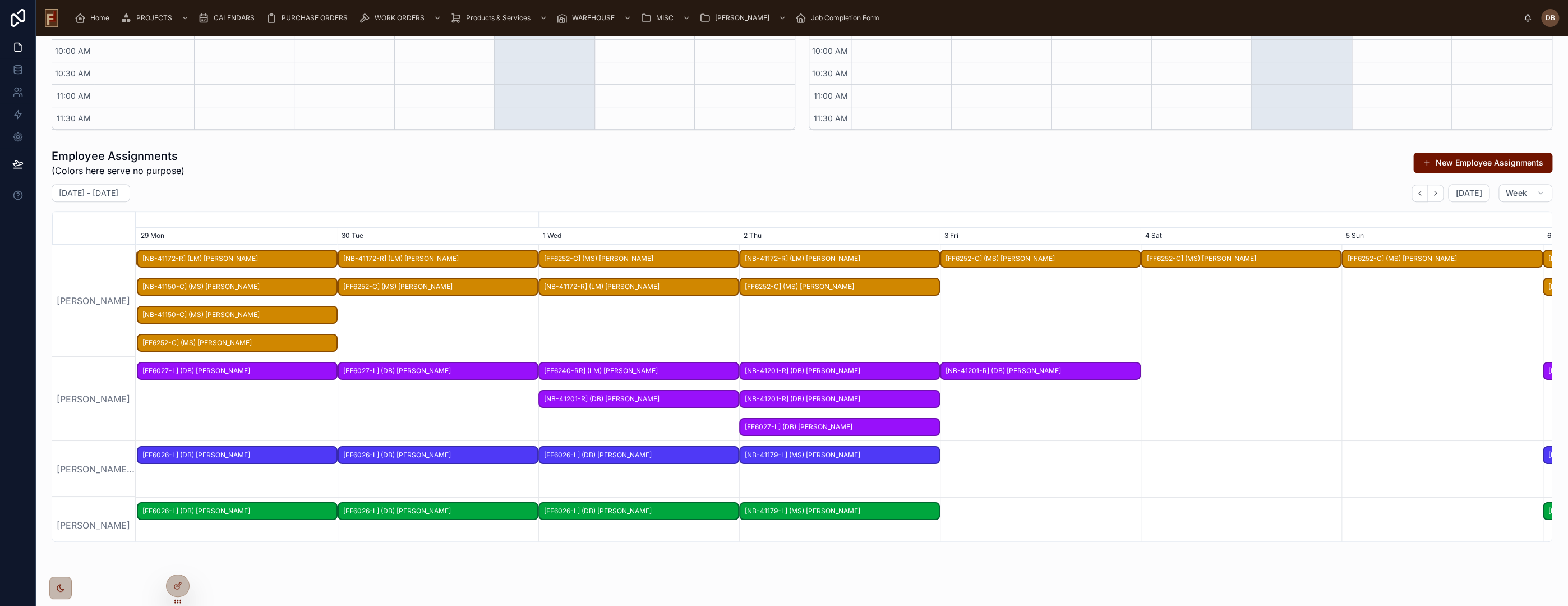
click at [288, 340] on span "[FF6252-C] (MS) Joy Gallmon" at bounding box center [237, 343] width 198 height 18
click at [318, 178] on div "Employee Assignments (Colors here serve no purpose) New Employee Assignments Se…" at bounding box center [802, 345] width 1500 height 394
click at [238, 319] on span "[NB-41150-C] (MS) Michelle Doney" at bounding box center [237, 315] width 198 height 18
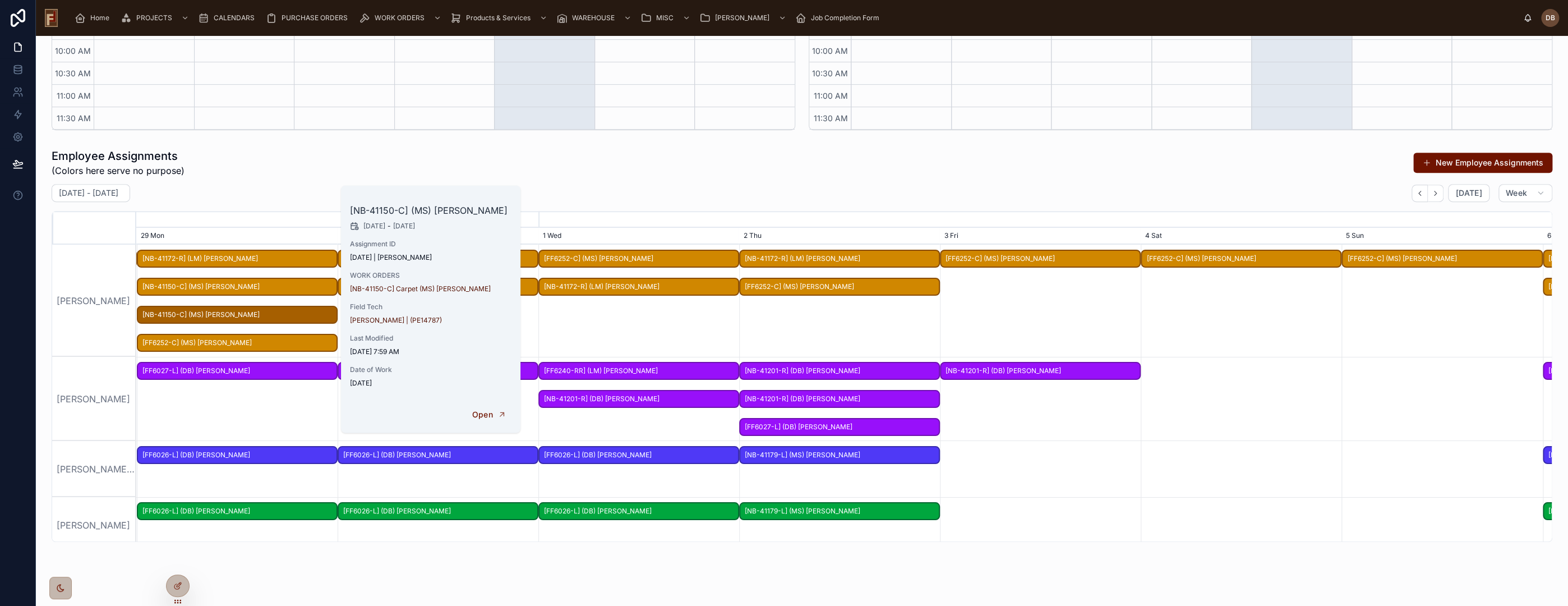
click at [265, 185] on div "September 22 - September 28 Today Week" at bounding box center [802, 192] width 1500 height 18
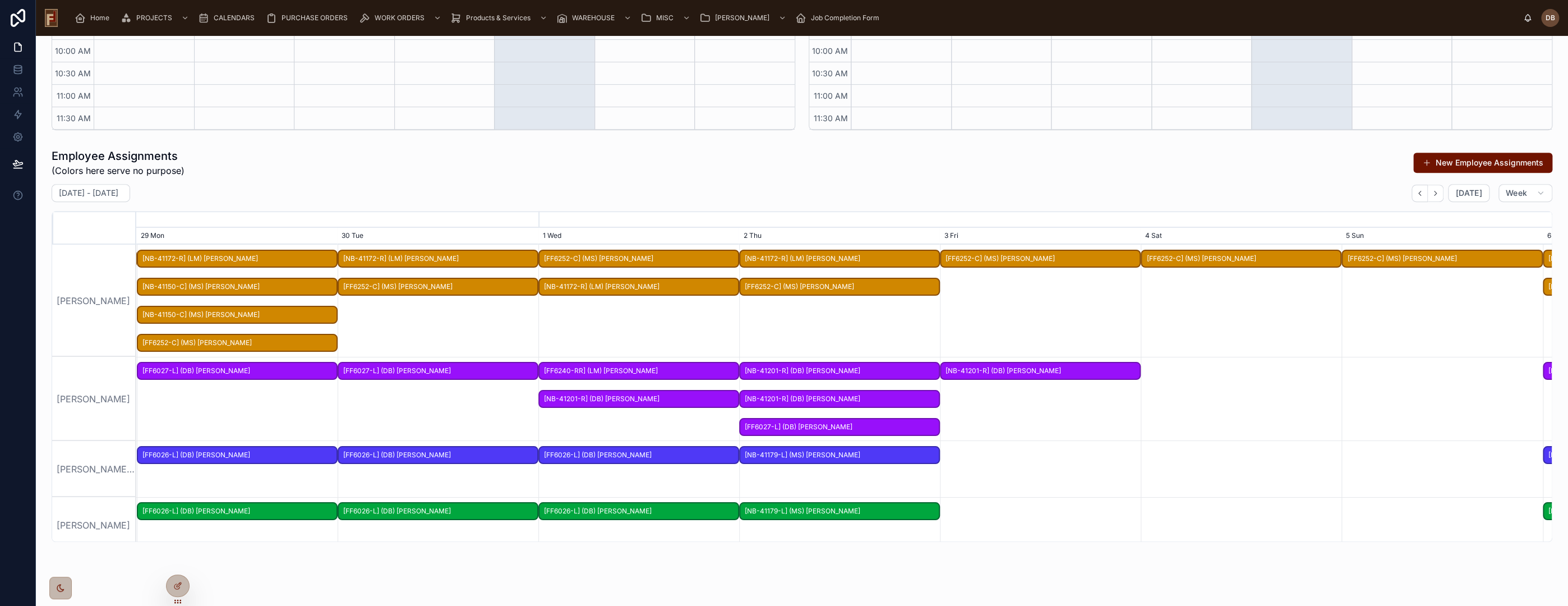
click at [266, 283] on span "[NB-41150-C] (MS) Michelle Doney" at bounding box center [237, 287] width 198 height 18
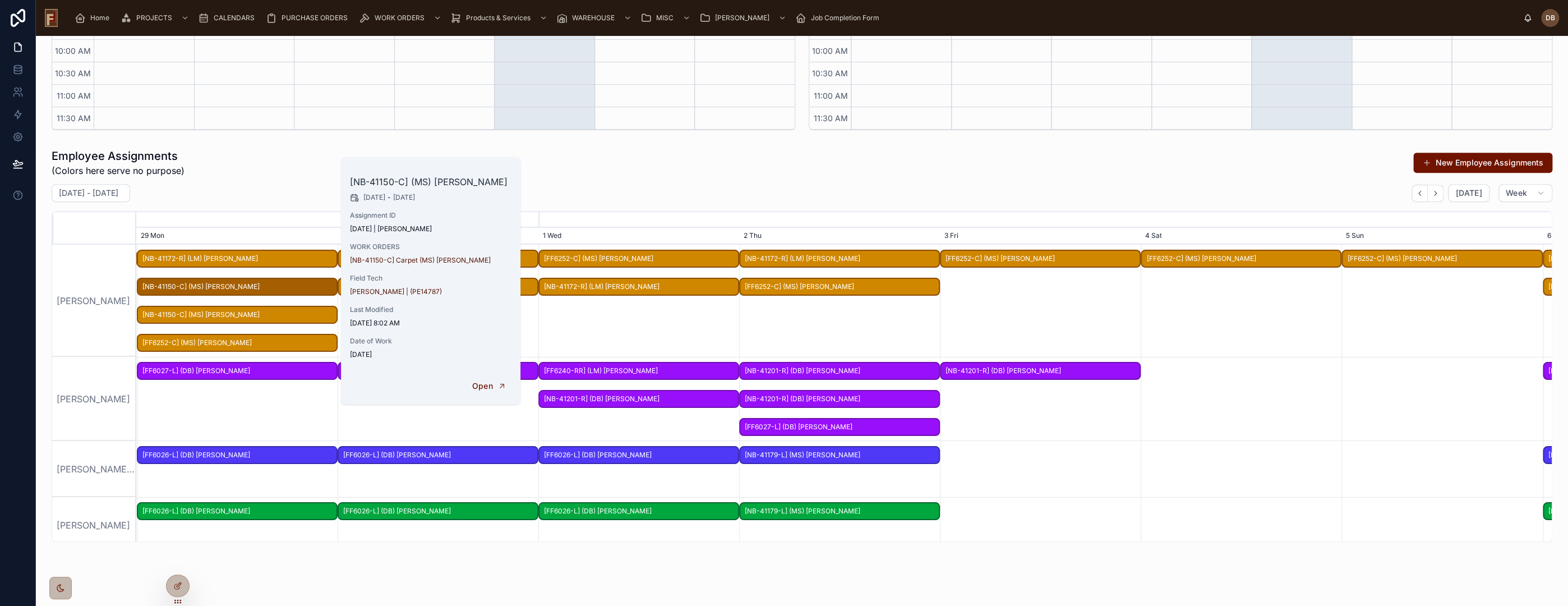
click at [0, 0] on icon at bounding box center [0, 0] width 0 height 0
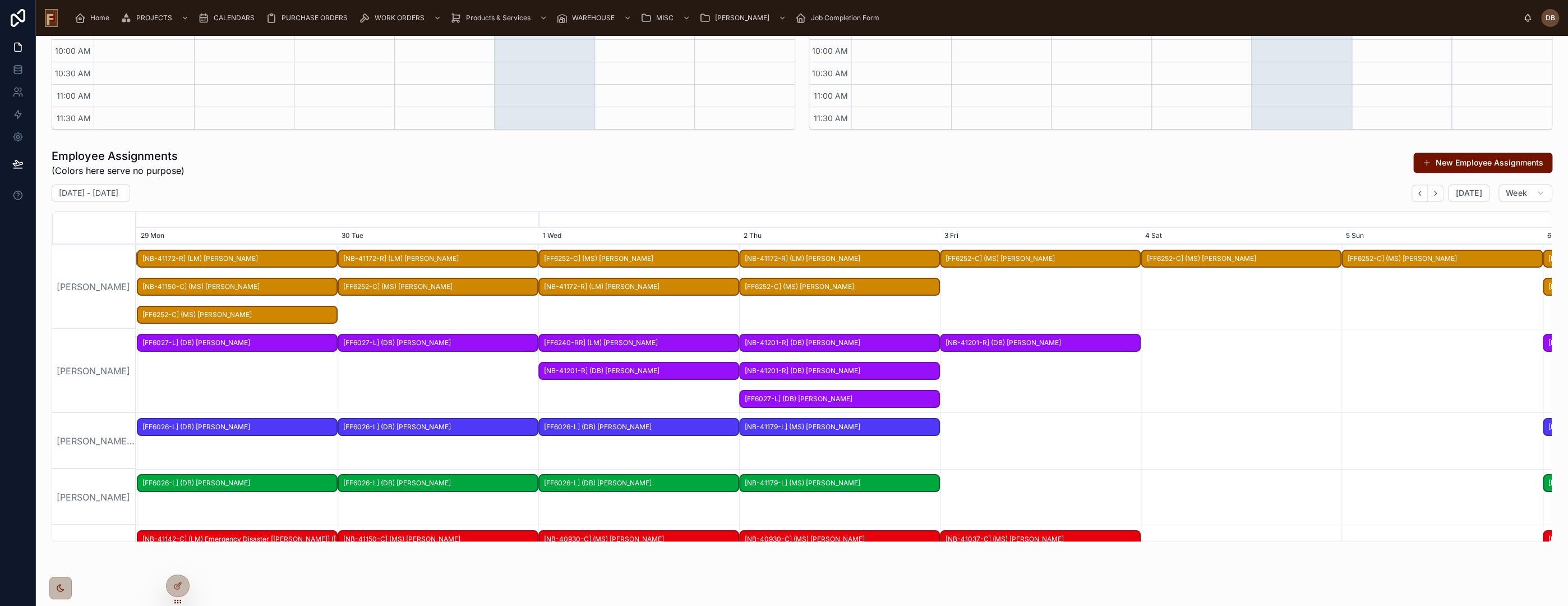
click at [273, 285] on span "[NB-41150-C] (MS) Michelle Doney" at bounding box center [237, 287] width 198 height 18
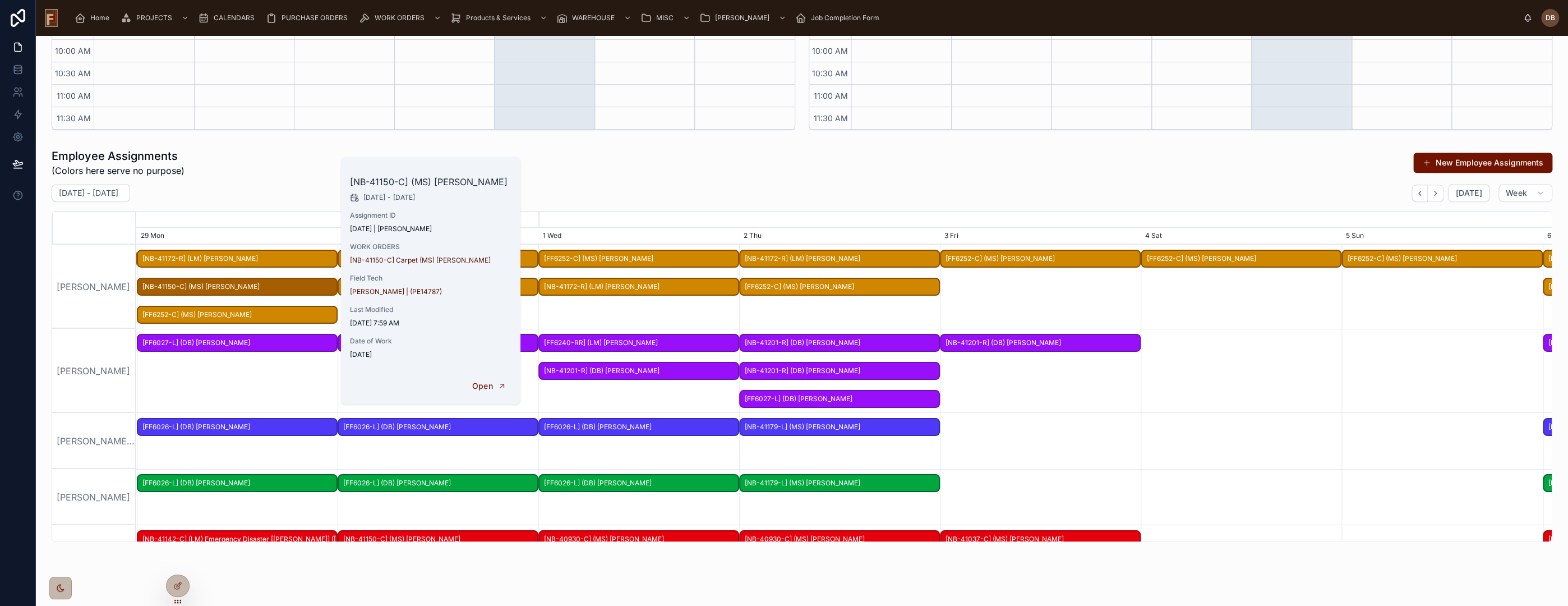
click at [0, 0] on span "DELETE" at bounding box center [0, 0] width 0 height 0
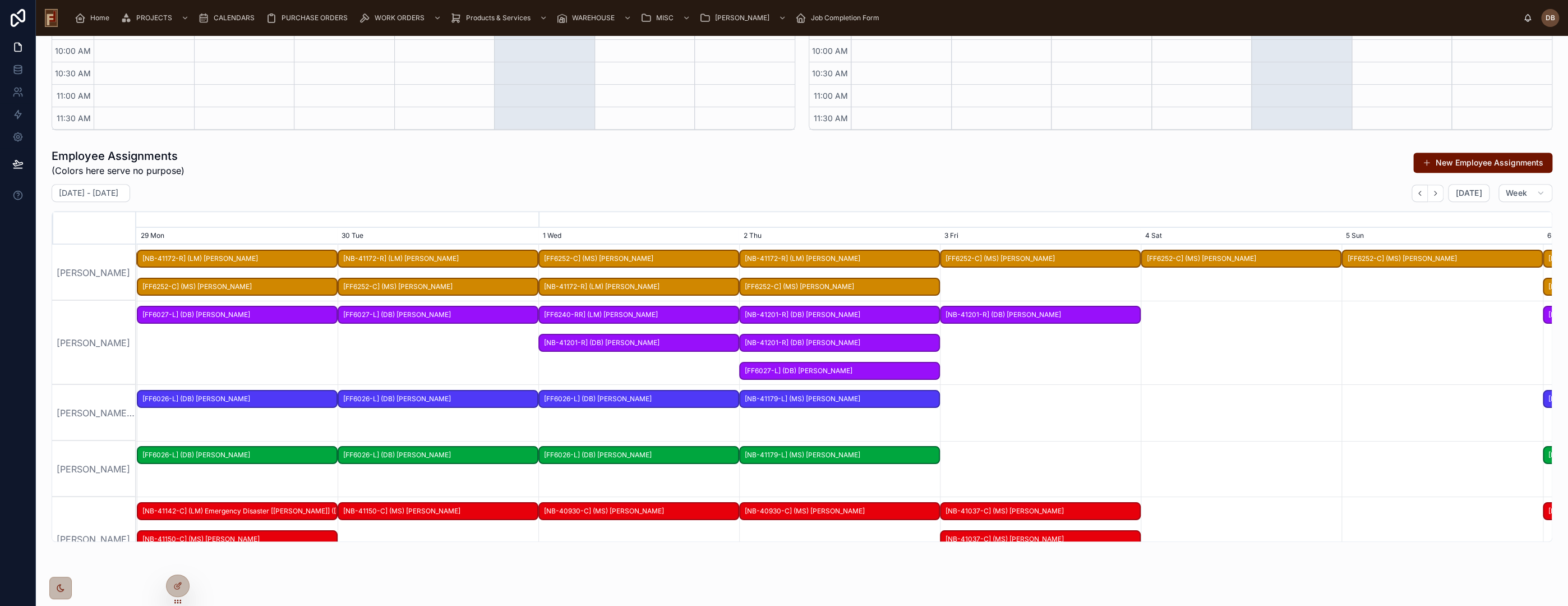
click at [848, 343] on span "[NB-41201-R] (DB) Todd Kohl" at bounding box center [839, 343] width 198 height 18
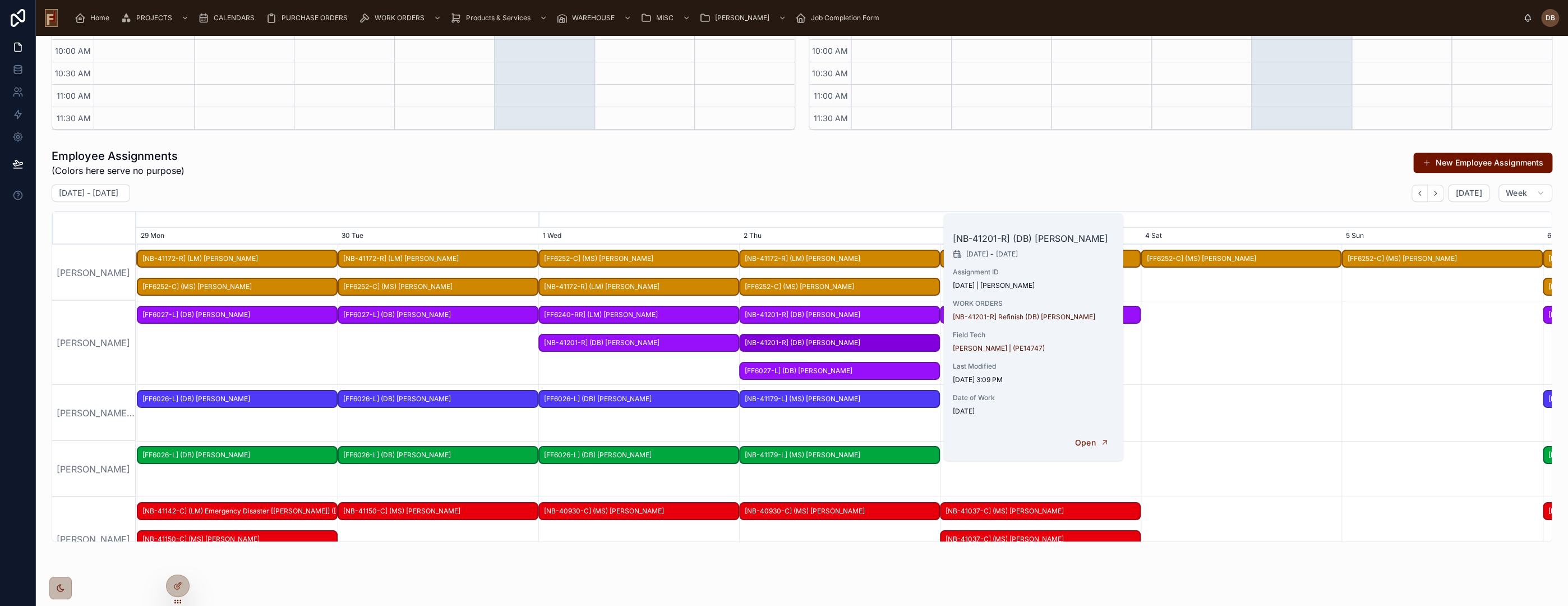
click at [0, 0] on span "DELETE" at bounding box center [0, 0] width 0 height 0
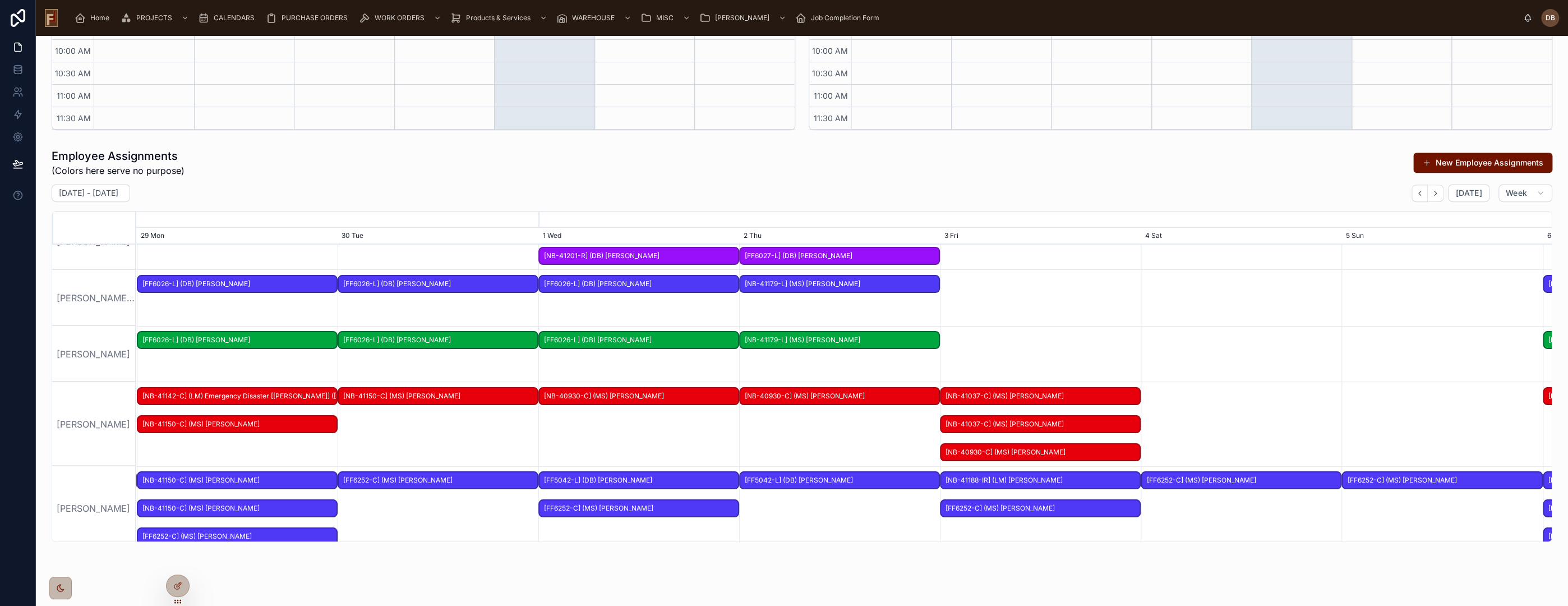
scroll to position [125, 0]
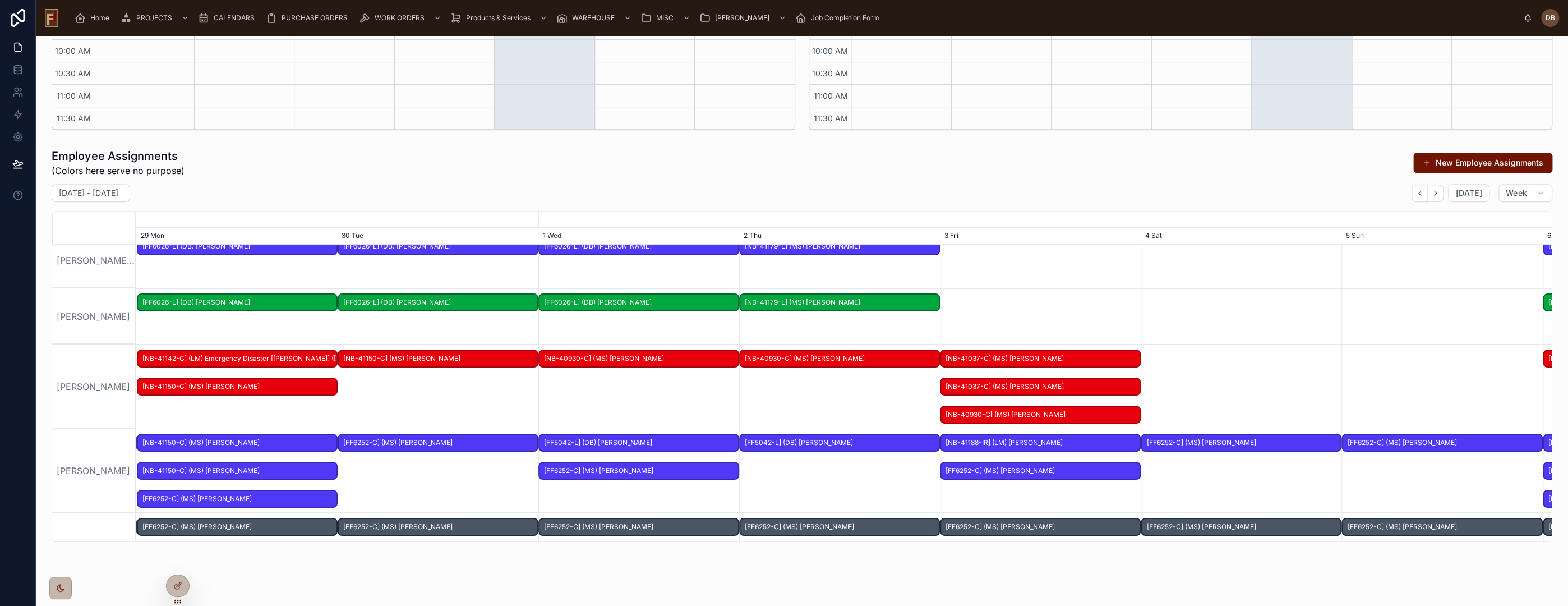
click at [1037, 387] on span "[NB-41037-C] (MS) Paige Murray" at bounding box center [1040, 387] width 198 height 18
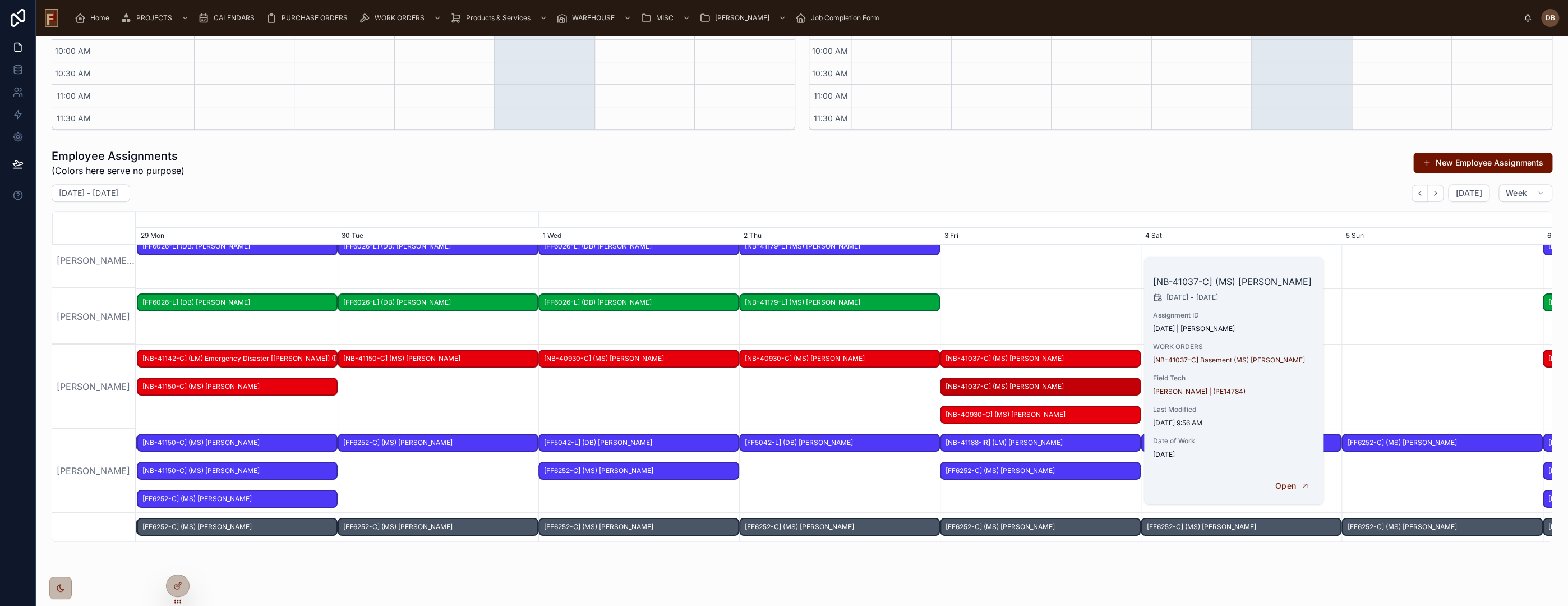
click at [0, 0] on span "DELETE" at bounding box center [0, 0] width 0 height 0
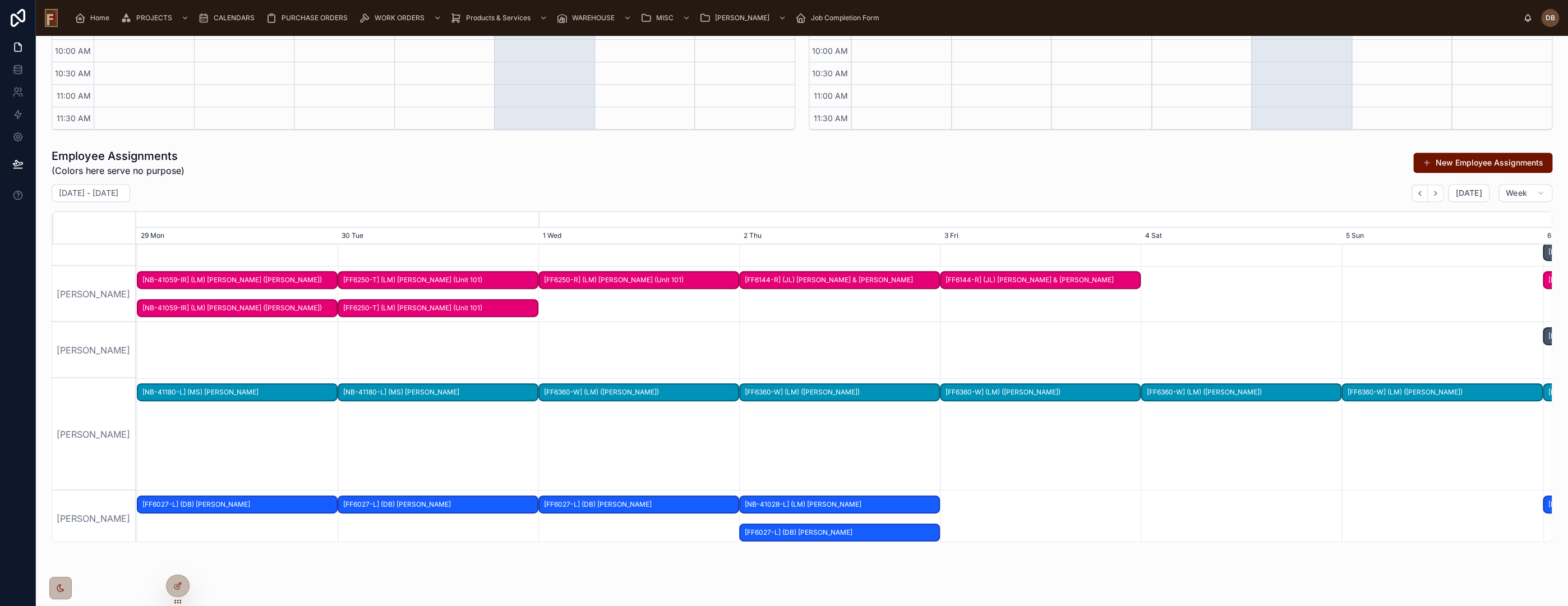
scroll to position [436, 0]
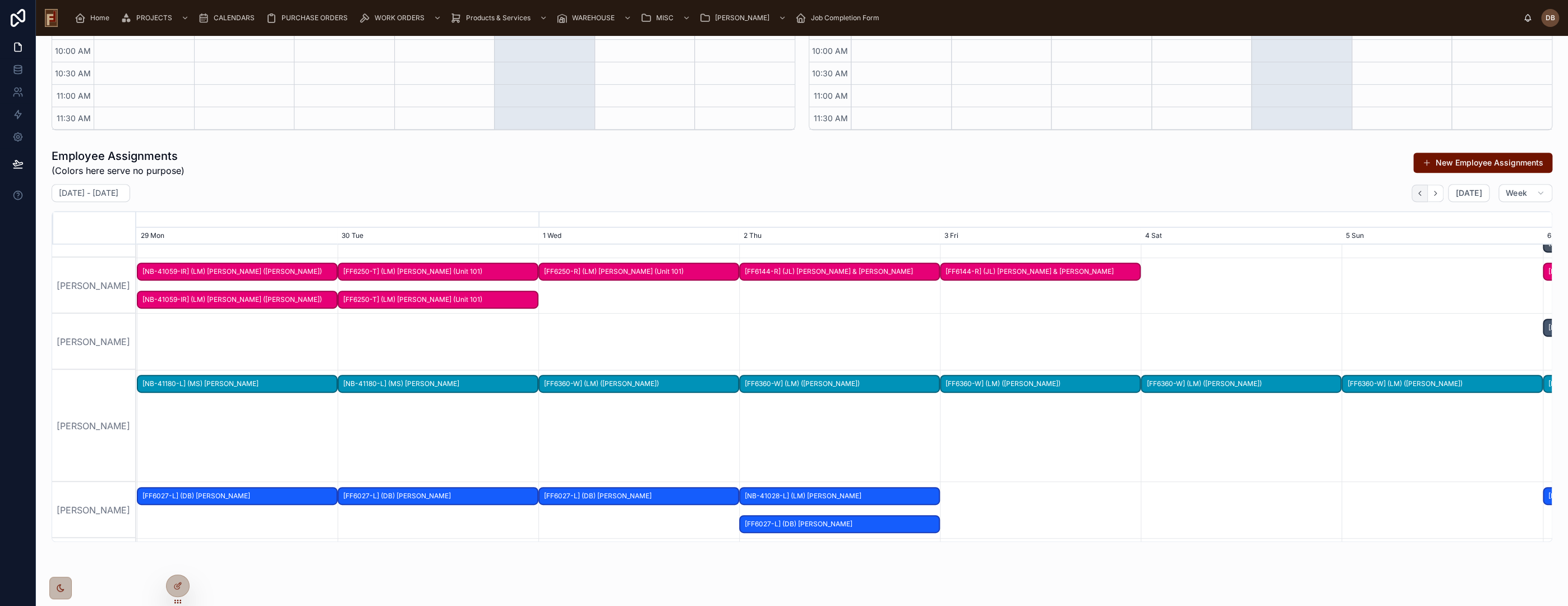
click at [1431, 191] on icon "button" at bounding box center [1435, 193] width 9 height 9
click at [1419, 192] on icon "button" at bounding box center [1420, 192] width 2 height 4
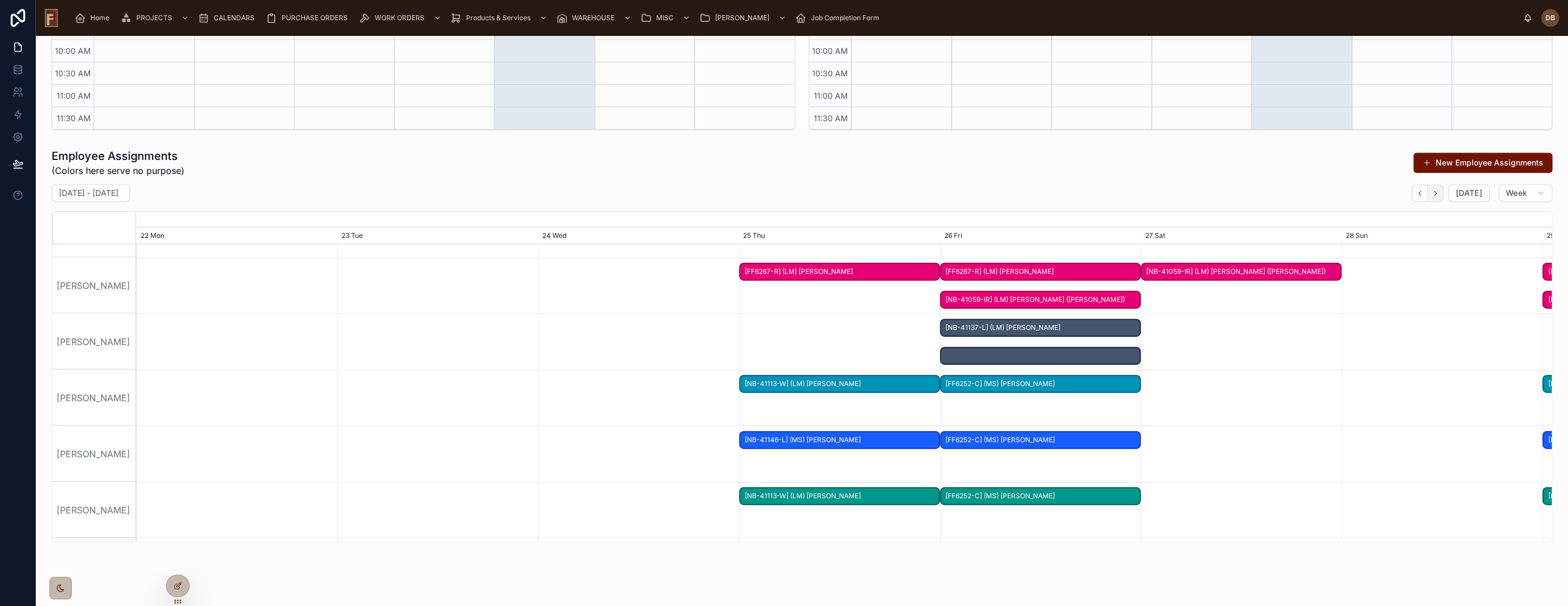
click at [1431, 190] on icon "button" at bounding box center [1435, 193] width 9 height 9
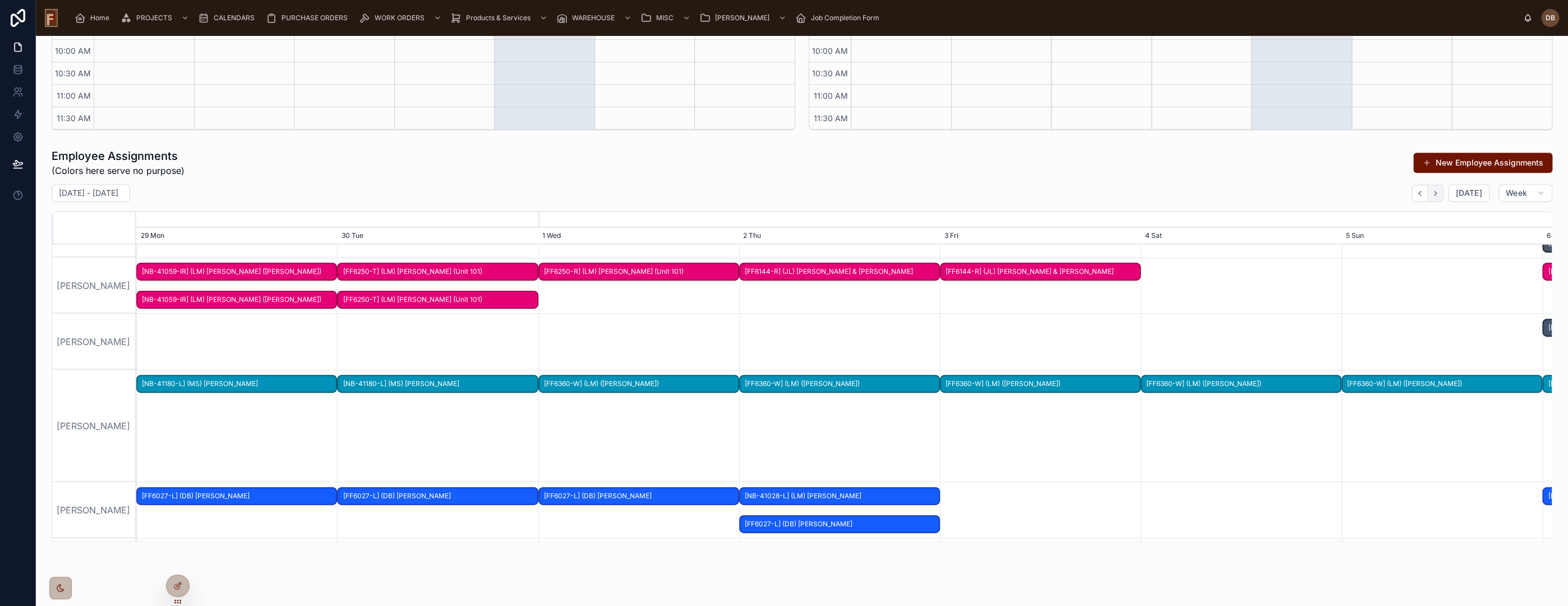
click at [1431, 190] on icon "button" at bounding box center [1435, 193] width 9 height 9
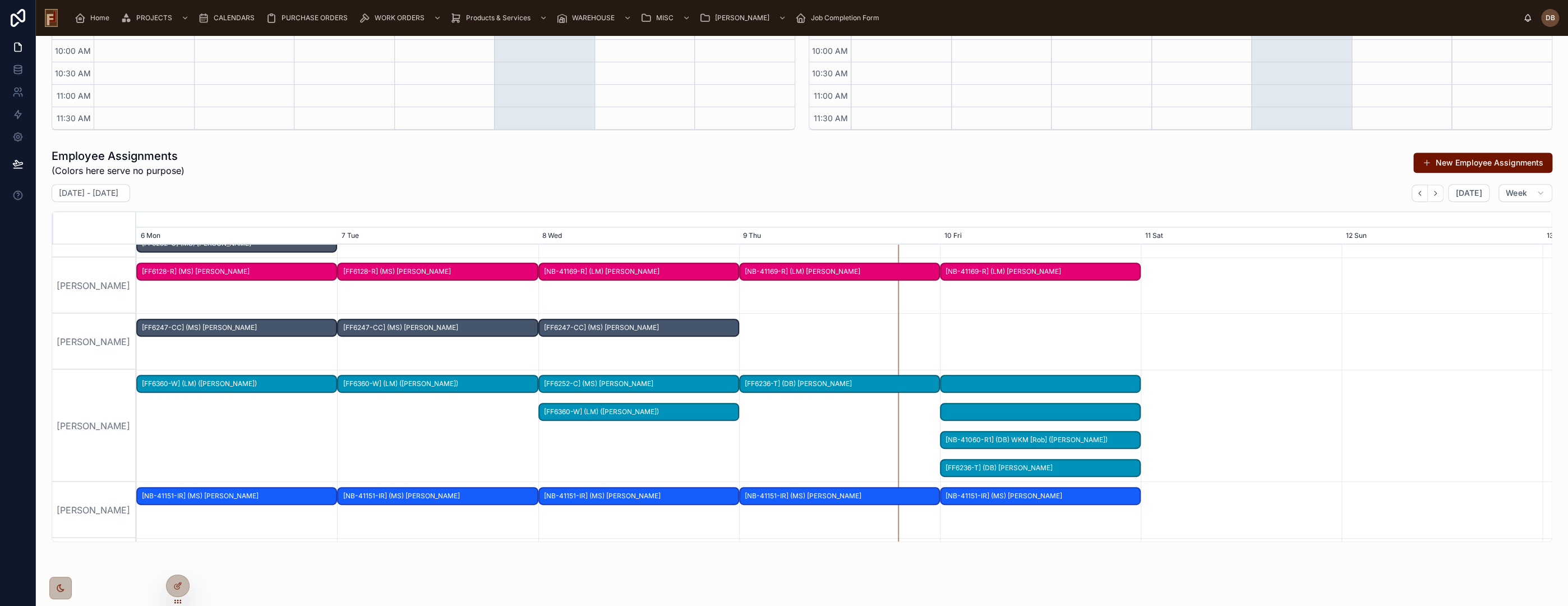
click at [1055, 410] on div at bounding box center [1040, 412] width 201 height 18
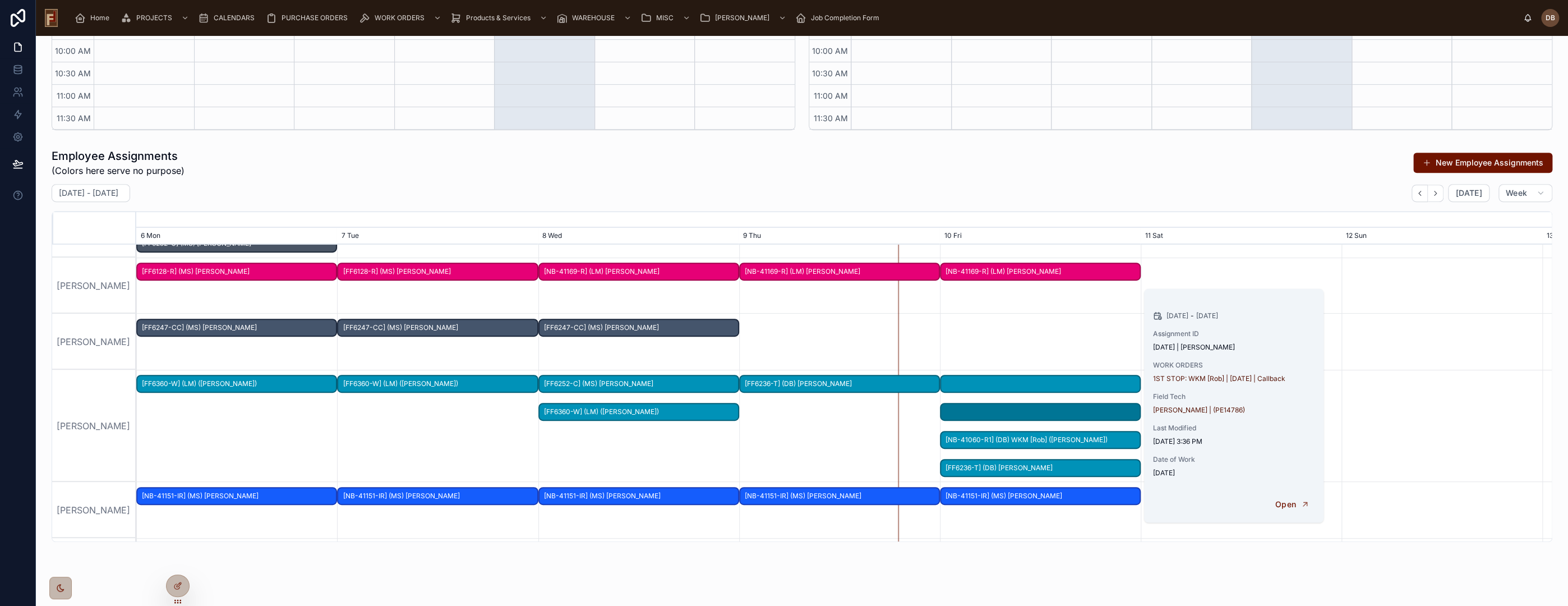
click at [1051, 384] on div at bounding box center [1040, 384] width 201 height 18
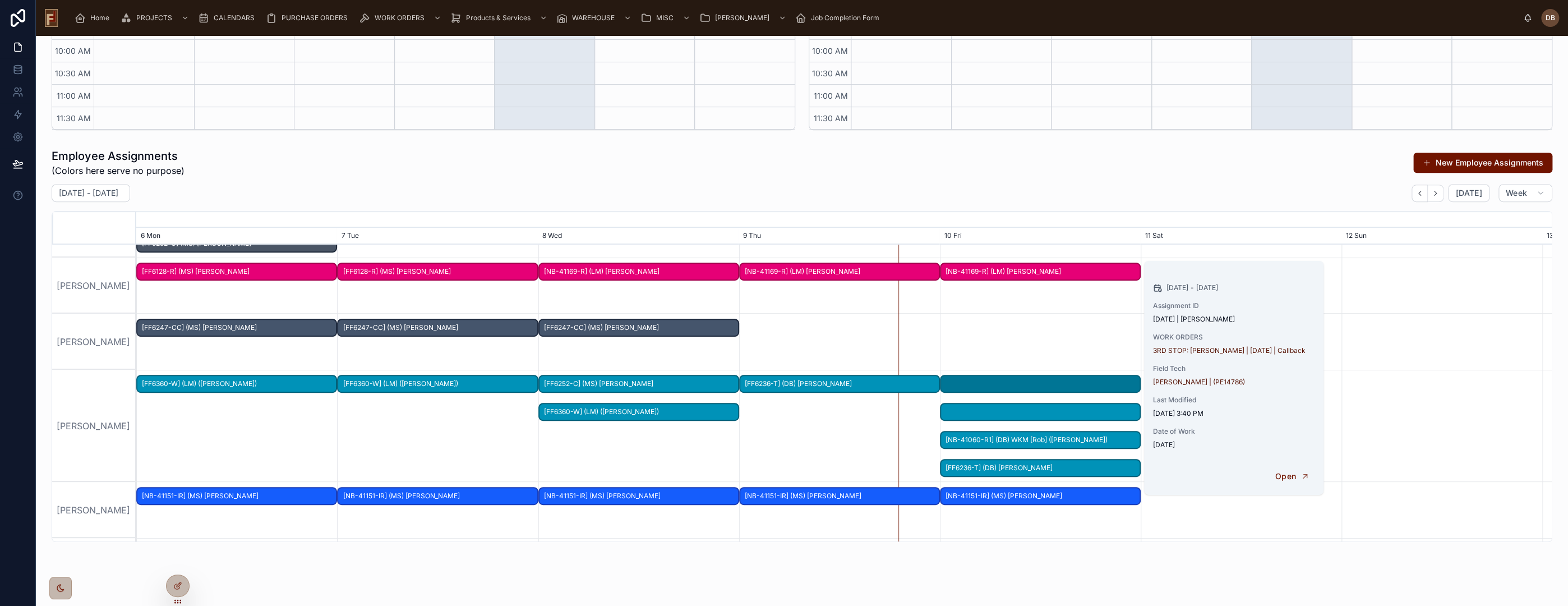
click at [1023, 412] on div at bounding box center [1040, 412] width 201 height 18
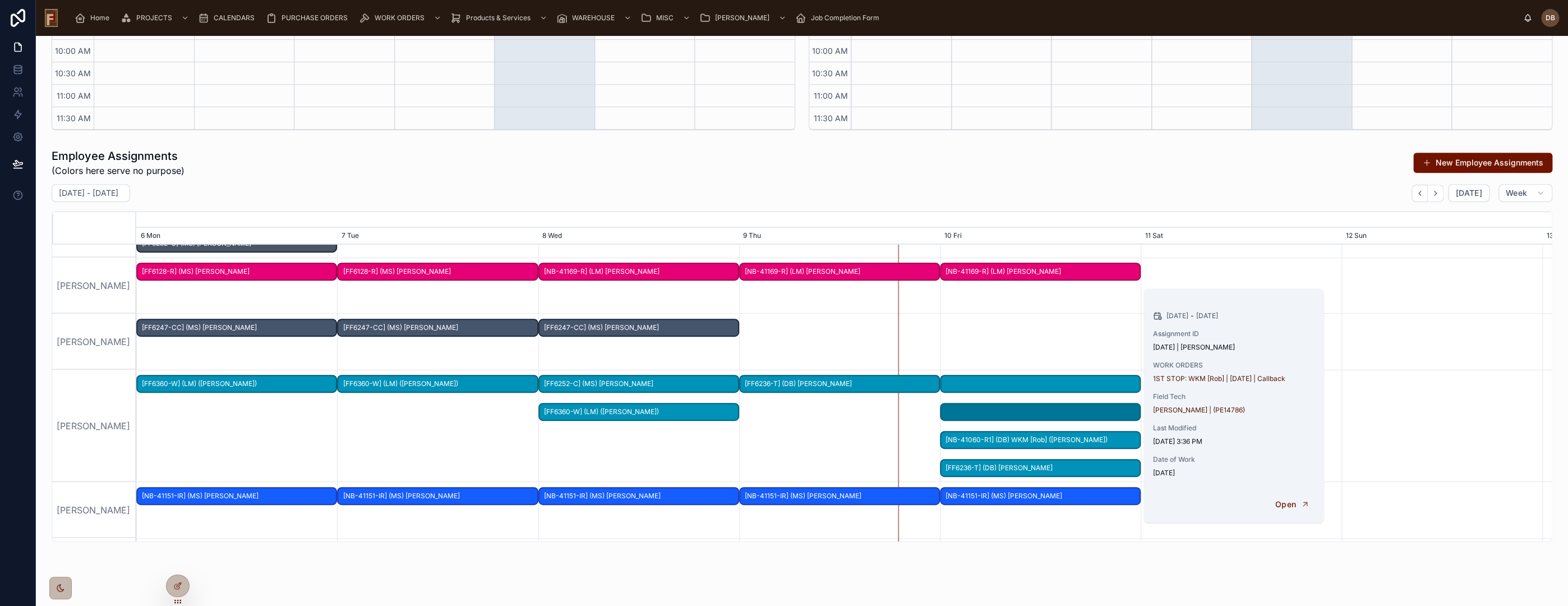
click at [1021, 381] on div at bounding box center [1040, 384] width 201 height 18
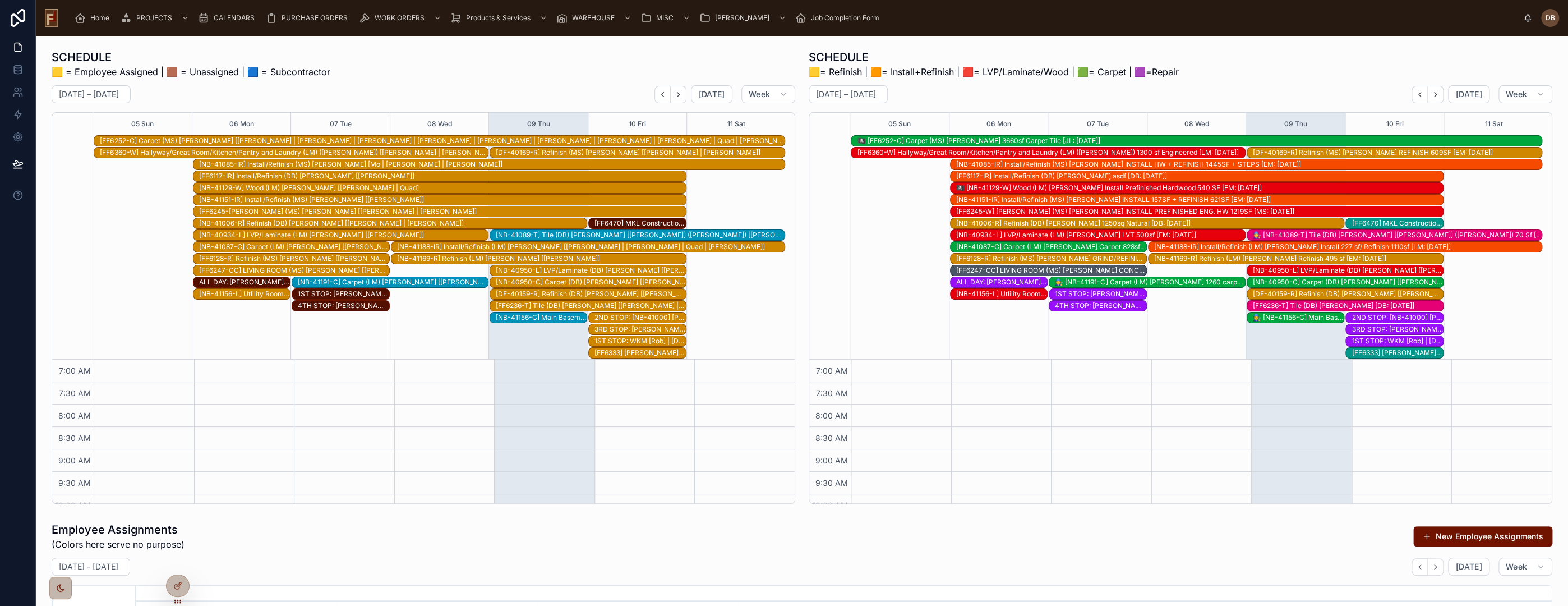
click at [98, 16] on span "Home" at bounding box center [99, 18] width 19 height 9
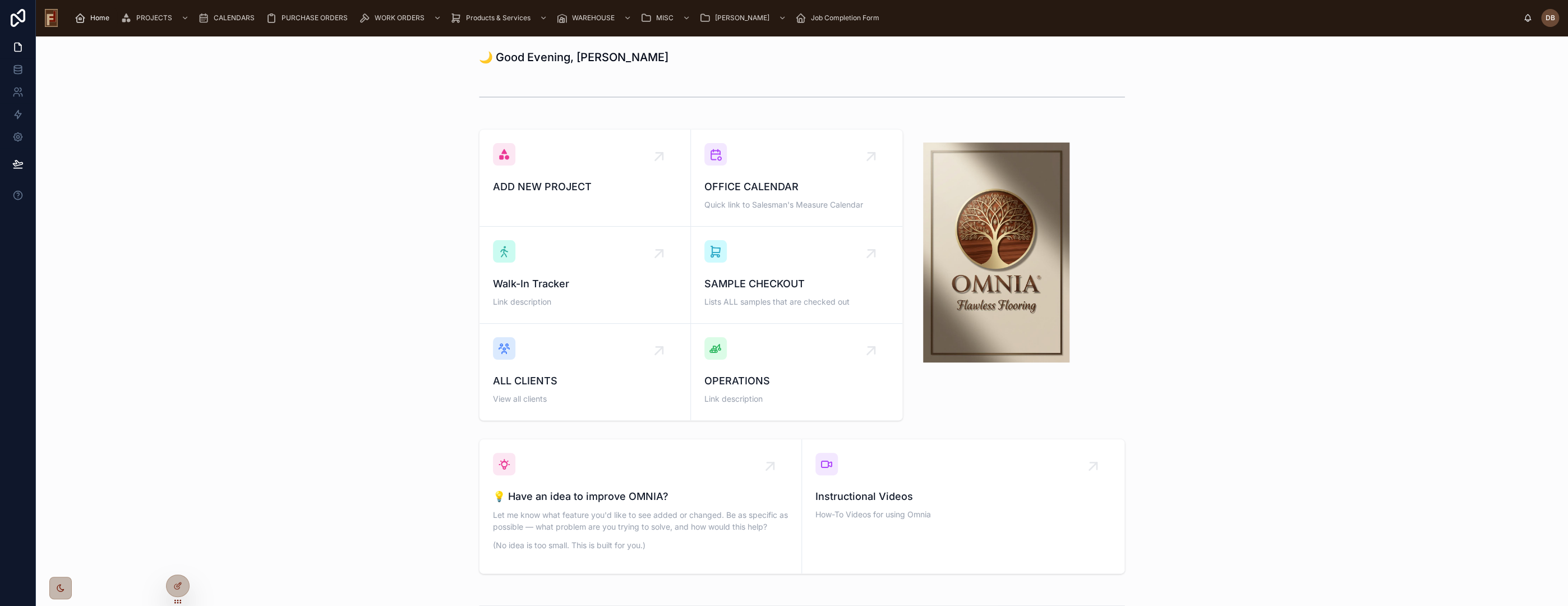
click at [321, 129] on div "ADD NEW PROJECT OFFICE CALENDAR Quick link to Salesman's Measure Calendar Walk-…" at bounding box center [802, 275] width 1514 height 301
click at [94, 18] on span "Home" at bounding box center [99, 18] width 19 height 9
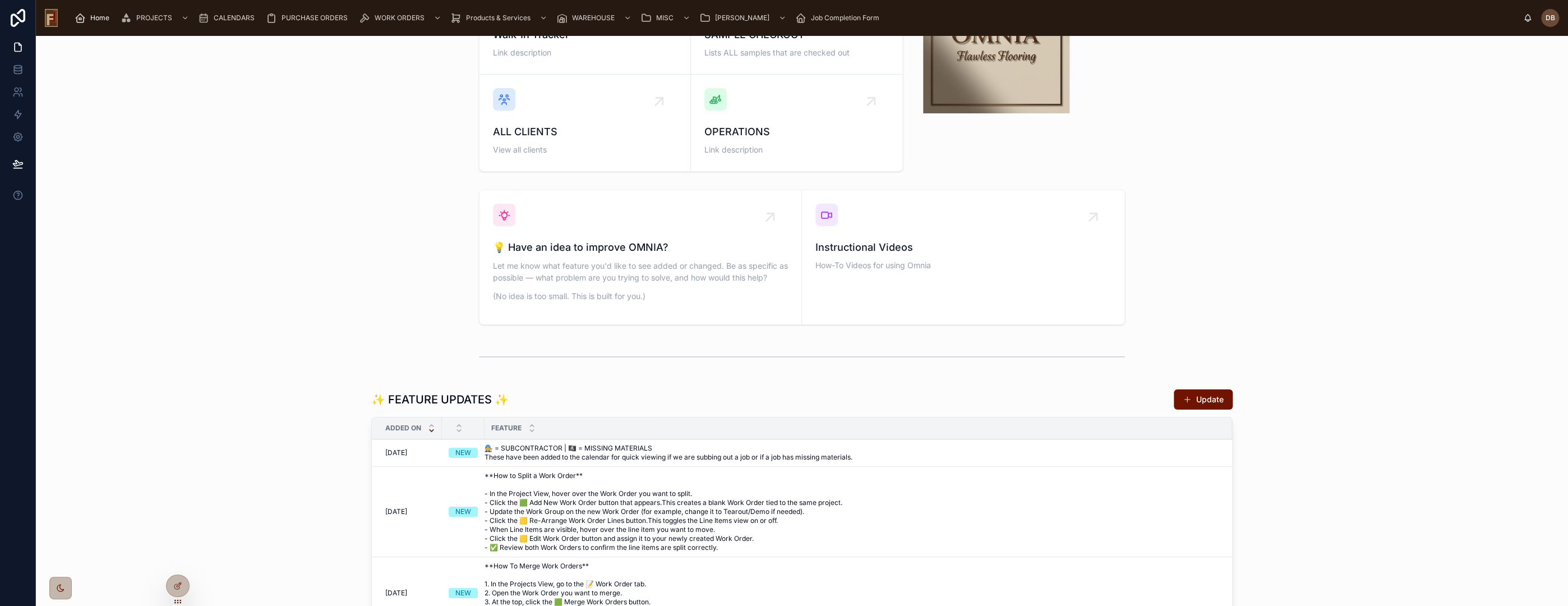
click at [672, 262] on p "Let me know what feature you'd like to see added or changed. Be as specific as …" at bounding box center [640, 272] width 295 height 24
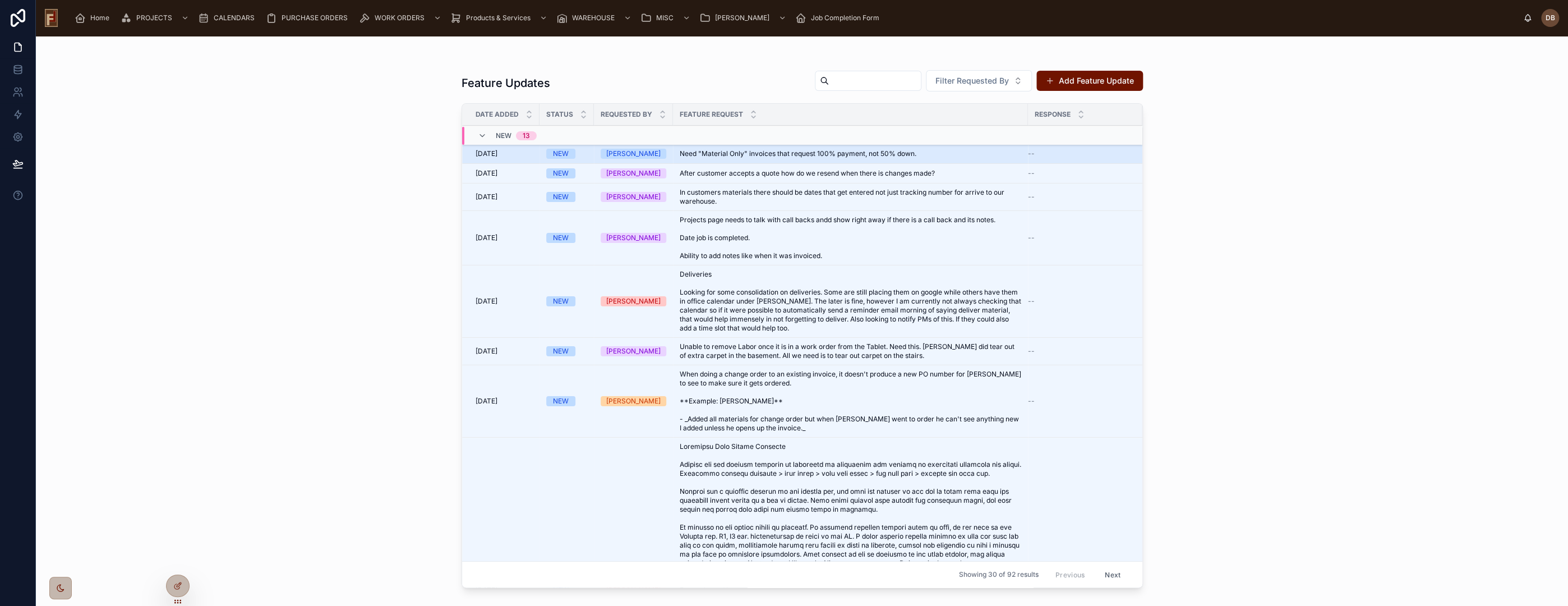
click at [788, 154] on span "Need "Material Only" invoices that request 100% payment, not 50% down." at bounding box center [798, 153] width 237 height 9
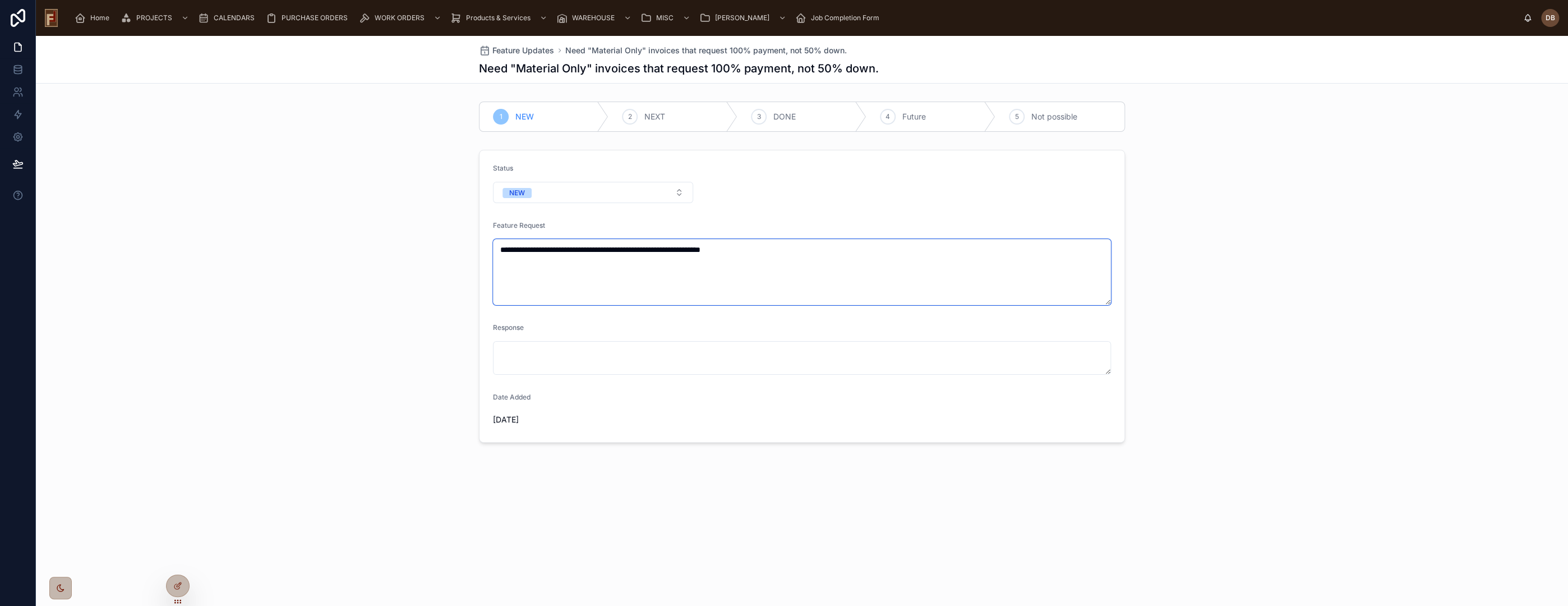
drag, startPoint x: 789, startPoint y: 246, endPoint x: 489, endPoint y: 246, distance: 300.0
click at [489, 246] on form "**********" at bounding box center [802, 296] width 645 height 292
click at [280, 217] on div "**********" at bounding box center [802, 297] width 1532 height 302
drag, startPoint x: 889, startPoint y: 71, endPoint x: 477, endPoint y: 79, distance: 412.1
click at [477, 79] on div "Feature Updates Need "Material Only" invoices that request 100% payment, not 50…" at bounding box center [802, 60] width 1532 height 48
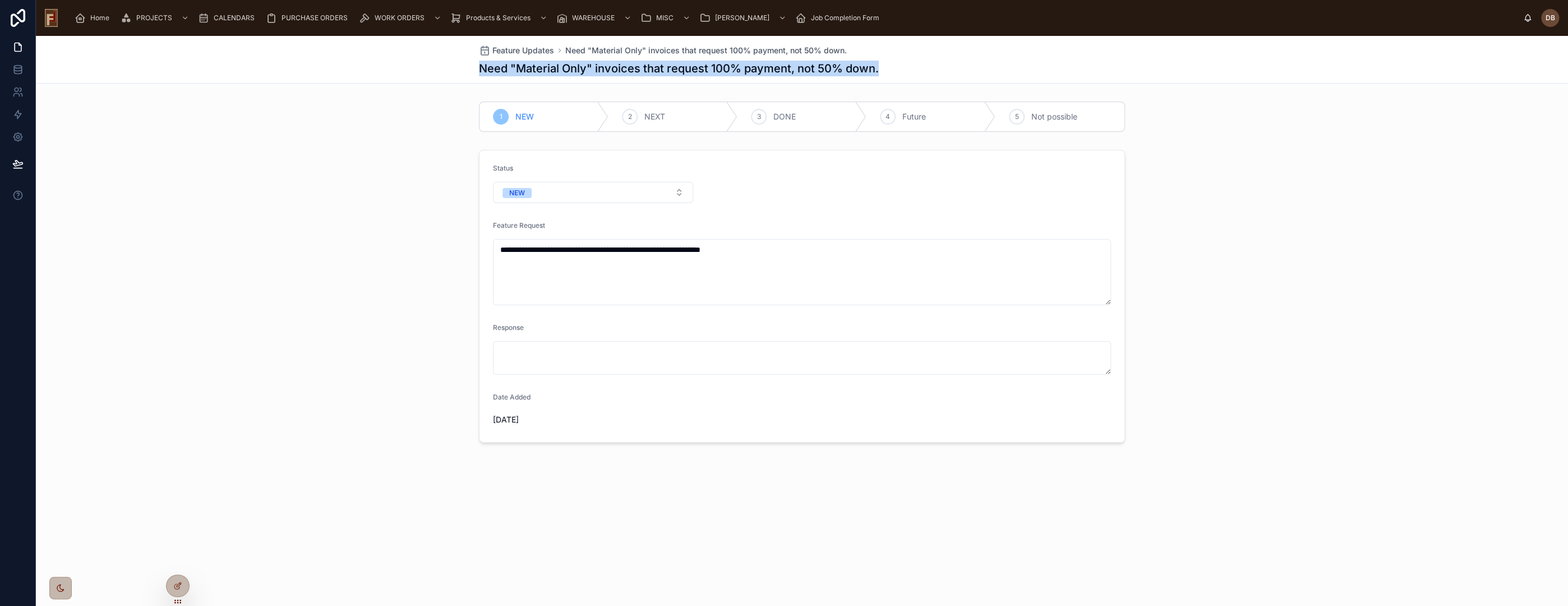
copy h1 "Need "Material Only" invoices that request 100% payment, not 50% down."
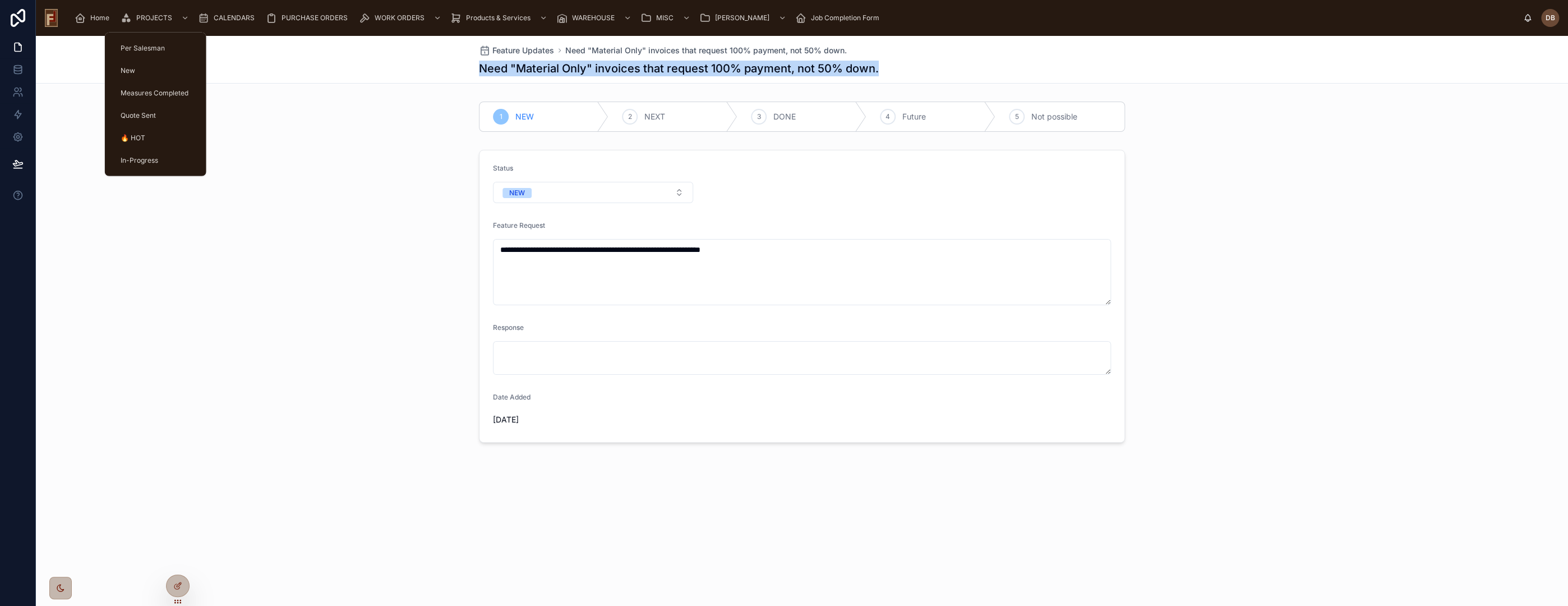
click at [158, 16] on span "PROJECTS" at bounding box center [154, 18] width 36 height 9
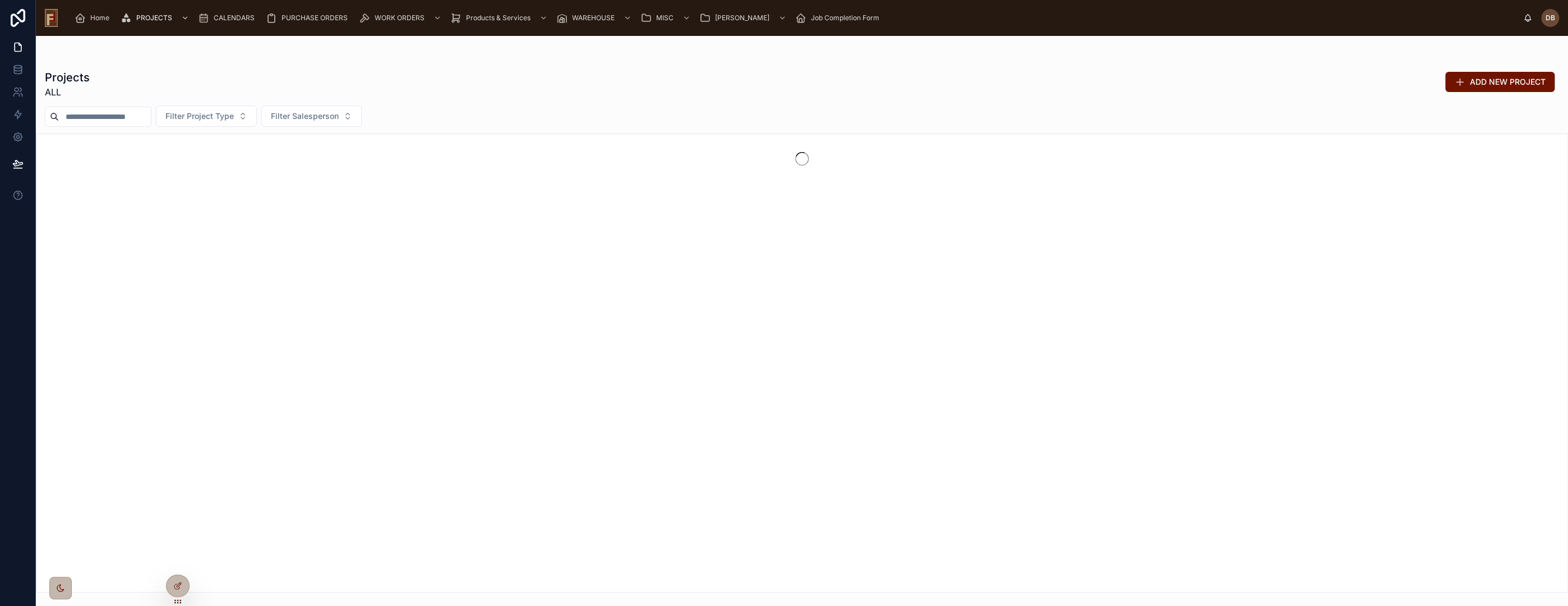
click at [79, 117] on input "text" at bounding box center [105, 117] width 92 height 16
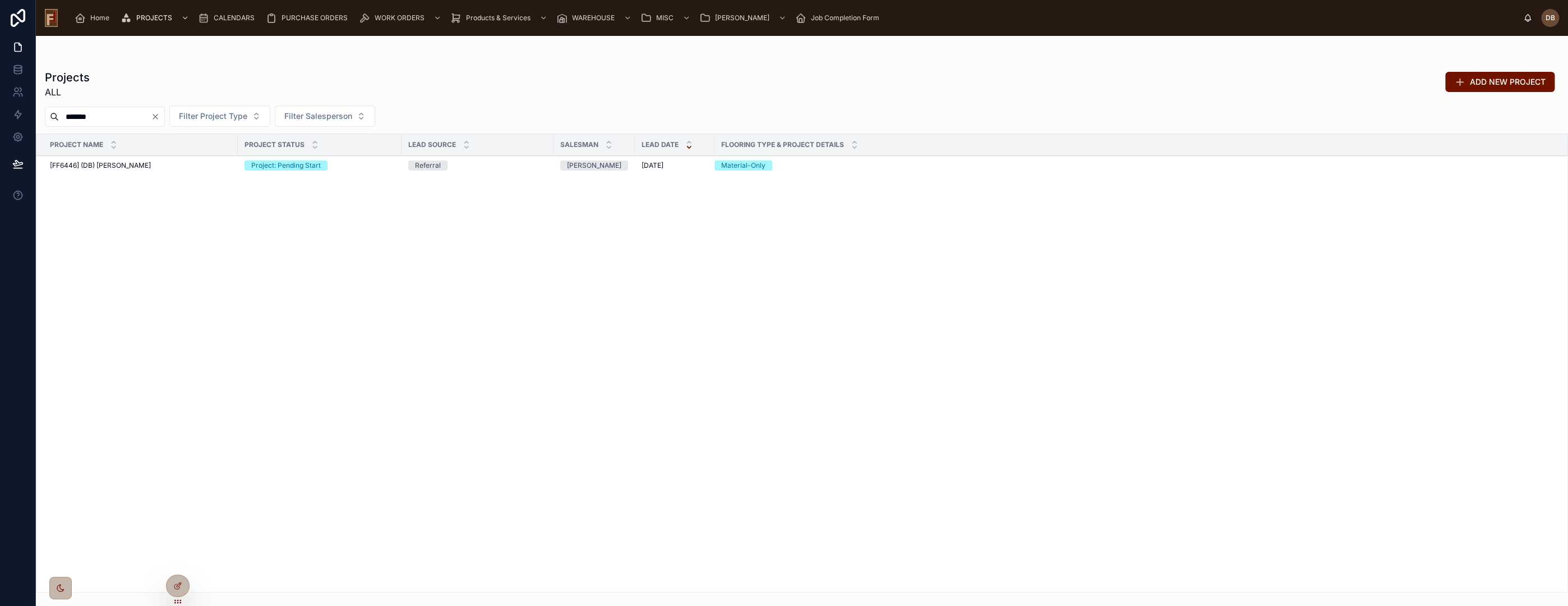
type input "*******"
click at [133, 165] on div "[FF6446] (DB) Mike Kline [FF6446] (DB) Mike Kline" at bounding box center [141, 165] width 181 height 9
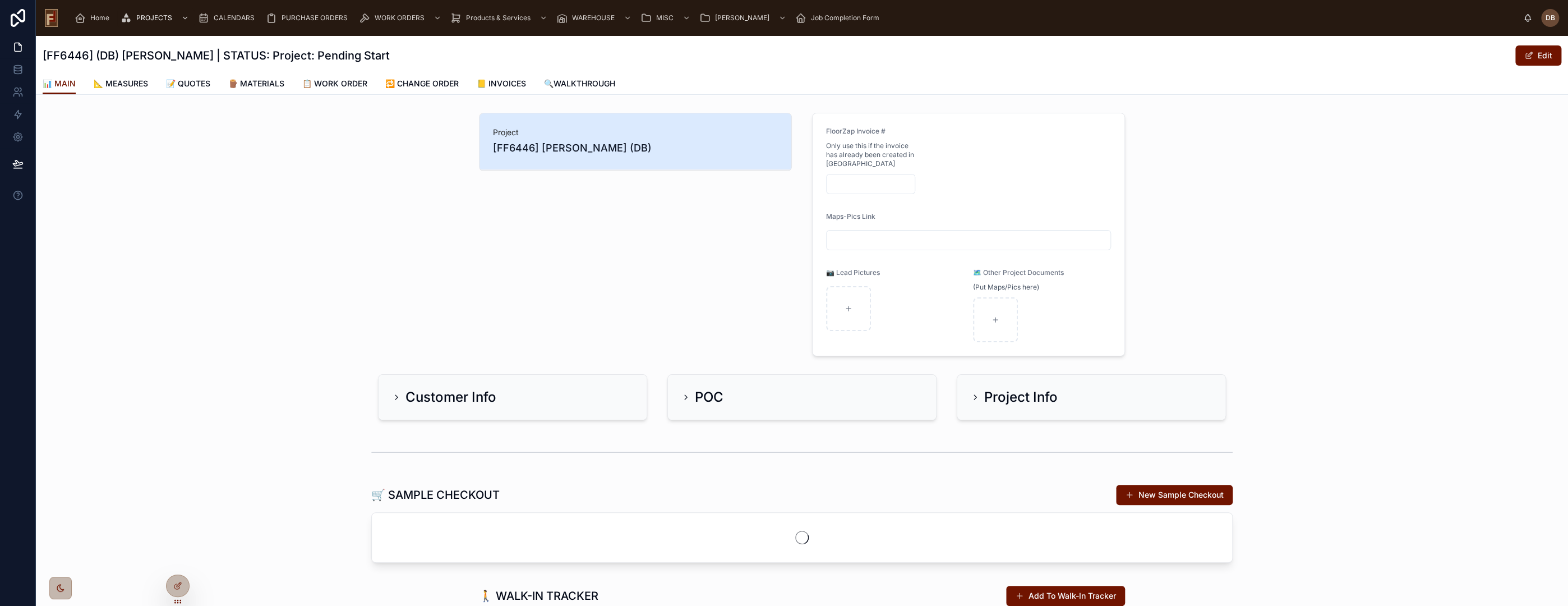
click at [517, 83] on span "📒 INVOICES" at bounding box center [501, 83] width 49 height 11
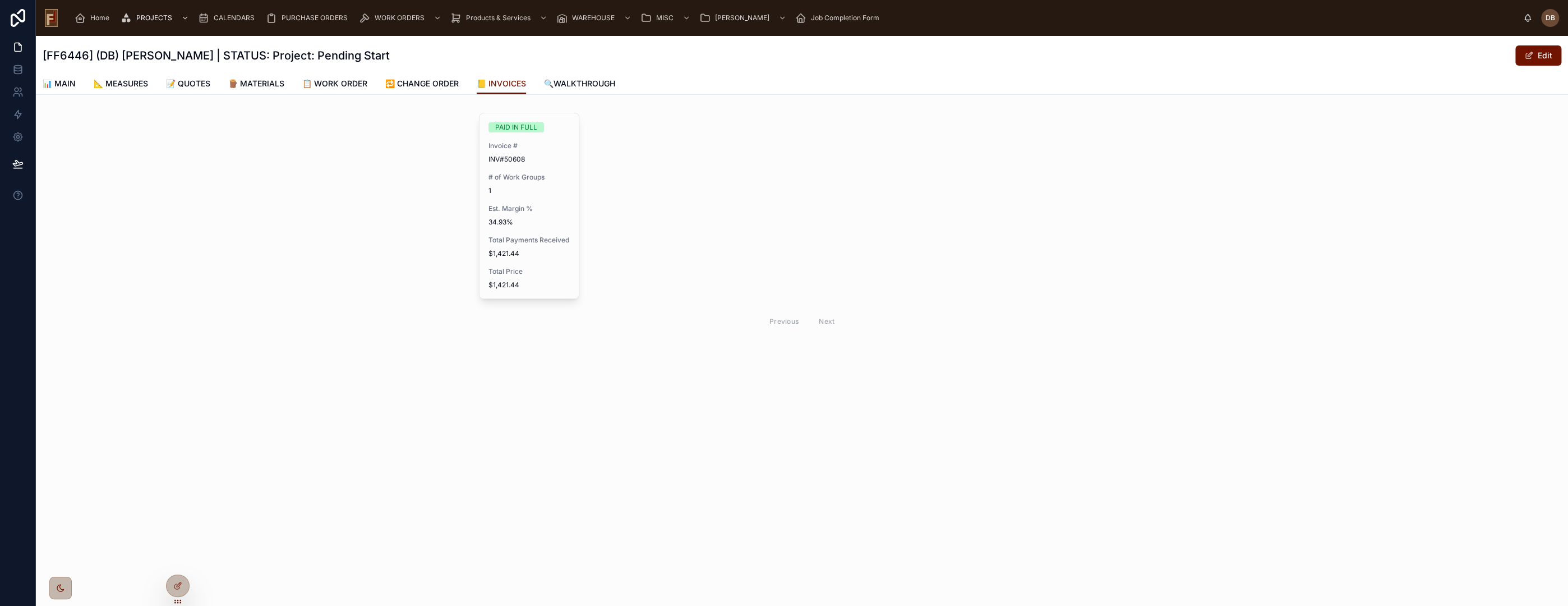
click at [98, 18] on span "Home" at bounding box center [99, 18] width 19 height 9
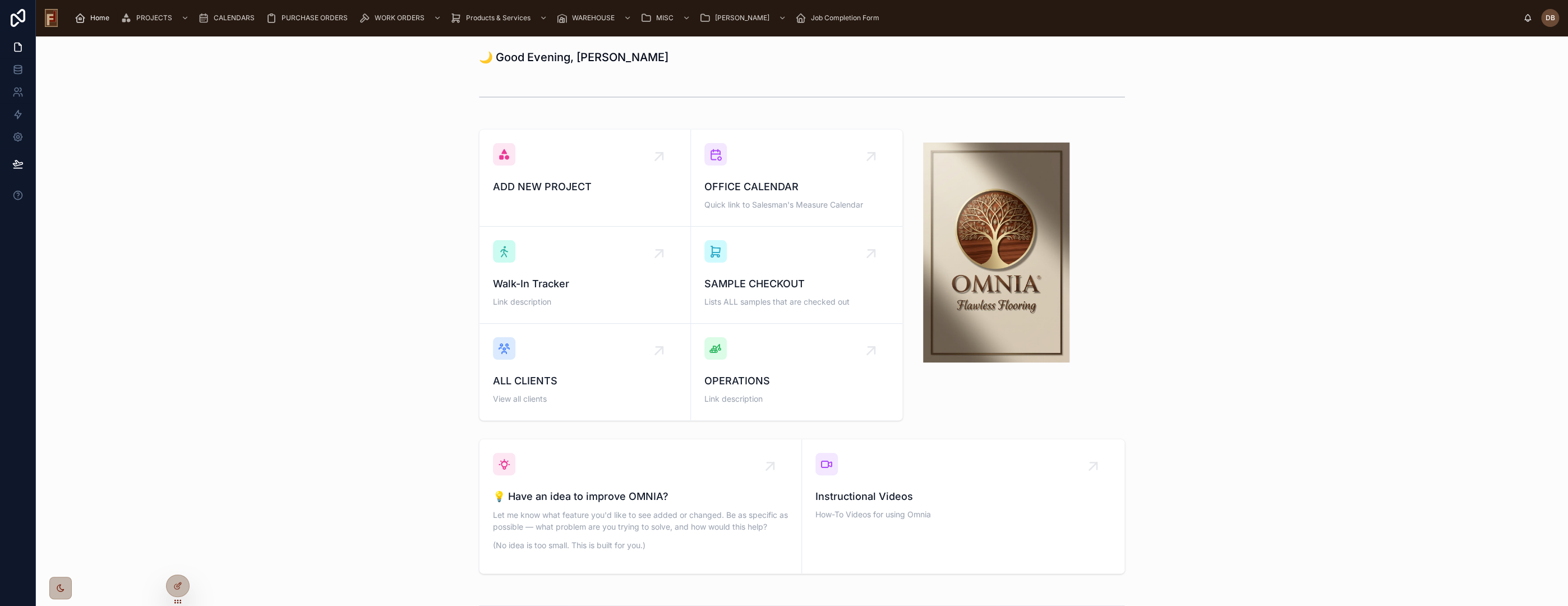
click at [557, 160] on div "ADD NEW PROJECT" at bounding box center [585, 169] width 184 height 52
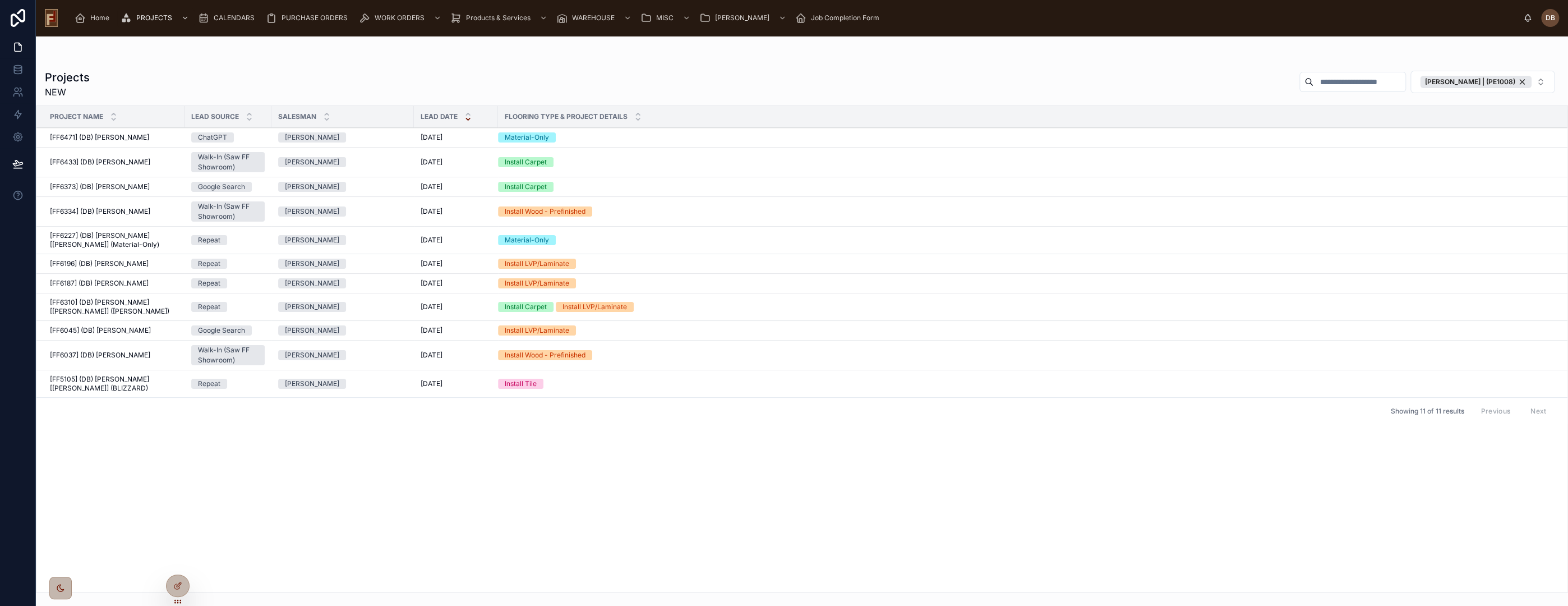
click at [127, 138] on span "[FF6471] (DB) [PERSON_NAME]" at bounding box center [99, 137] width 99 height 9
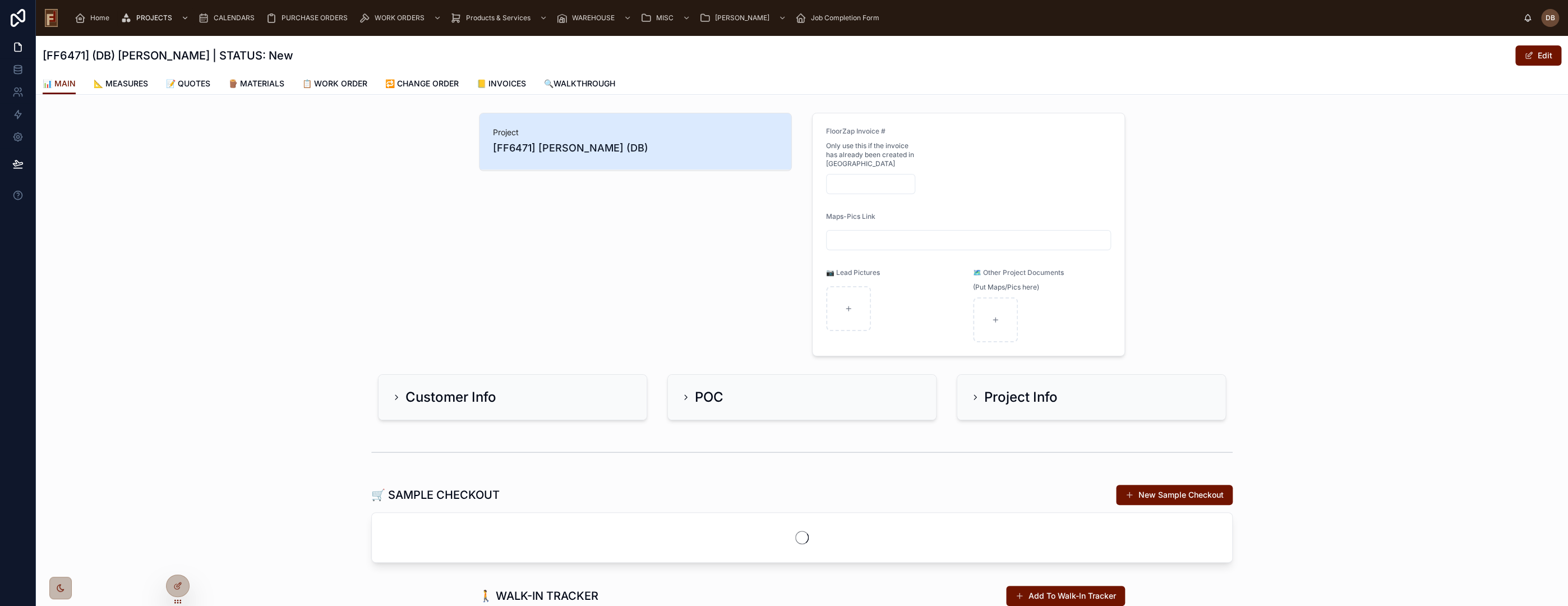
click at [193, 84] on span "📝 QUOTES" at bounding box center [188, 83] width 44 height 11
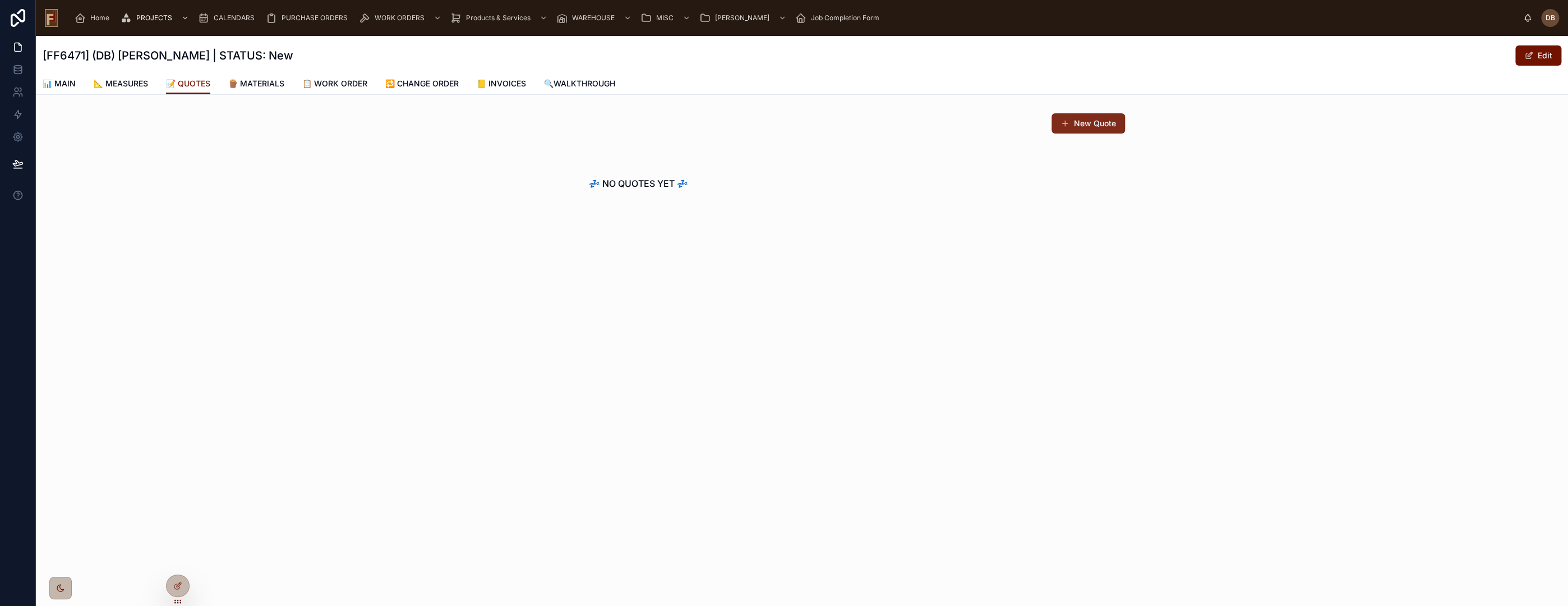
click at [1099, 116] on button "New Quote" at bounding box center [1088, 123] width 74 height 20
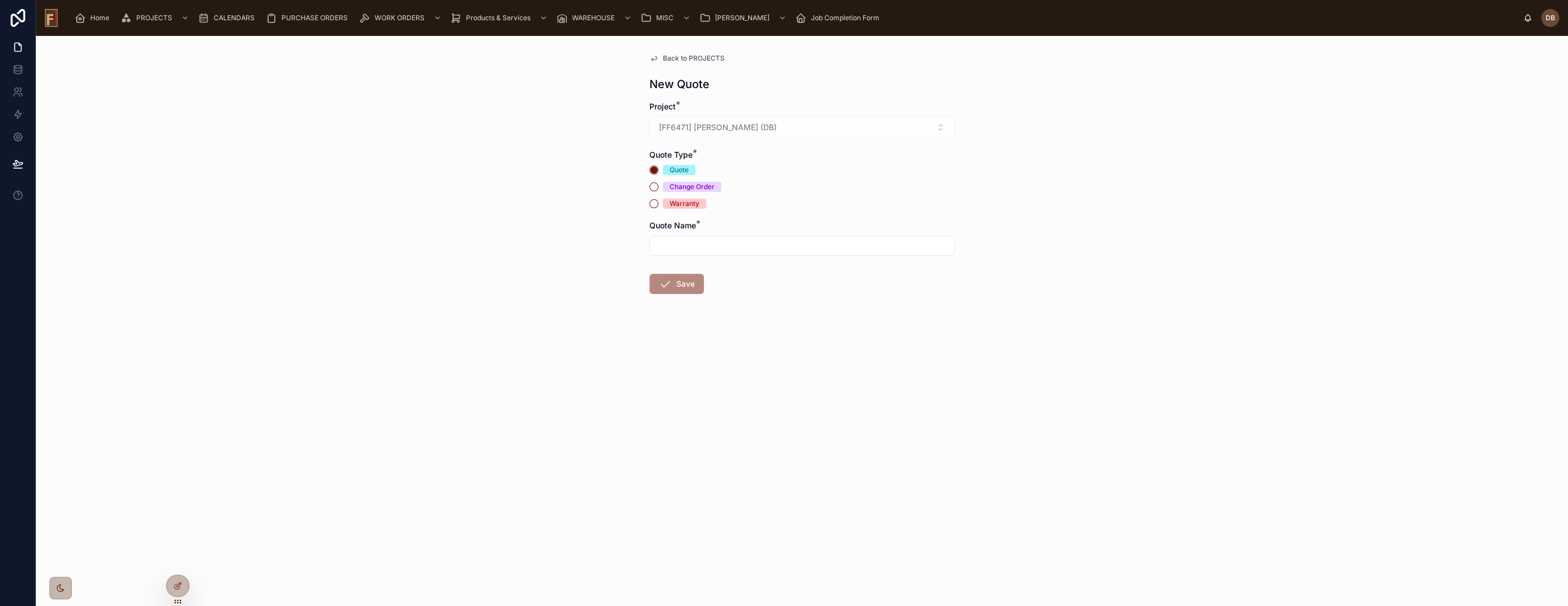
click at [695, 246] on input "text" at bounding box center [802, 246] width 304 height 16
type input "****"
click at [688, 289] on button "Save" at bounding box center [676, 284] width 54 height 20
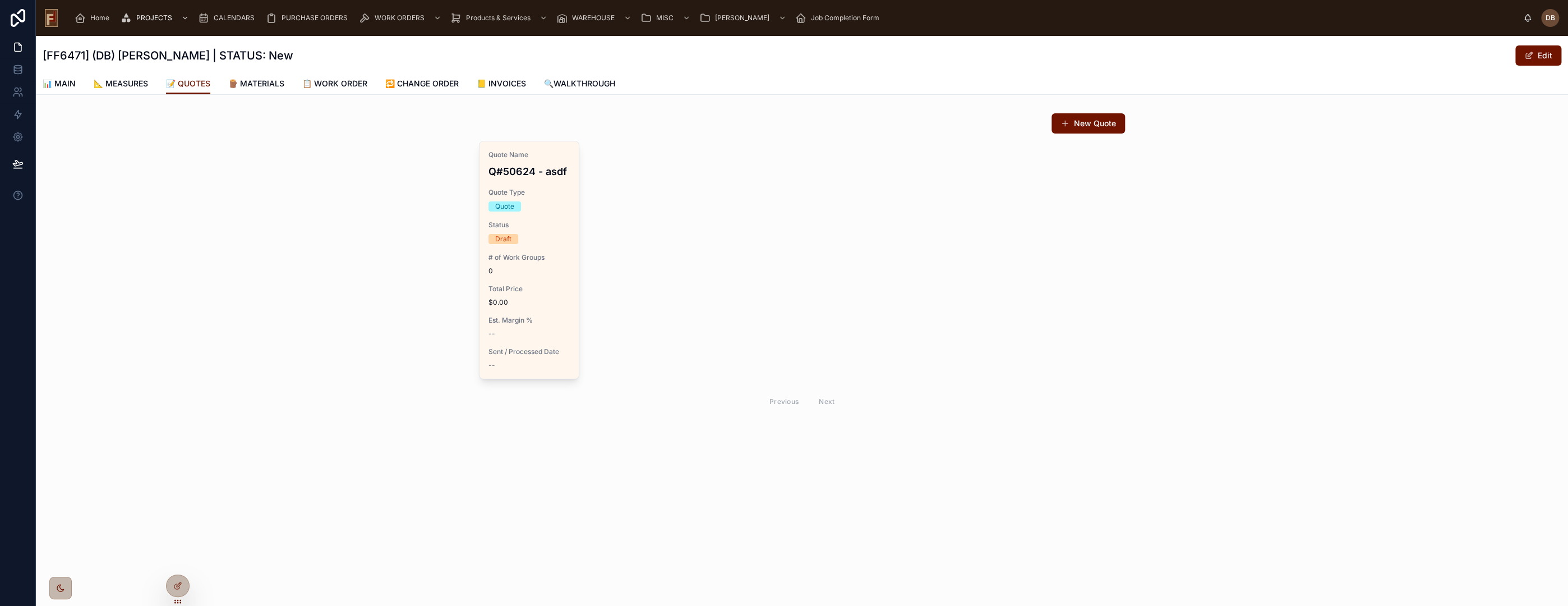
click at [551, 262] on div "# of Work Groups 0" at bounding box center [529, 264] width 82 height 23
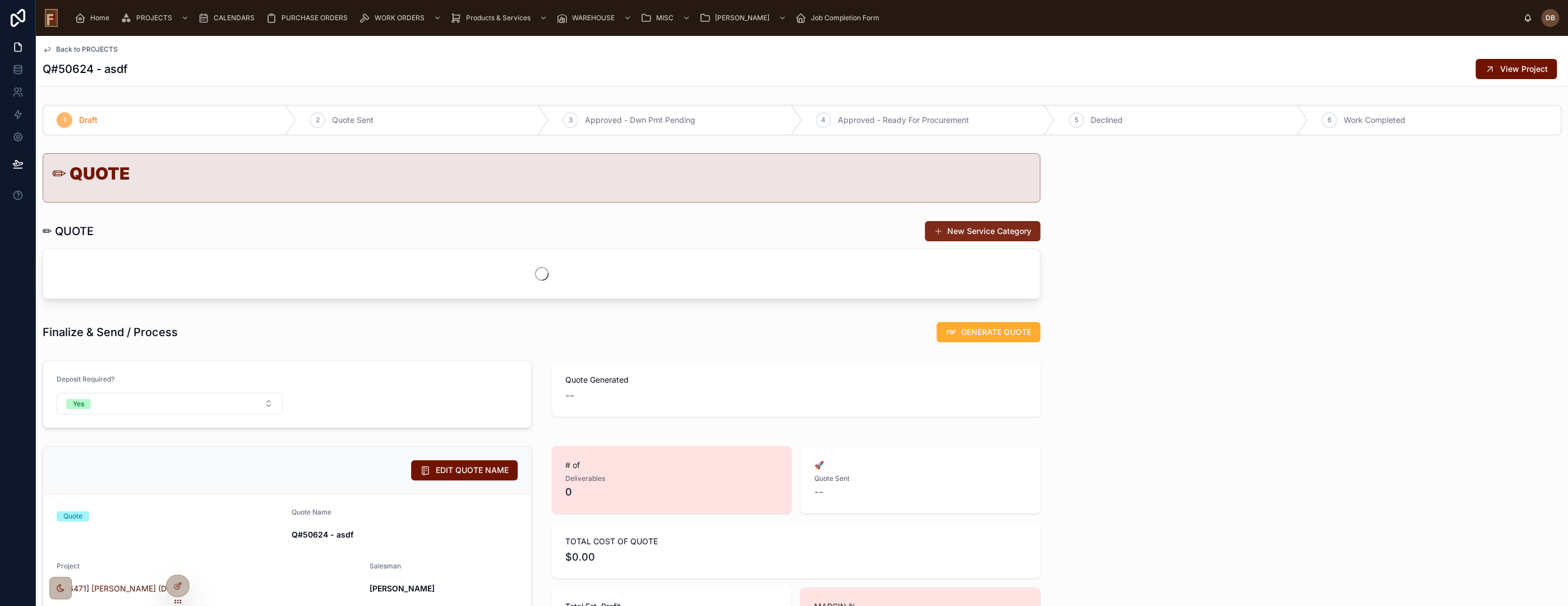
click at [965, 233] on button "New Service Category" at bounding box center [982, 231] width 116 height 20
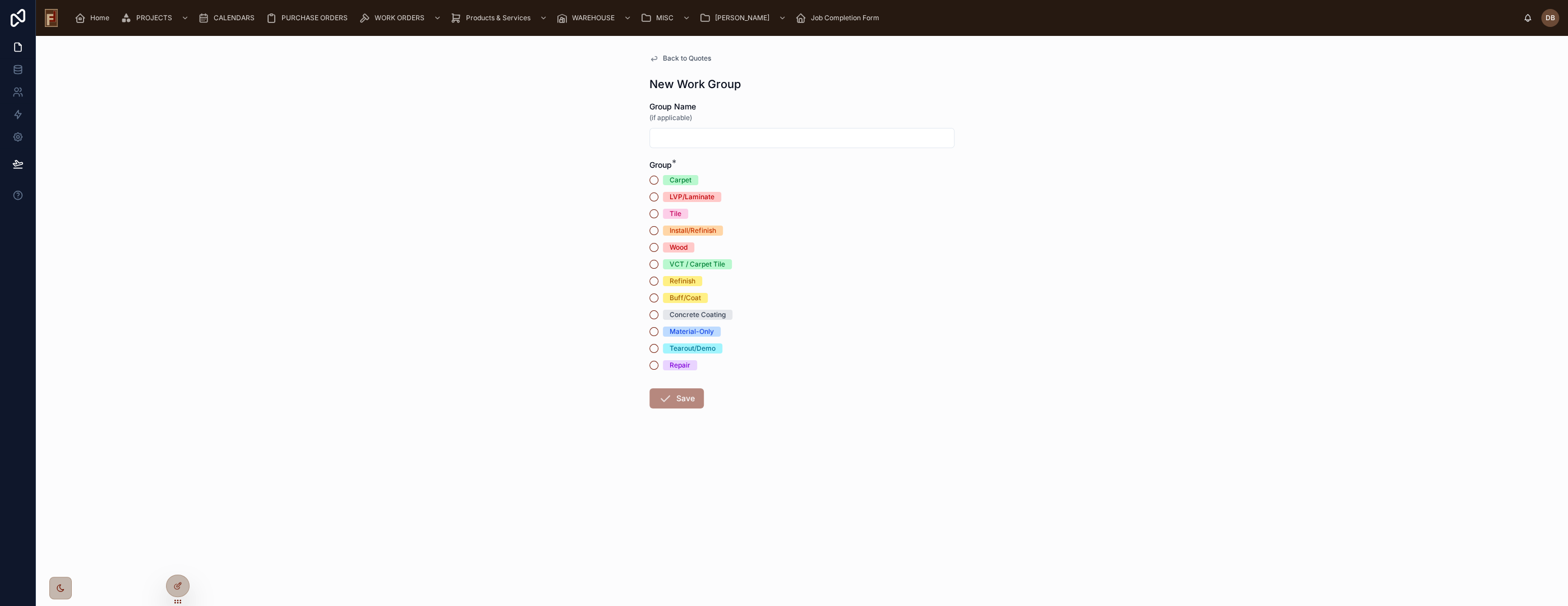
click at [699, 334] on div "Material-Only" at bounding box center [691, 331] width 44 height 10
click at [659, 334] on button "Material-Only" at bounding box center [654, 331] width 9 height 9
click at [681, 402] on button "Save" at bounding box center [676, 398] width 54 height 20
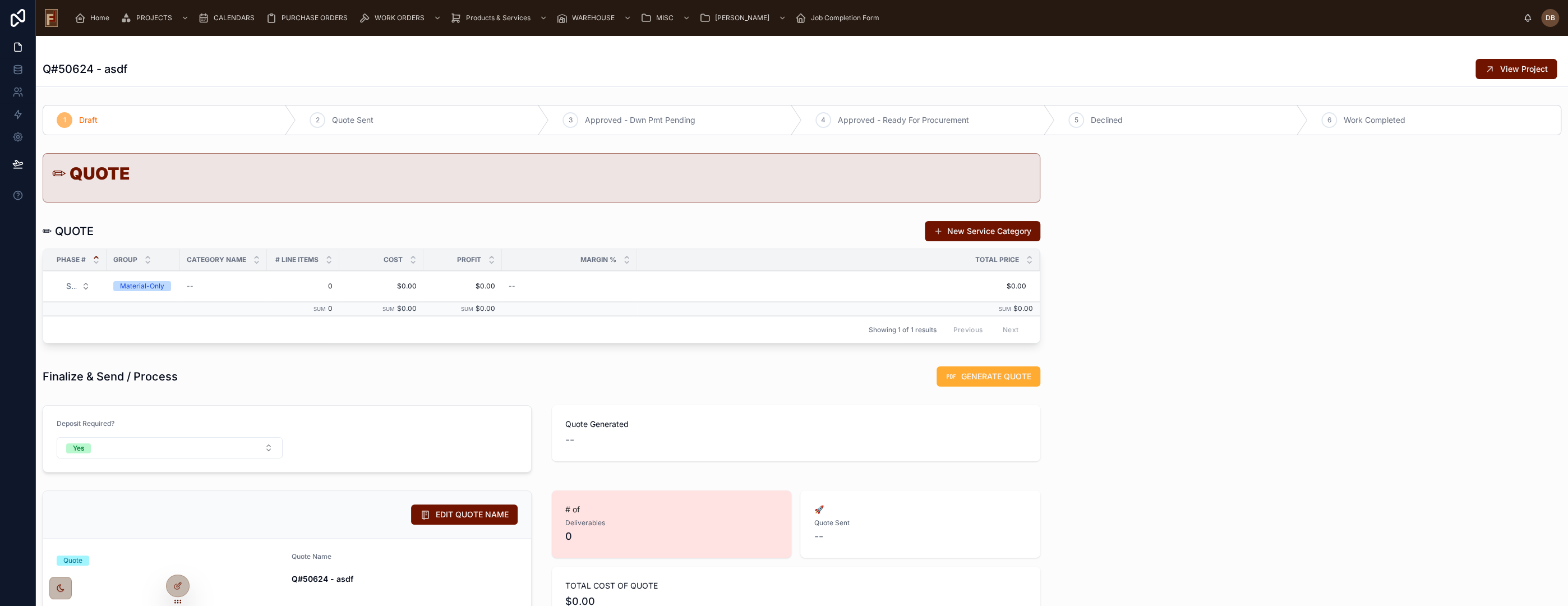
click at [145, 288] on div "Material-Only" at bounding box center [142, 286] width 44 height 10
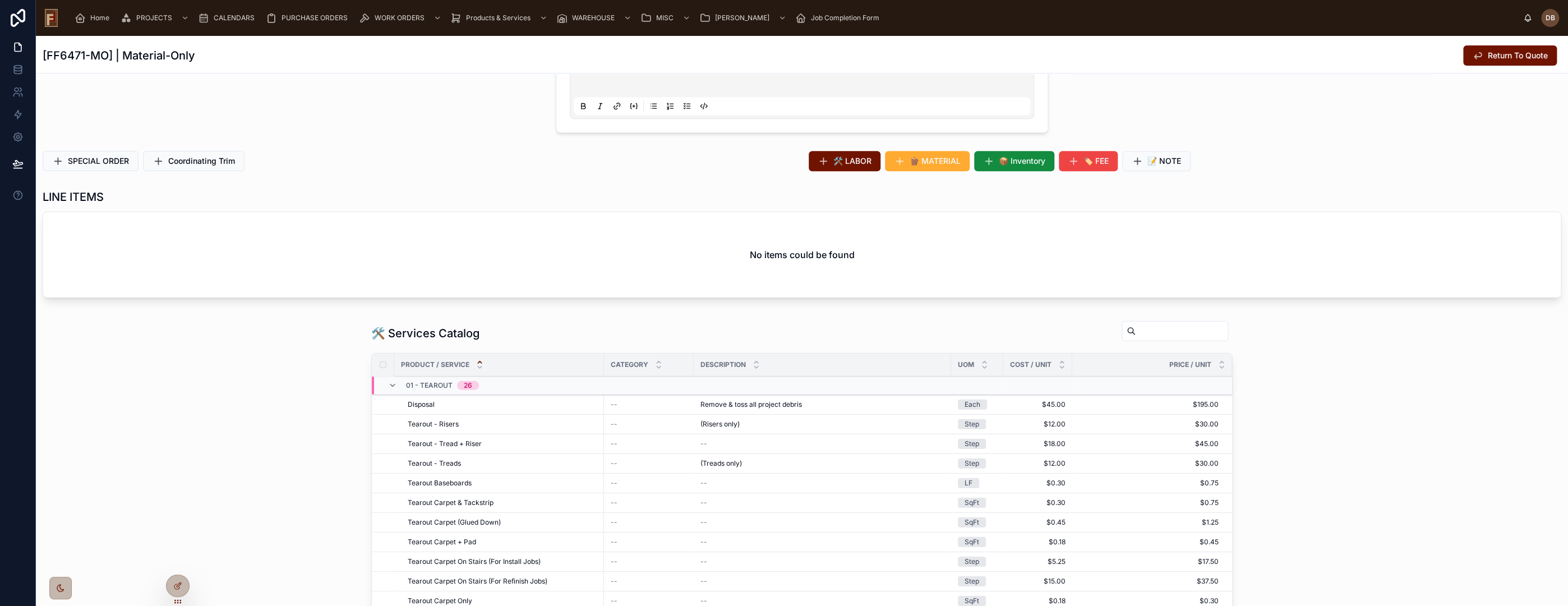
scroll to position [187, 0]
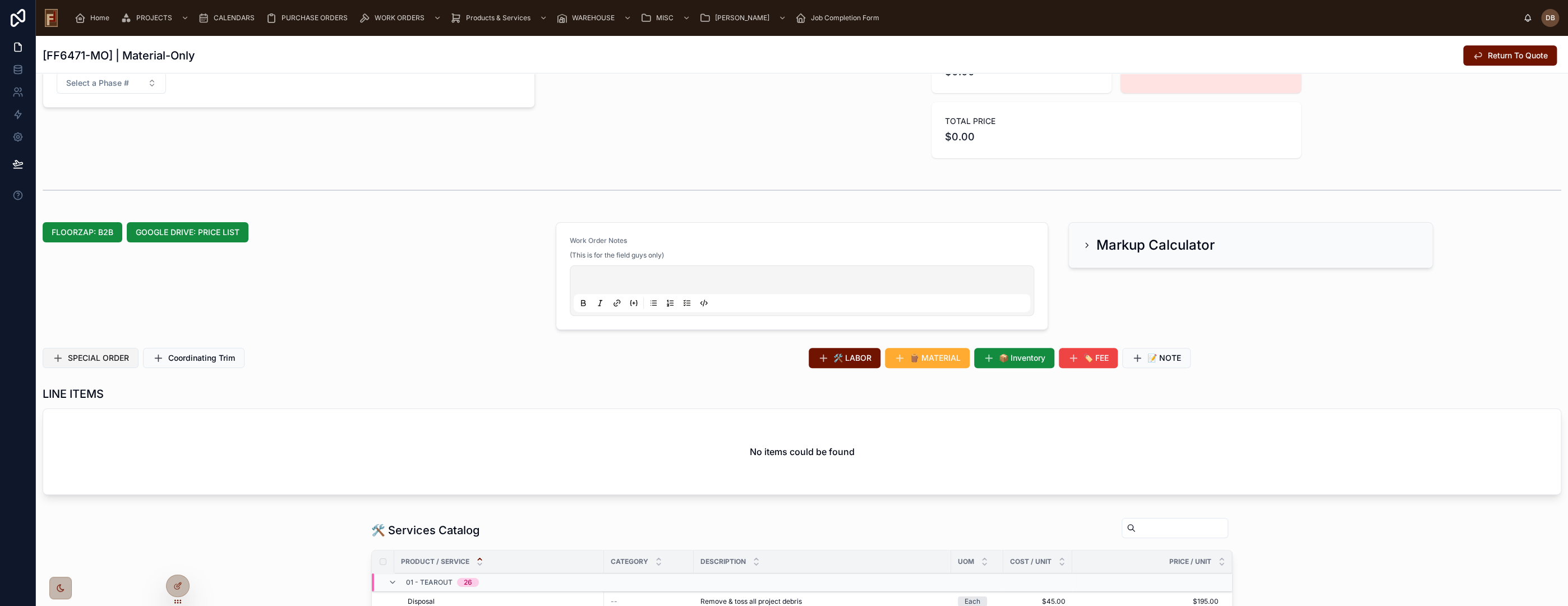
click at [95, 353] on span "SPECIAL ORDER" at bounding box center [98, 358] width 61 height 11
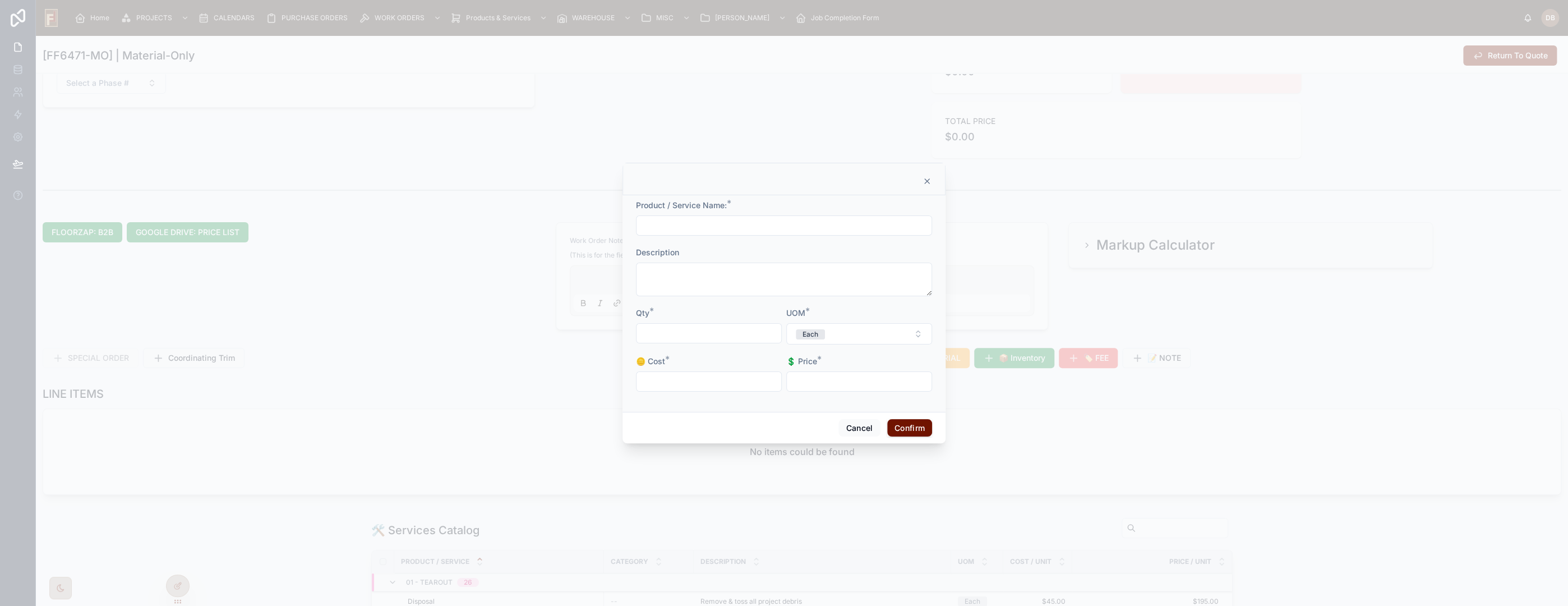
click at [688, 225] on input "text" at bounding box center [784, 225] width 295 height 16
type input "********"
click at [691, 336] on input "text" at bounding box center [709, 333] width 145 height 16
type input "******"
click at [840, 336] on button "Each" at bounding box center [859, 334] width 146 height 21
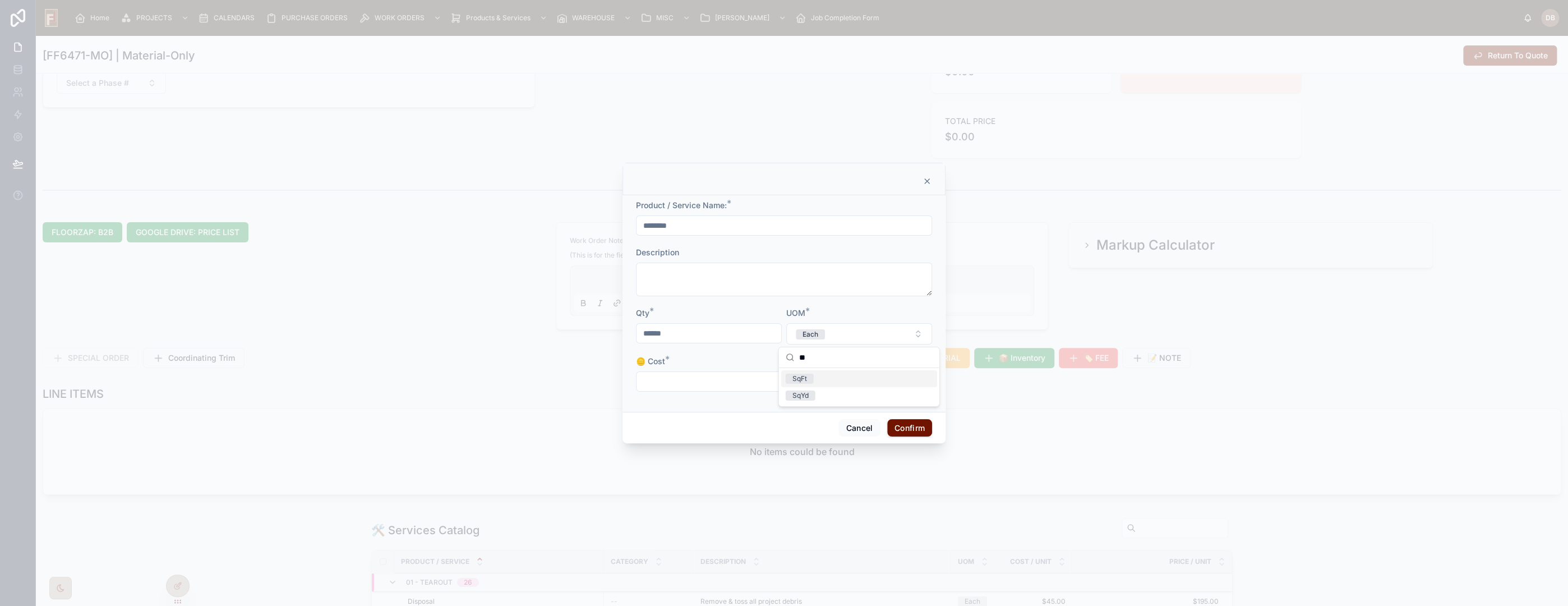
type input "**"
click at [828, 378] on div "SqFt" at bounding box center [859, 379] width 156 height 17
click at [718, 381] on input "text" at bounding box center [709, 382] width 145 height 16
type input "*****"
click at [839, 375] on input "text" at bounding box center [859, 382] width 145 height 16
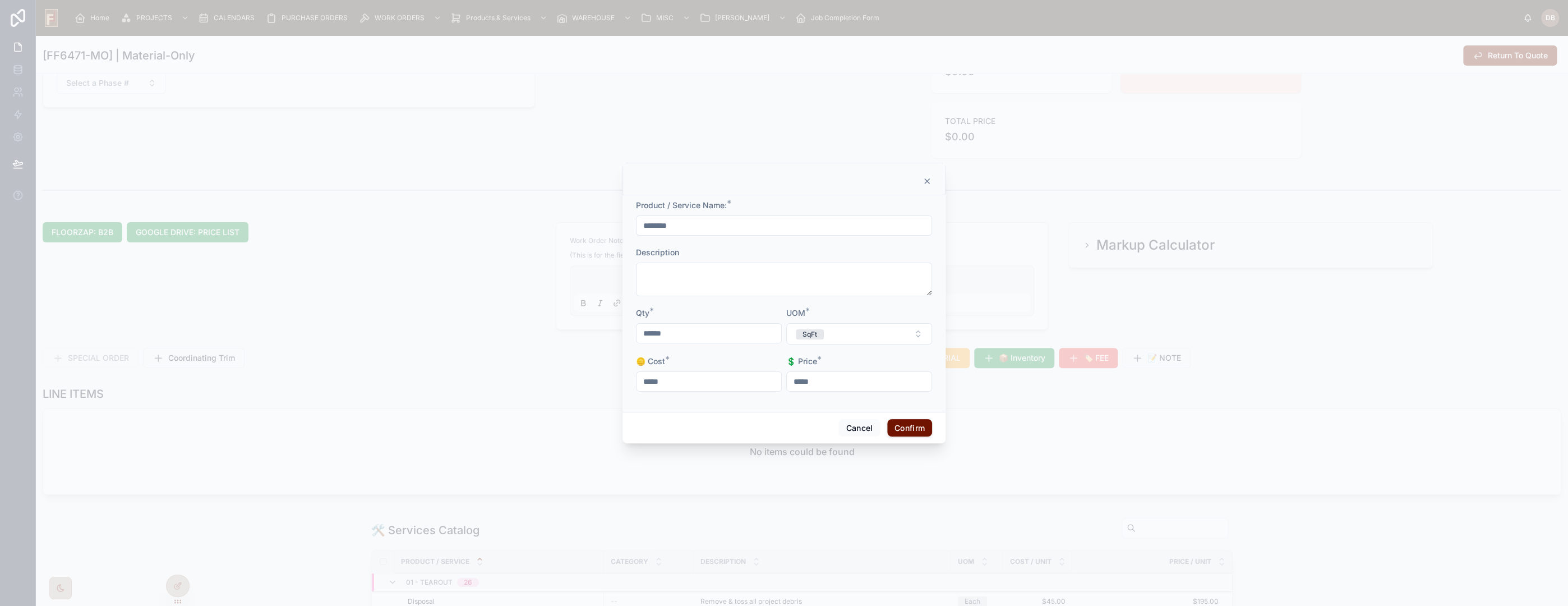
type input "*****"
click at [908, 430] on button "Confirm" at bounding box center [910, 428] width 45 height 18
